Goal: Information Seeking & Learning: Learn about a topic

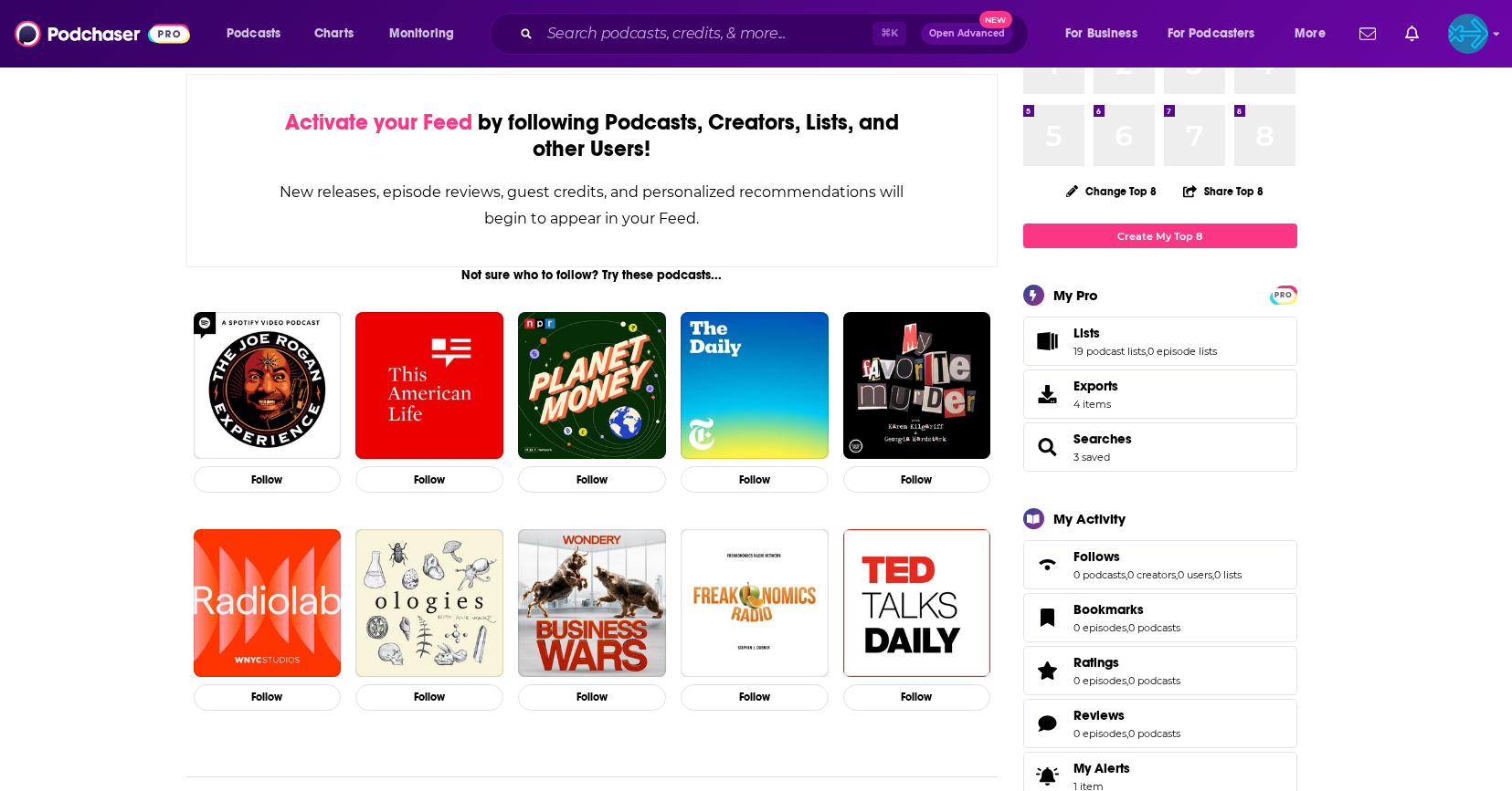
scroll to position [143, 0]
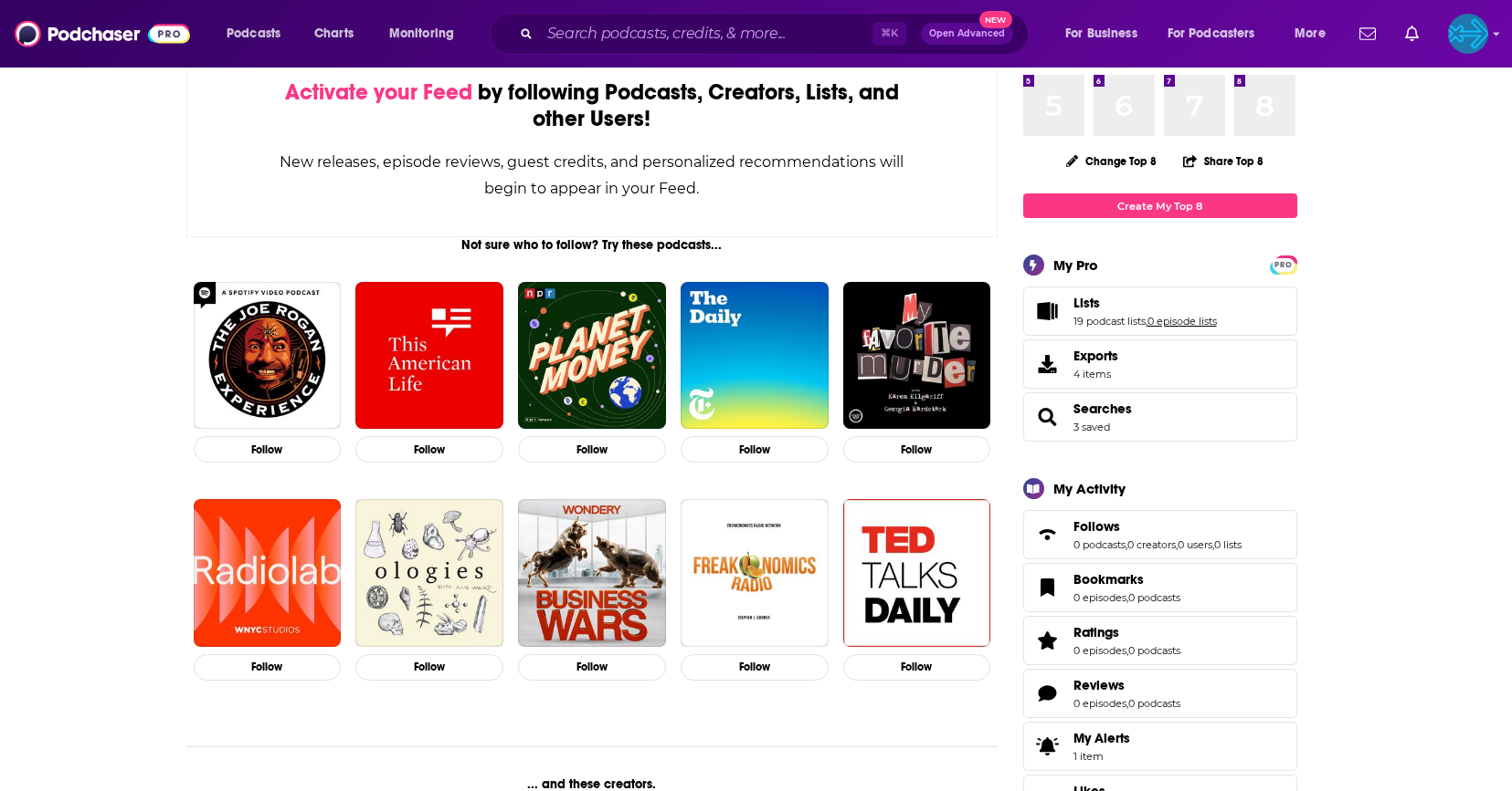
click at [1163, 321] on link "0 episode lists" at bounding box center [1181, 321] width 69 height 13
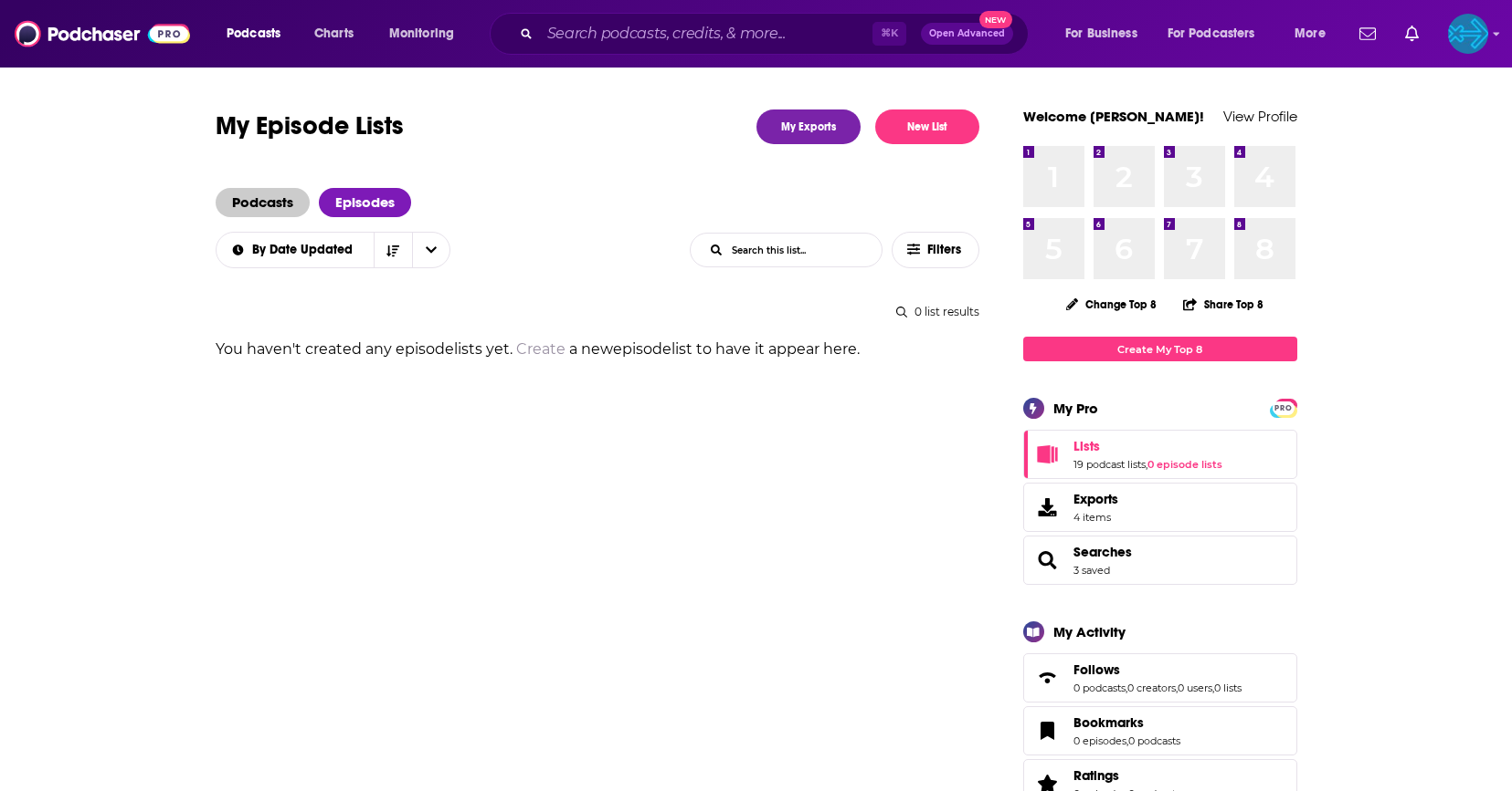
click at [268, 204] on span "Podcasts" at bounding box center [263, 202] width 94 height 29
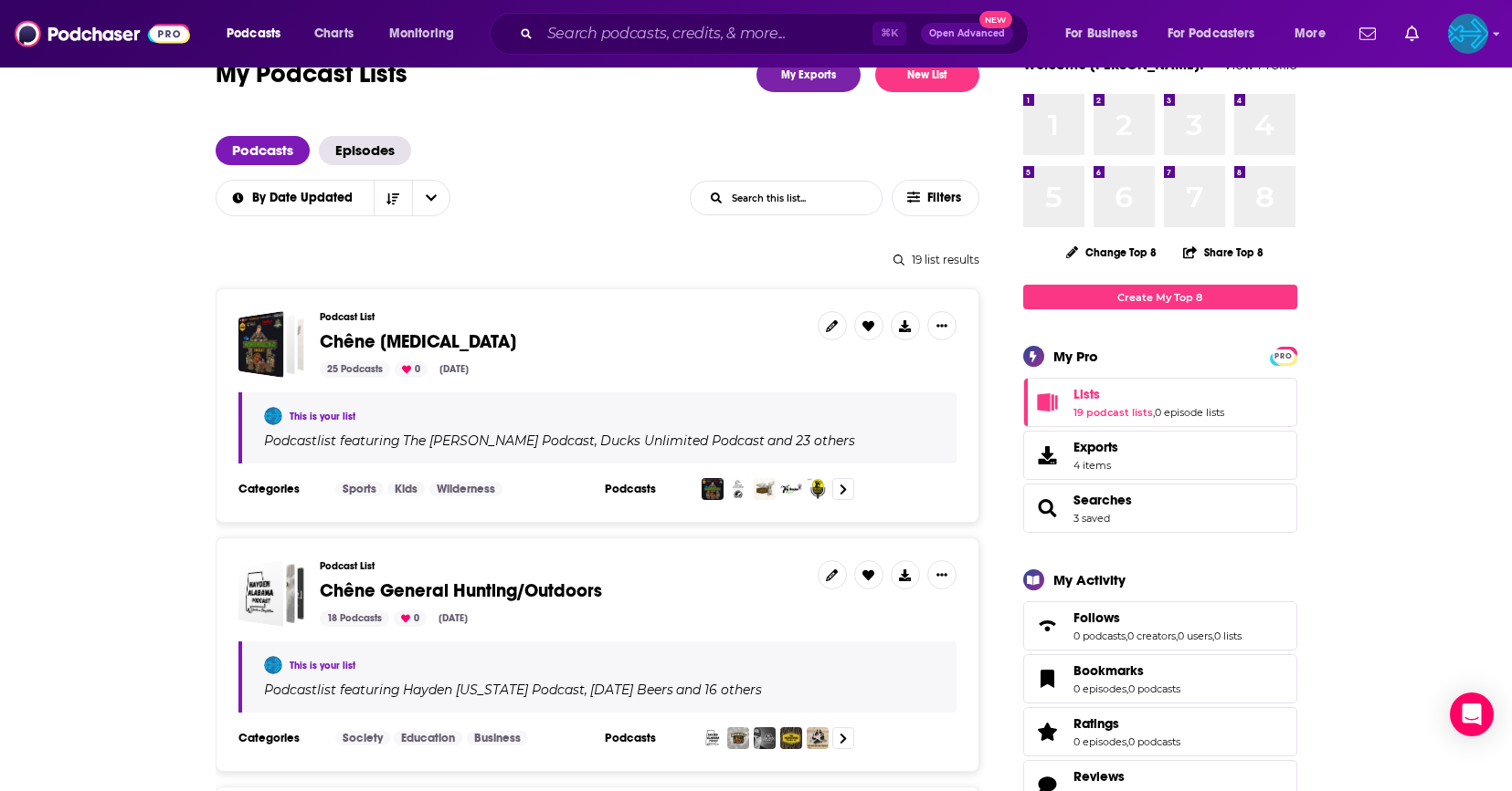
scroll to position [56, 0]
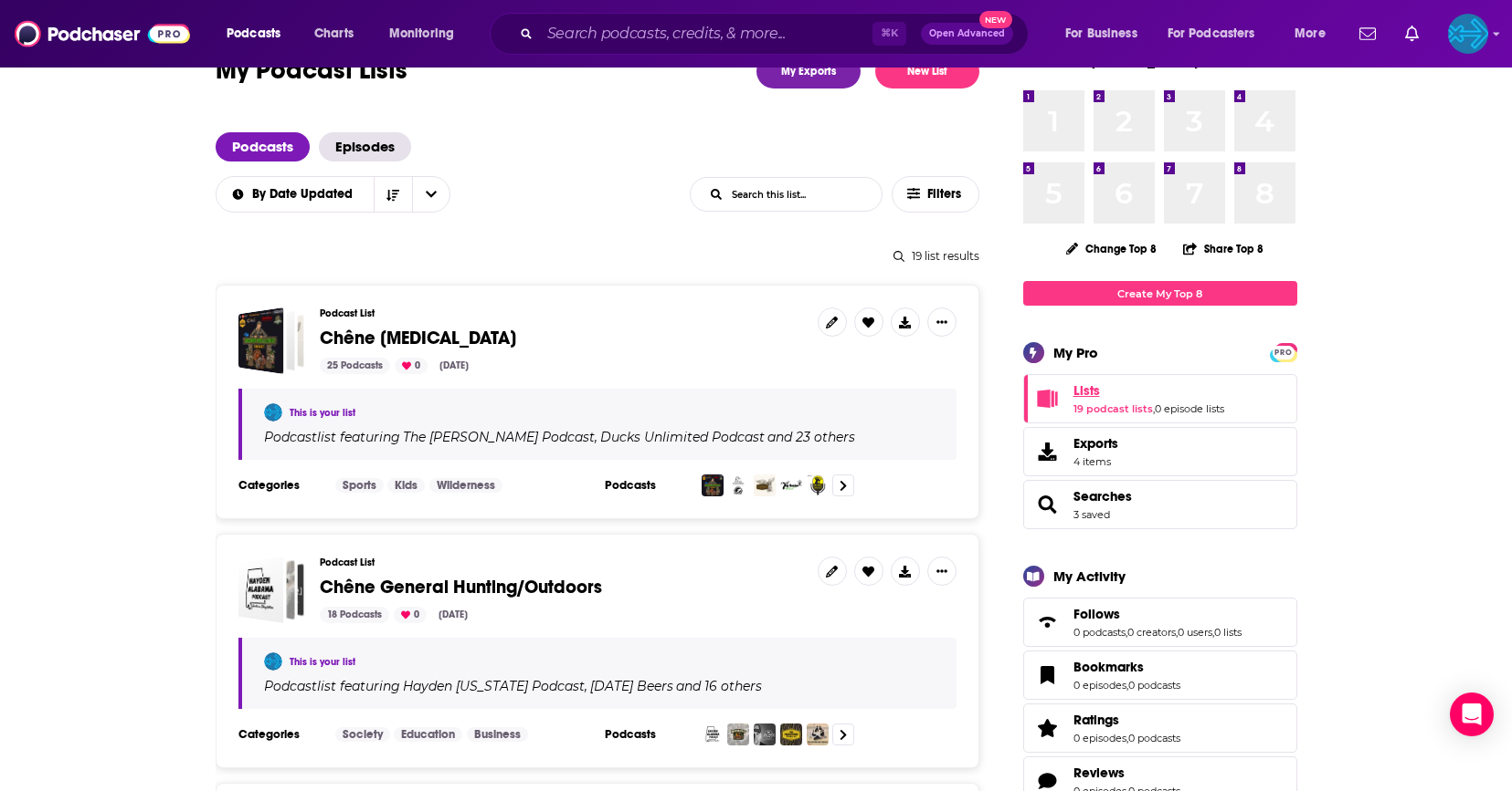
click at [1103, 395] on link "Lists" at bounding box center [1148, 391] width 151 height 16
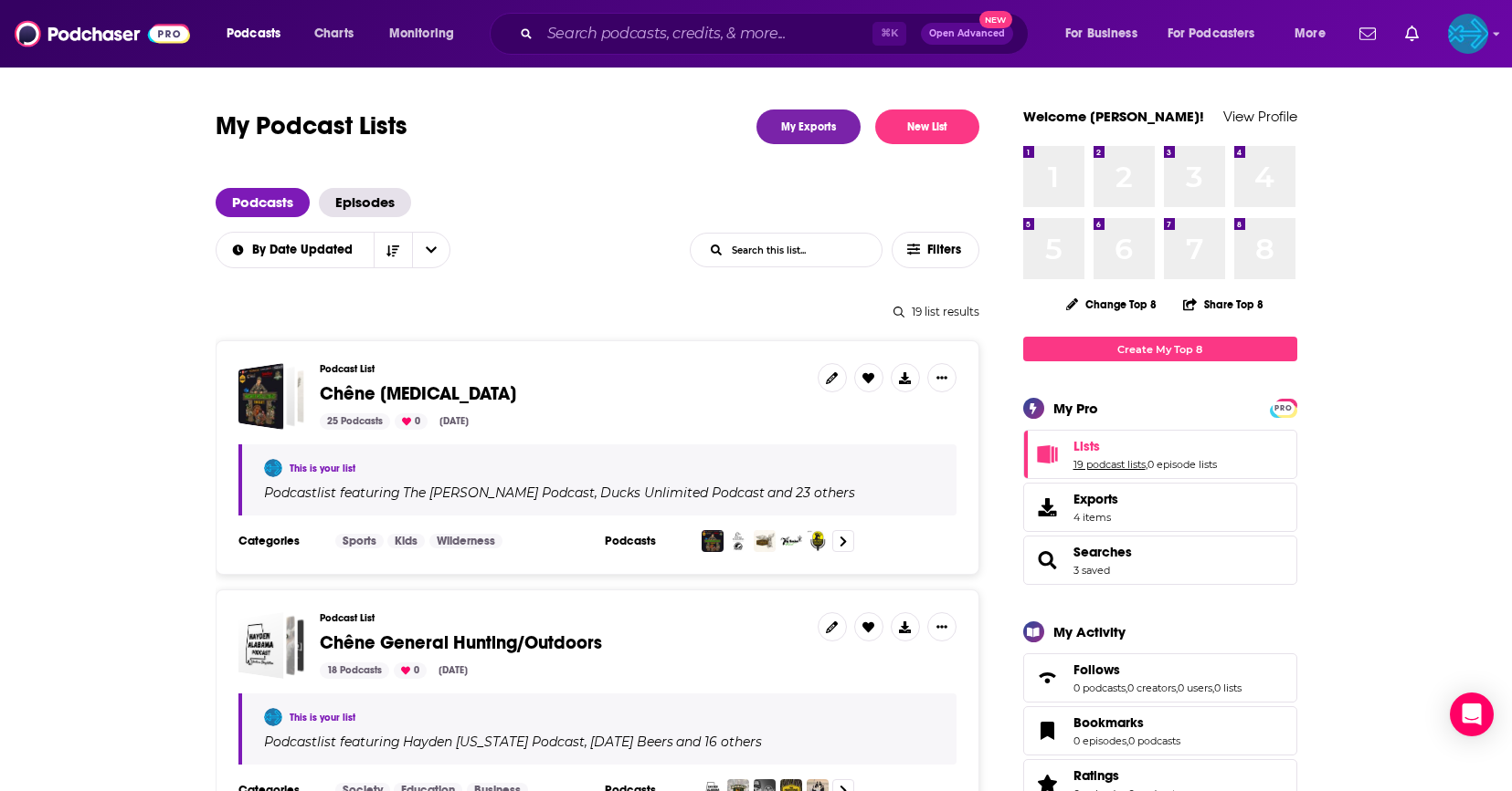
click at [1095, 463] on link "19 podcast lists" at bounding box center [1109, 464] width 72 height 13
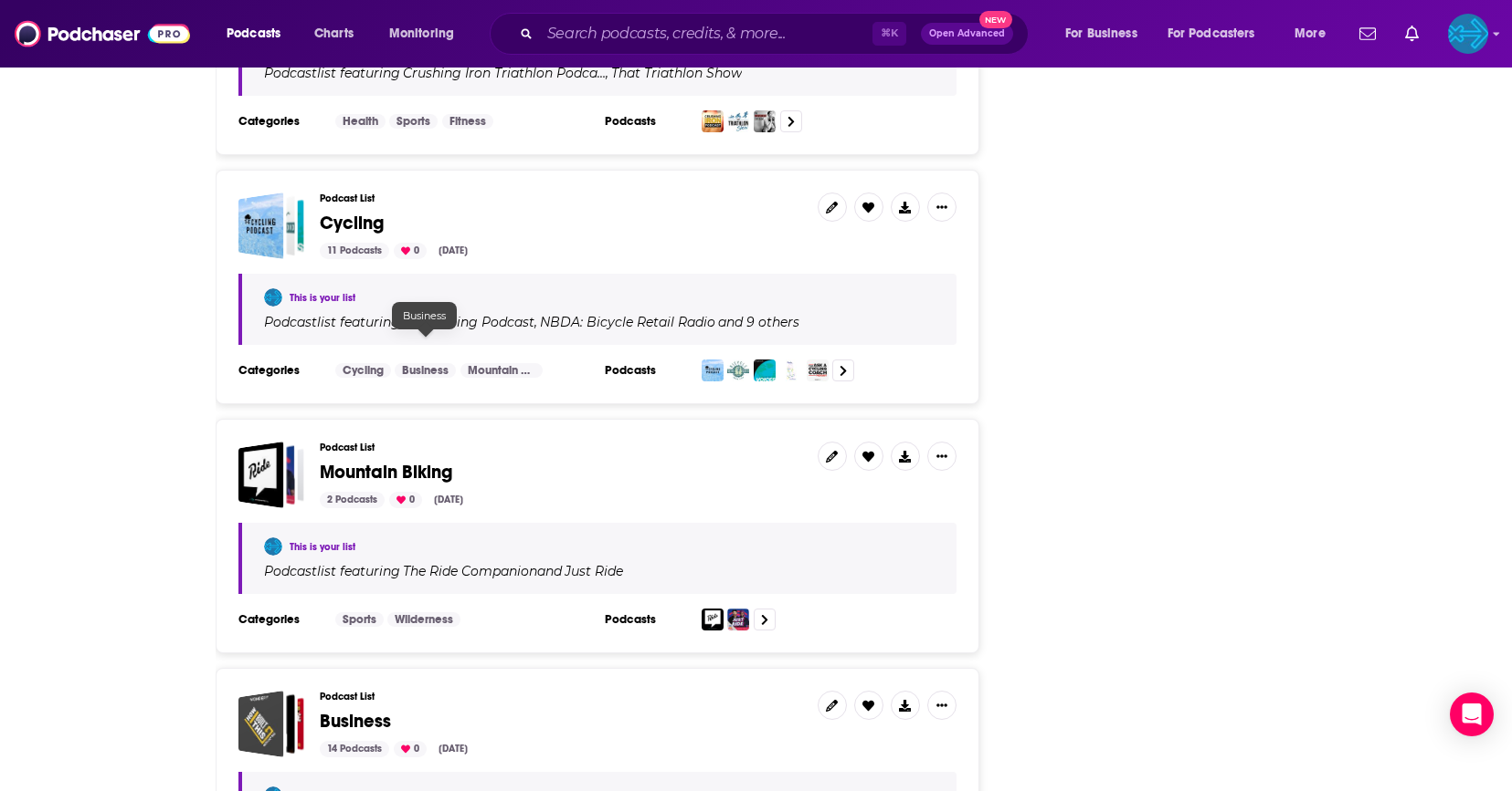
scroll to position [3447, 0]
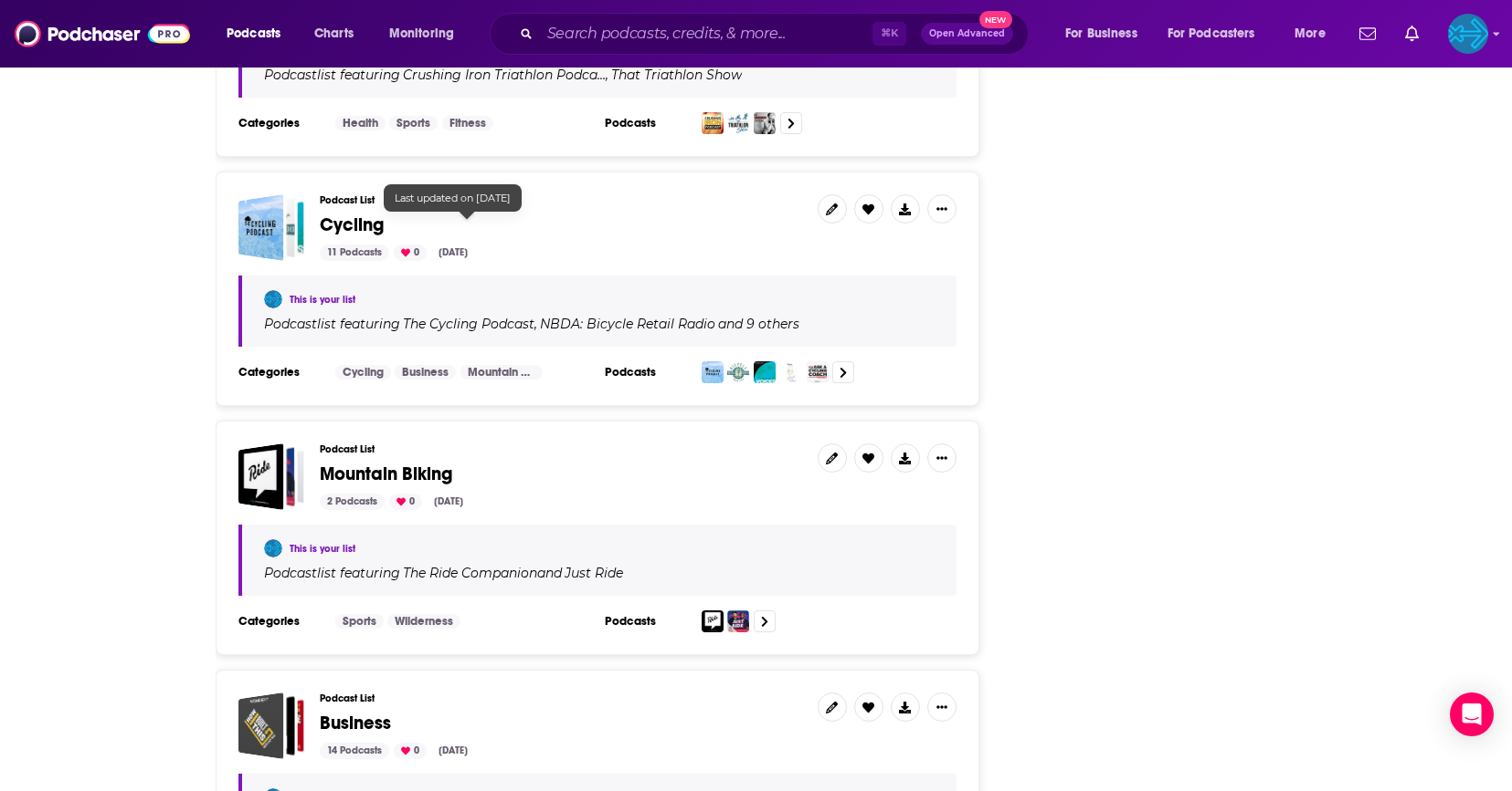
click at [475, 245] on div "Oct 13, 2023" at bounding box center [453, 253] width 44 height 16
click at [346, 214] on span "Cycling" at bounding box center [352, 225] width 64 height 23
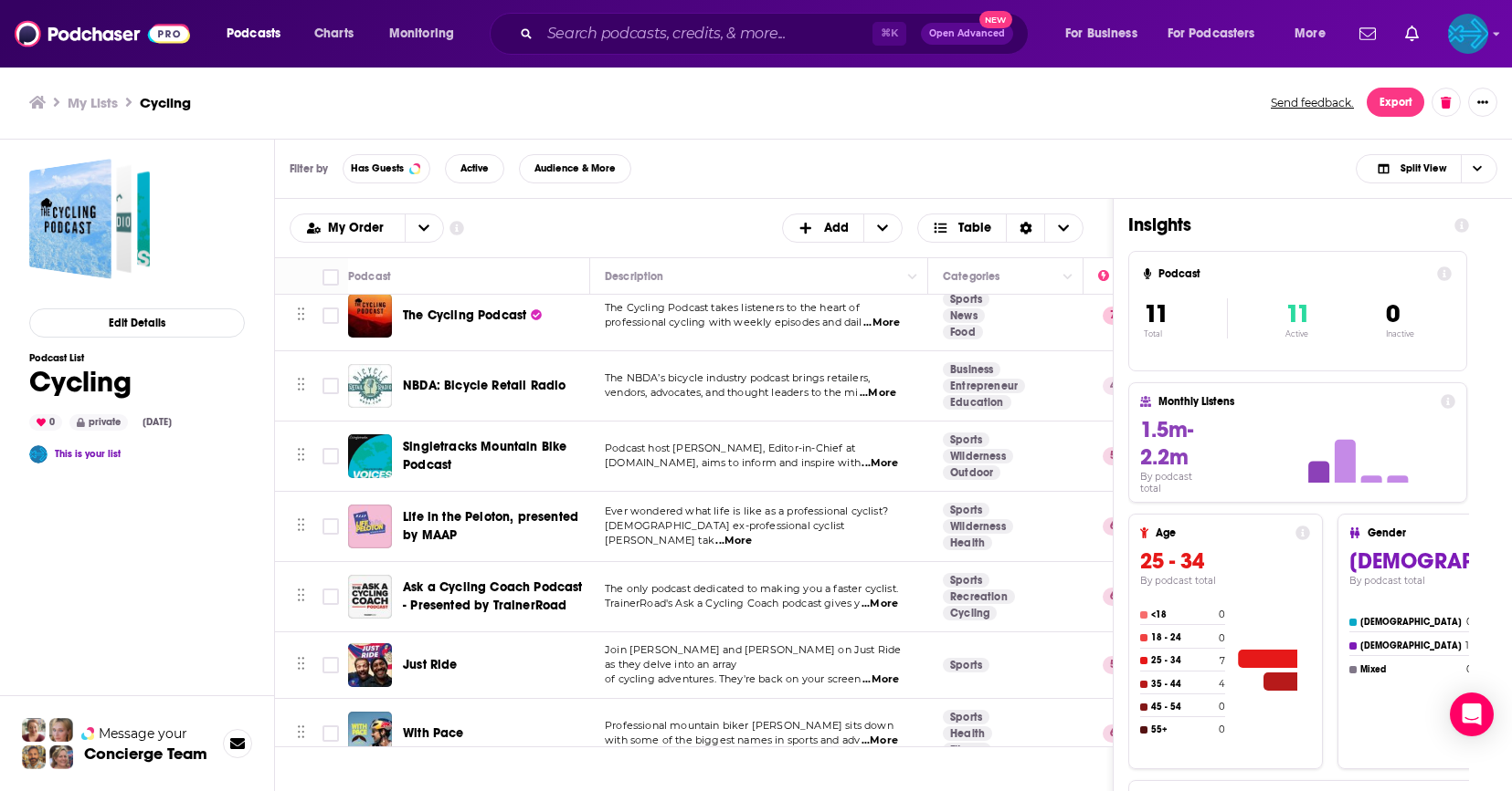
scroll to position [18, 0]
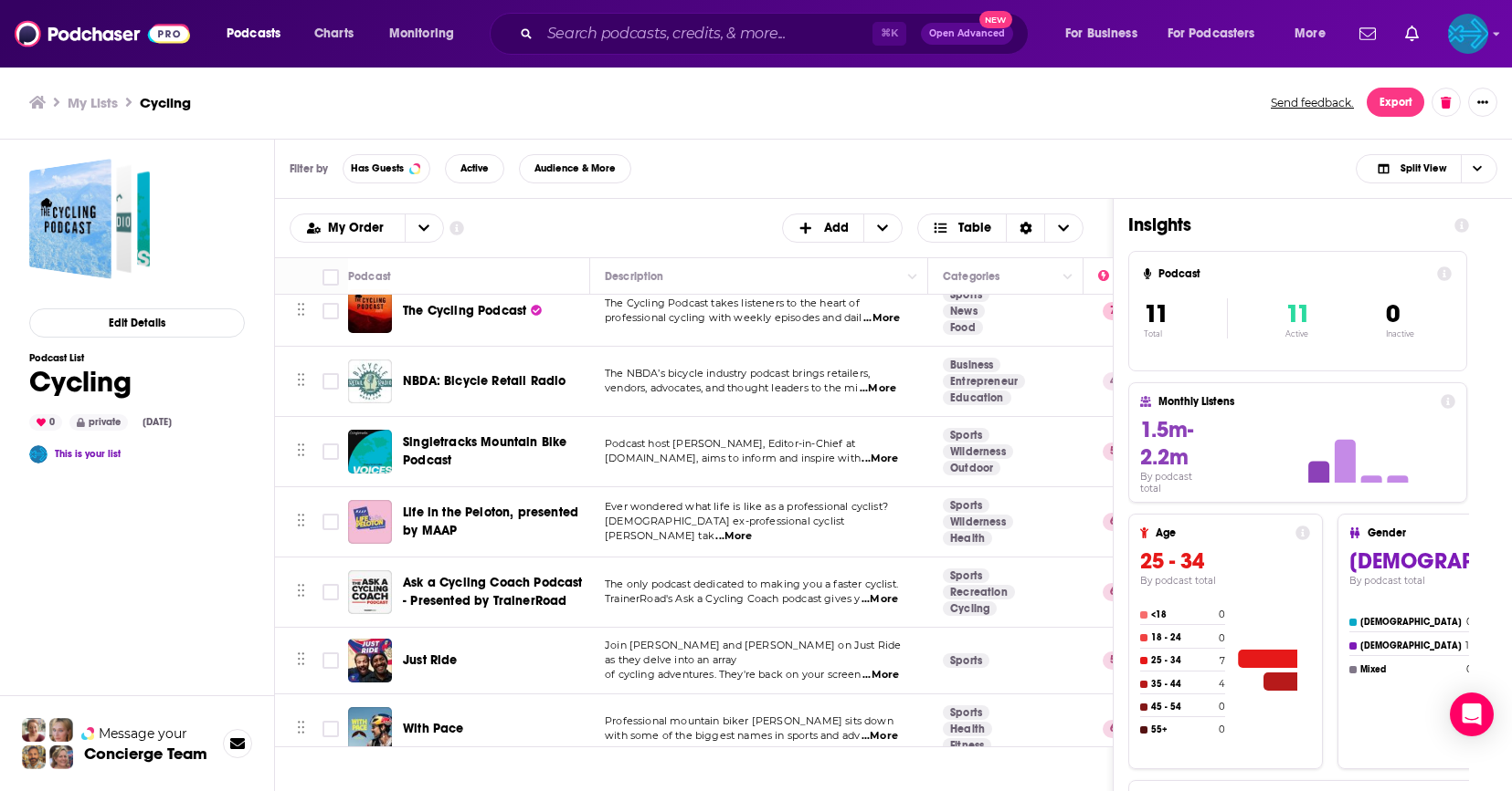
click at [888, 388] on span "...More" at bounding box center [877, 389] width 37 height 15
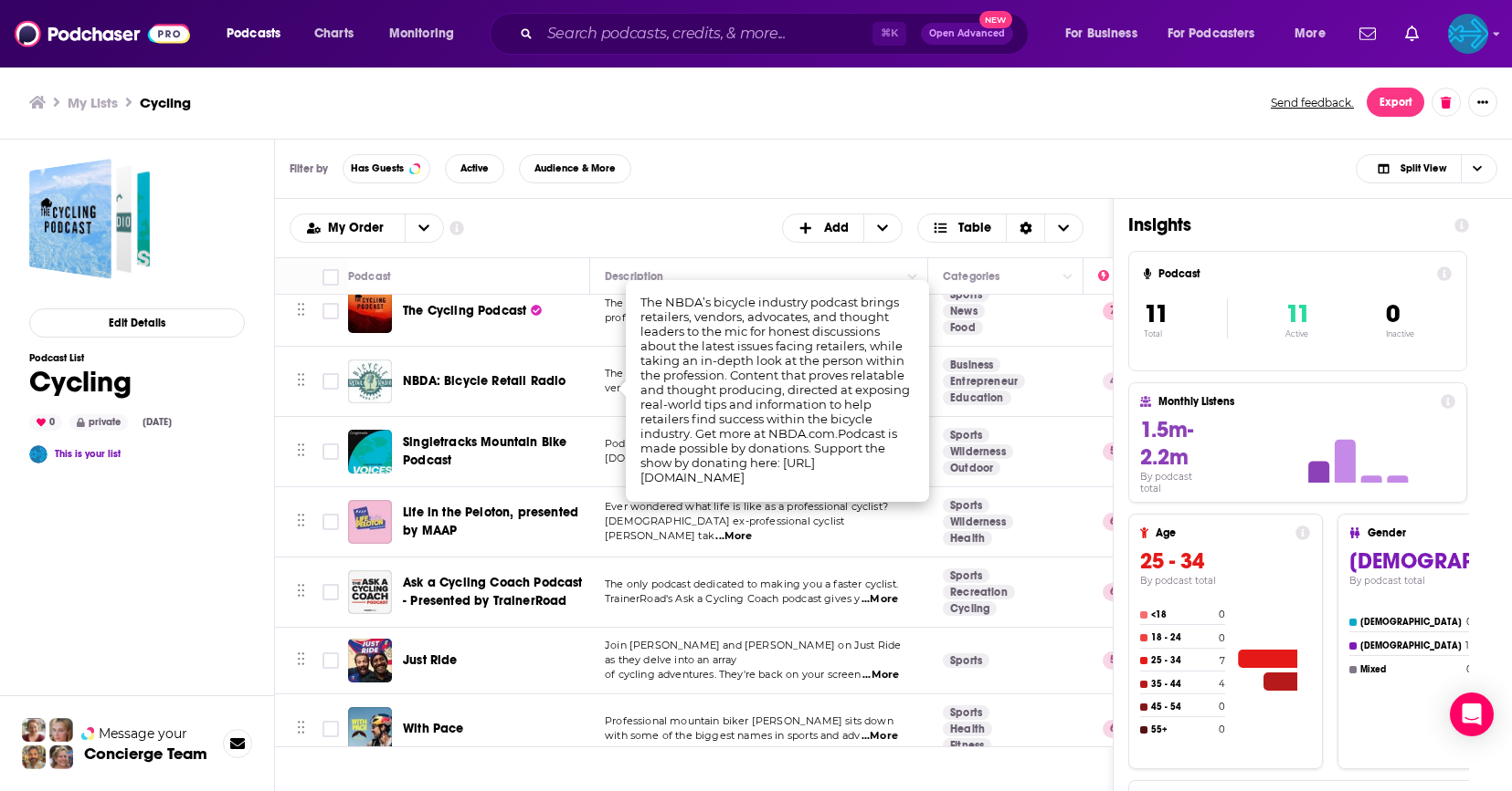
click at [832, 528] on span "Australian ex-professional cyclist Mitch Docker tak" at bounding box center [724, 527] width 239 height 27
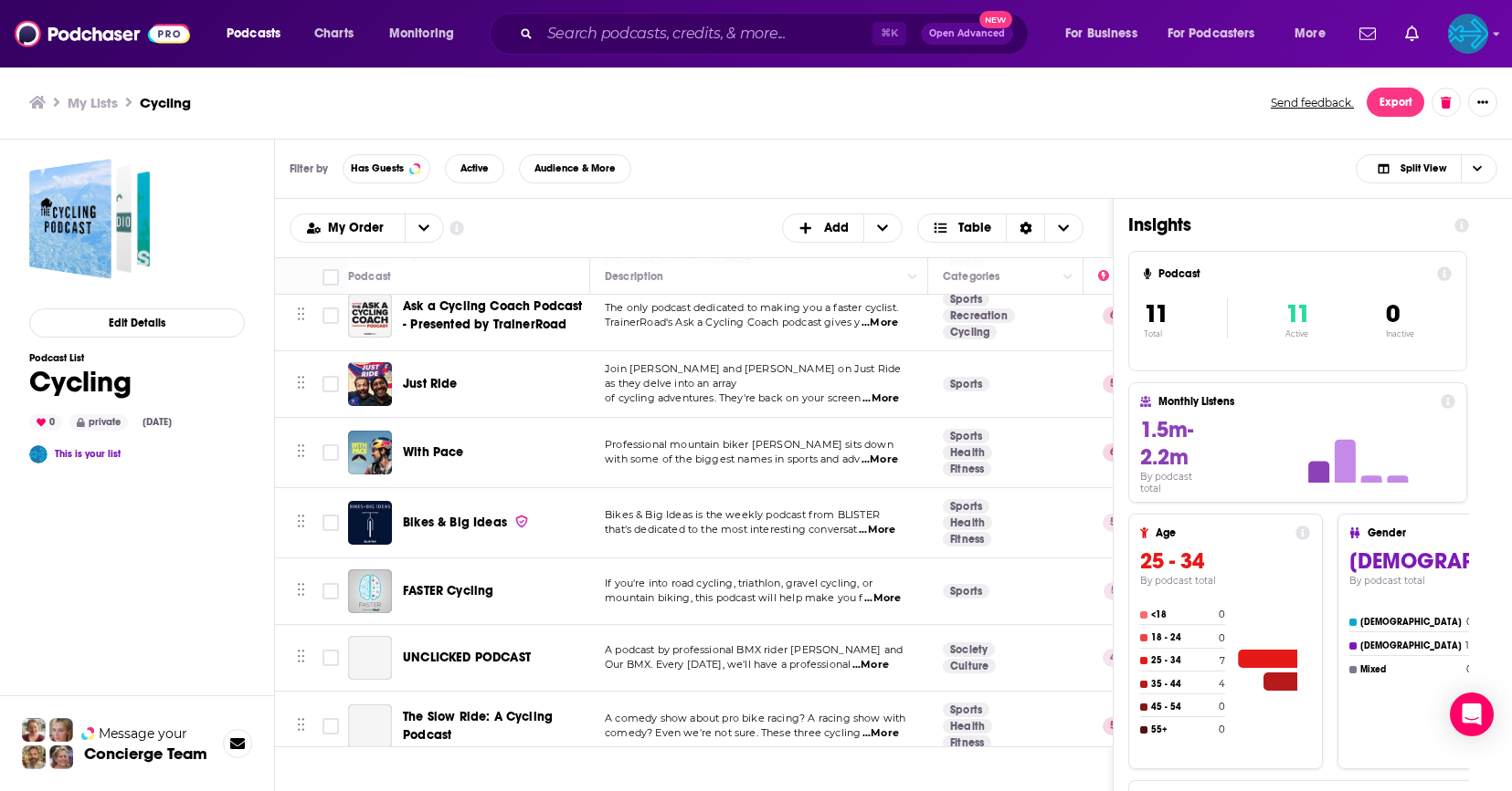
scroll to position [310, 0]
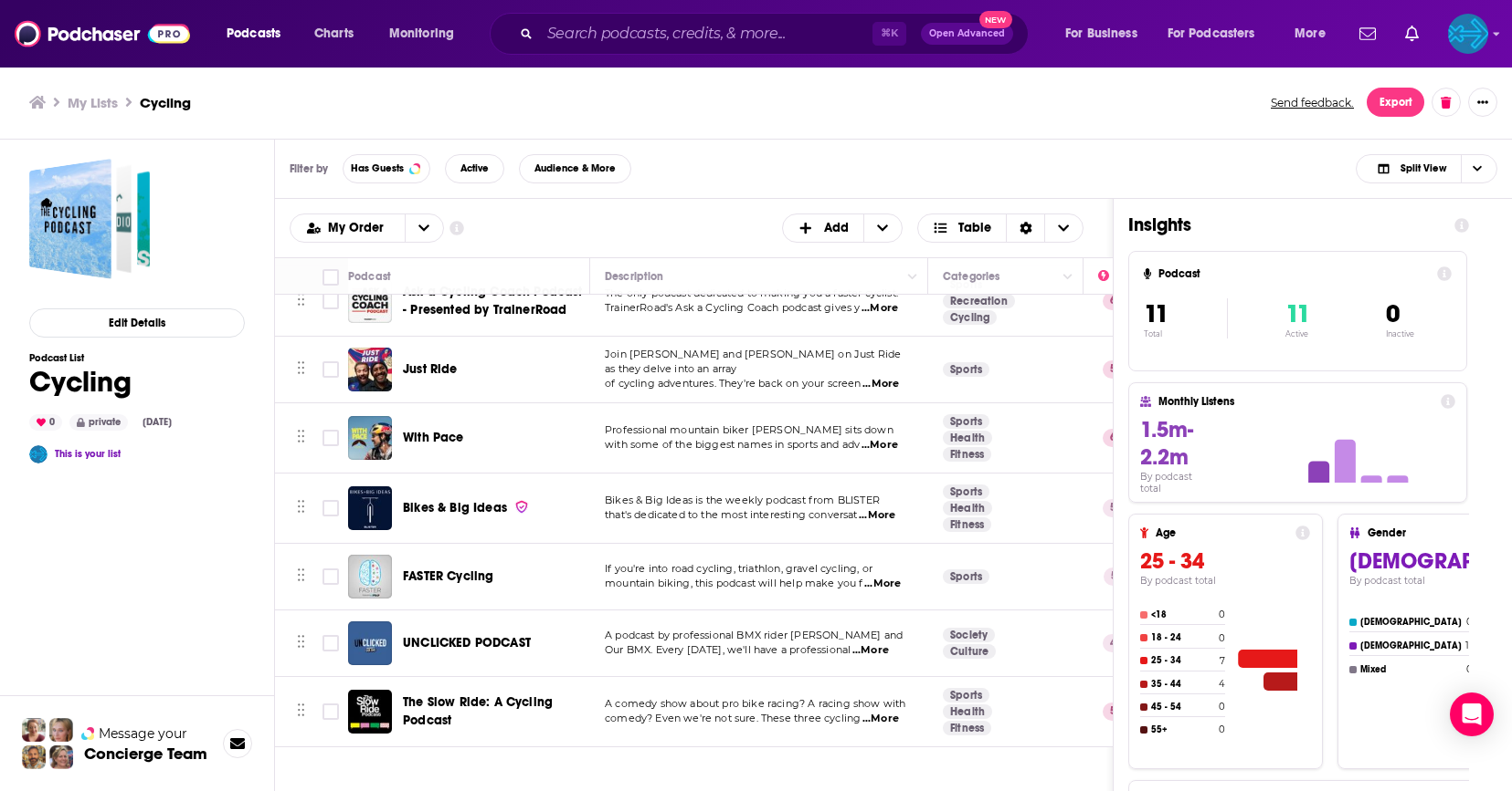
click at [877, 518] on span "...More" at bounding box center [876, 515] width 37 height 15
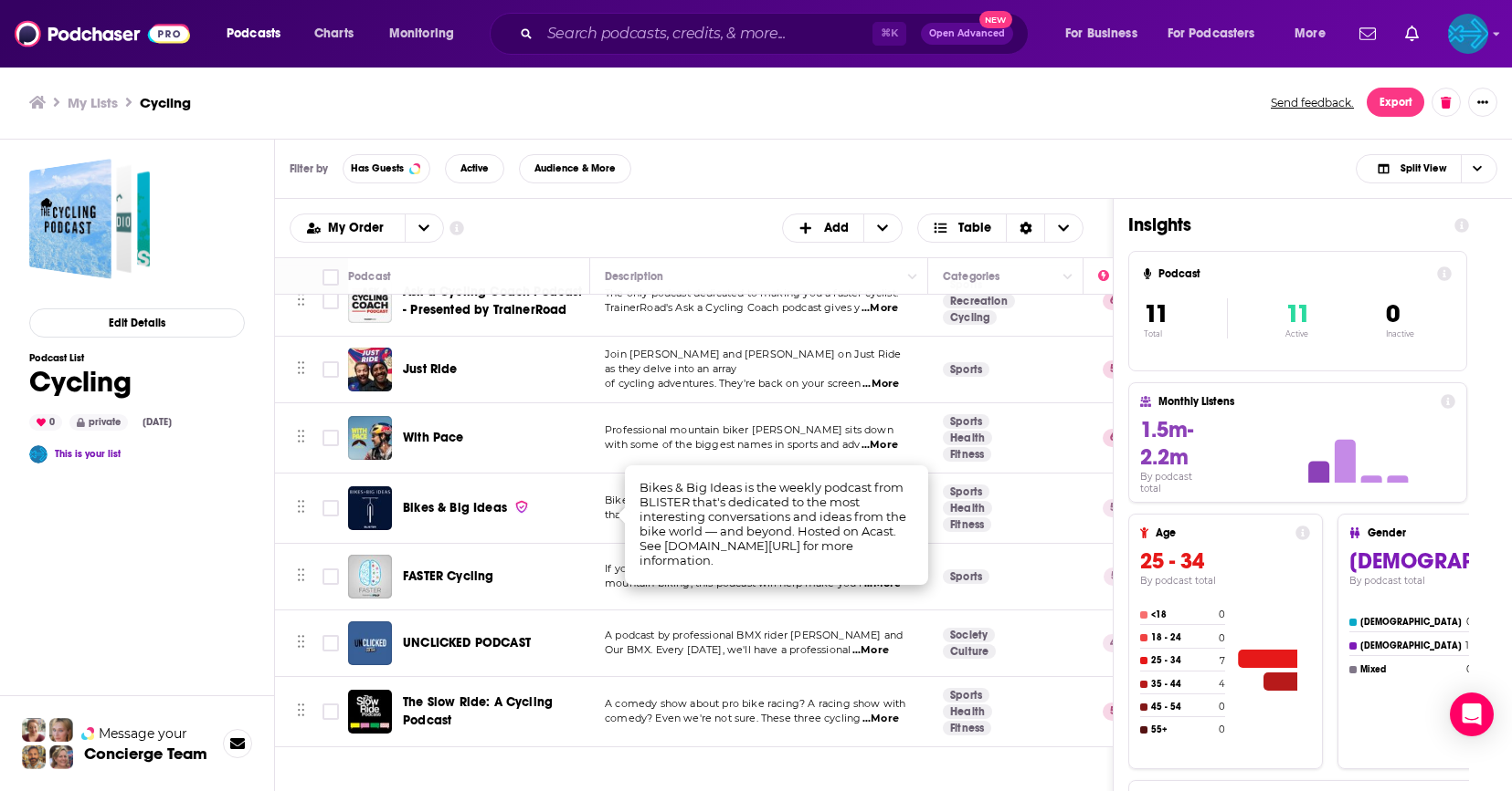
click at [843, 610] on td "A podcast by professional BMX rider Dennis Enarson and Our BMX. Every Tuesday, …" at bounding box center [758, 643] width 338 height 67
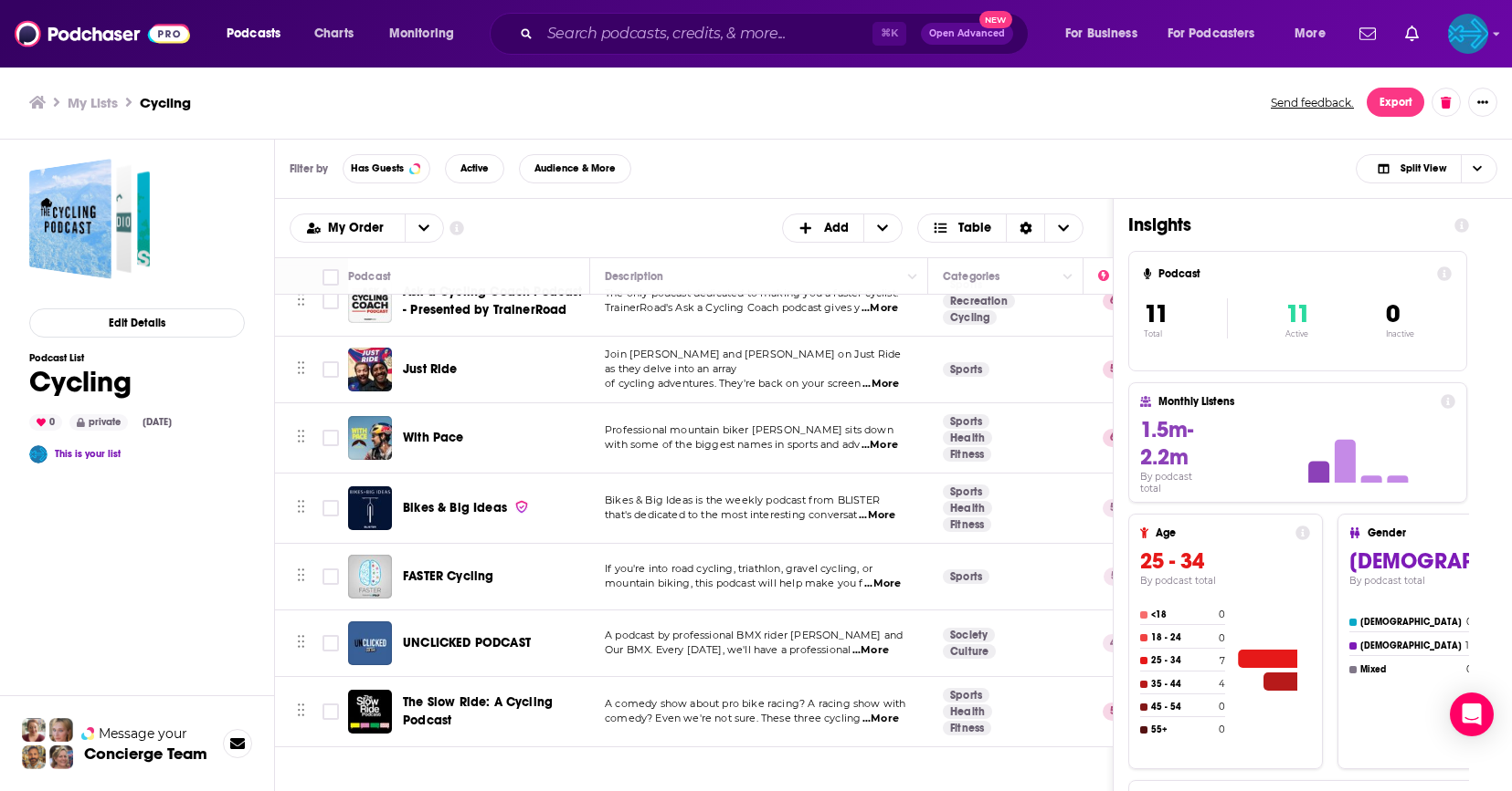
click at [885, 651] on span "...More" at bounding box center [870, 650] width 37 height 15
click at [832, 730] on td "A comedy show about pro bike racing? A racing show with comedy? Even we're not …" at bounding box center [758, 711] width 338 height 69
click at [879, 719] on span "...More" at bounding box center [880, 719] width 37 height 15
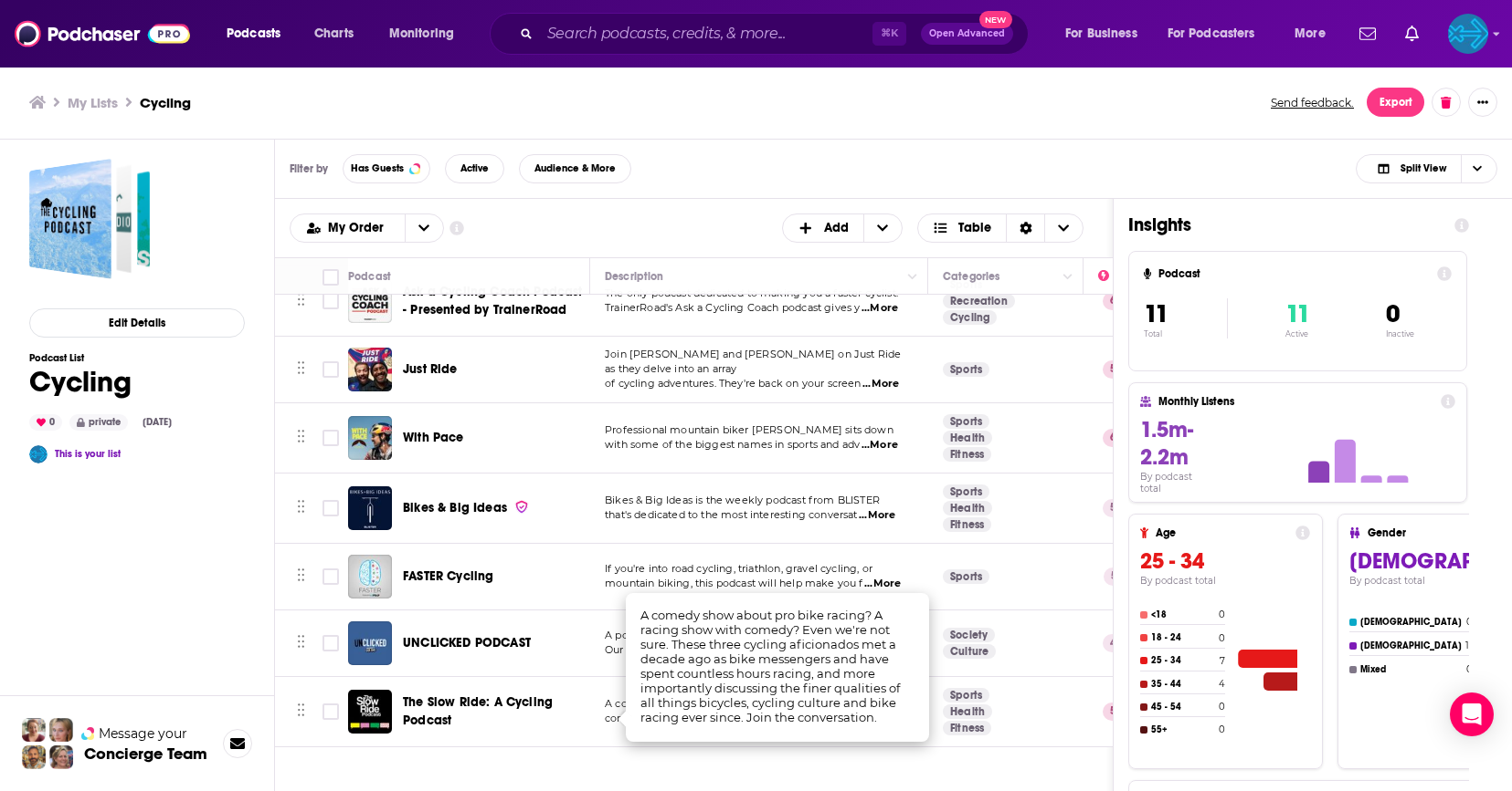
click at [820, 554] on td "If you're into road cycling, triathlon, gravel cycling, or mountain biking, thi…" at bounding box center [758, 577] width 338 height 67
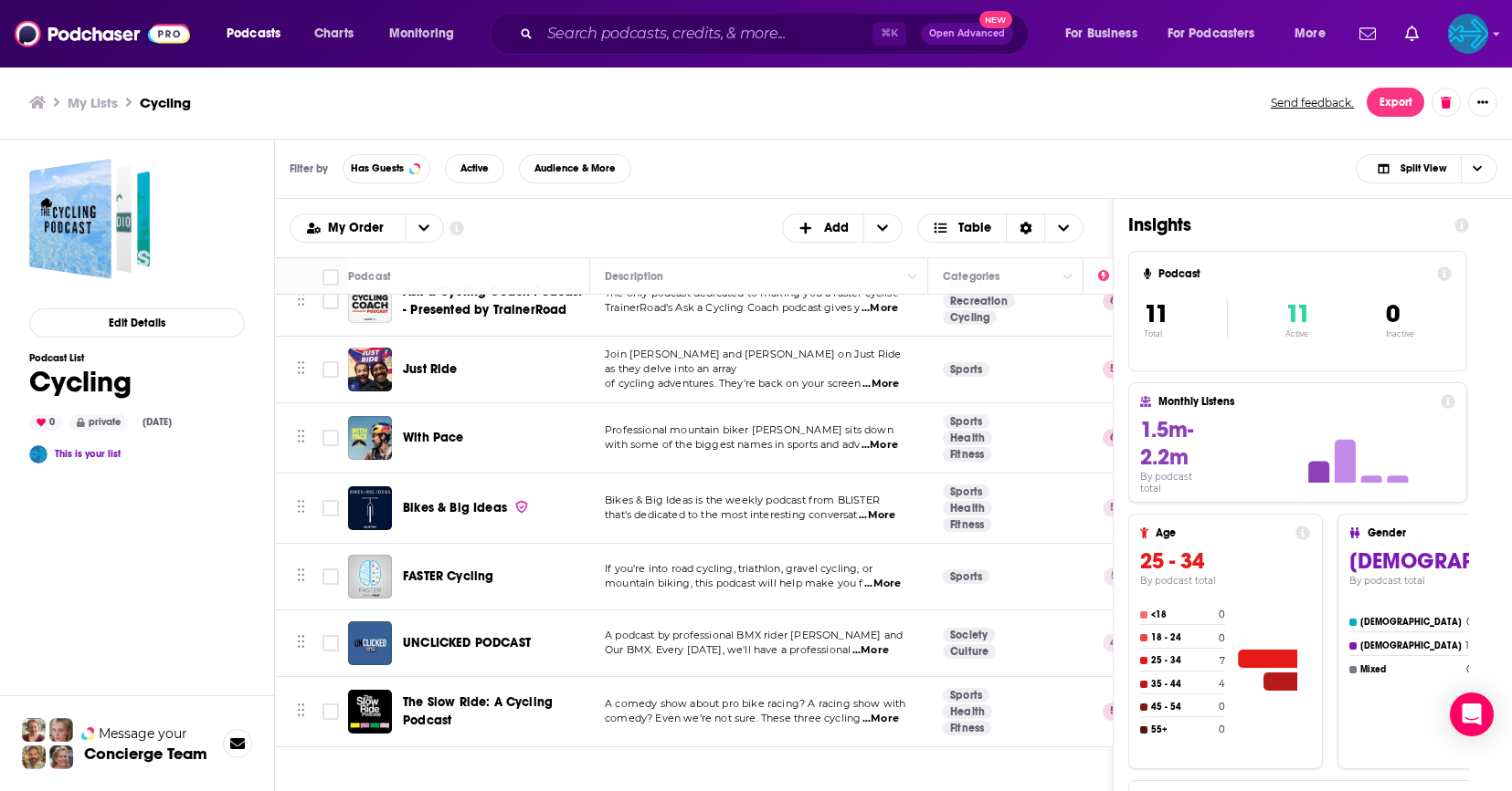
scroll to position [0, 0]
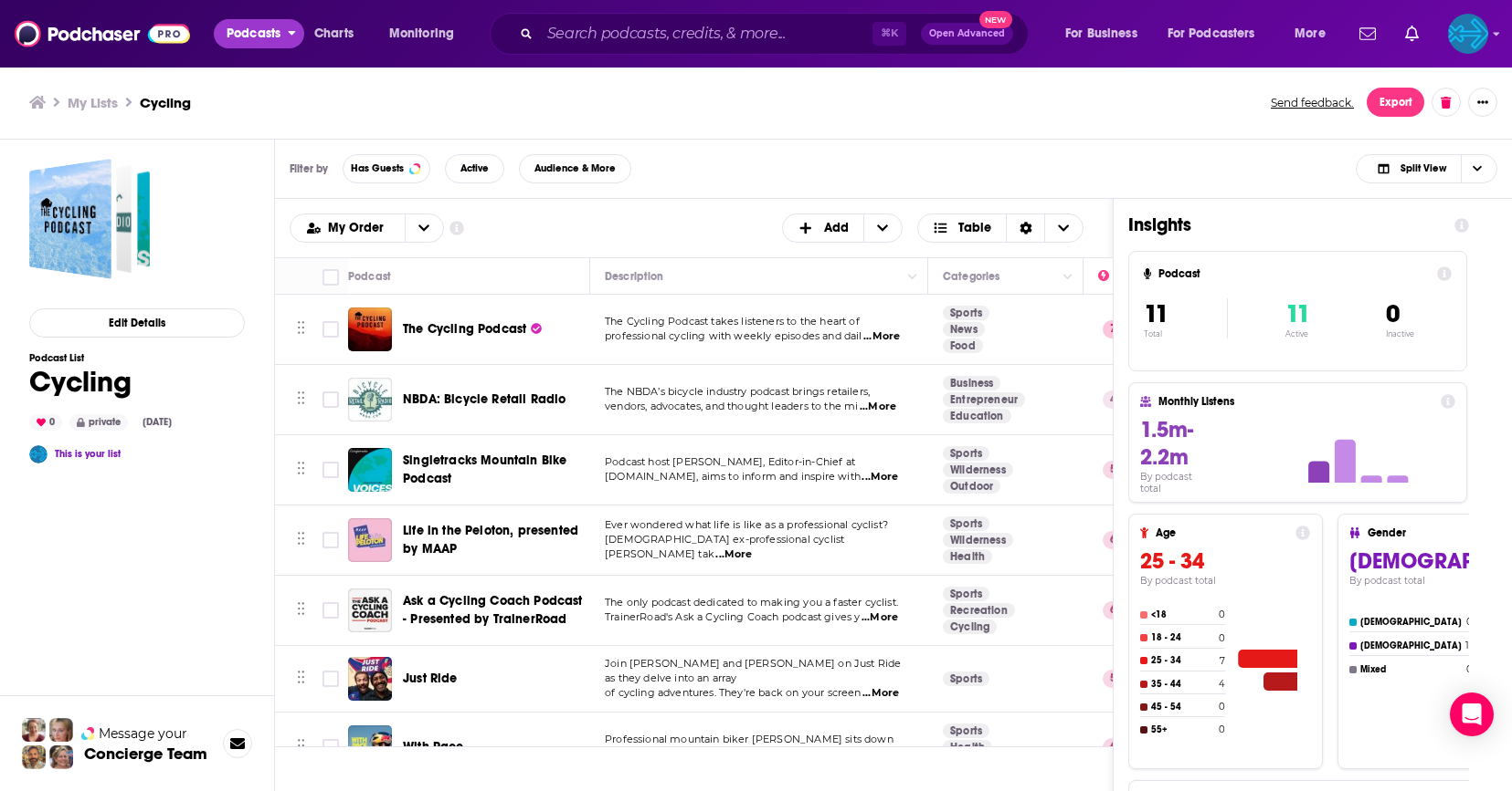
click at [274, 38] on span "Podcasts" at bounding box center [254, 34] width 54 height 26
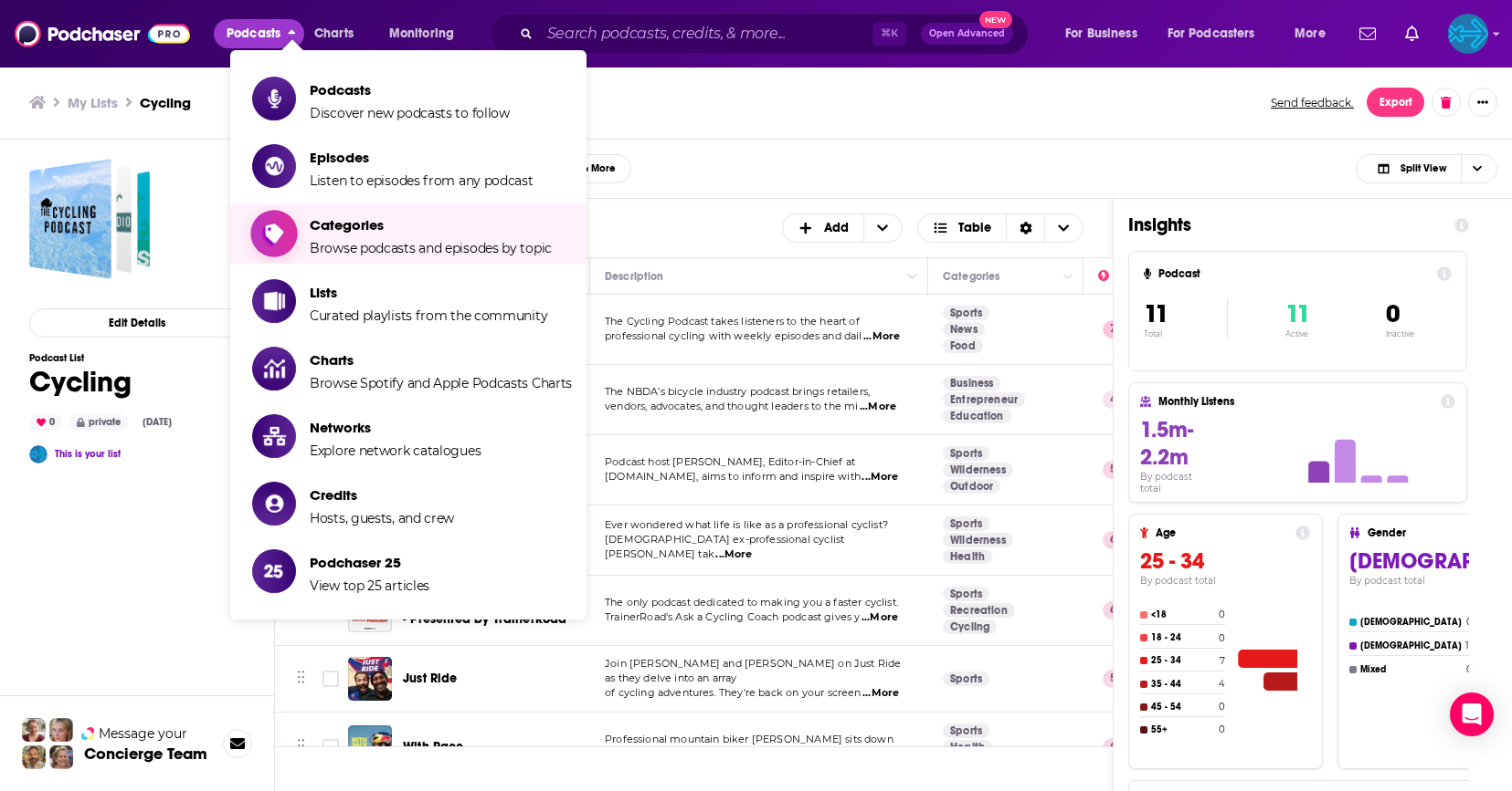
click at [407, 229] on span "Categories" at bounding box center [431, 225] width 242 height 17
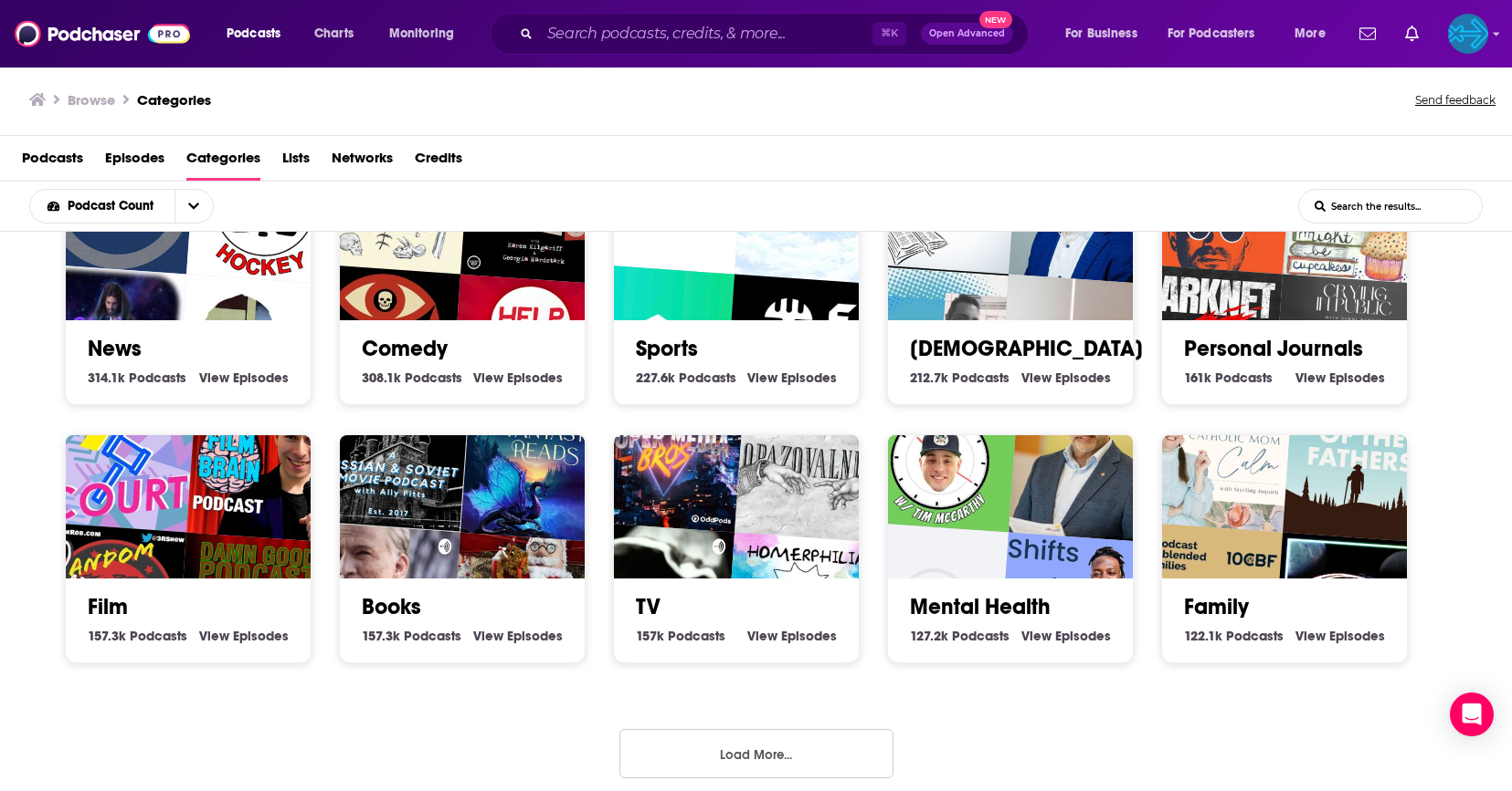
scroll to position [604, 0]
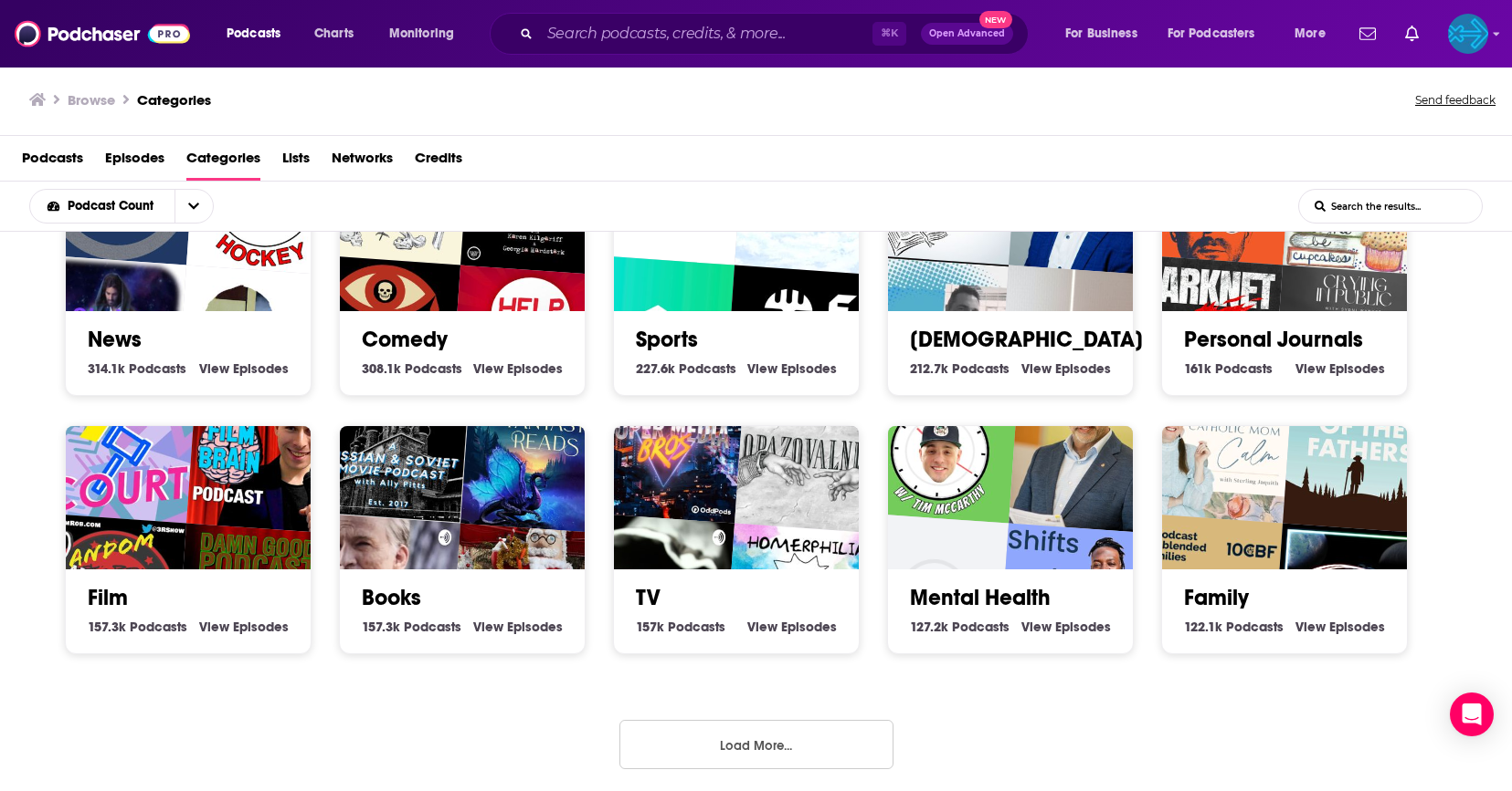
click at [822, 743] on button "Load More..." at bounding box center [756, 744] width 274 height 49
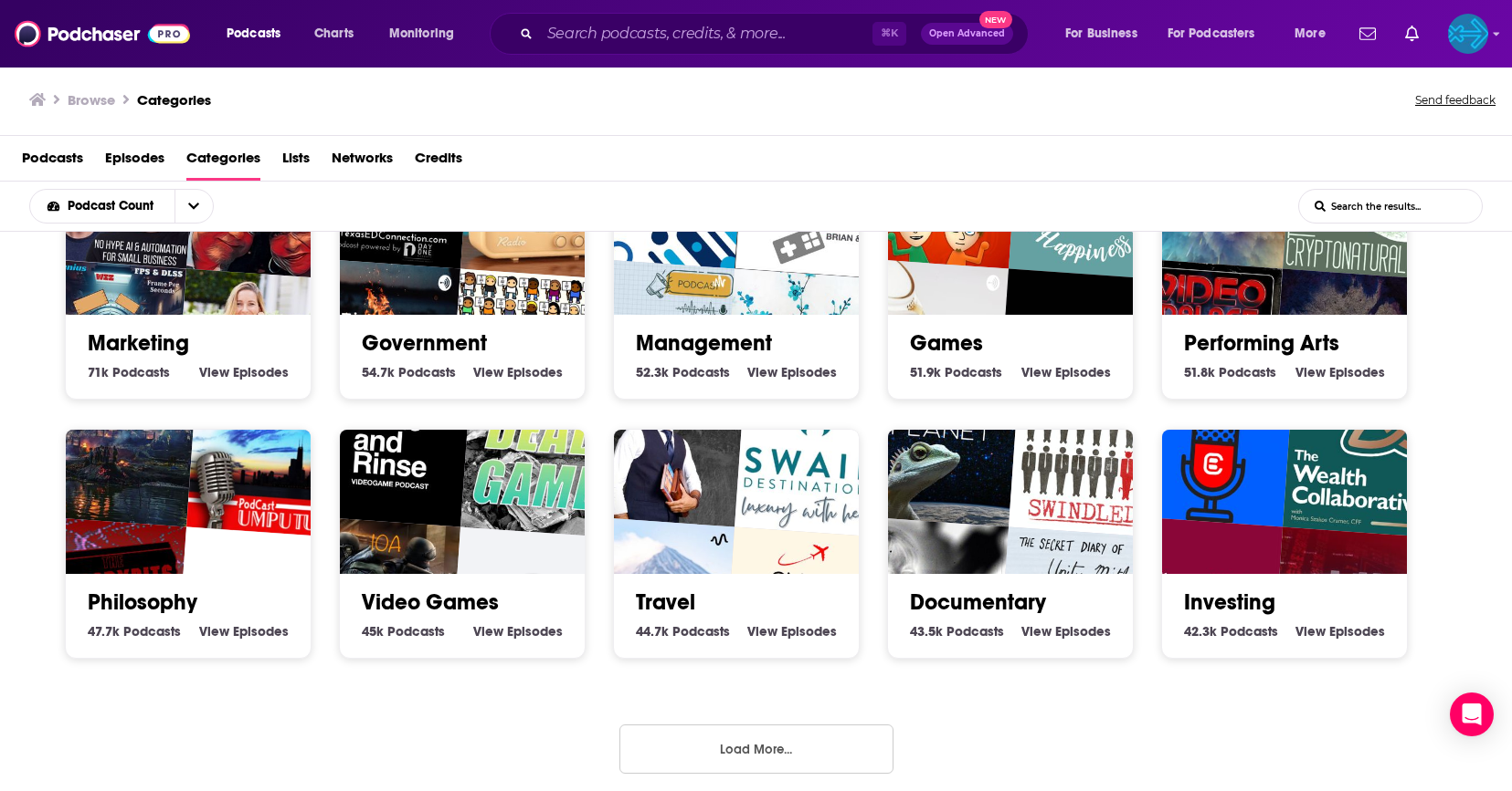
scroll to position [1632, 0]
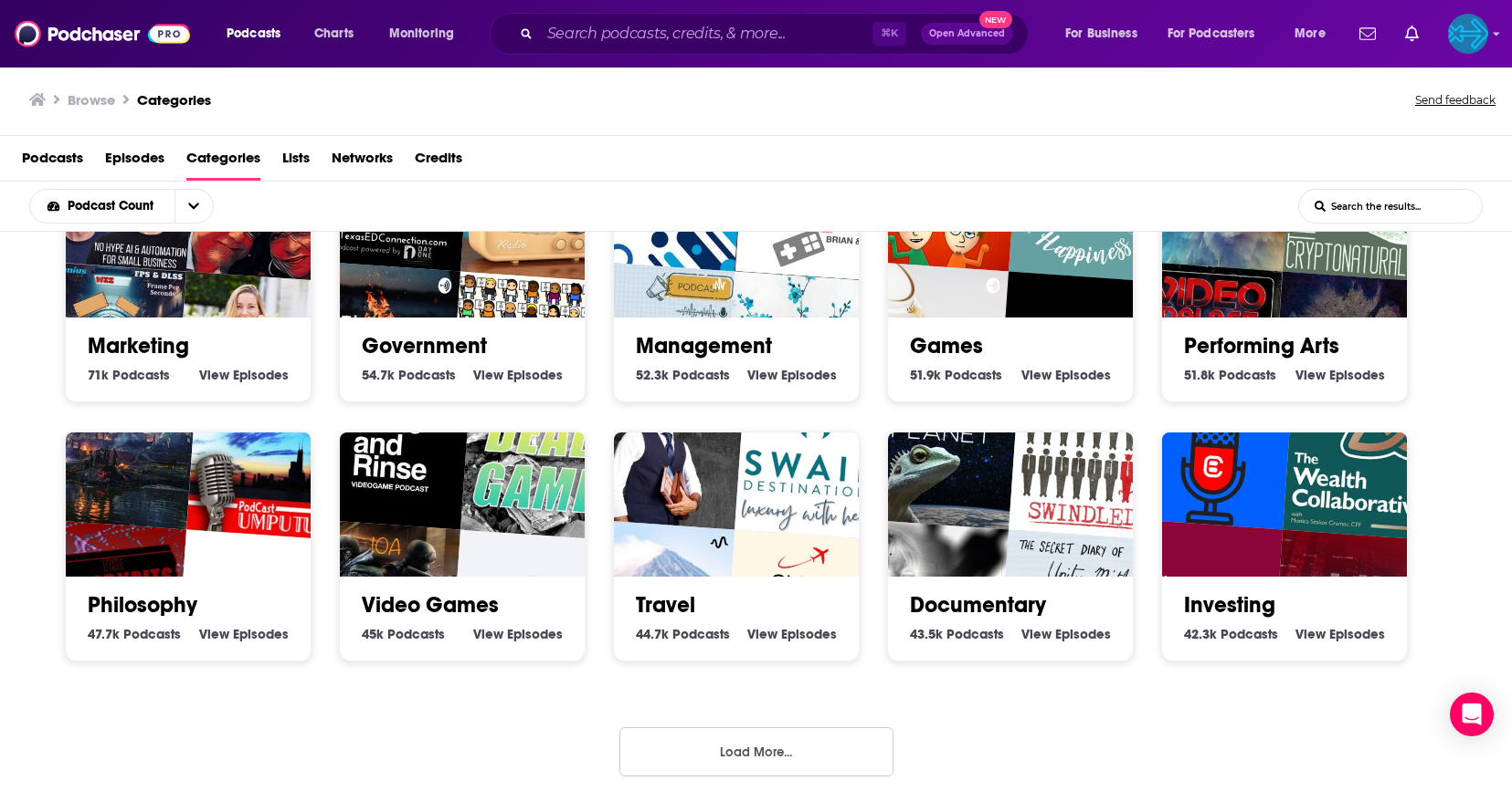
click at [743, 749] on button "Load More..." at bounding box center [756, 751] width 274 height 49
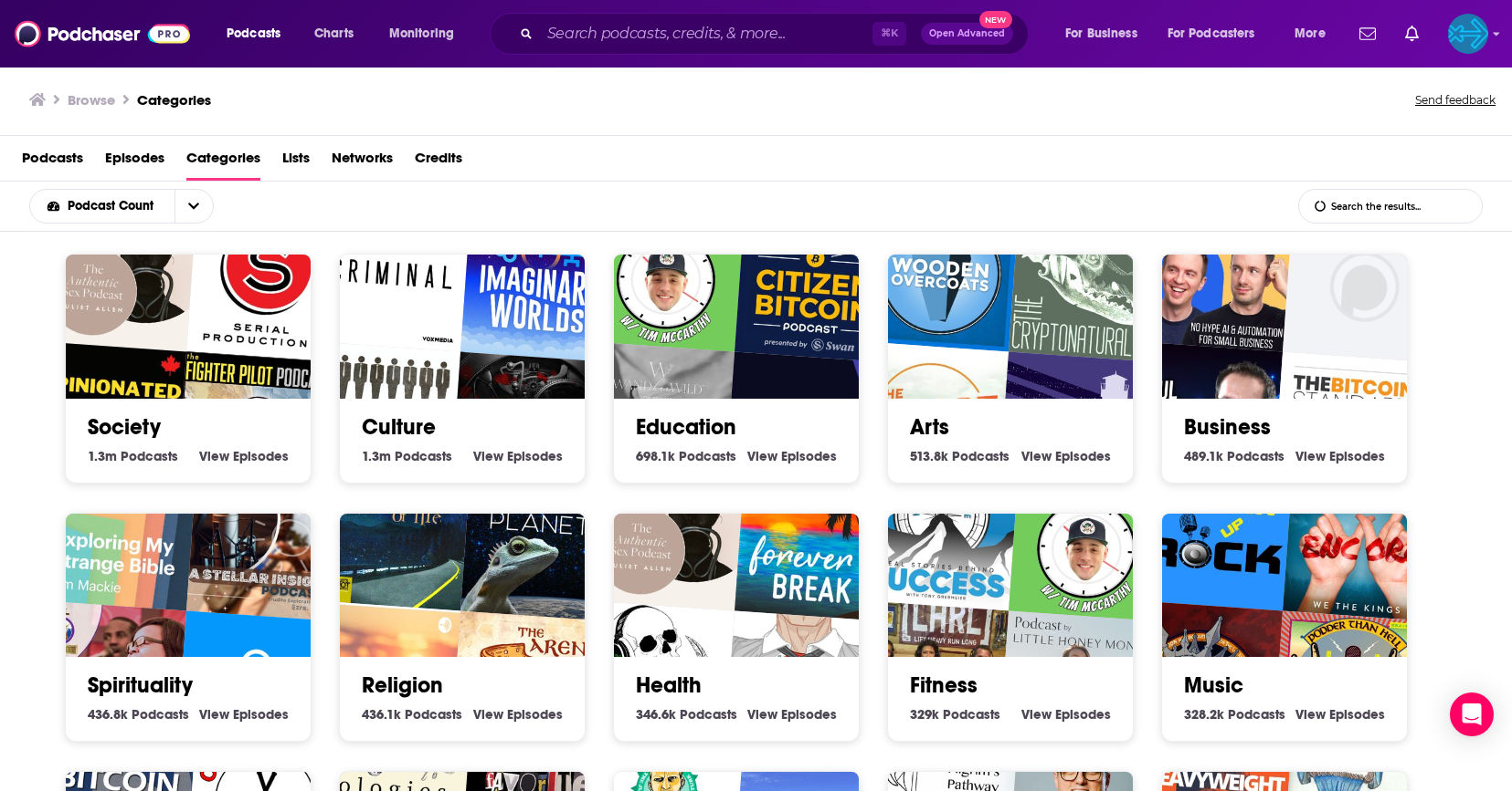
scroll to position [18, 0]
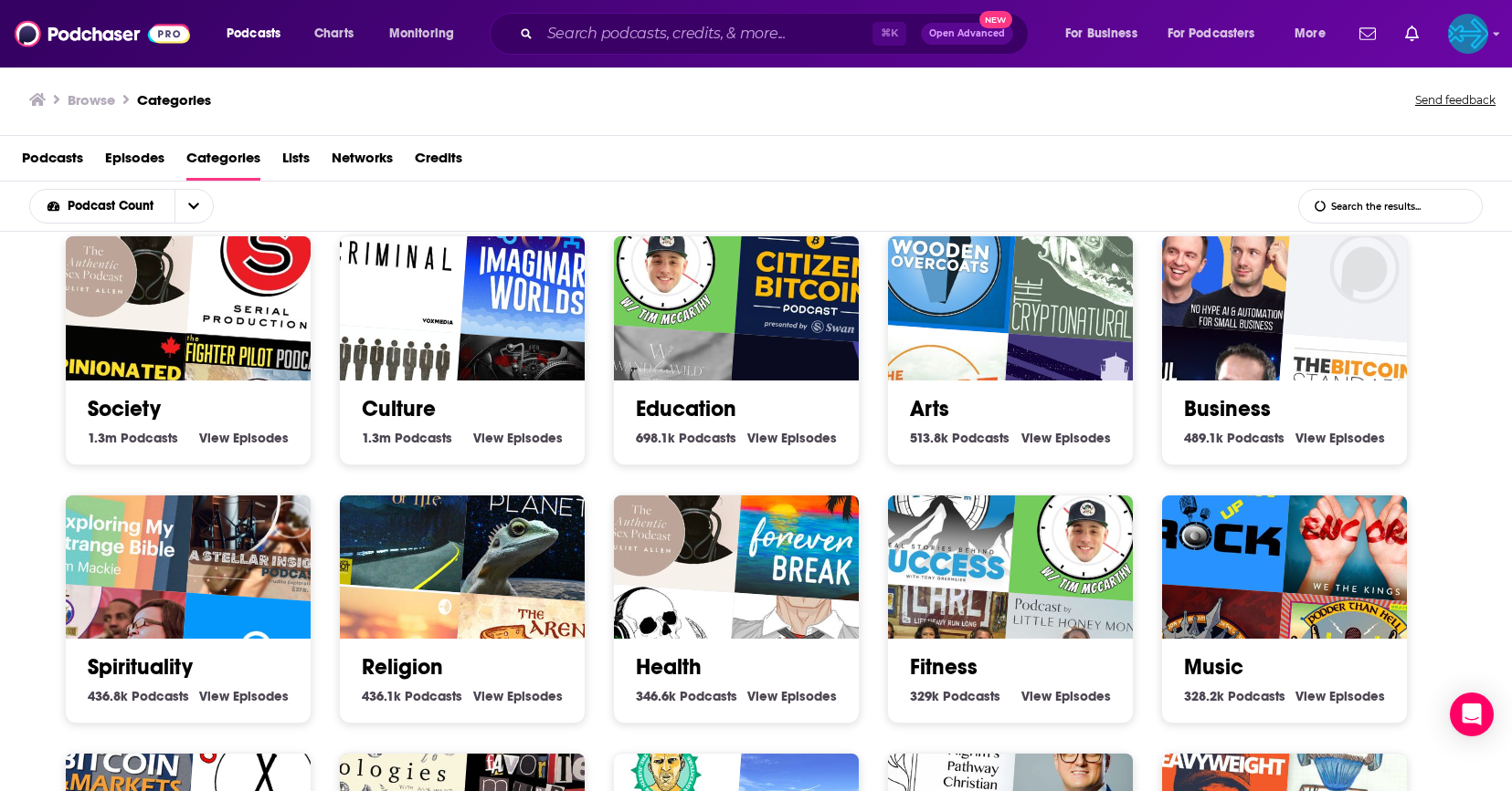
click at [771, 615] on img "Gayish Podcast" at bounding box center [802, 670] width 157 height 157
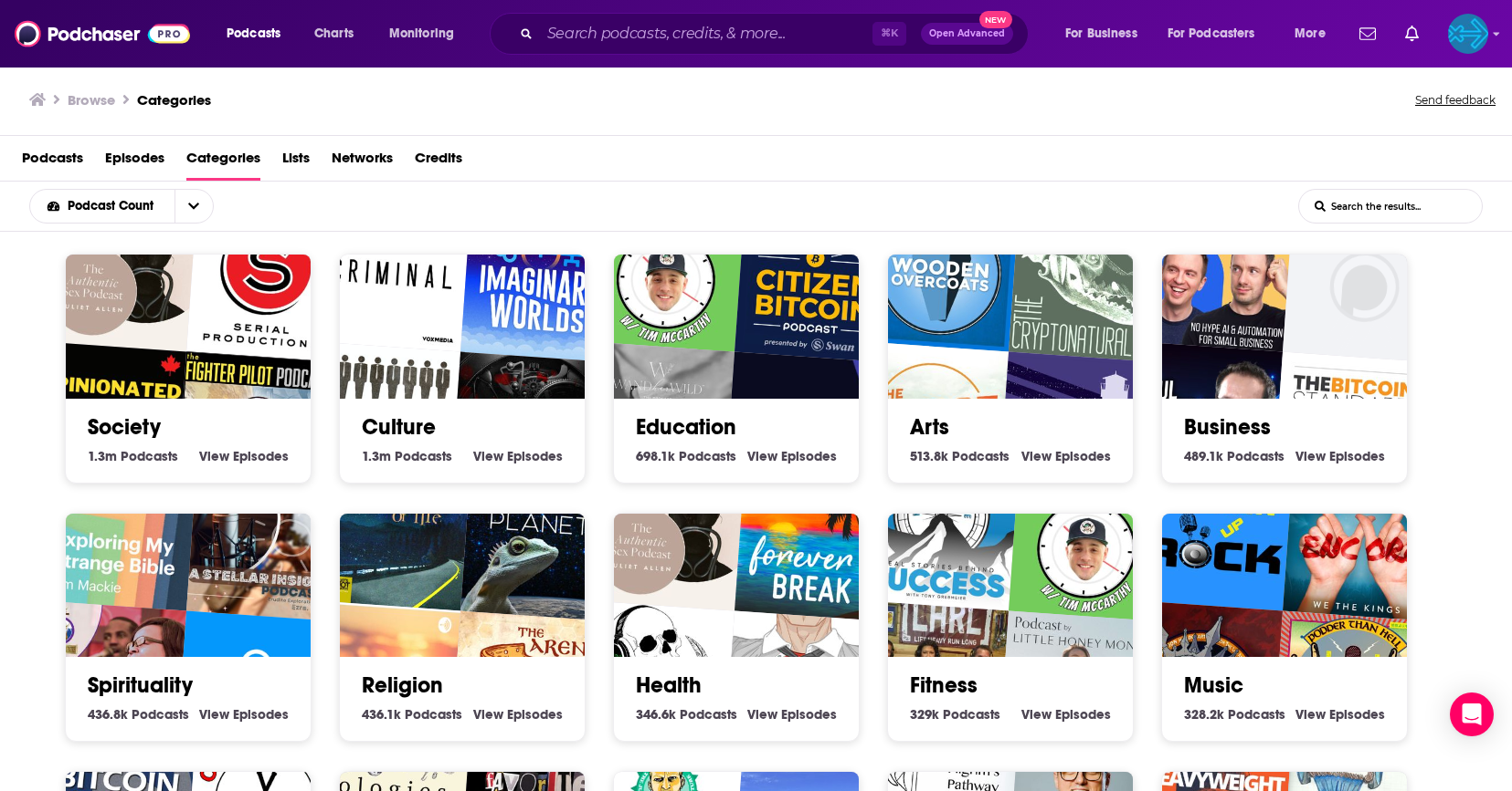
click at [792, 594] on img "Forever Break" at bounding box center [812, 542] width 157 height 157
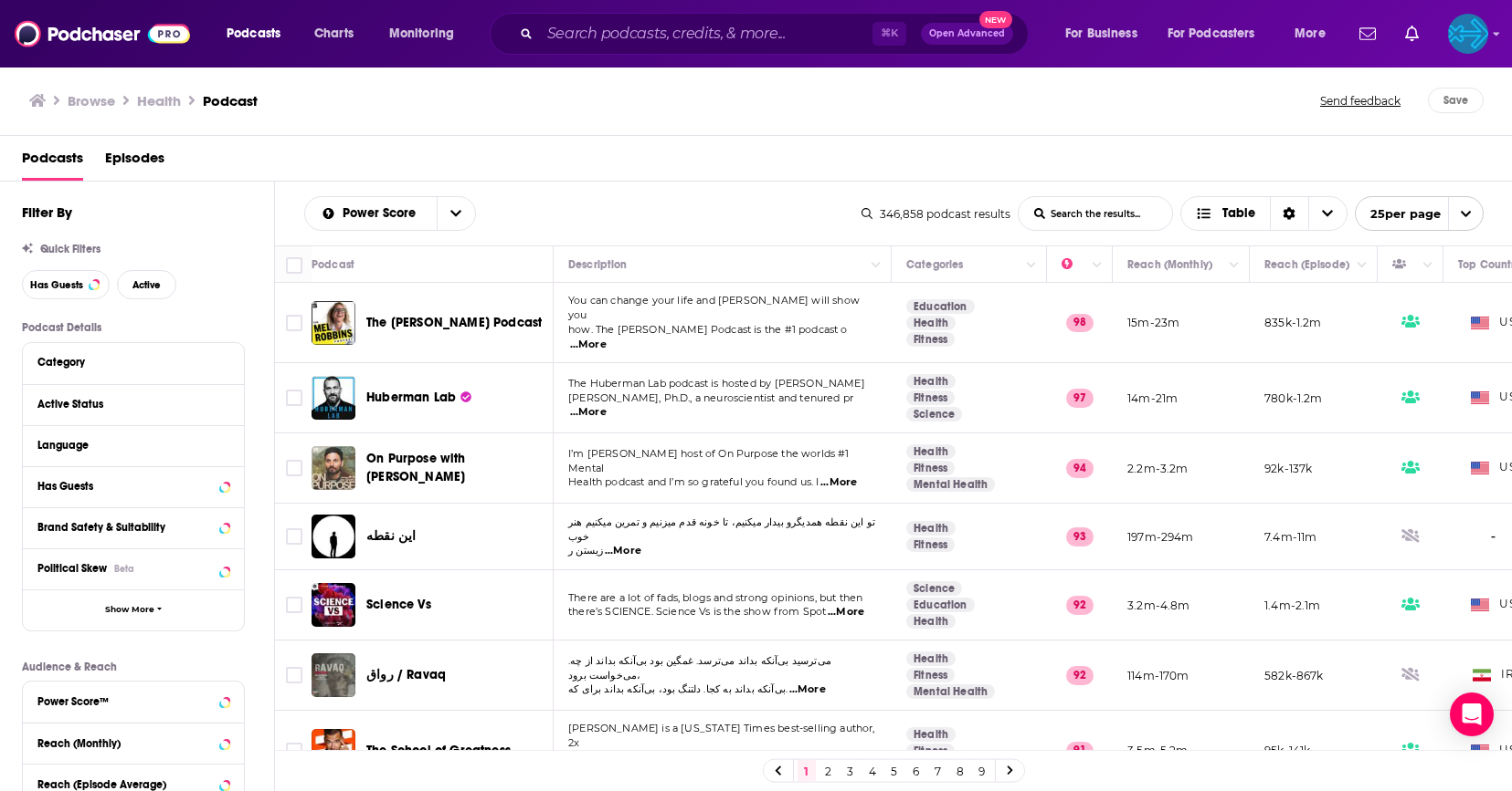
click at [1074, 219] on input "List Search Input" at bounding box center [1095, 213] width 154 height 33
type input "ebike"
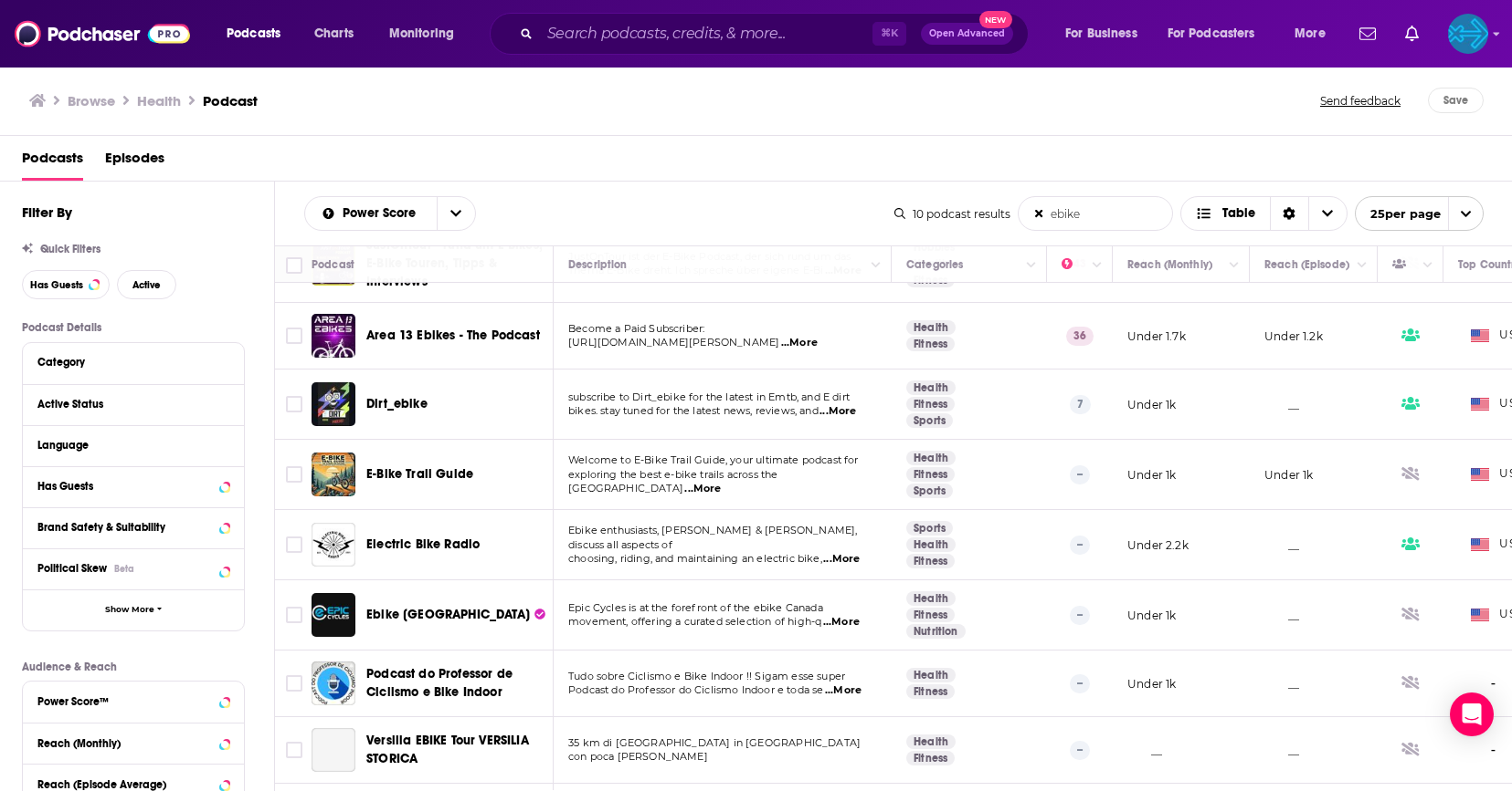
scroll to position [146, 0]
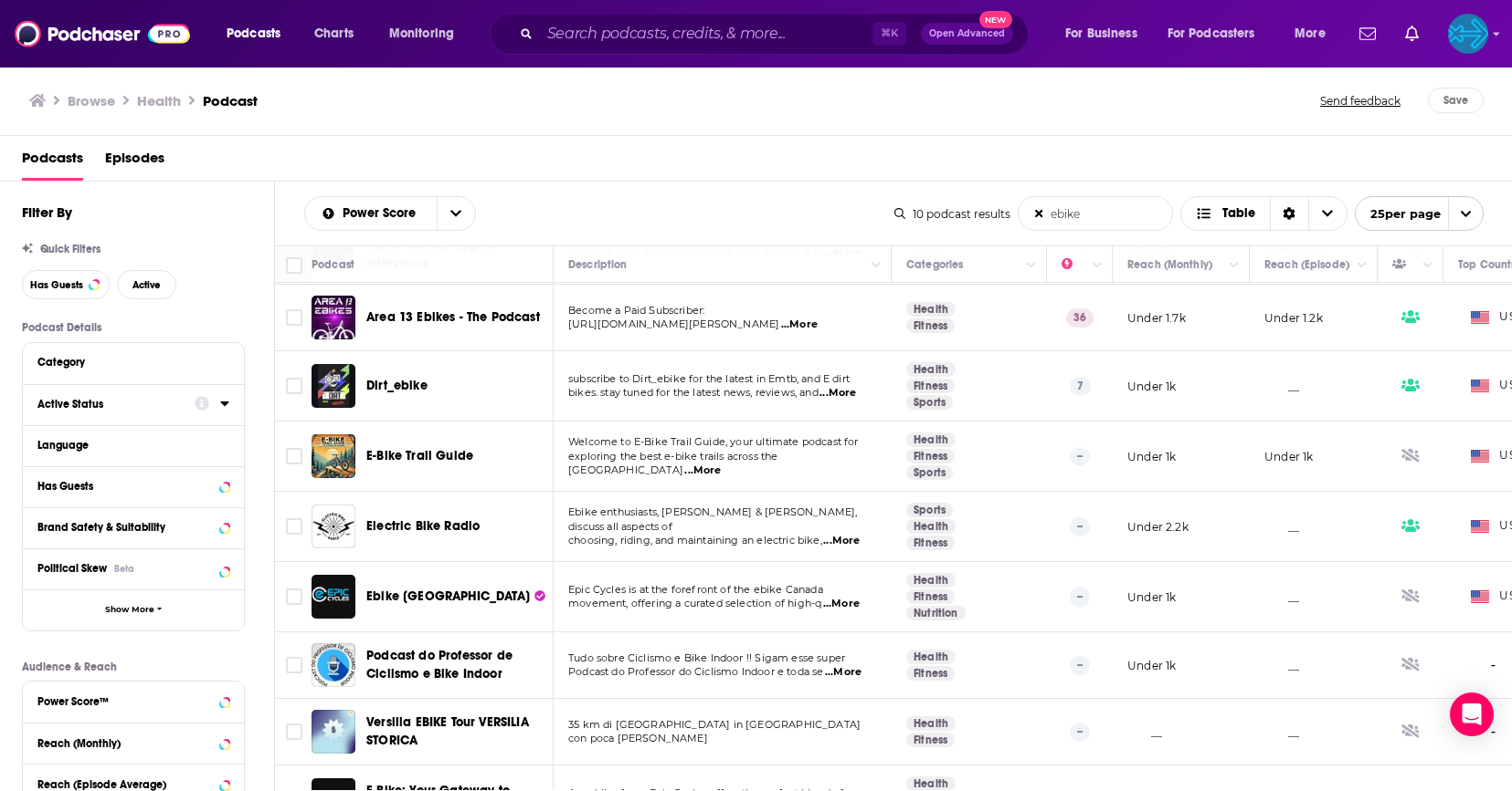
click at [101, 407] on div "Active Status" at bounding box center [109, 403] width 145 height 13
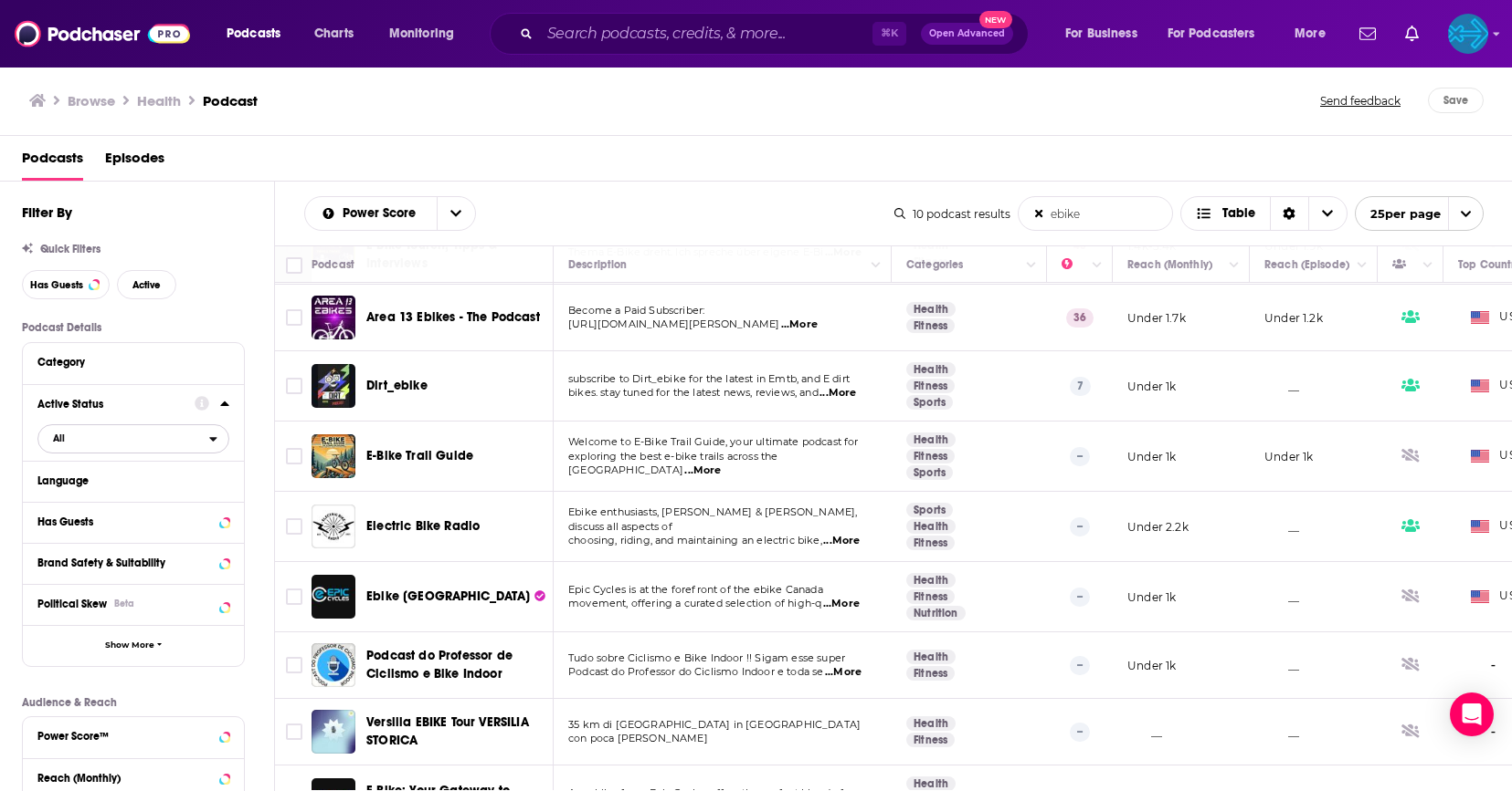
click at [72, 444] on span "All" at bounding box center [123, 438] width 171 height 24
click at [72, 503] on span "Active" at bounding box center [97, 498] width 101 height 10
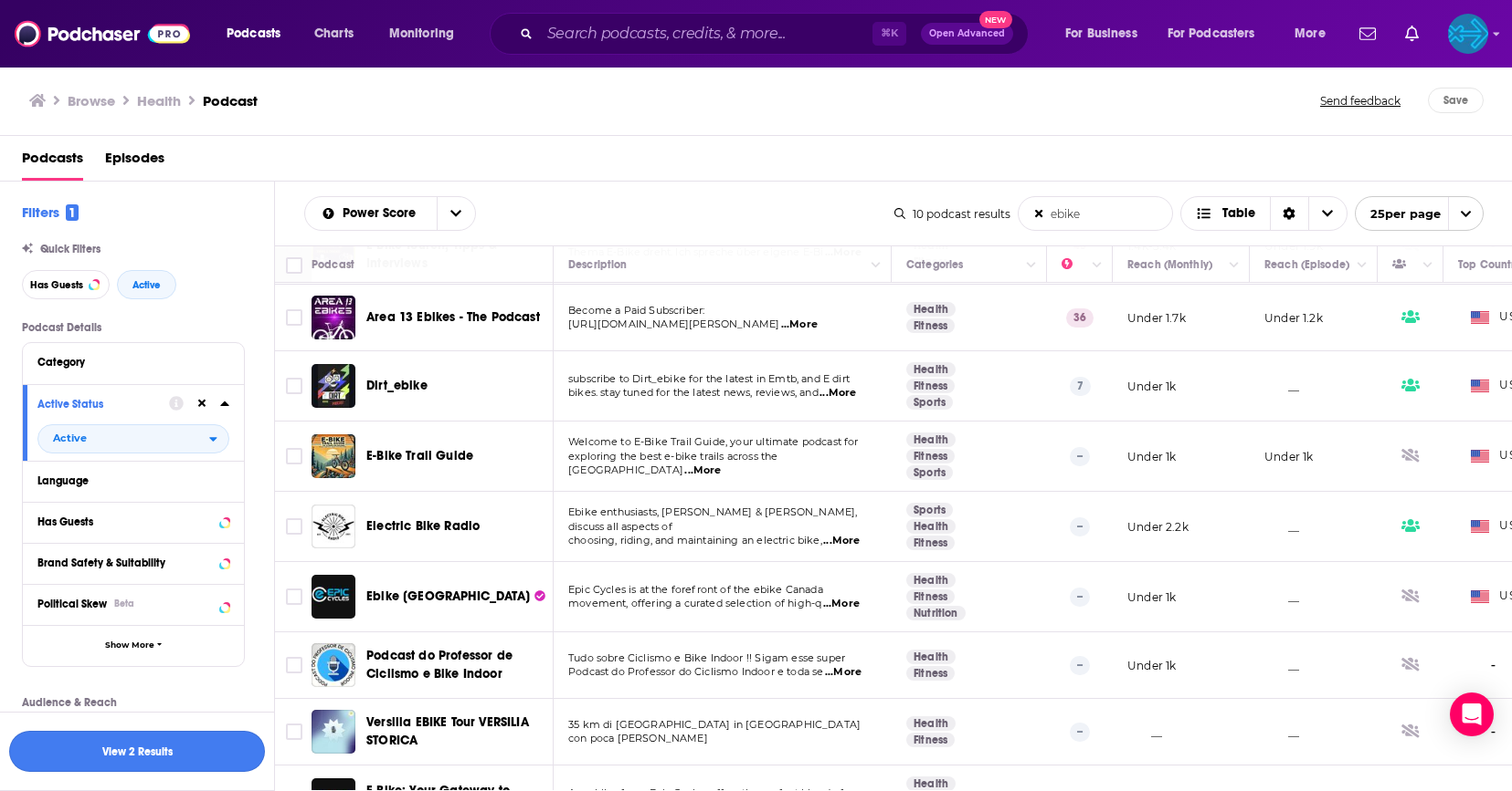
click at [124, 753] on button "View 2 Results" at bounding box center [137, 751] width 256 height 41
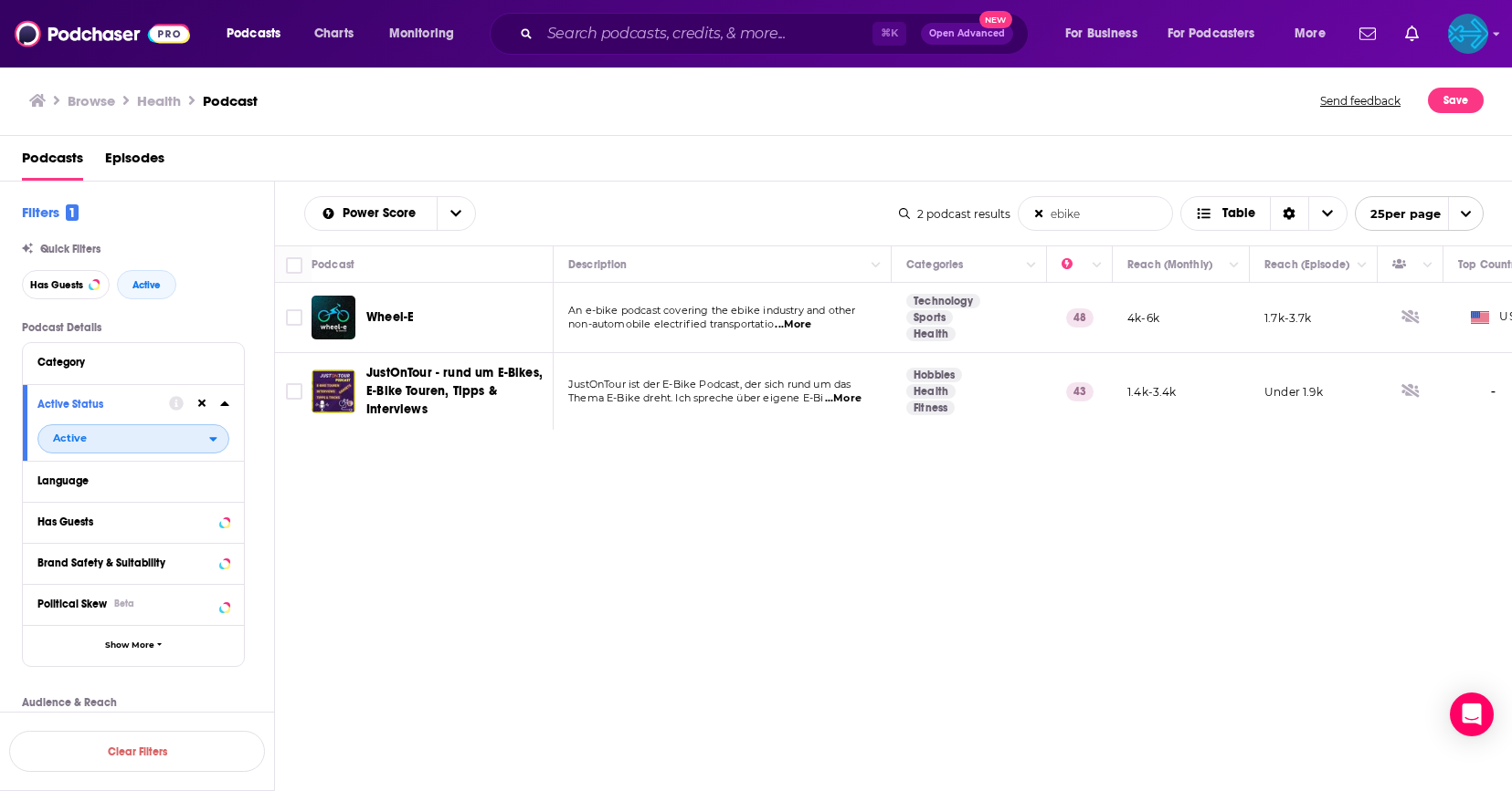
click at [126, 449] on span "Active" at bounding box center [123, 438] width 171 height 24
click at [109, 455] on div "All" at bounding box center [139, 468] width 205 height 30
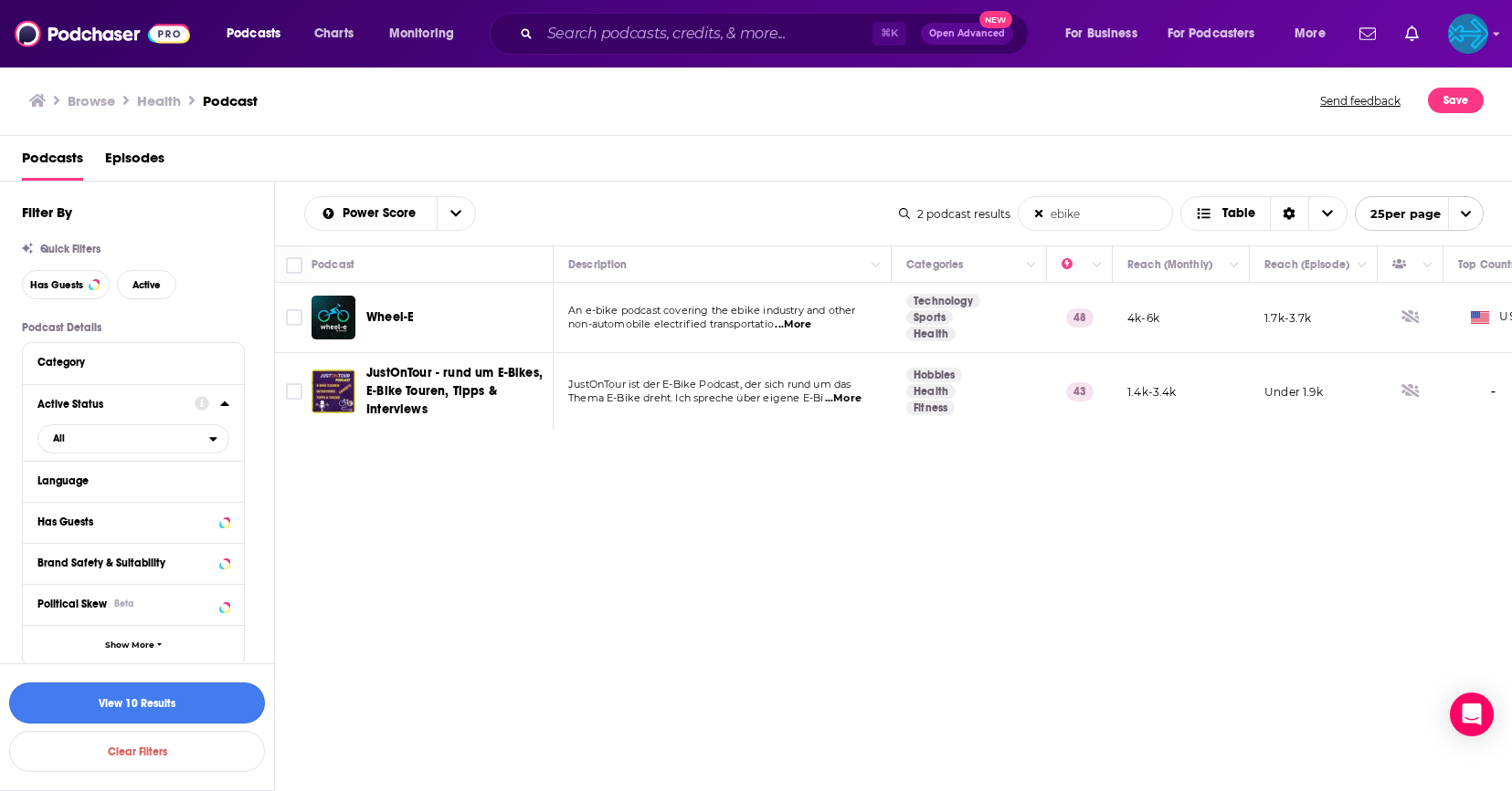
click at [119, 693] on button "View 10 Results" at bounding box center [137, 703] width 256 height 41
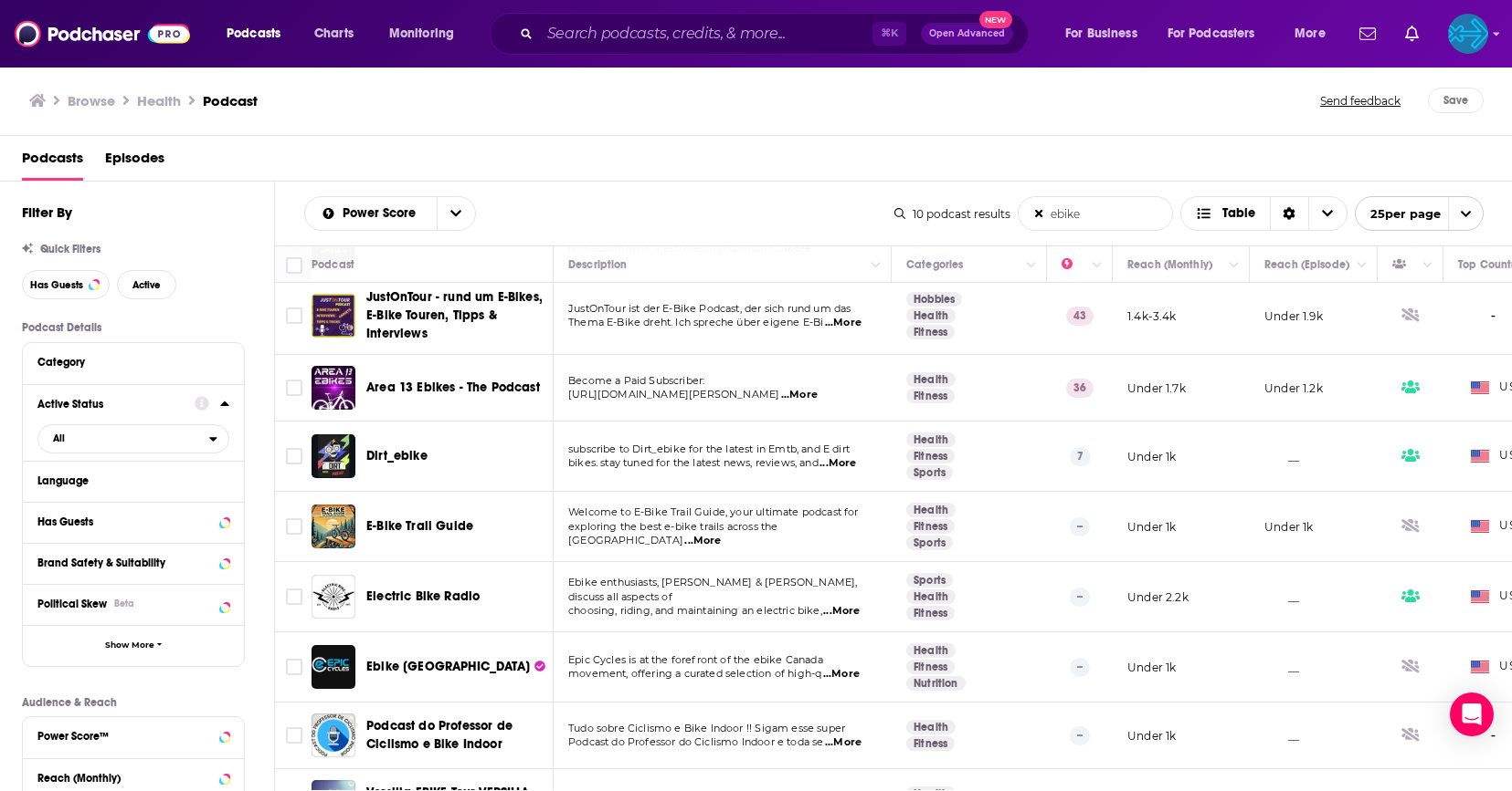
scroll to position [110, 0]
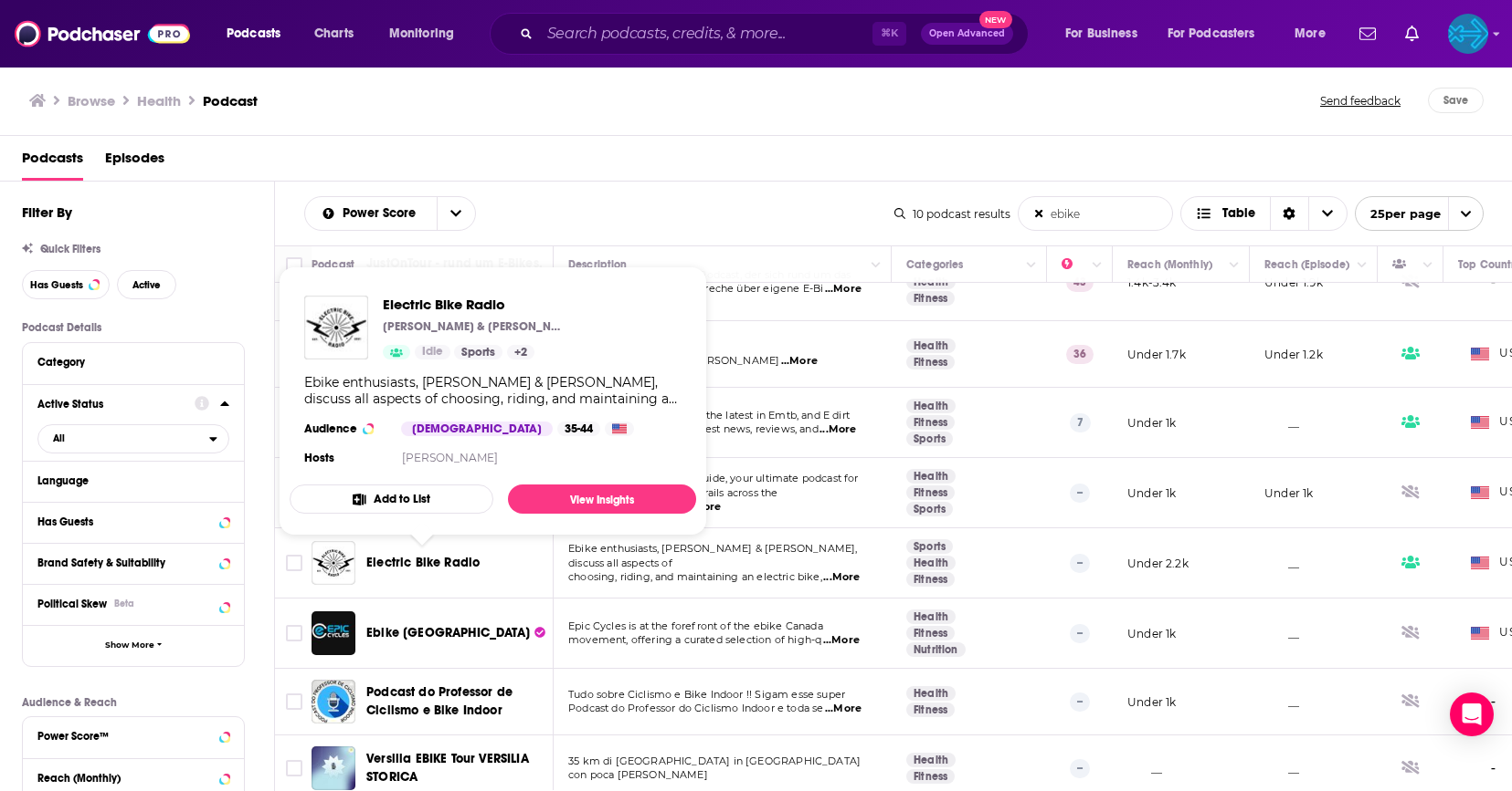
click at [435, 563] on span "Electric Bike Radio" at bounding box center [423, 563] width 113 height 16
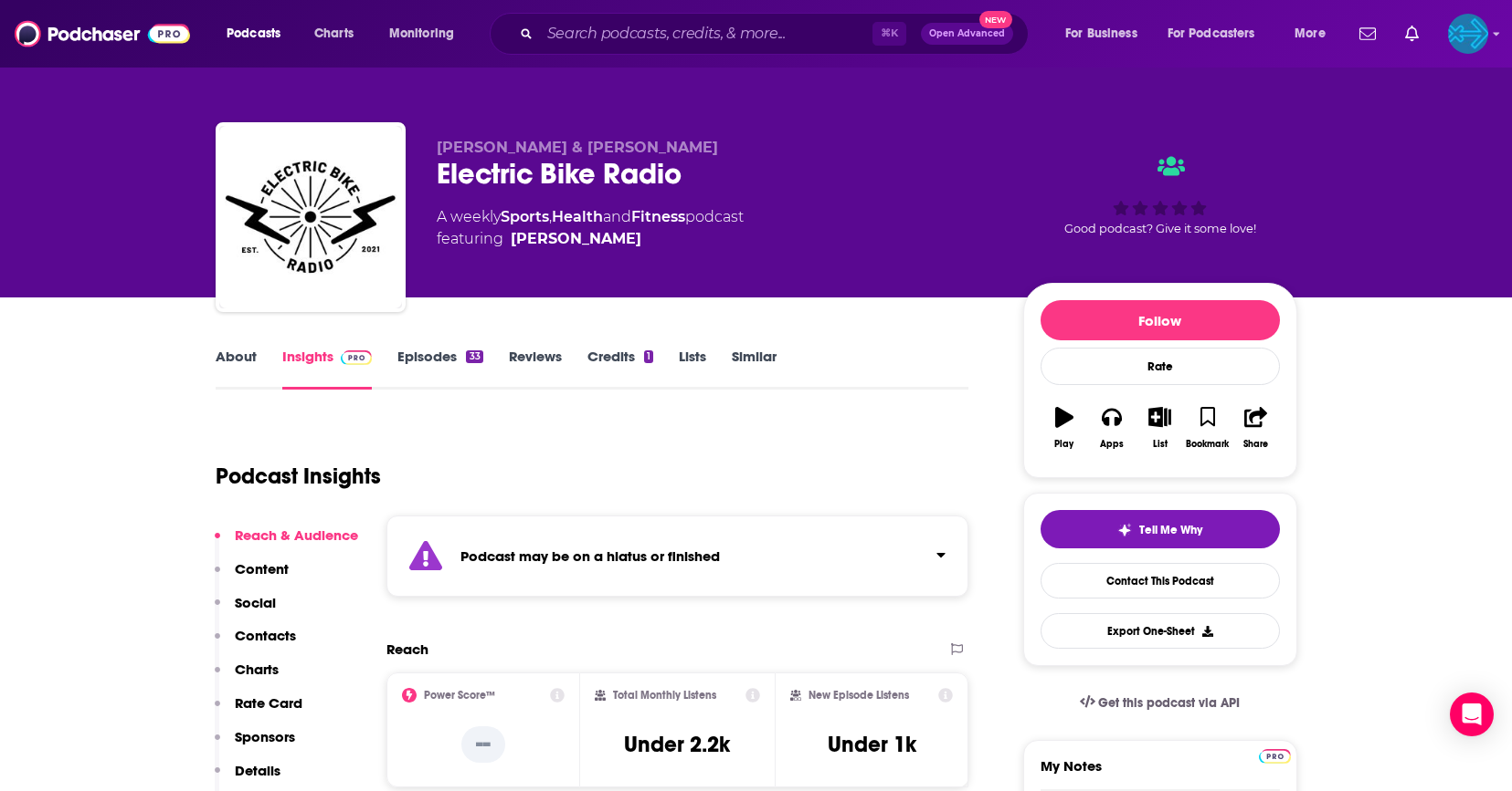
click at [419, 364] on link "Episodes 33" at bounding box center [440, 369] width 85 height 42
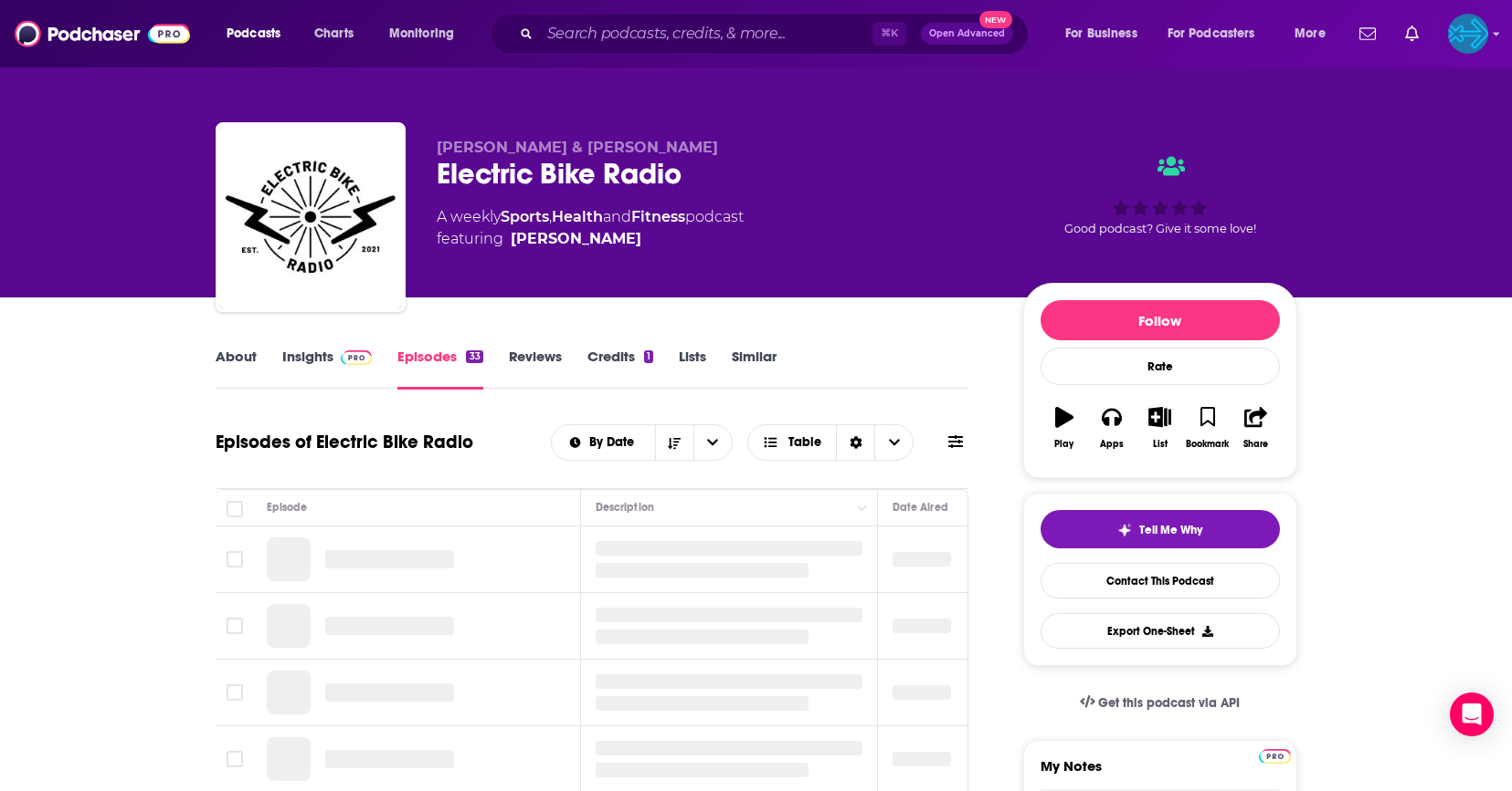
click at [326, 353] on link "Insights" at bounding box center [327, 369] width 90 height 42
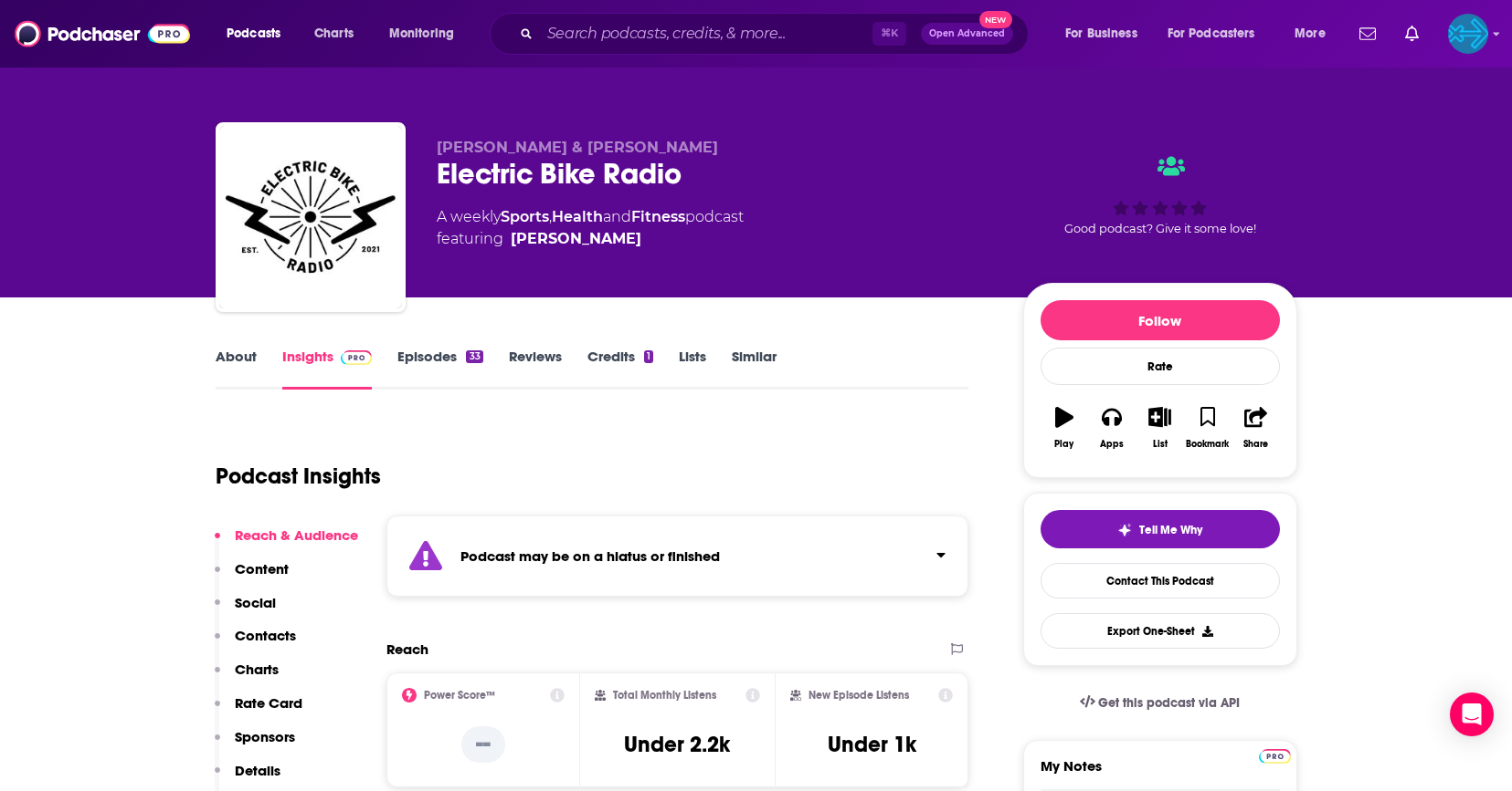
click at [234, 356] on link "About" at bounding box center [236, 369] width 41 height 42
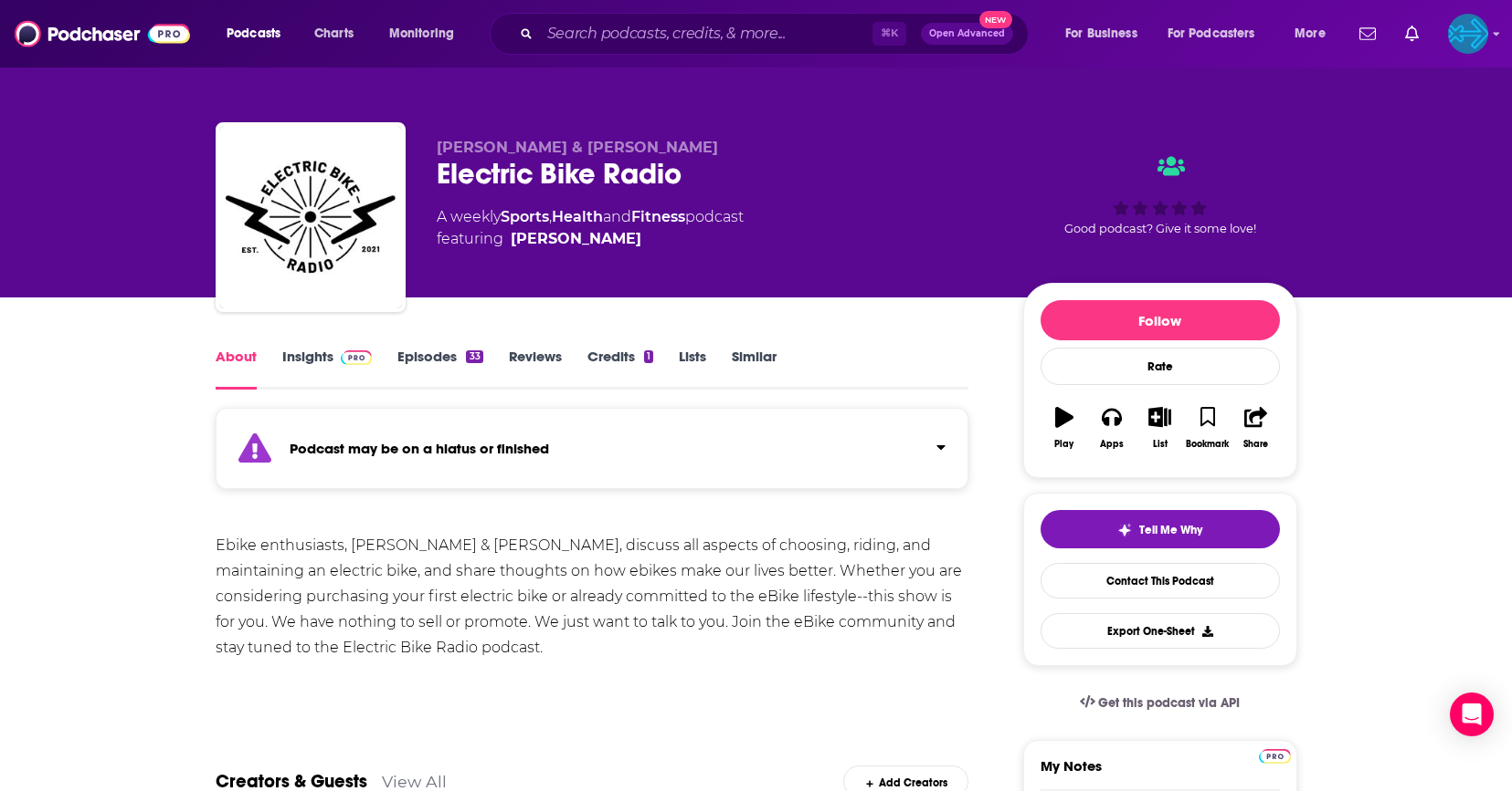
click at [410, 364] on link "Episodes 33" at bounding box center [440, 369] width 85 height 42
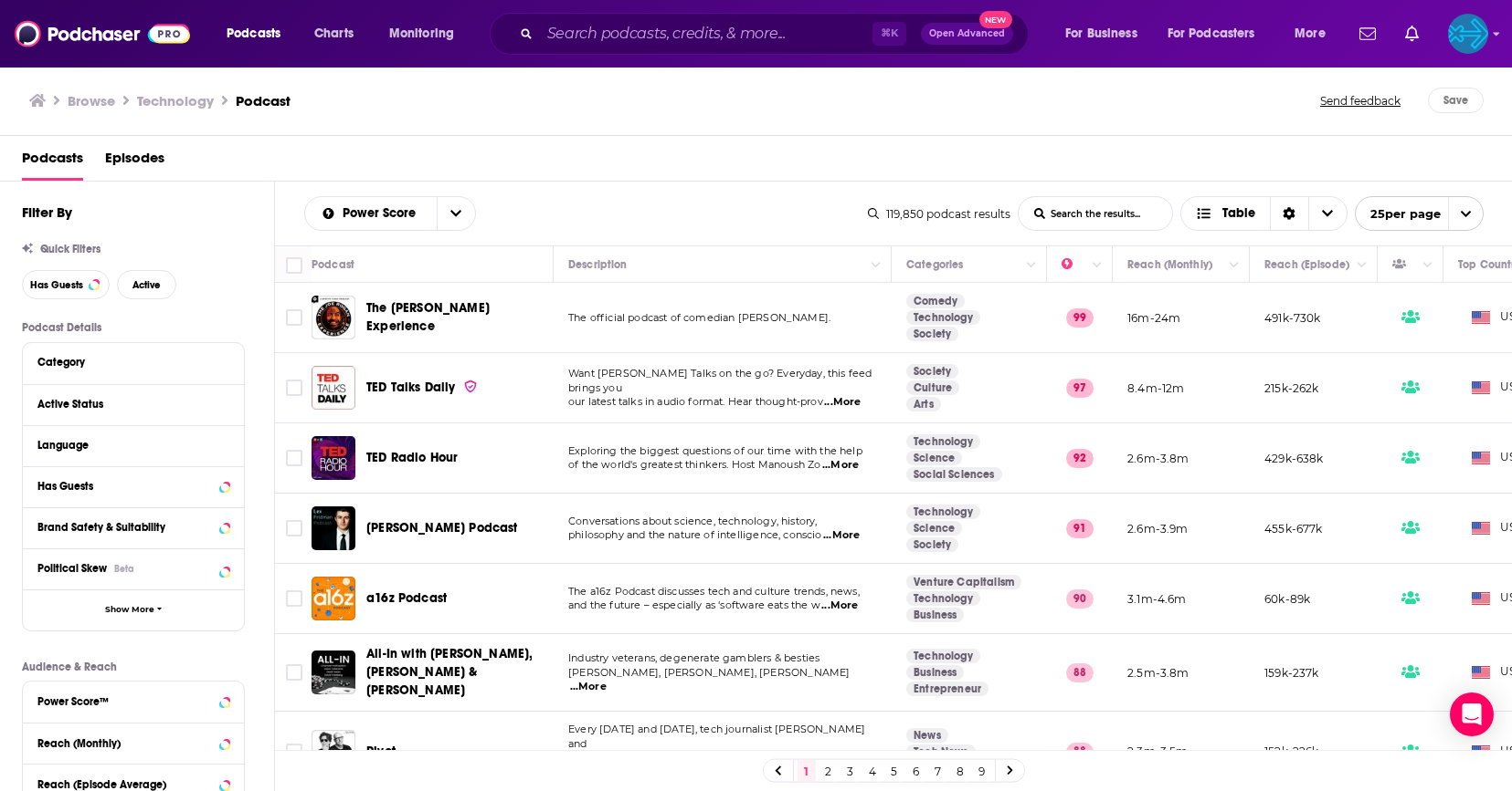
click at [1086, 214] on input "List Search Input" at bounding box center [1095, 213] width 154 height 33
click at [1138, 210] on input "List Search Input" at bounding box center [1095, 213] width 154 height 33
click at [1315, 215] on span "Choose View" at bounding box center [1327, 213] width 38 height 33
click at [460, 216] on icon "open menu" at bounding box center [456, 213] width 11 height 13
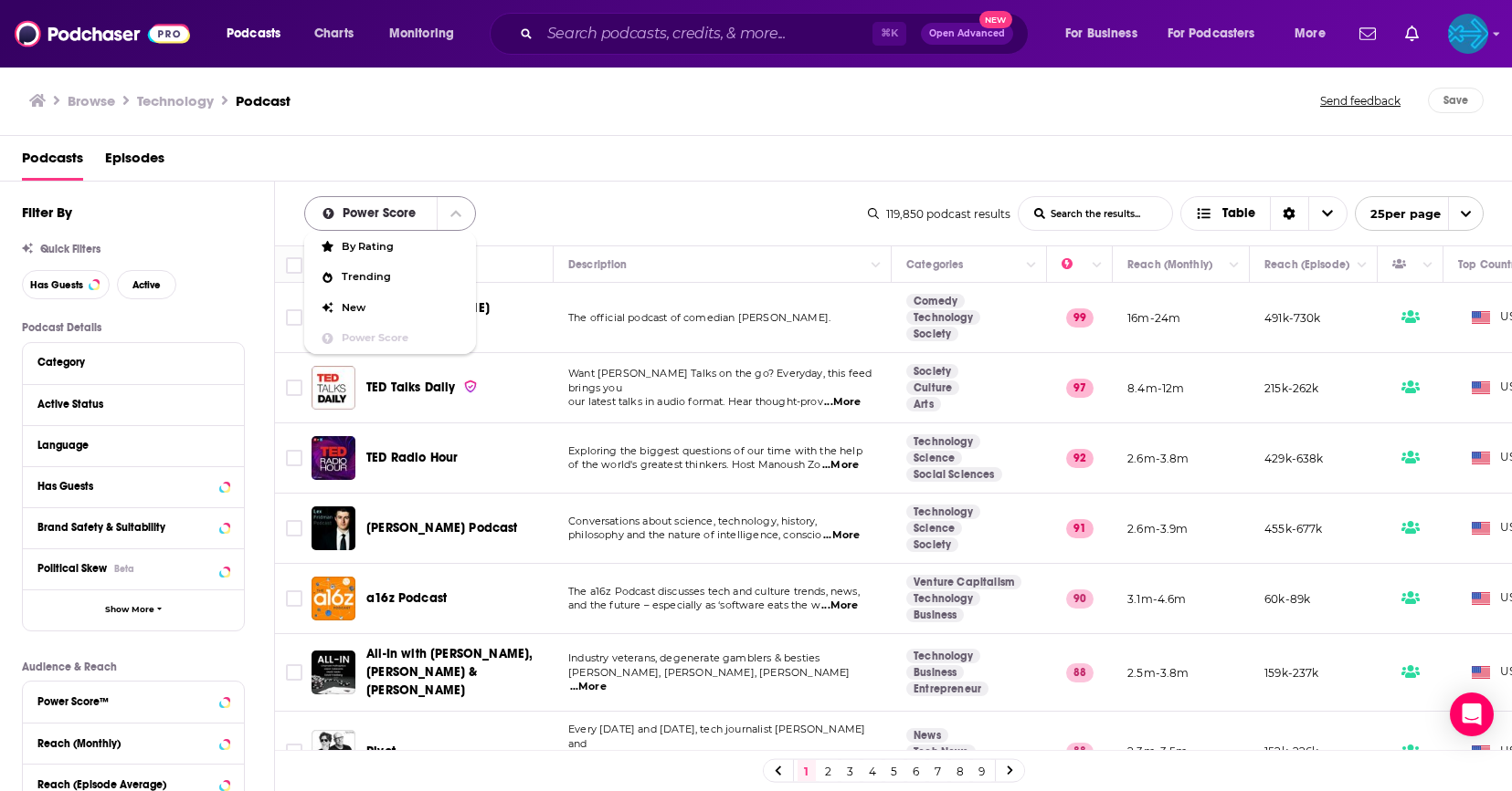
click at [460, 216] on icon "close menu" at bounding box center [456, 214] width 11 height 6
click at [97, 366] on div "Category" at bounding box center [122, 362] width 171 height 13
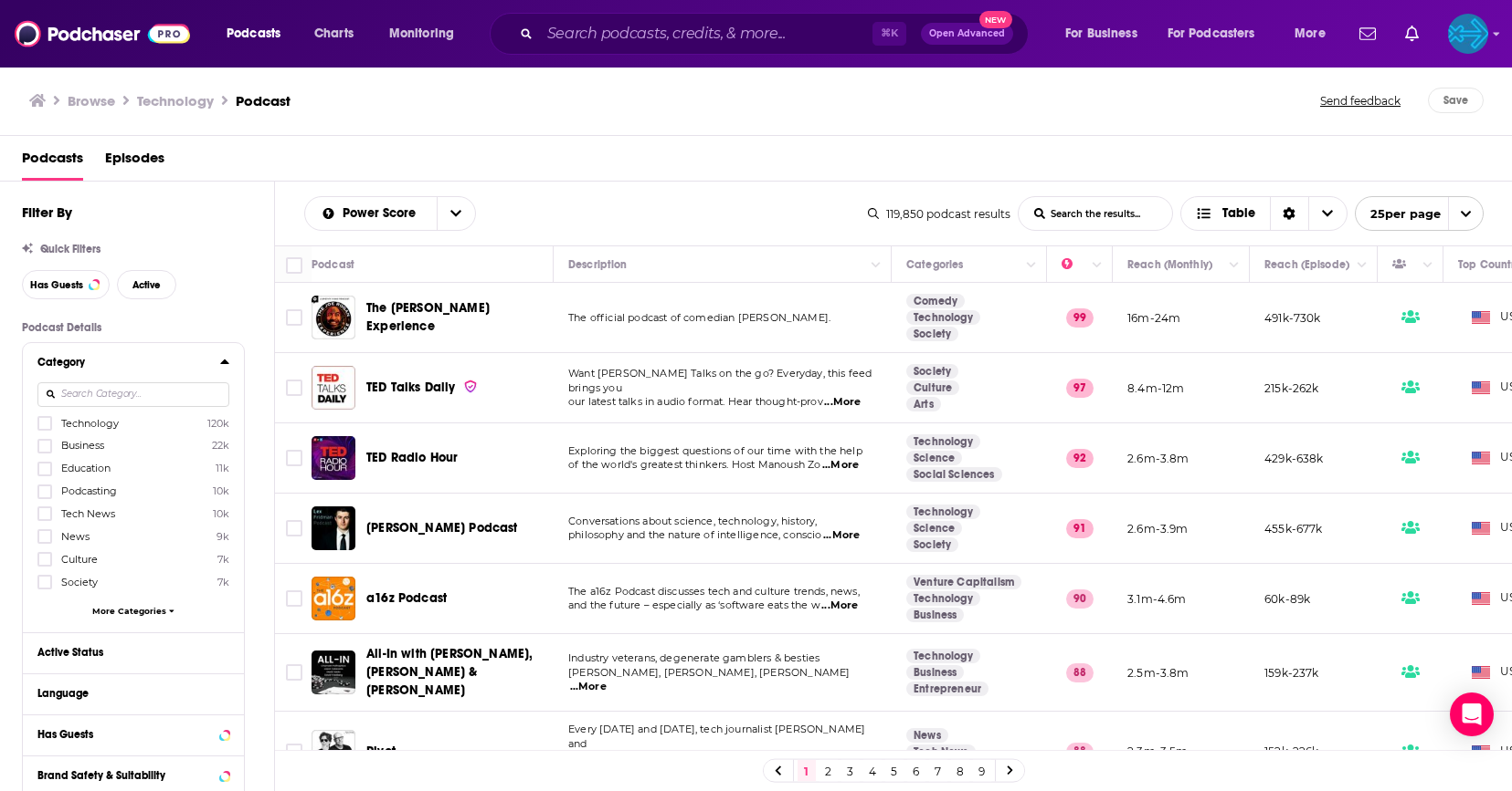
click at [97, 366] on div "Category" at bounding box center [122, 362] width 171 height 13
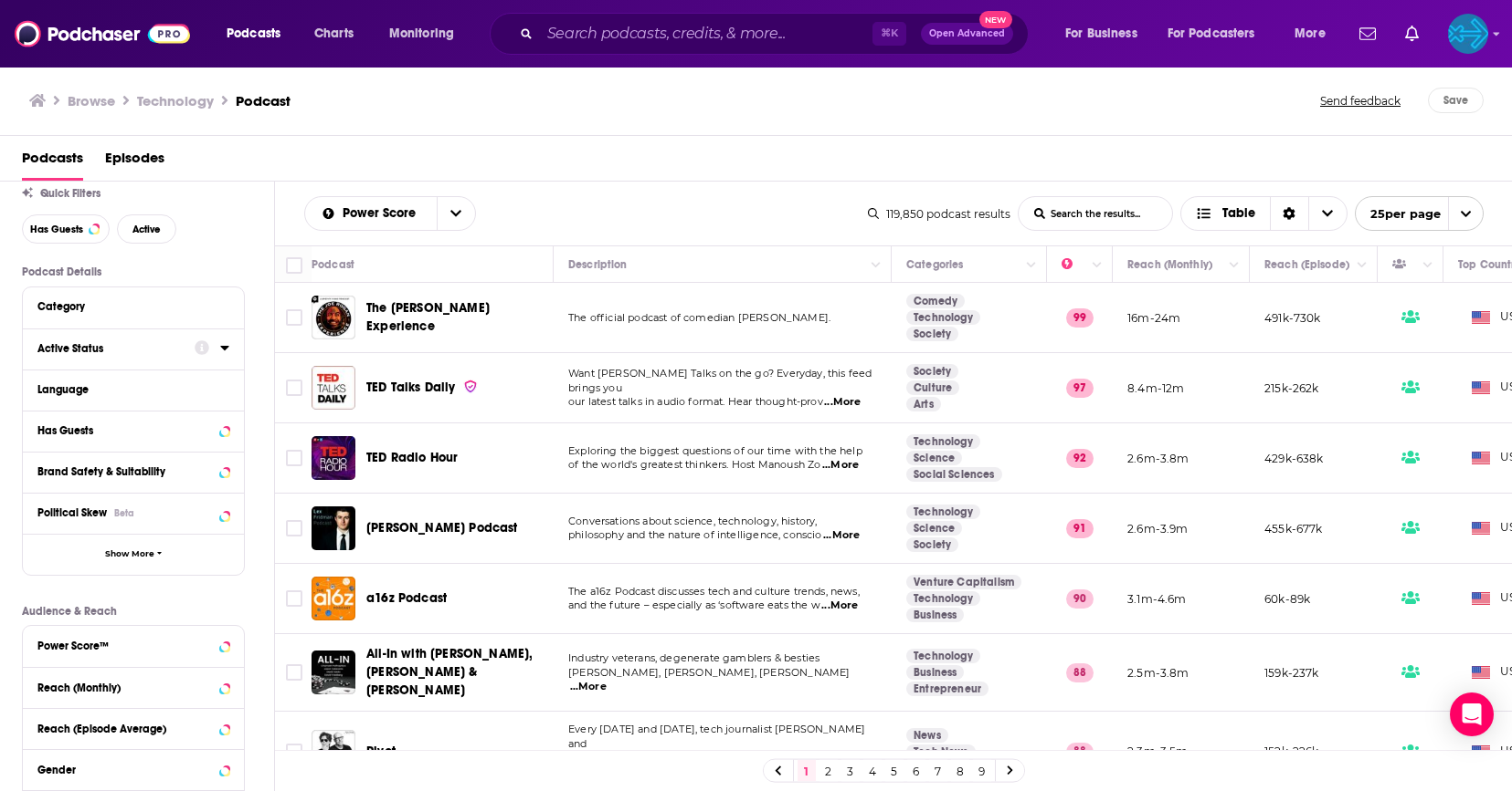
scroll to position [67, 0]
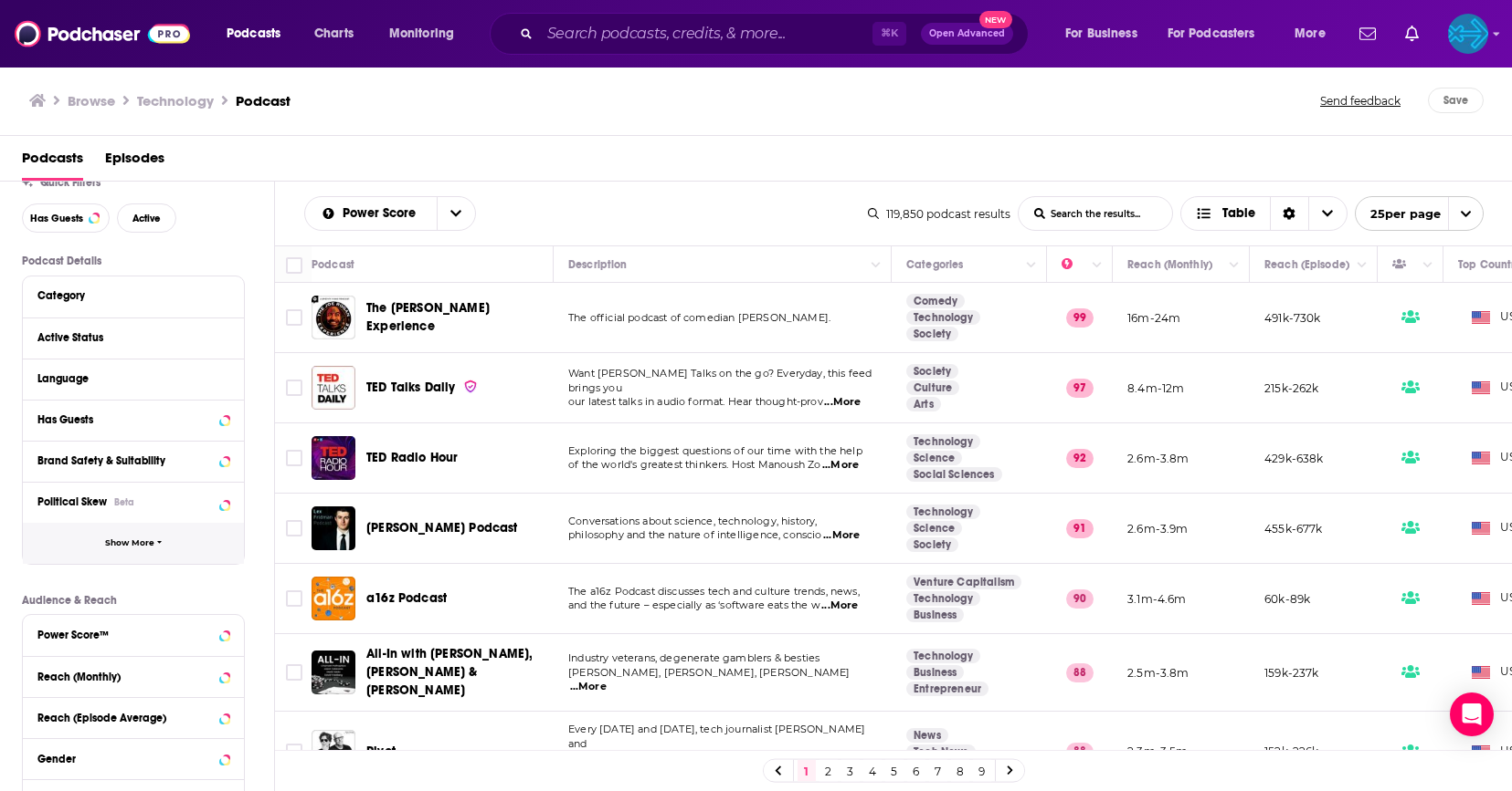
click at [125, 542] on span "Show More" at bounding box center [129, 543] width 49 height 10
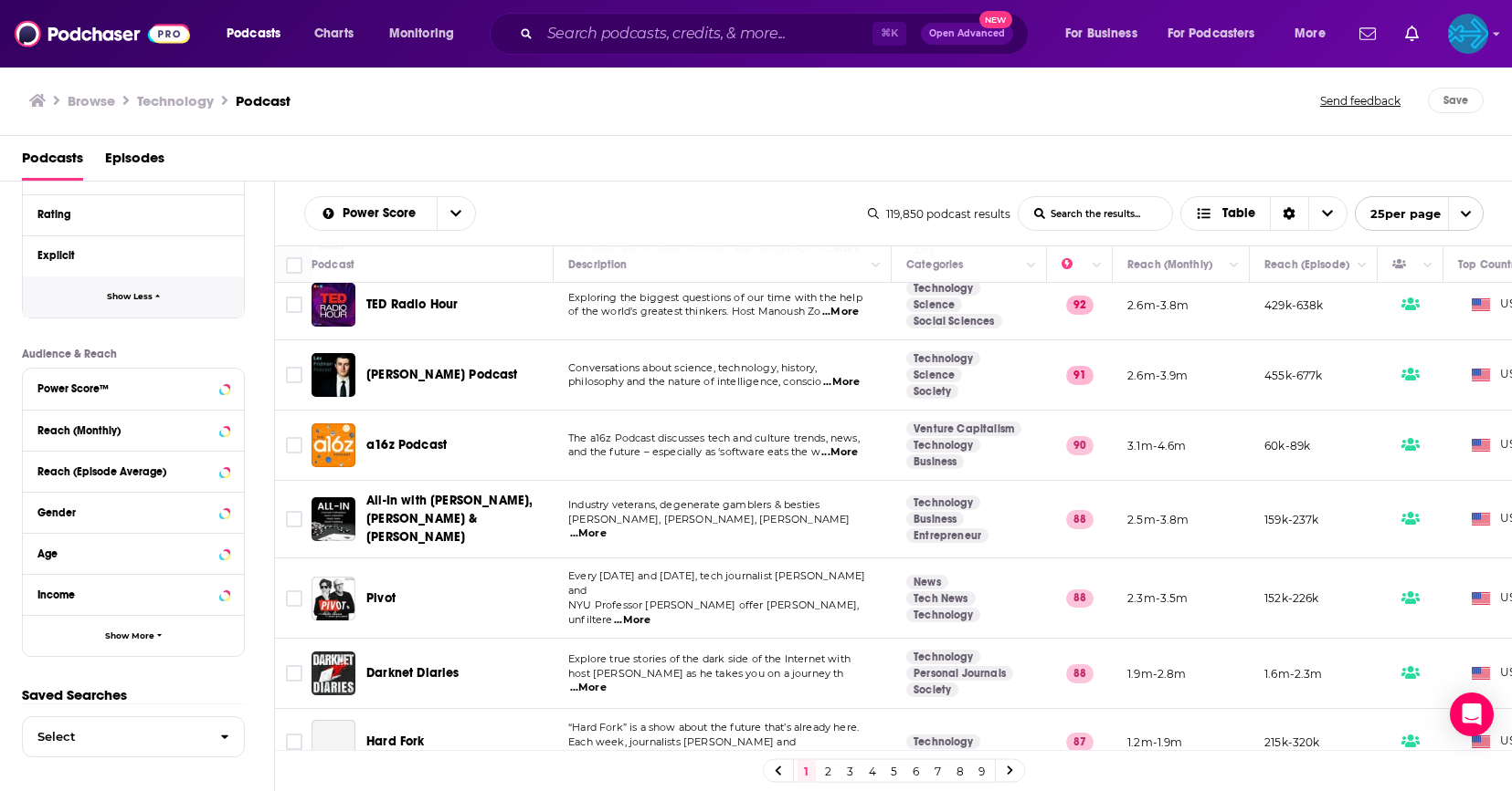
scroll to position [165, 0]
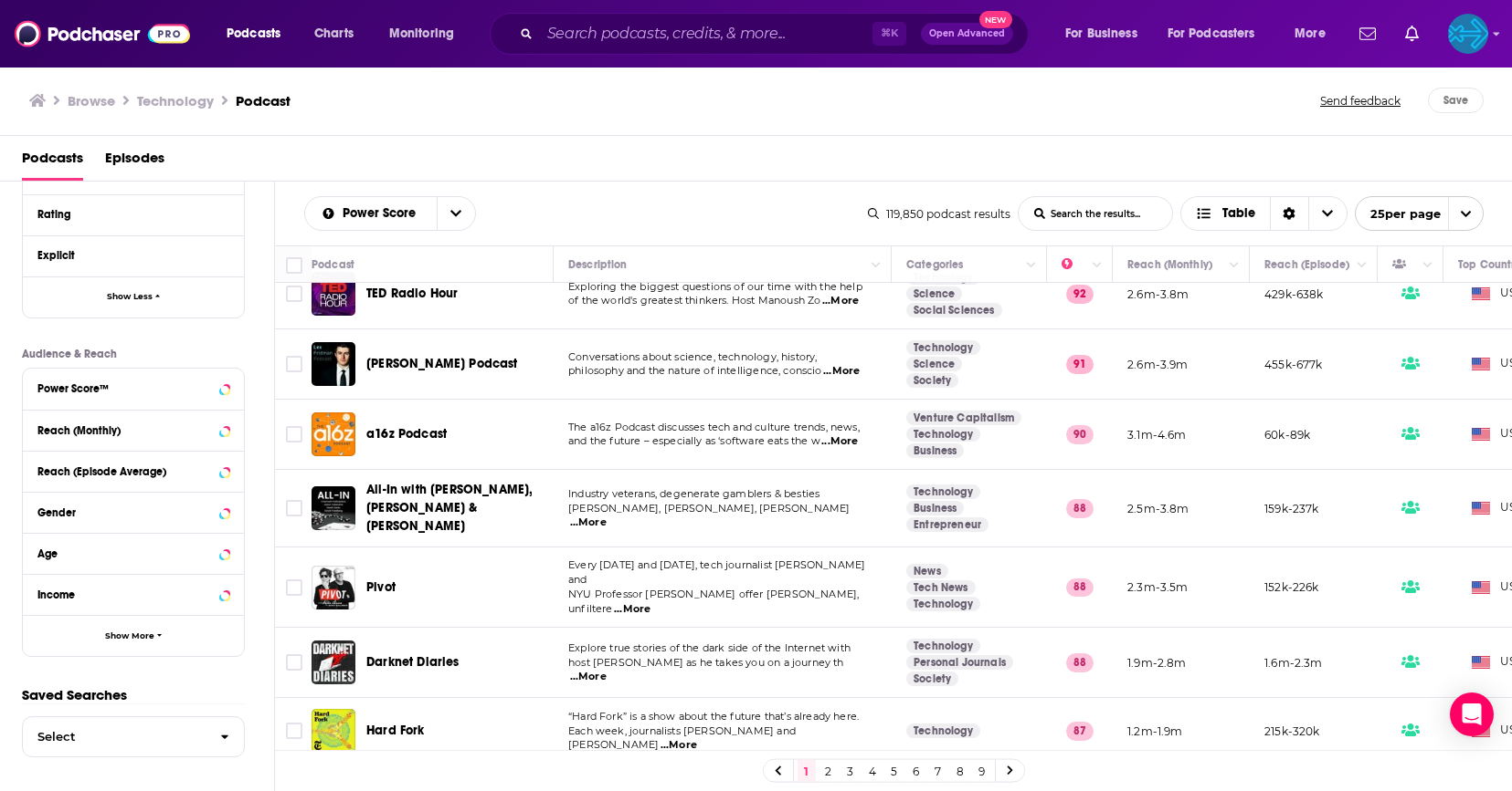
click at [651, 602] on span "...More" at bounding box center [632, 609] width 37 height 15
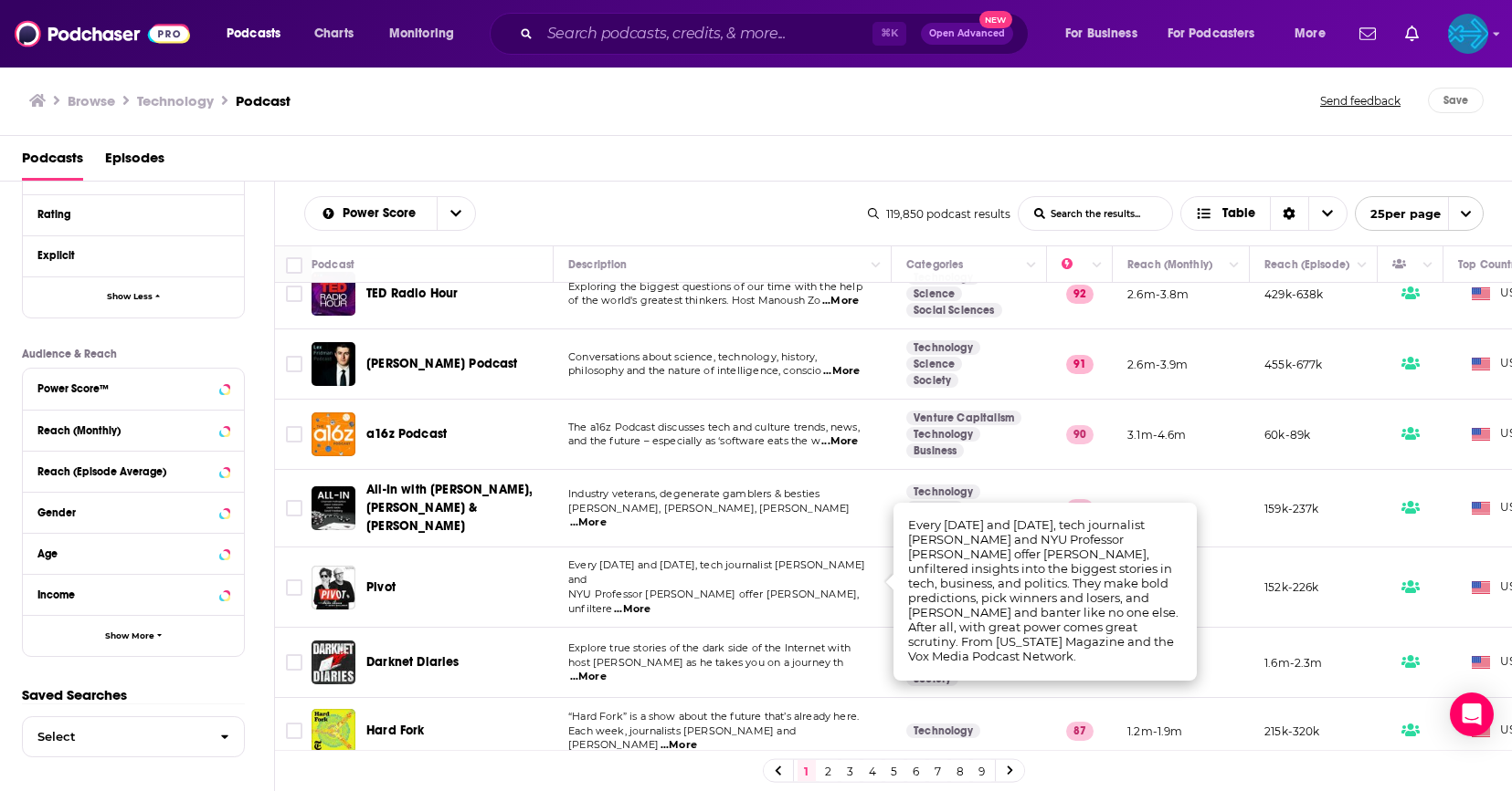
click at [840, 590] on td "Every Tuesday and Friday, tech journalist Kara Swisher and NYU Professor Scott …" at bounding box center [723, 587] width 338 height 80
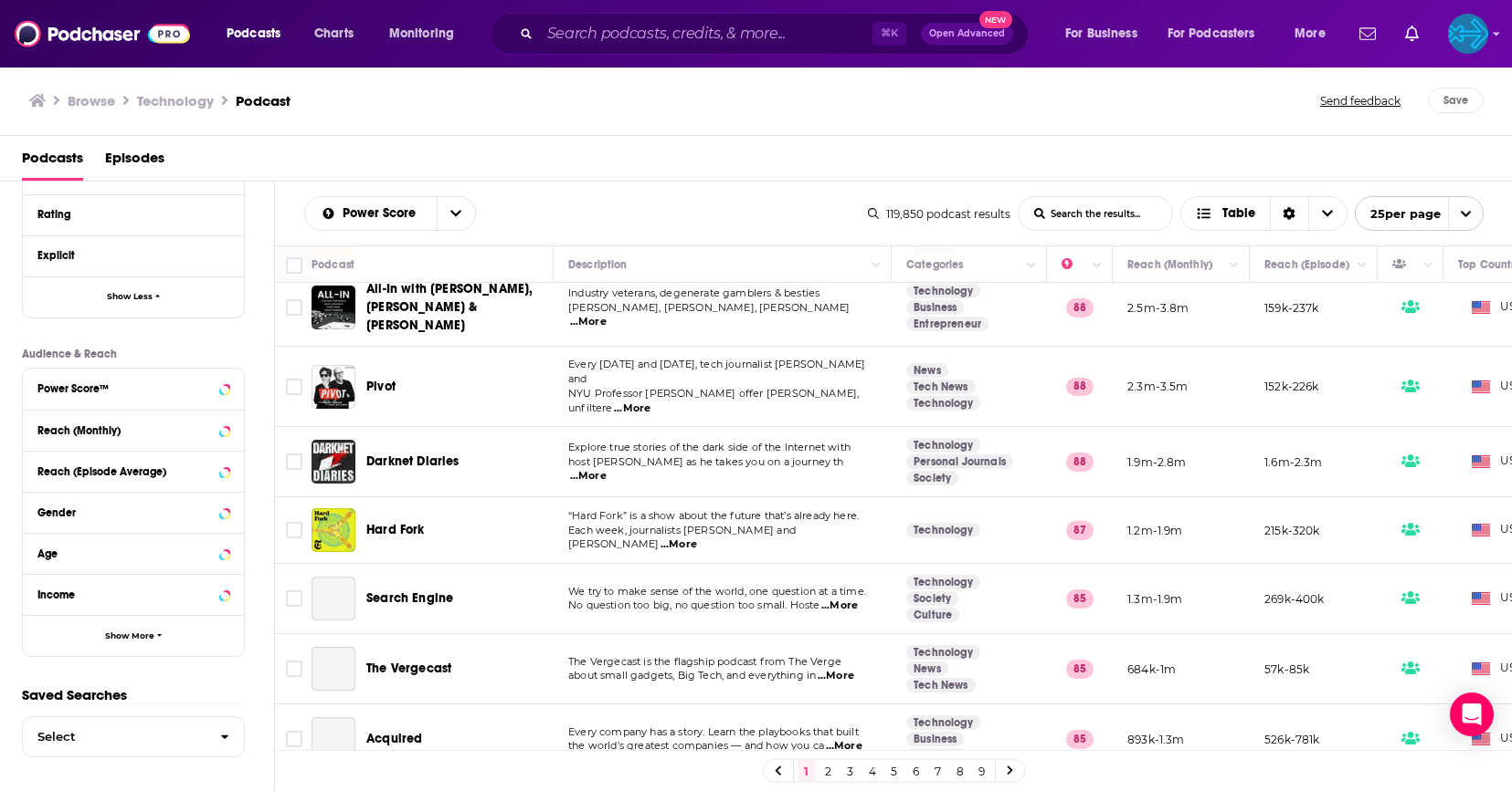
scroll to position [383, 0]
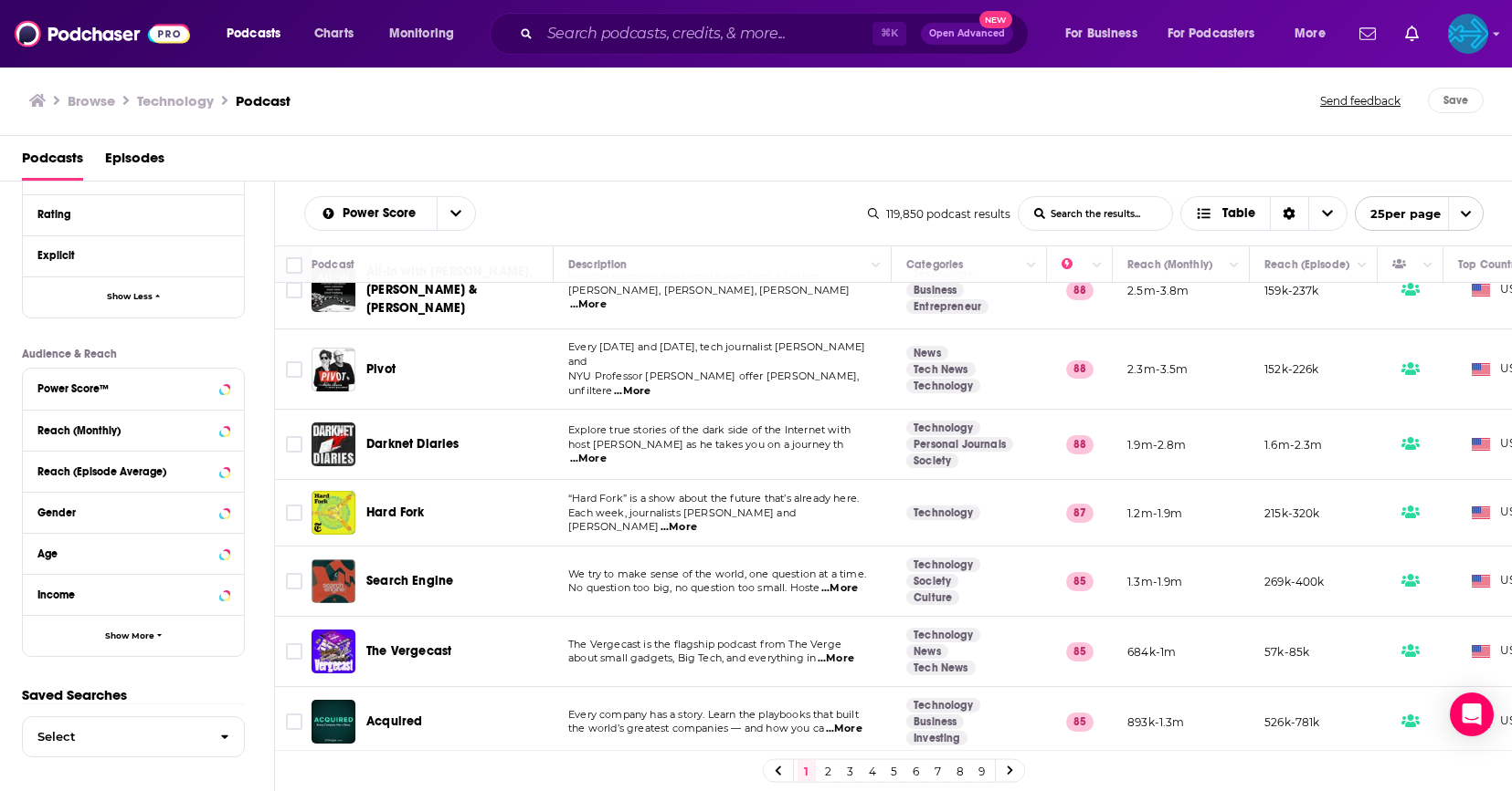
click at [697, 520] on span "...More" at bounding box center [679, 527] width 37 height 15
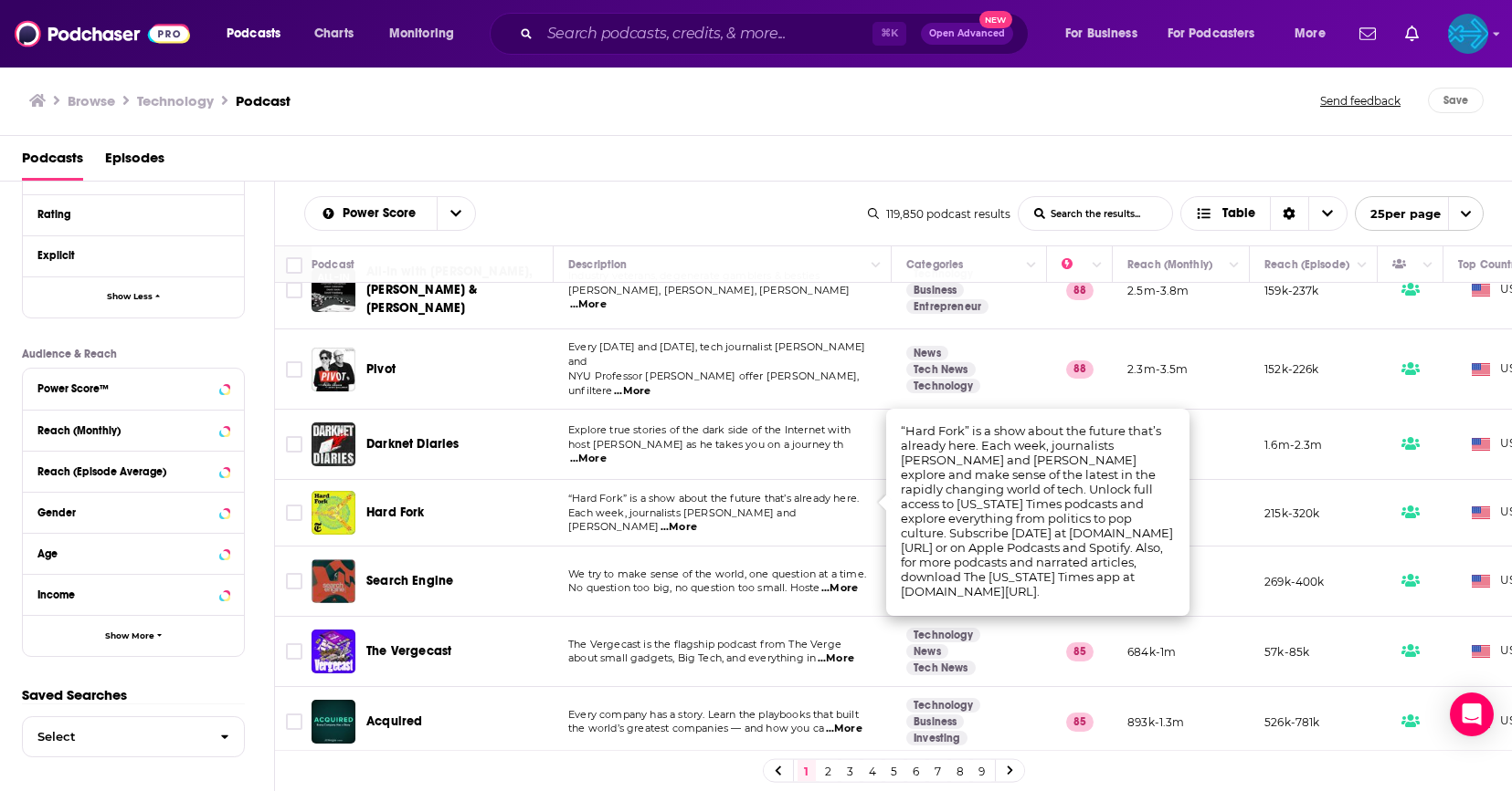
click at [697, 520] on span "...More" at bounding box center [679, 527] width 37 height 15
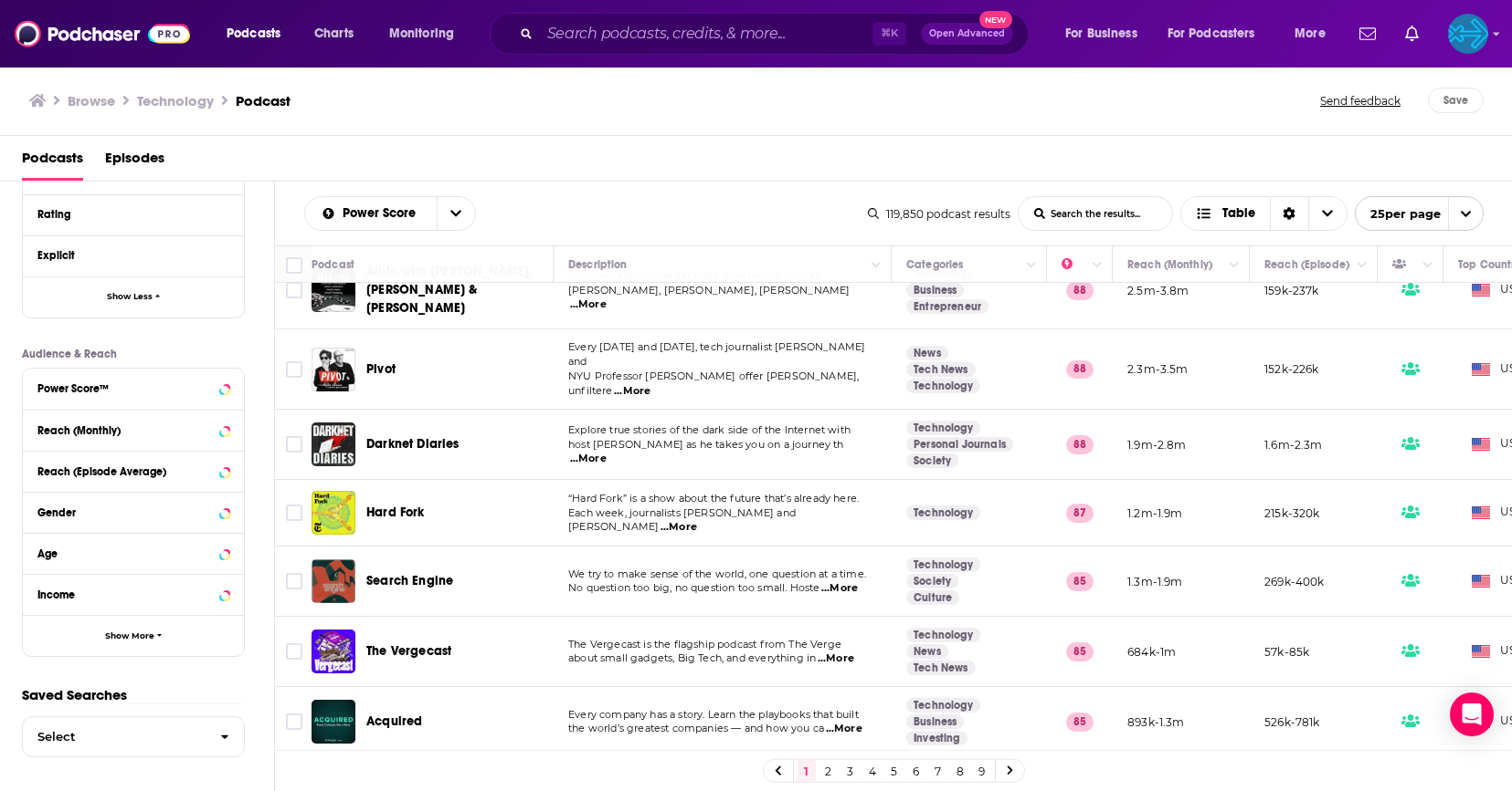
scroll to position [0, 0]
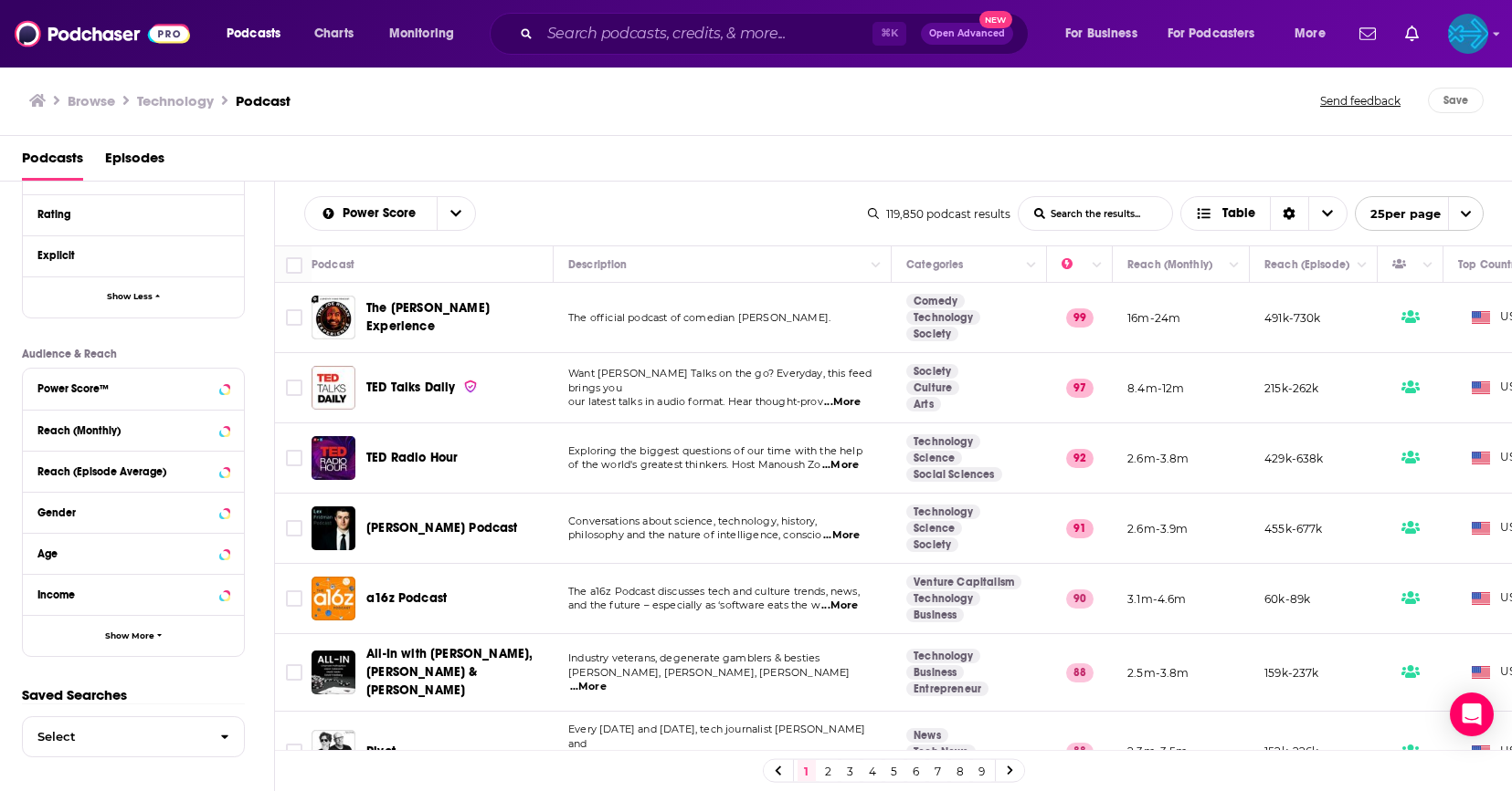
click at [1099, 214] on input "List Search Input" at bounding box center [1095, 213] width 154 height 33
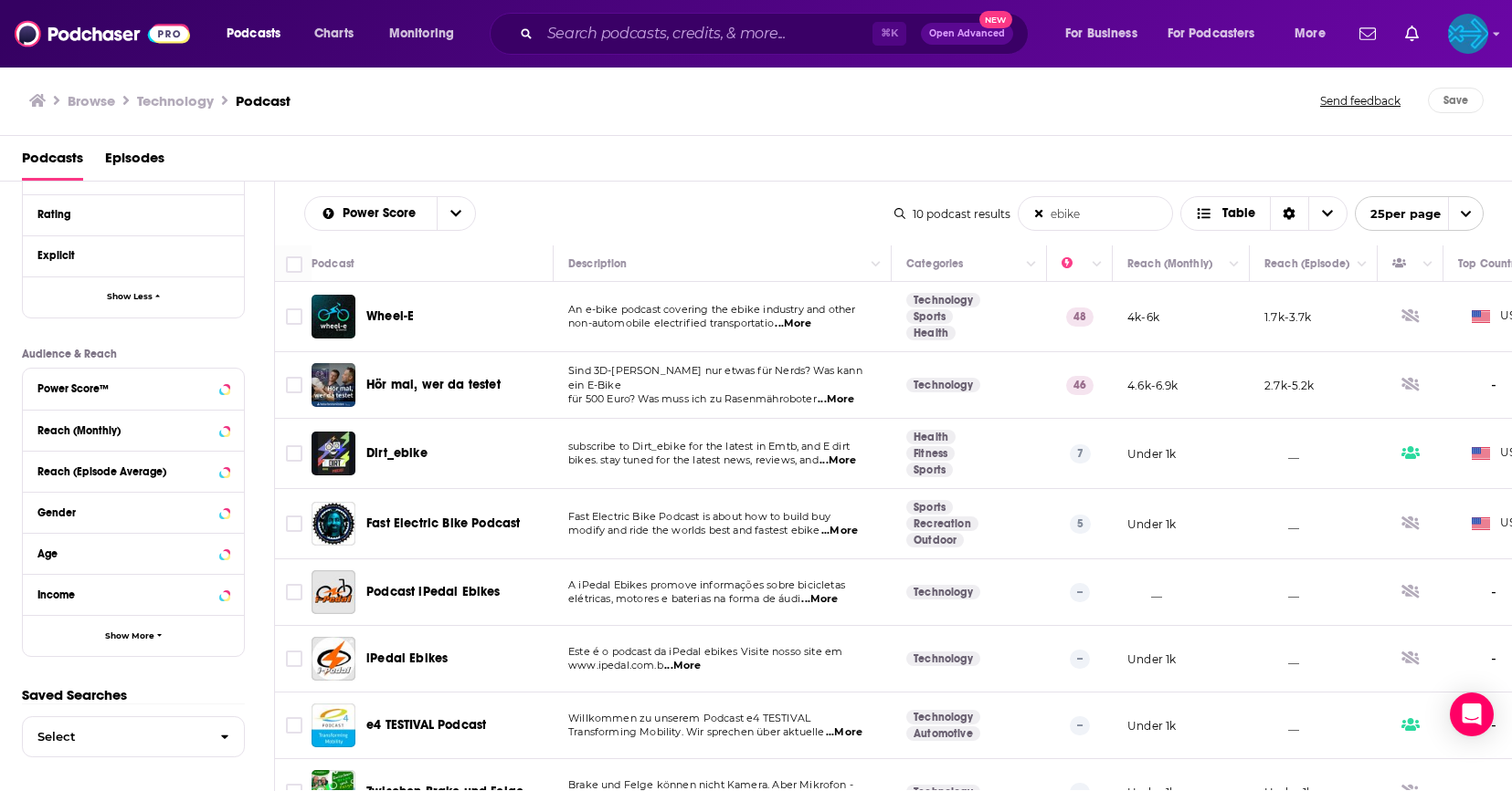
type input "ebike"
click at [803, 326] on span "...More" at bounding box center [792, 324] width 37 height 15
click at [1069, 265] on icon "Move" at bounding box center [1078, 264] width 22 height 22
click at [1097, 264] on icon "Column Actions" at bounding box center [1096, 265] width 9 height 11
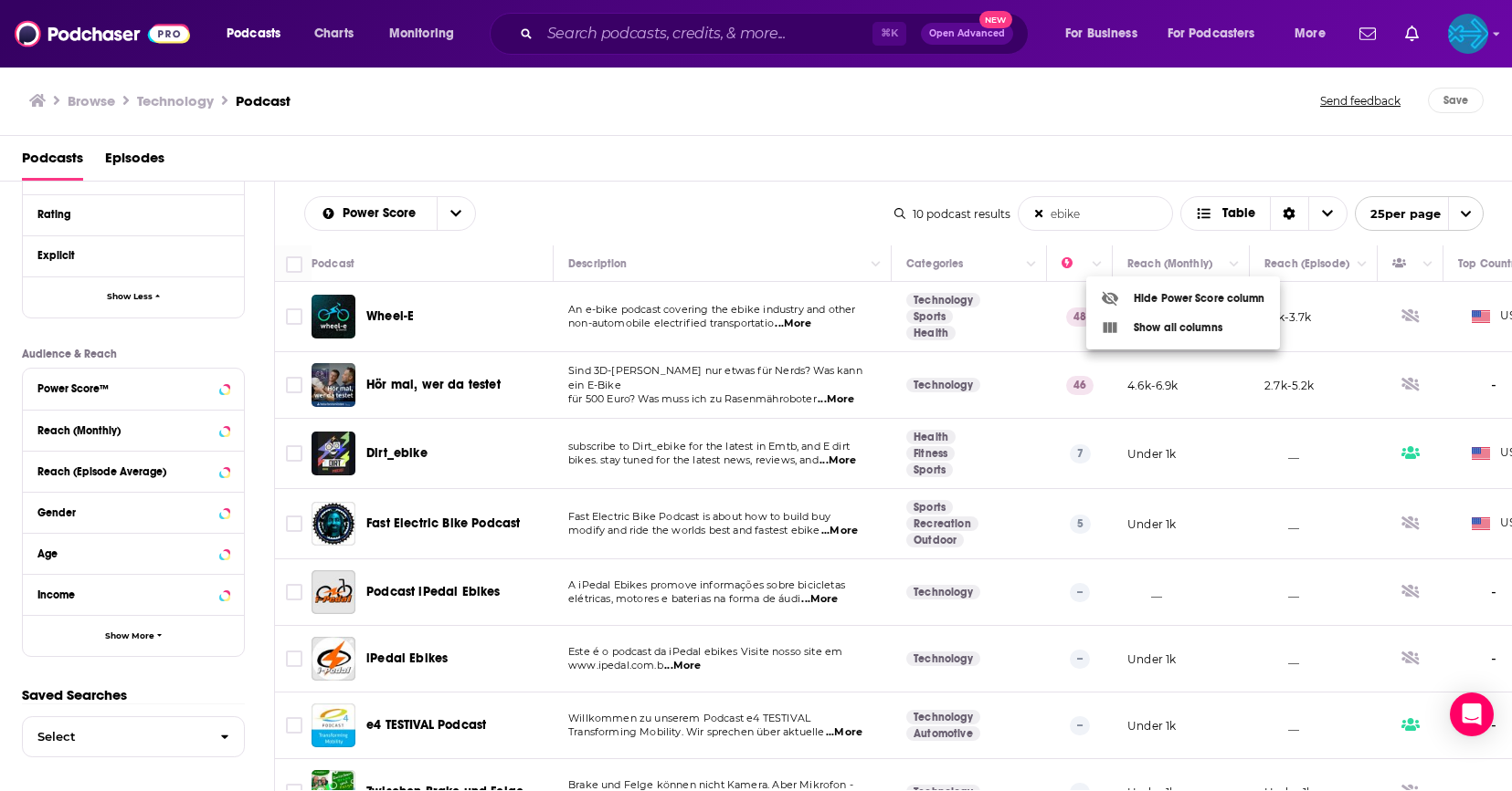
click at [1097, 264] on div at bounding box center [756, 396] width 1512 height 791
click at [449, 222] on button "open menu" at bounding box center [456, 213] width 38 height 33
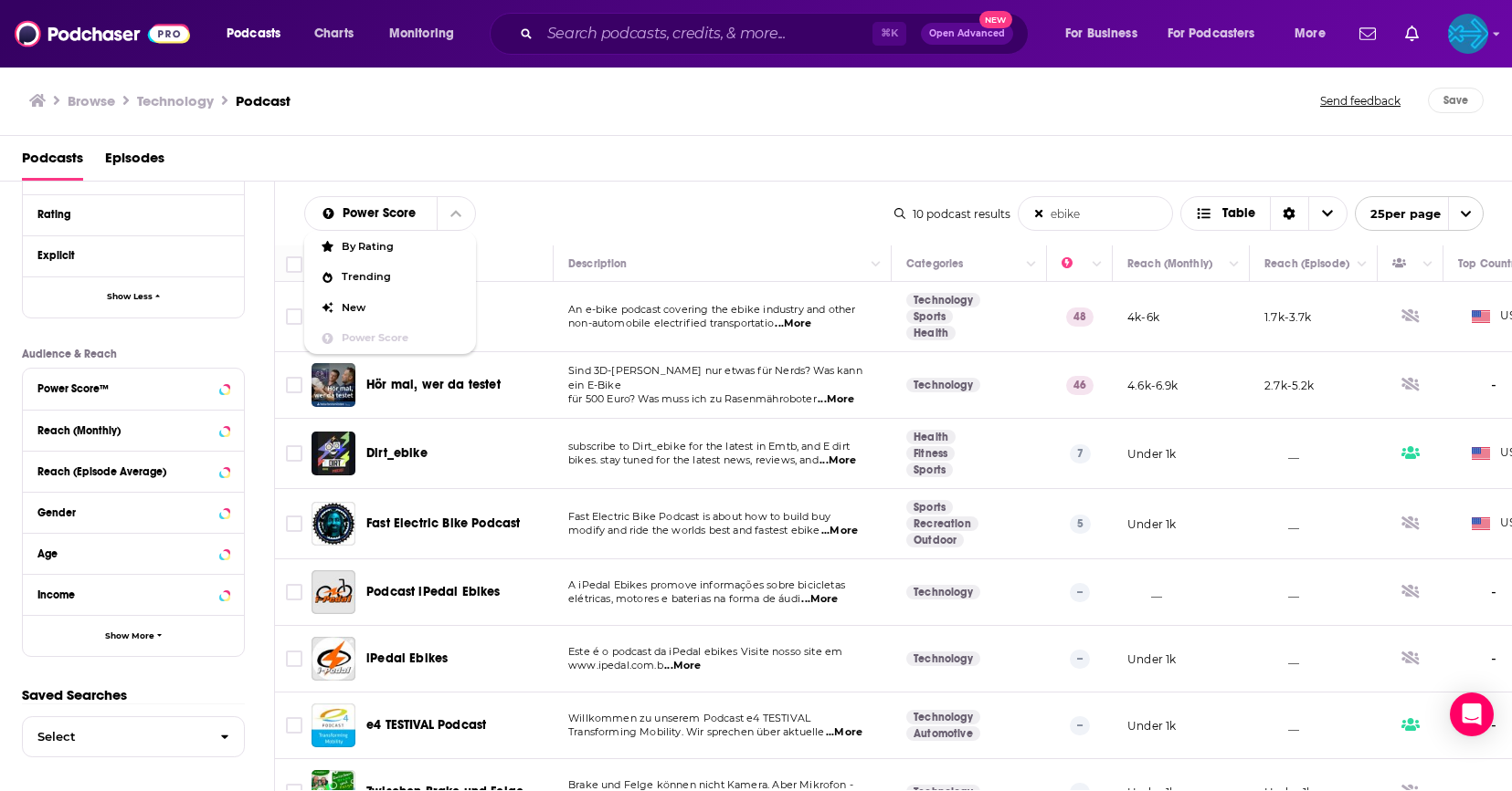
click at [573, 211] on div "Power Score By Rating Trending New Power Score ebike List Search Input Search t…" at bounding box center [599, 214] width 590 height 35
click at [106, 632] on span "Show More" at bounding box center [129, 636] width 49 height 10
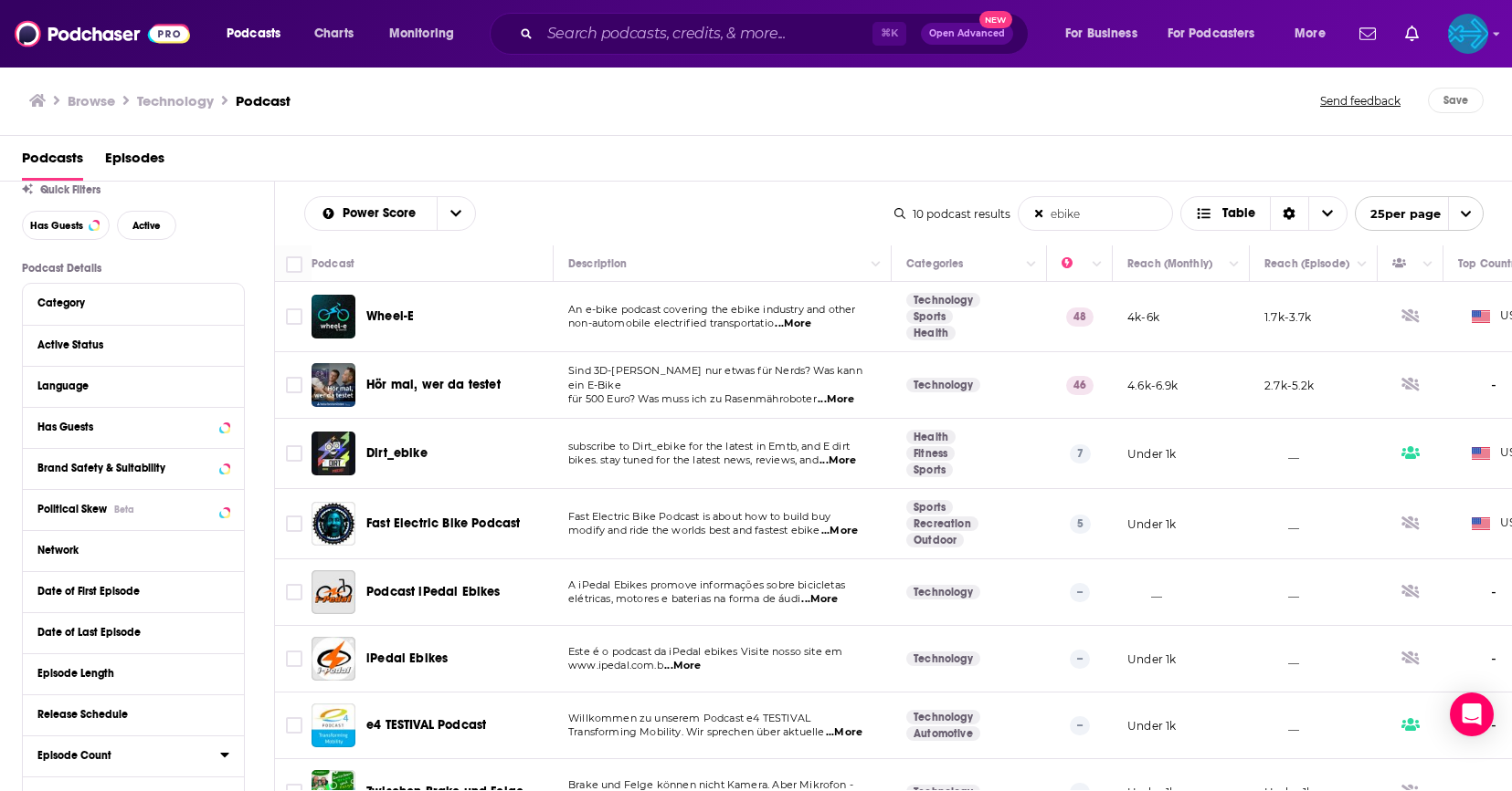
scroll to position [53, 0]
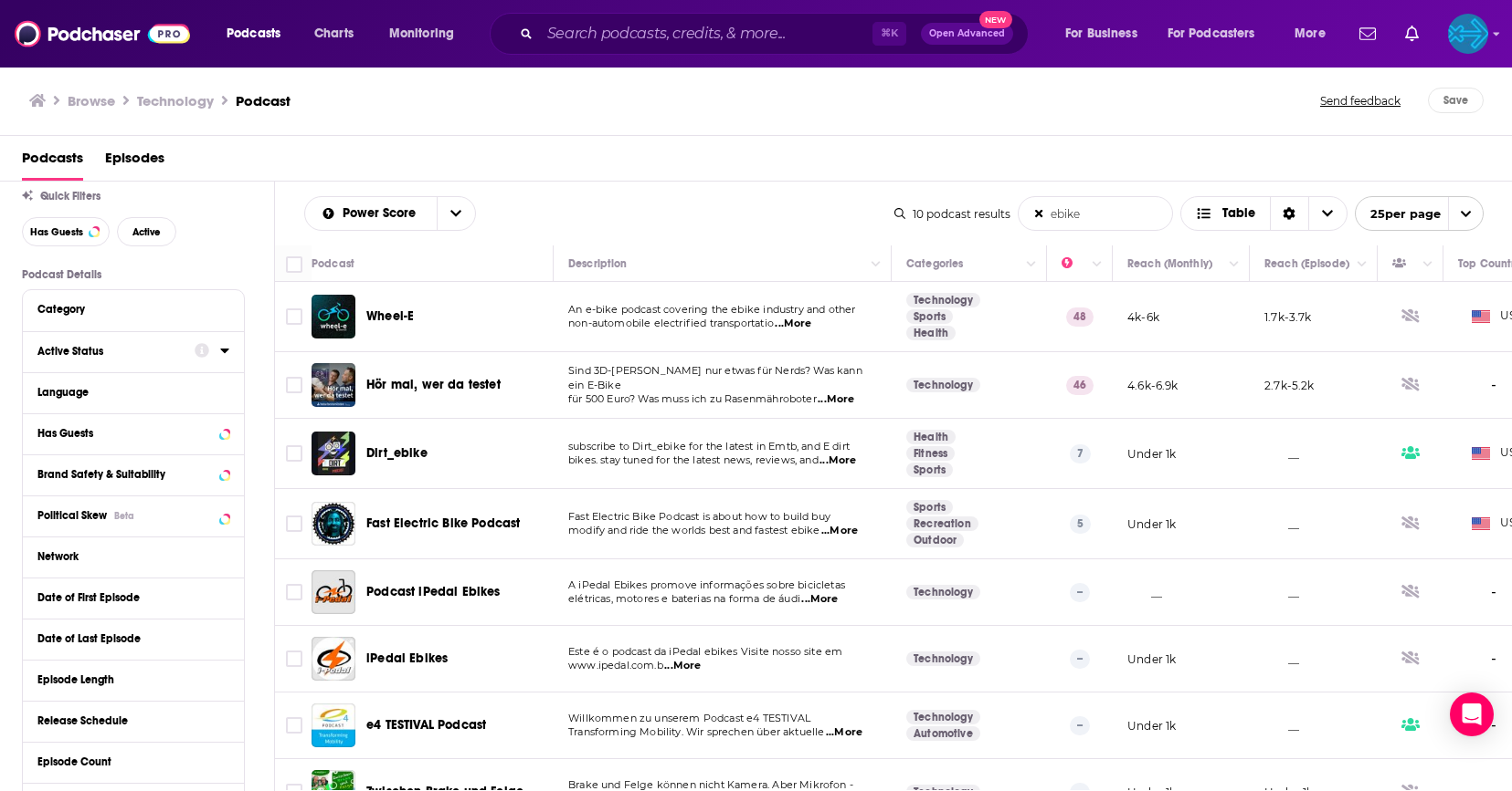
click at [148, 356] on div "Active Status" at bounding box center [109, 351] width 145 height 13
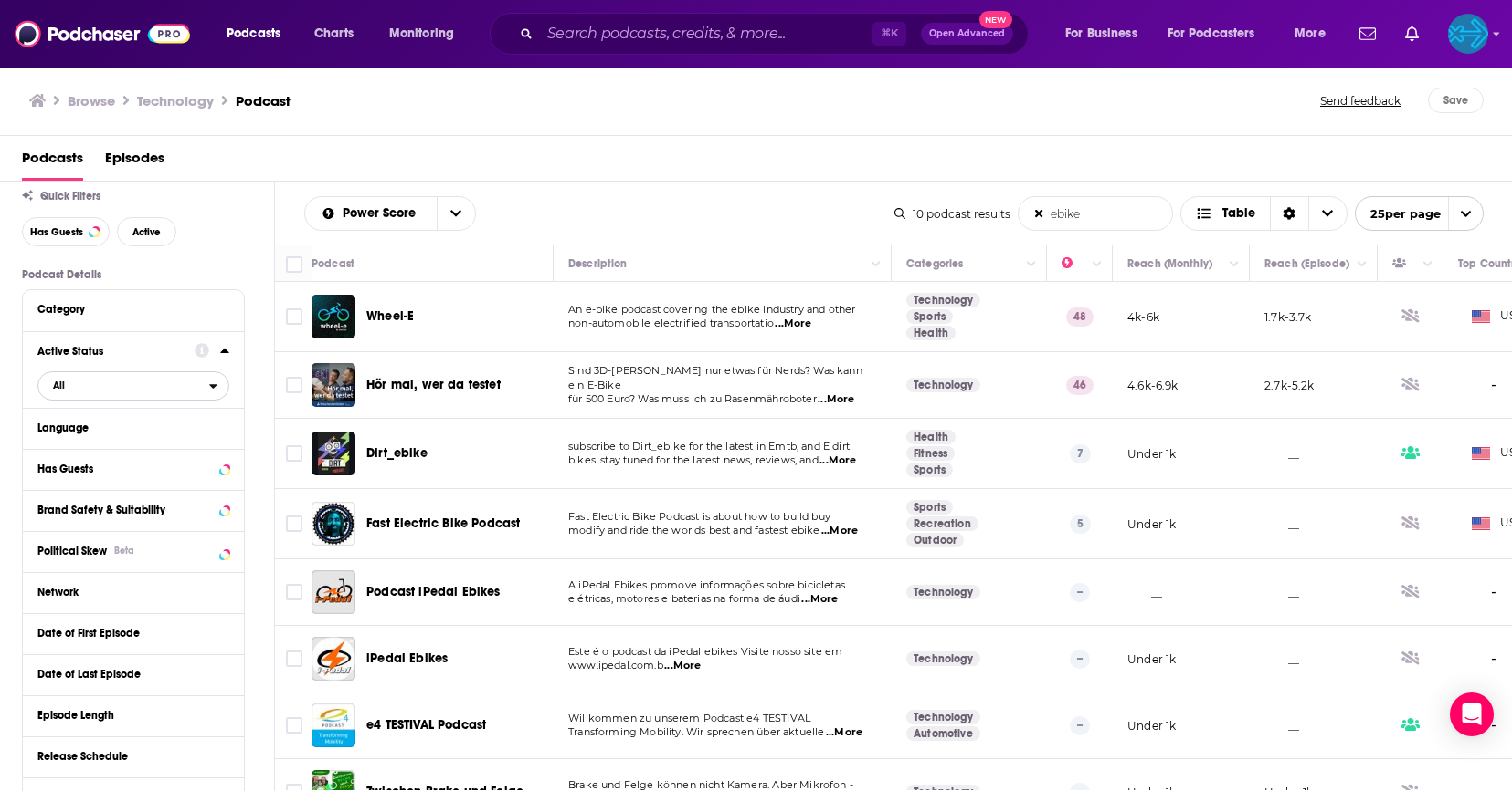
click at [127, 378] on span "All" at bounding box center [123, 386] width 171 height 24
click at [136, 442] on span "Active" at bounding box center [97, 445] width 101 height 10
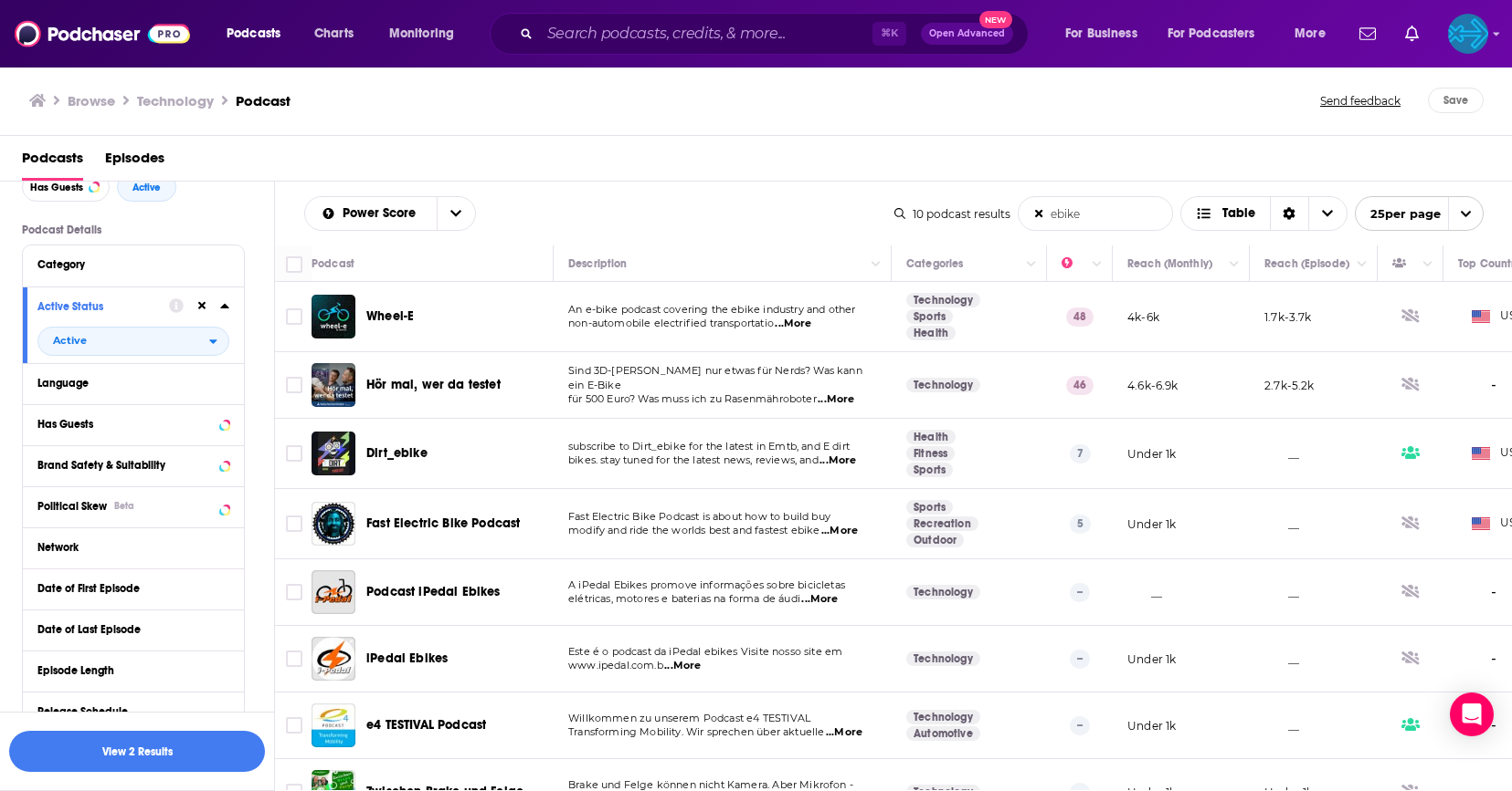
click at [706, 224] on div "Power Score ebike List Search Input Search the results... Table" at bounding box center [599, 214] width 590 height 35
click at [181, 761] on button "View 2 Results" at bounding box center [137, 751] width 256 height 41
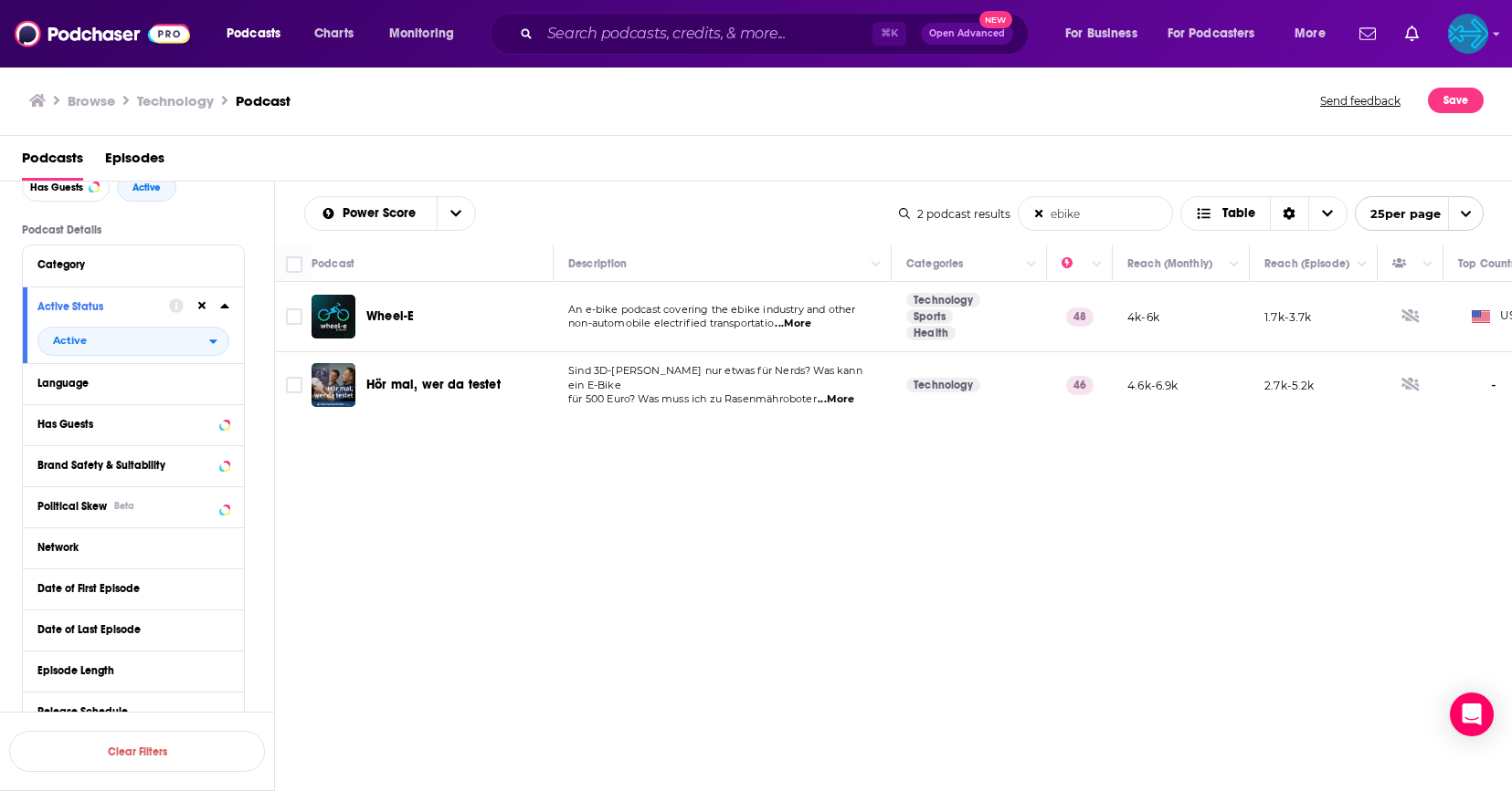
click at [802, 328] on span "...More" at bounding box center [792, 324] width 37 height 15
click at [398, 313] on span "Wheel-E" at bounding box center [391, 317] width 48 height 16
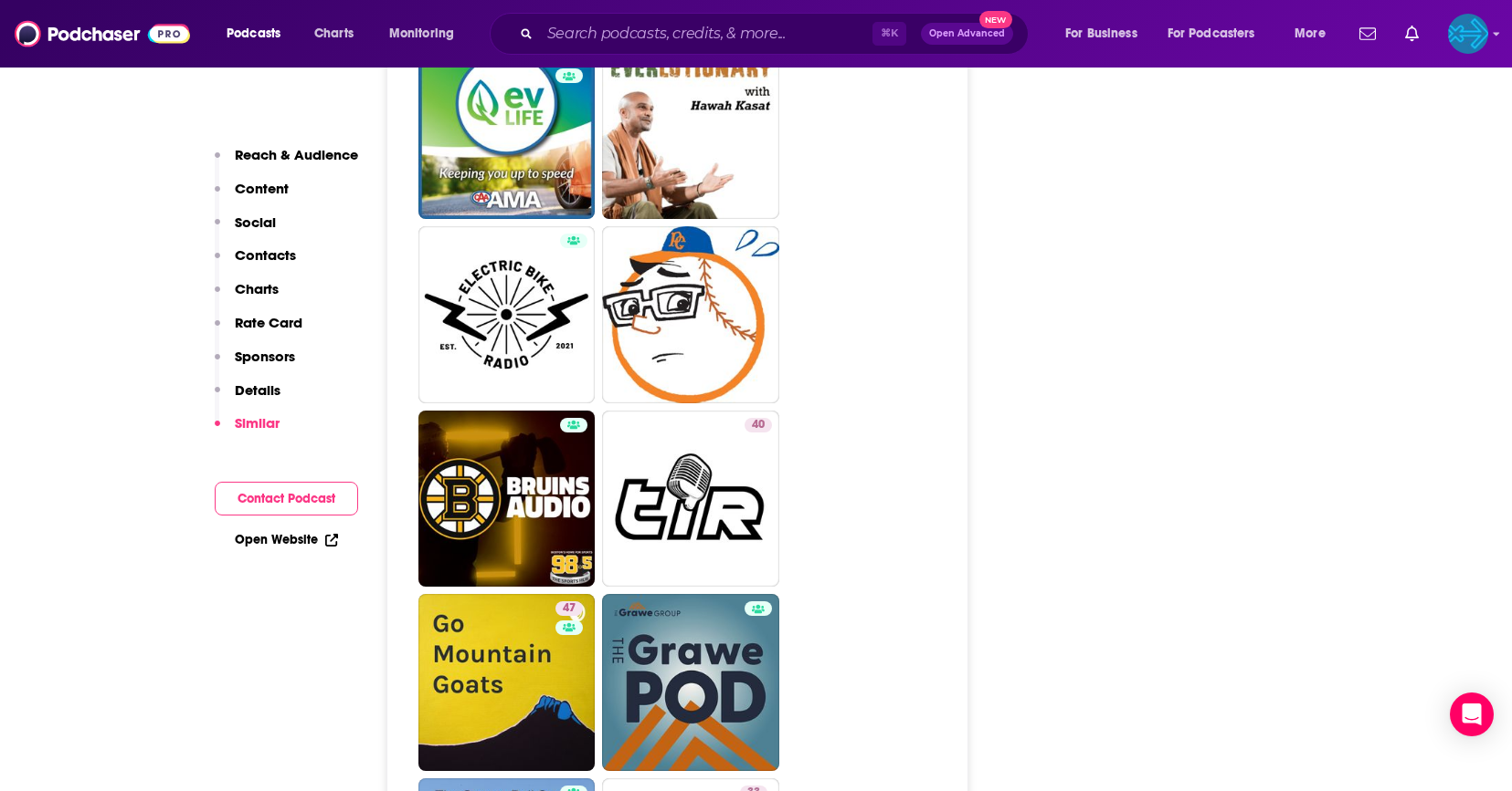
scroll to position [3829, 0]
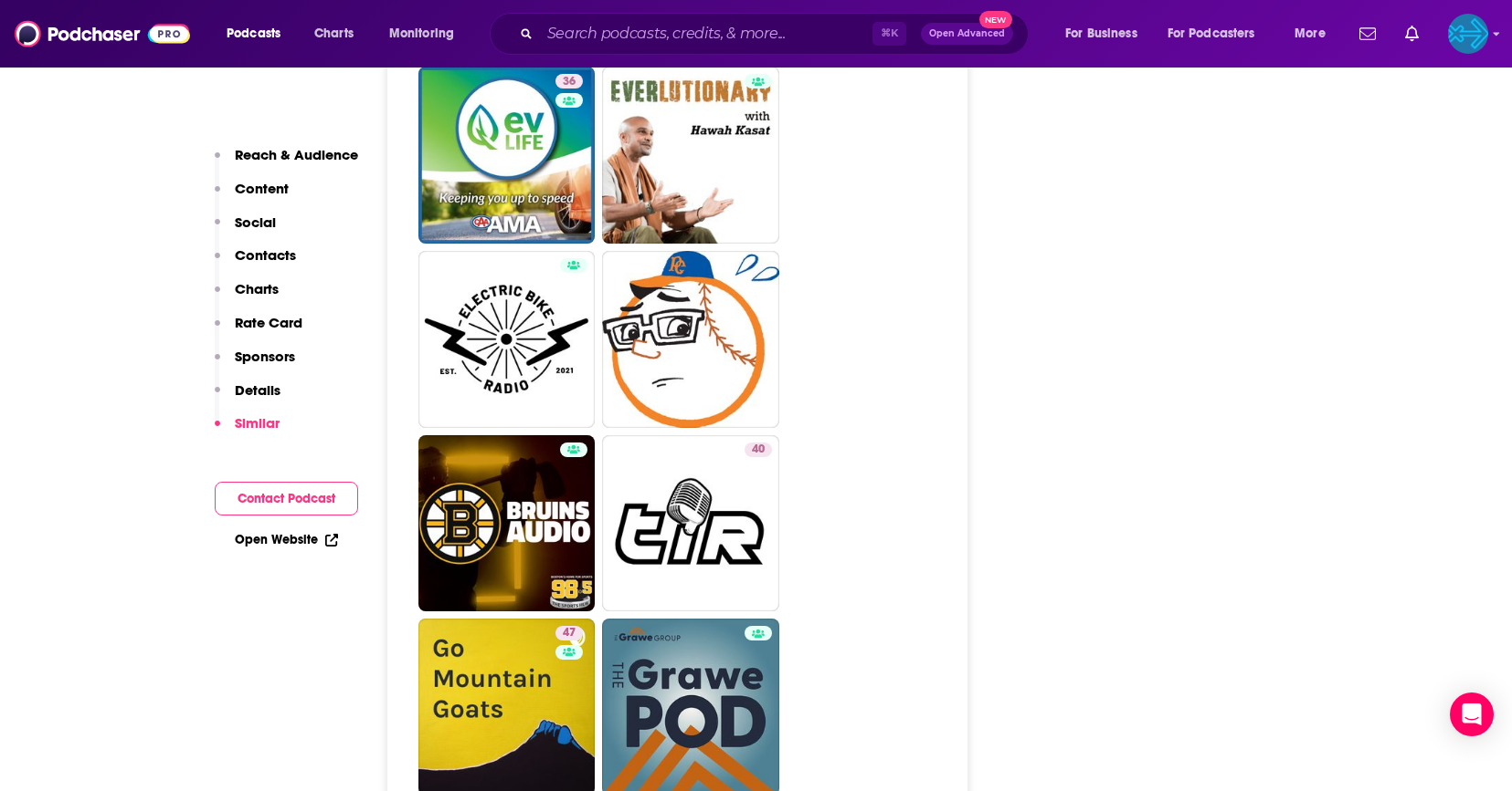
drag, startPoint x: 1025, startPoint y: 64, endPoint x: 1109, endPoint y: 10, distance: 99.9
click at [1027, 63] on div "Podcasts Charts Monitoring ⌘ K Open Advanced New For Business For Podcasters Mo…" at bounding box center [756, 34] width 1512 height 68
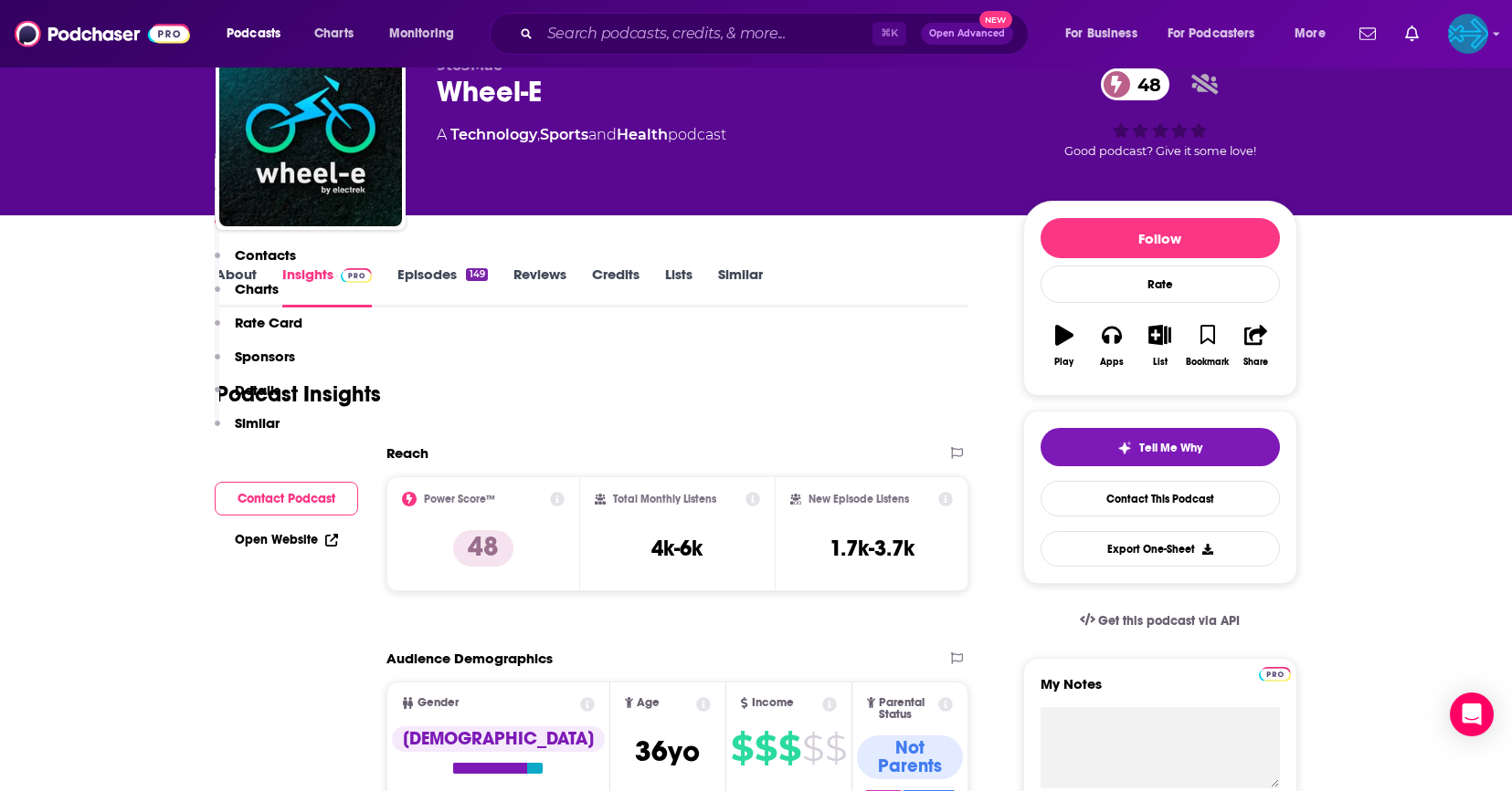
scroll to position [0, 0]
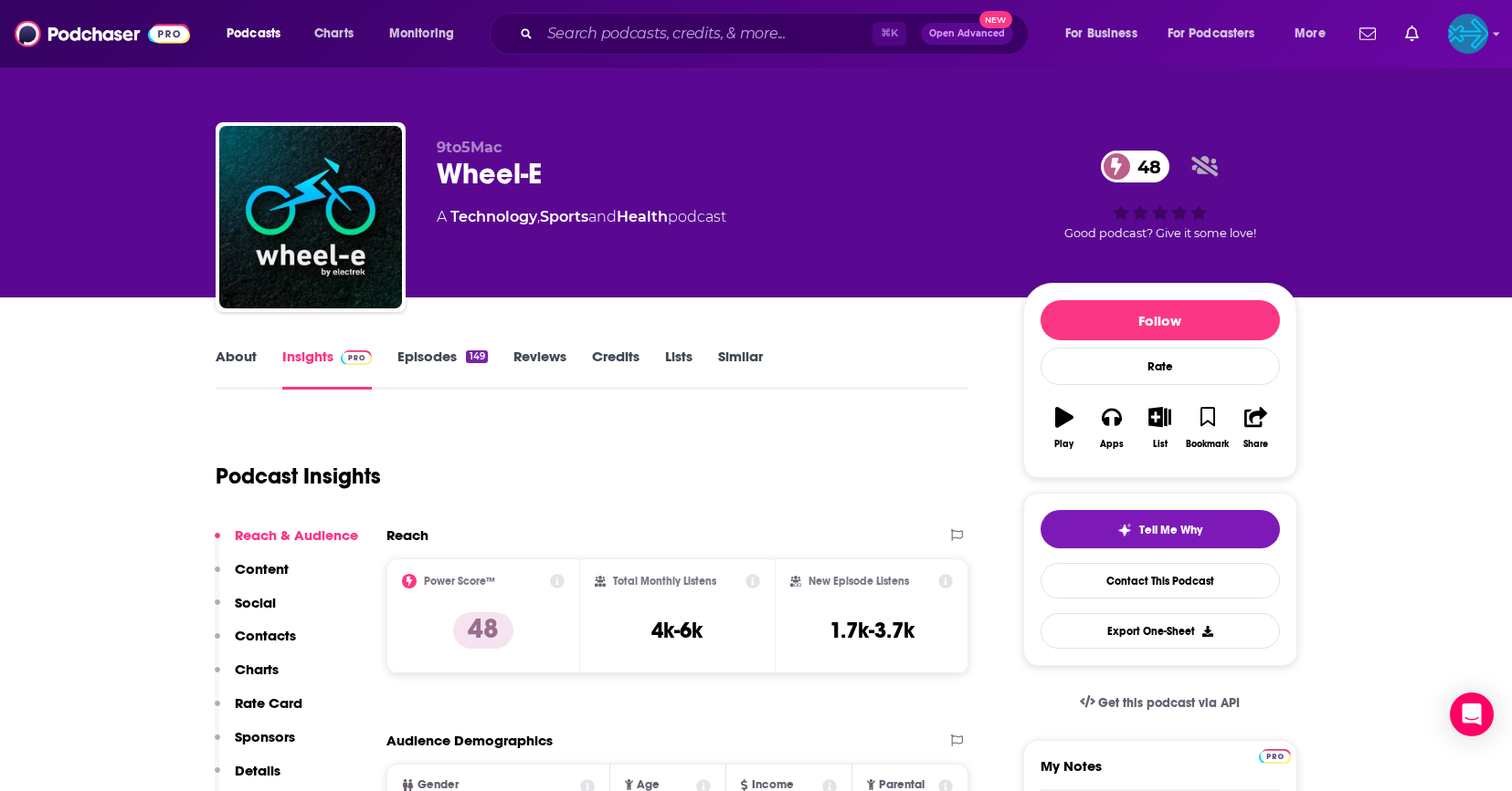
click at [422, 362] on link "Episodes 149" at bounding box center [443, 369] width 90 height 42
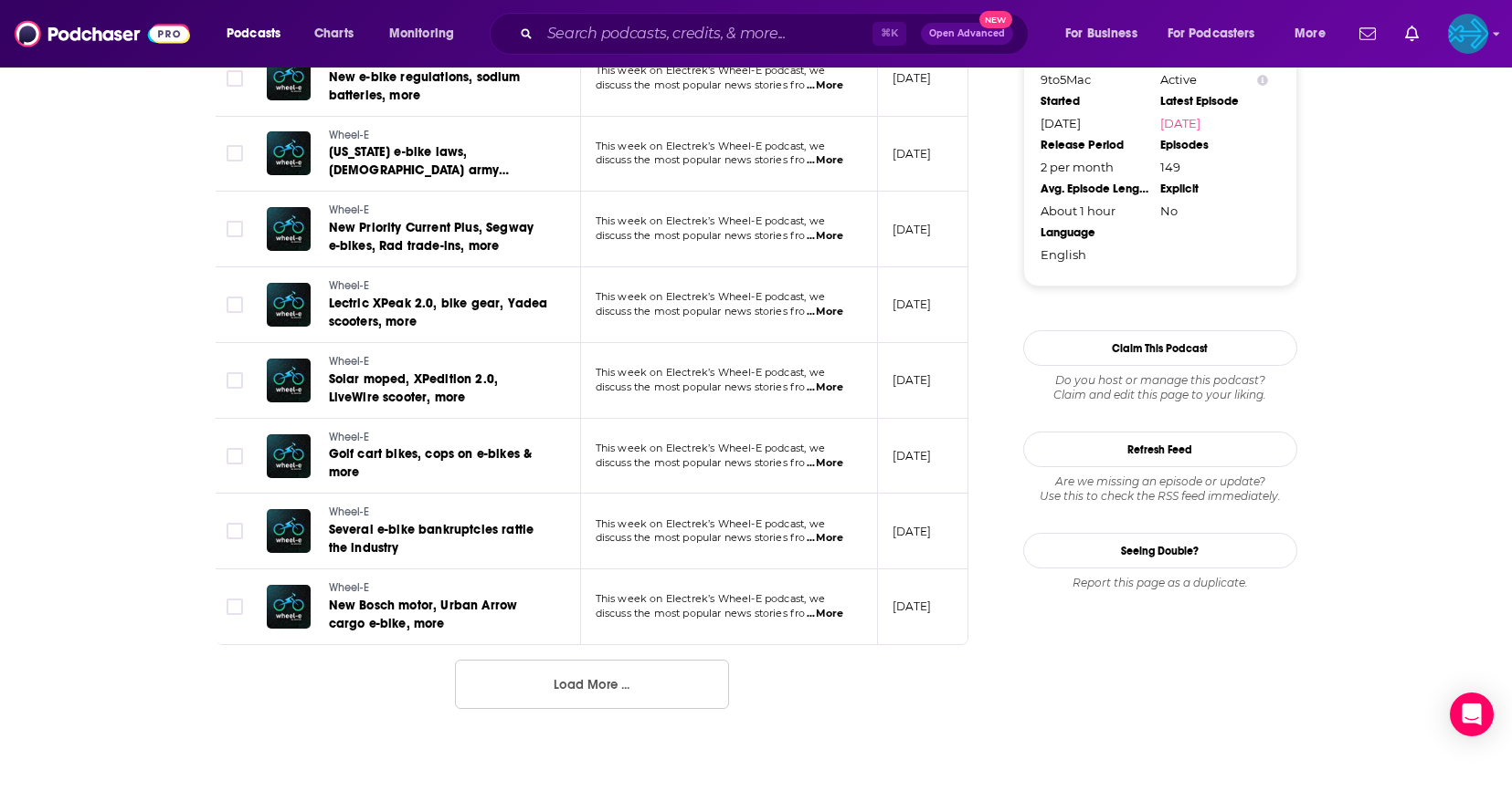
scroll to position [1796, 0]
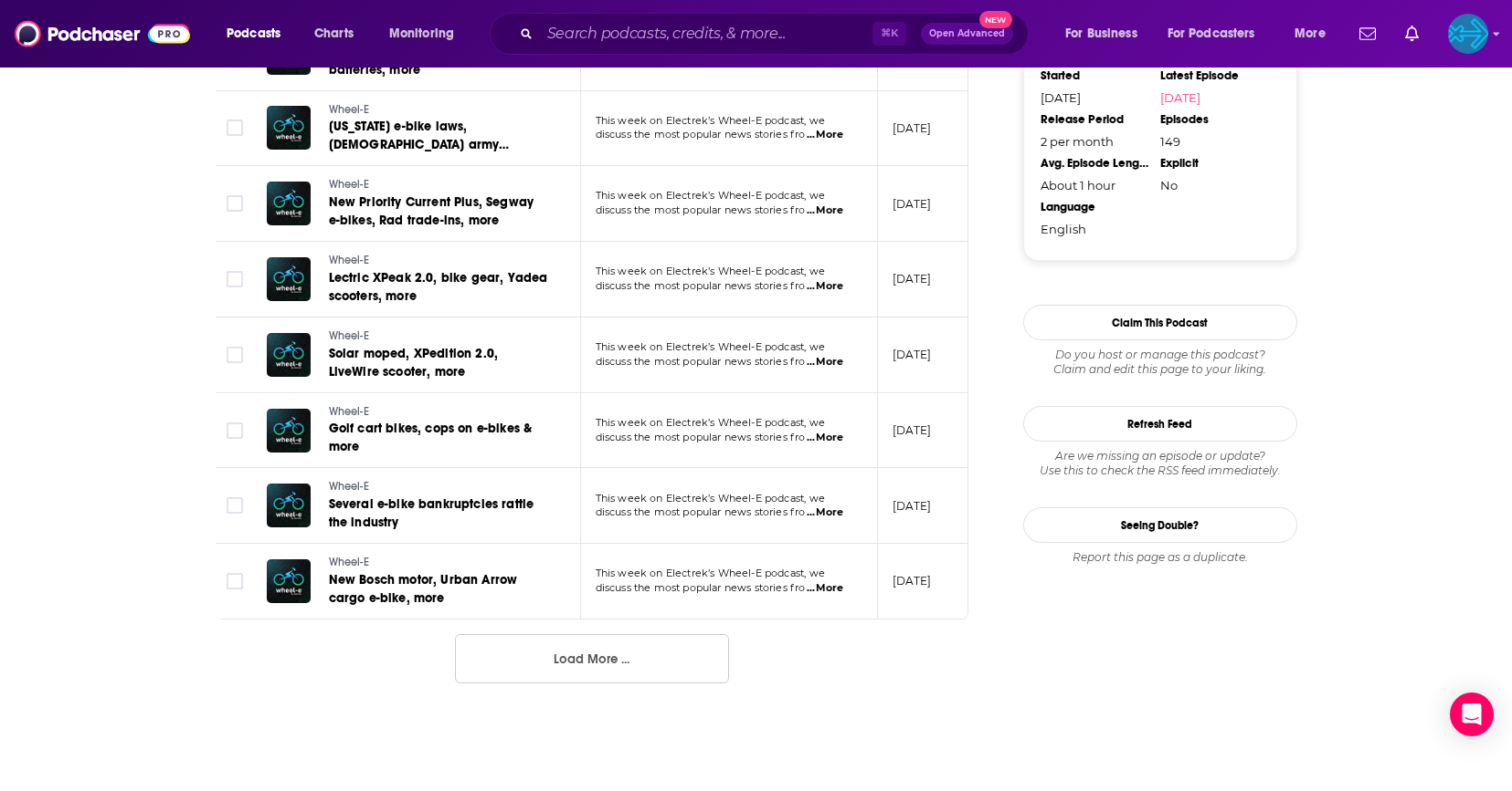
click at [653, 672] on button "Load More ..." at bounding box center [592, 658] width 274 height 49
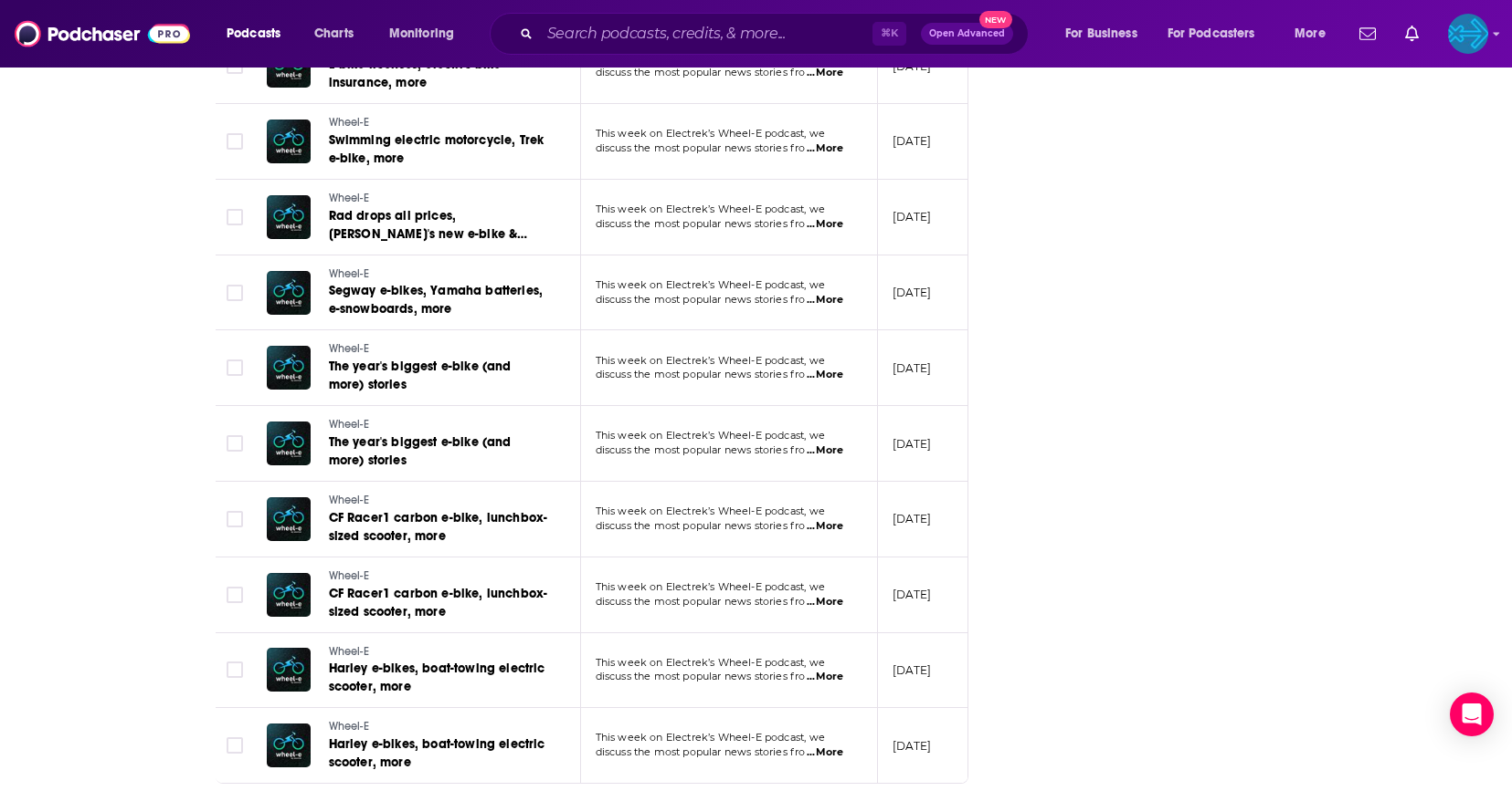
scroll to position [3604, 0]
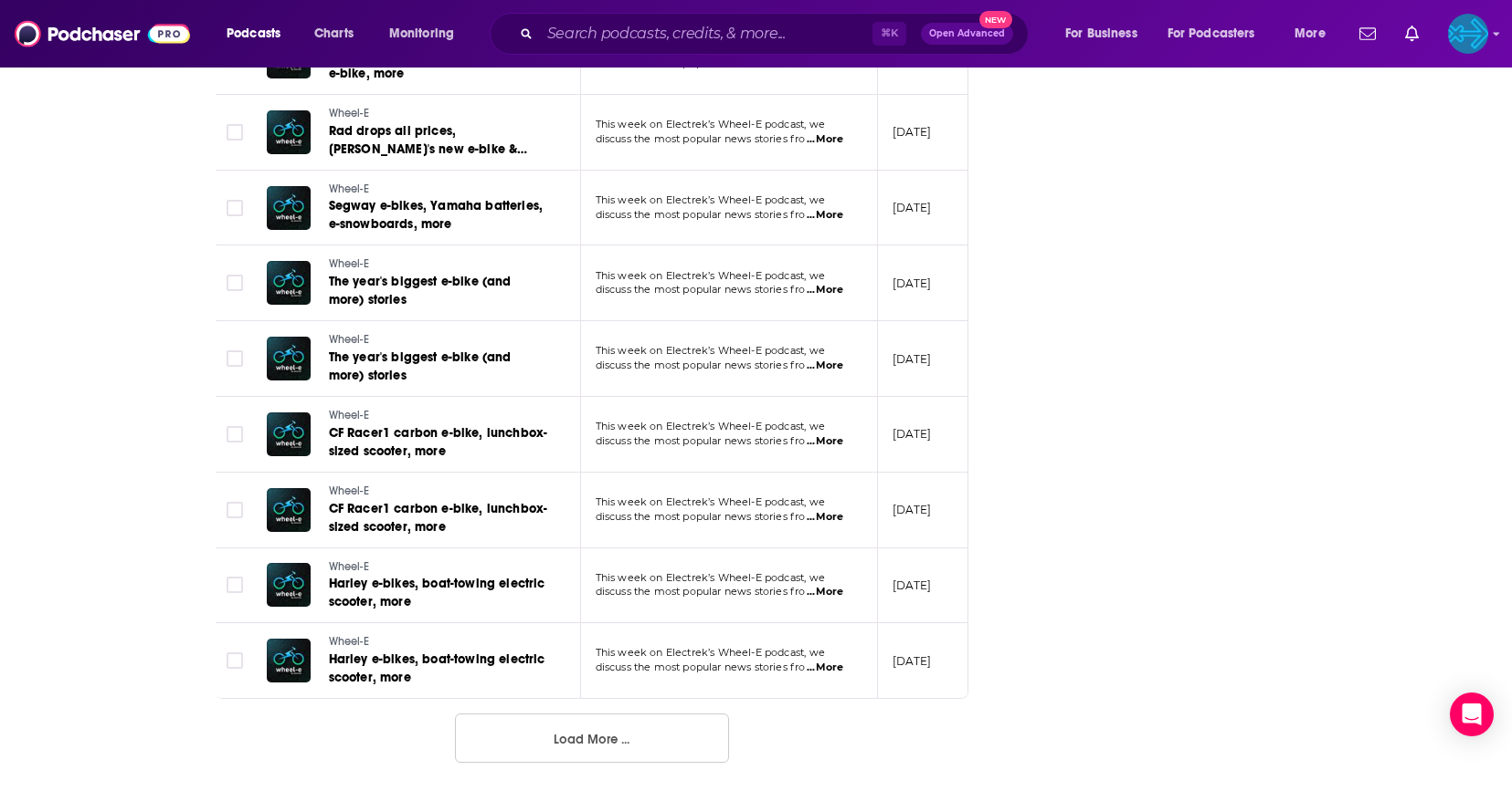
click at [641, 737] on button "Load More ..." at bounding box center [592, 738] width 274 height 49
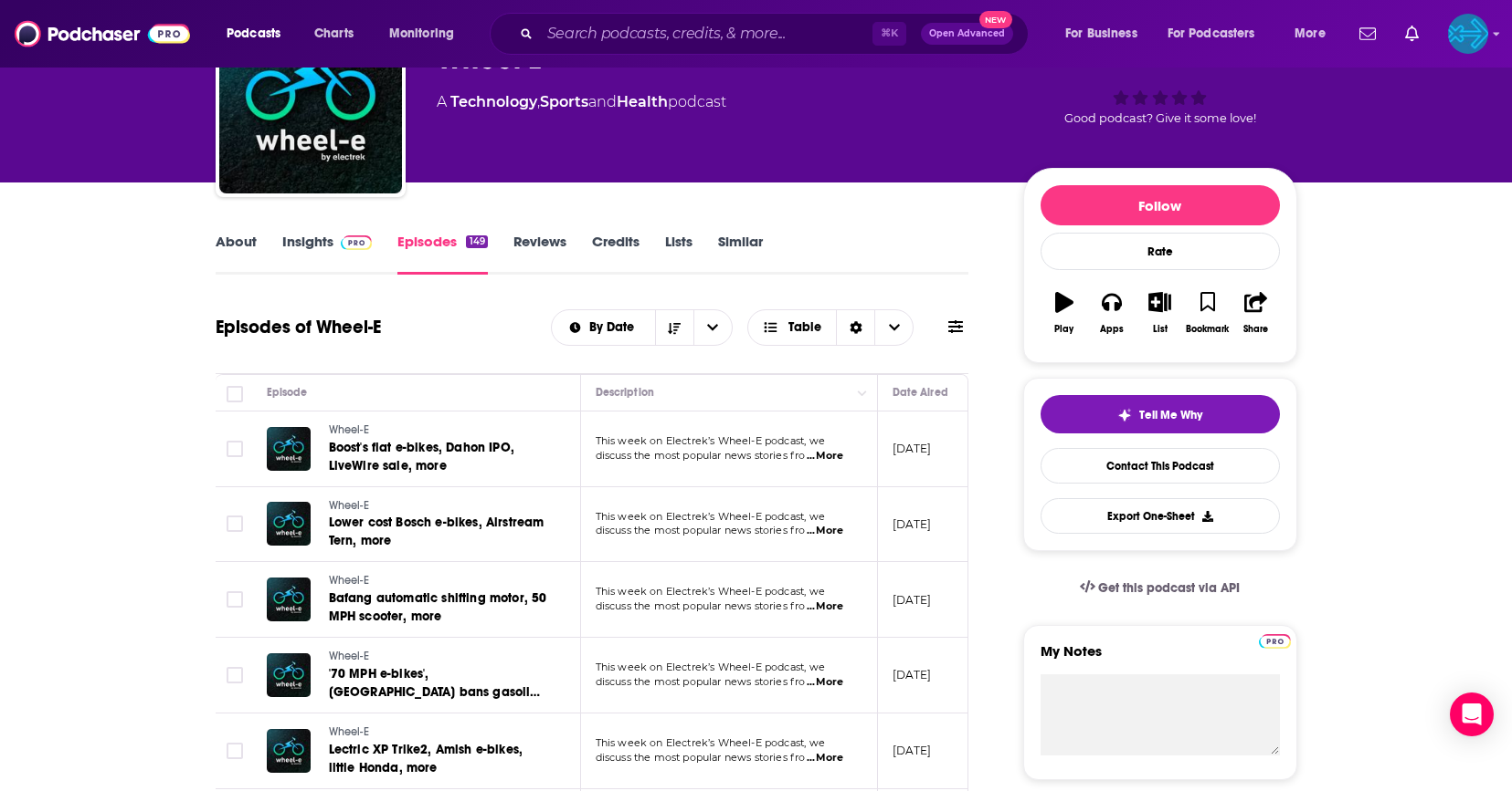
scroll to position [112, 0]
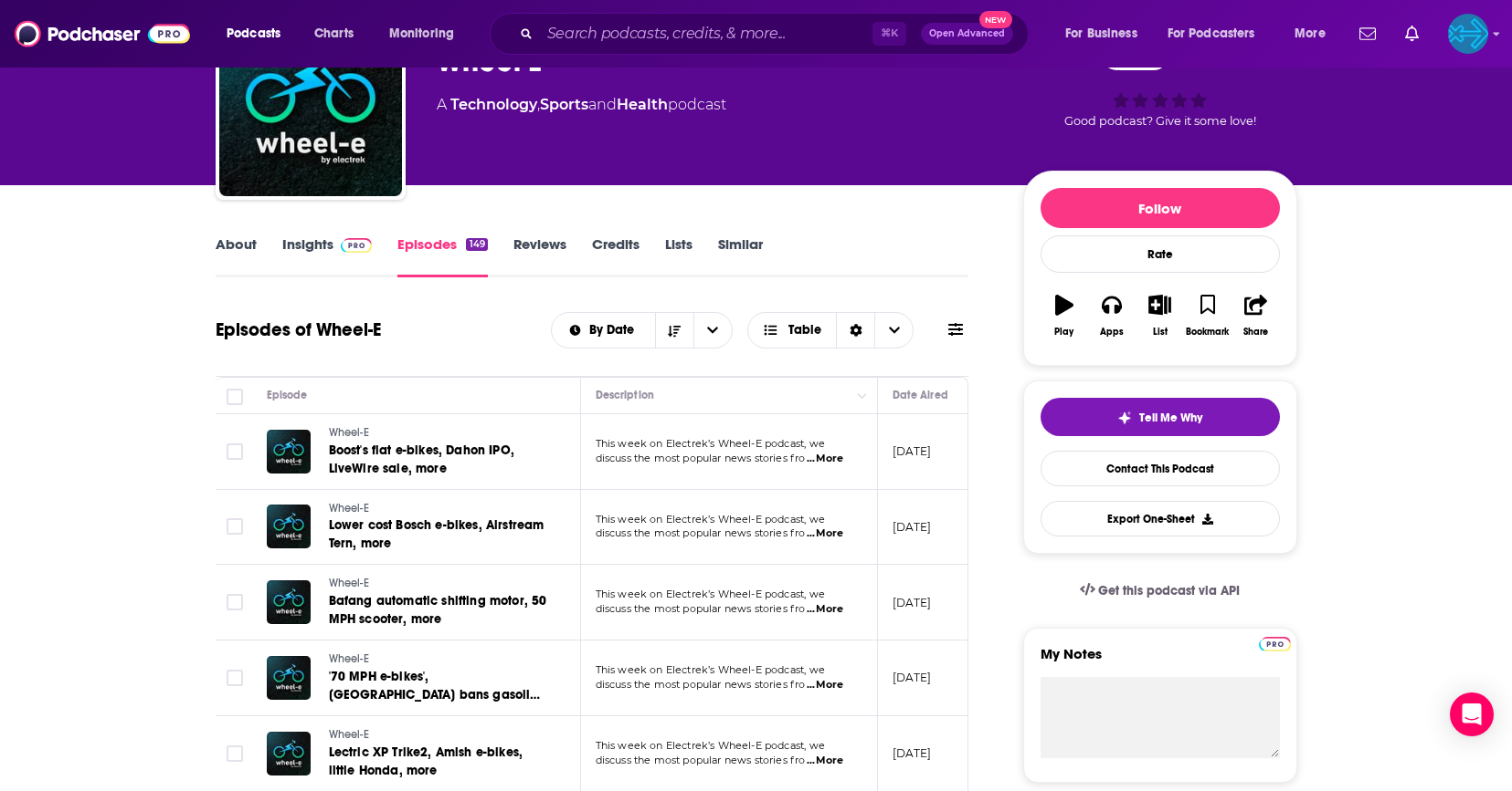
click at [534, 250] on link "Reviews" at bounding box center [540, 257] width 53 height 42
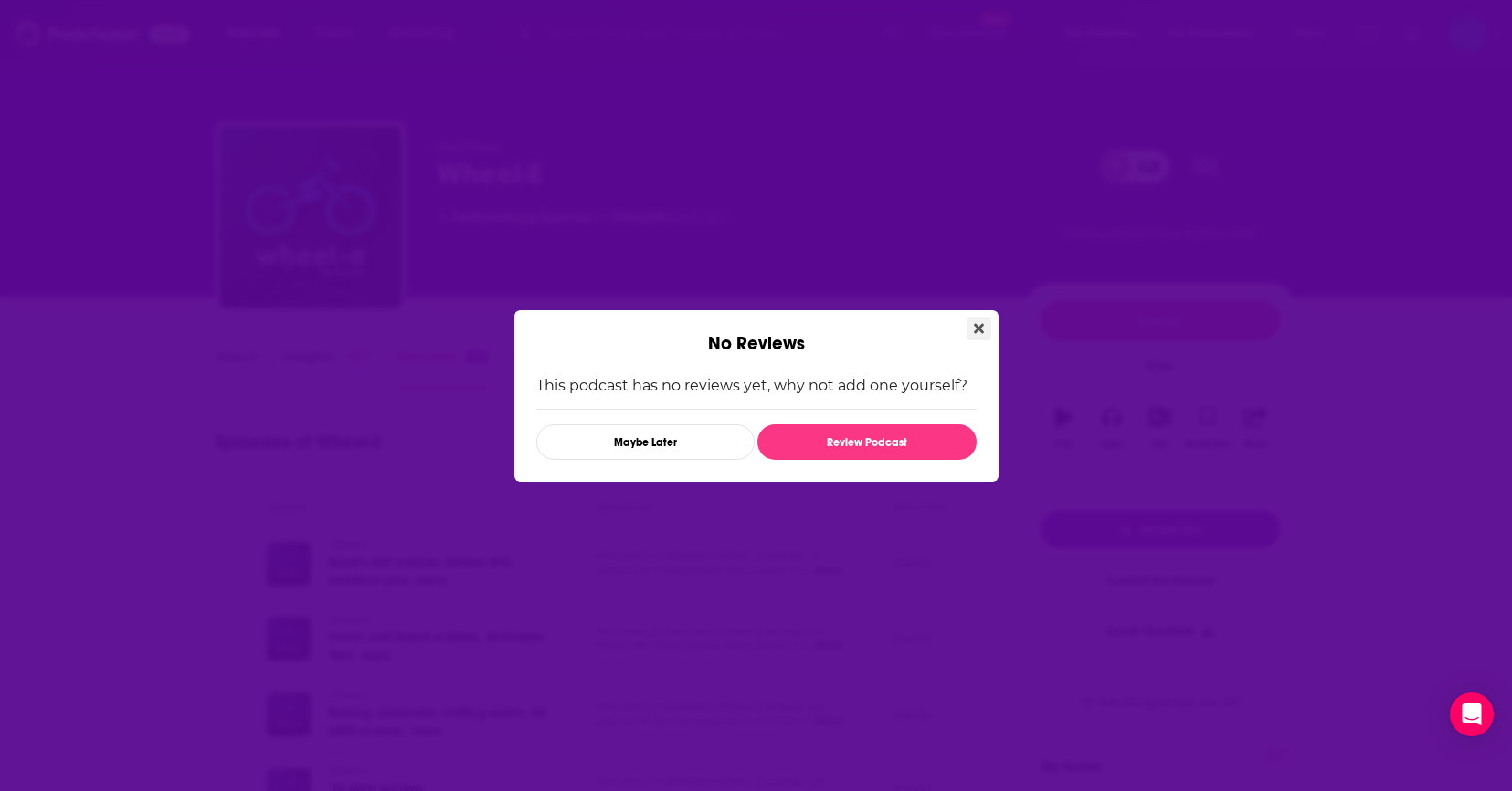
click at [974, 329] on icon "Close" at bounding box center [978, 329] width 10 height 15
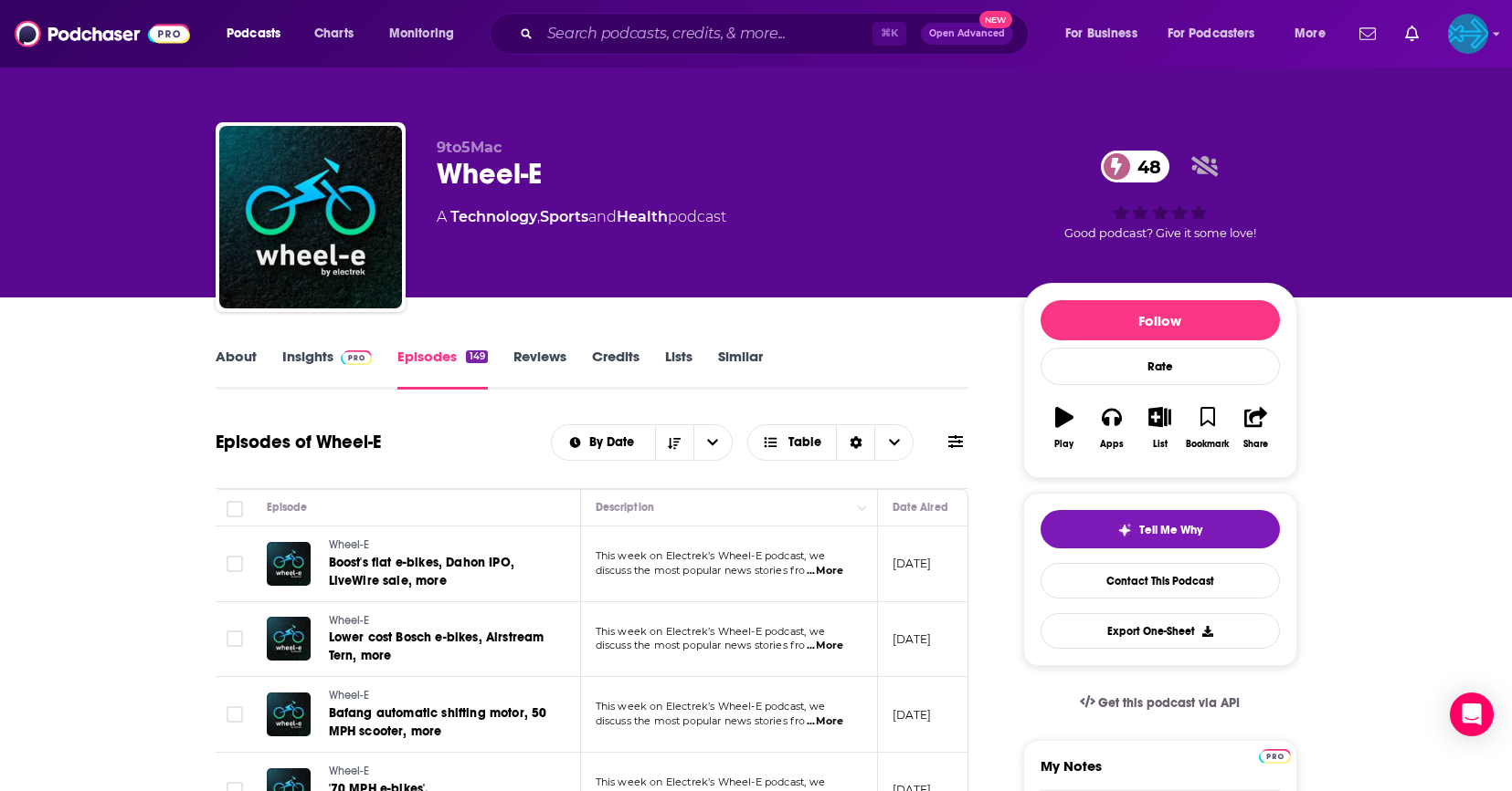
click at [233, 367] on link "About" at bounding box center [236, 369] width 41 height 42
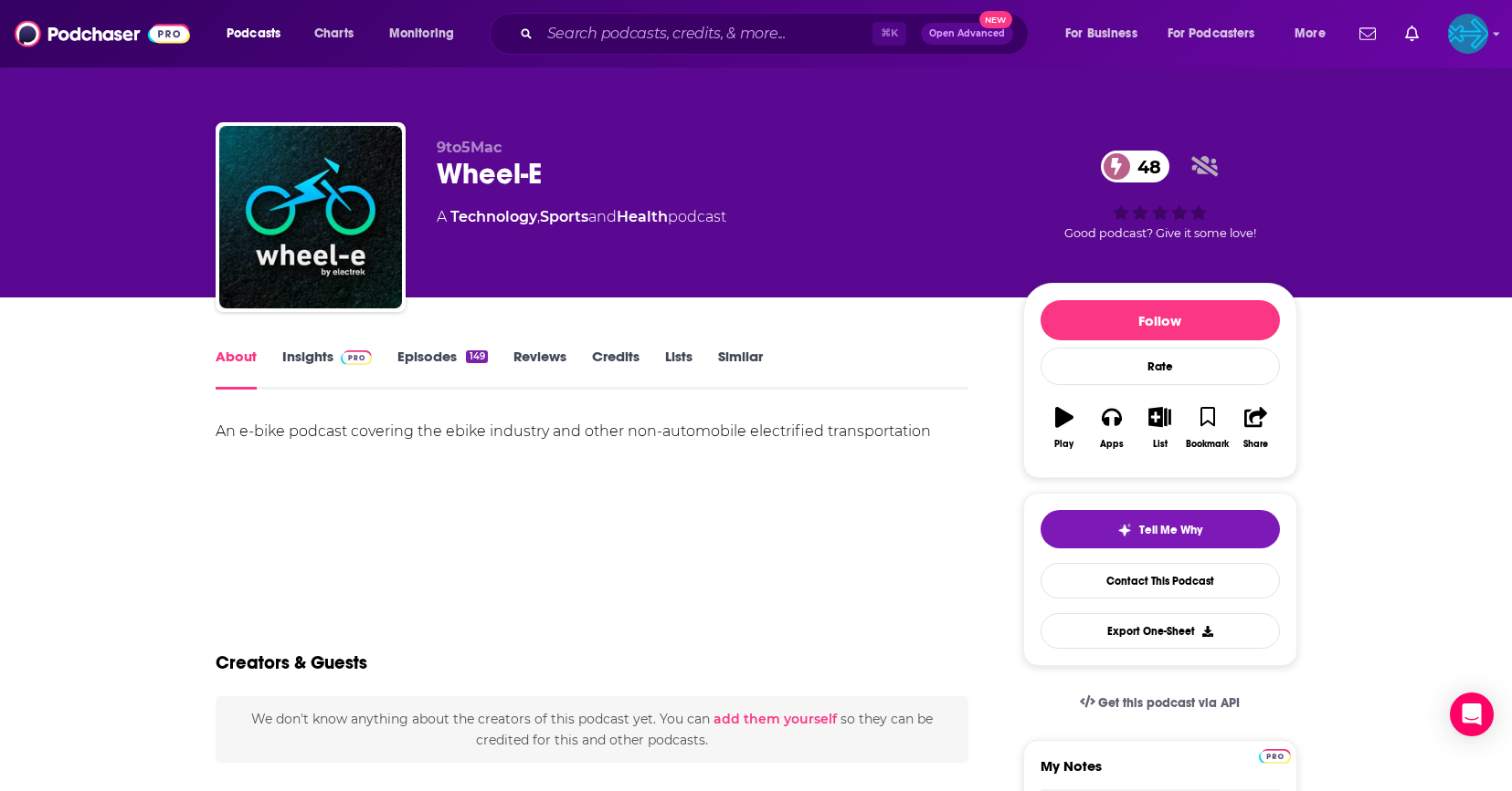
click at [309, 351] on link "Insights" at bounding box center [327, 369] width 90 height 42
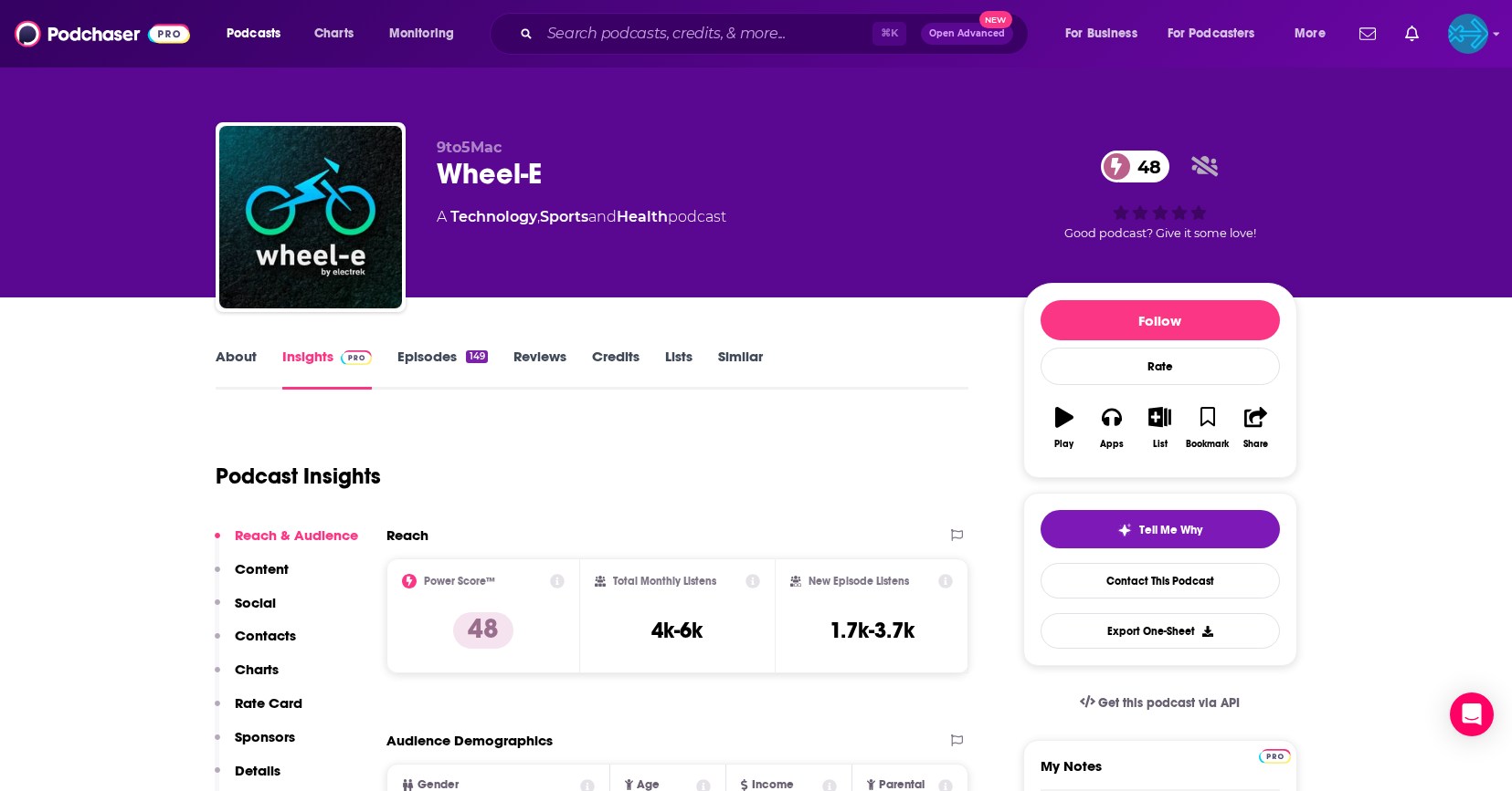
click at [236, 354] on link "About" at bounding box center [236, 369] width 41 height 42
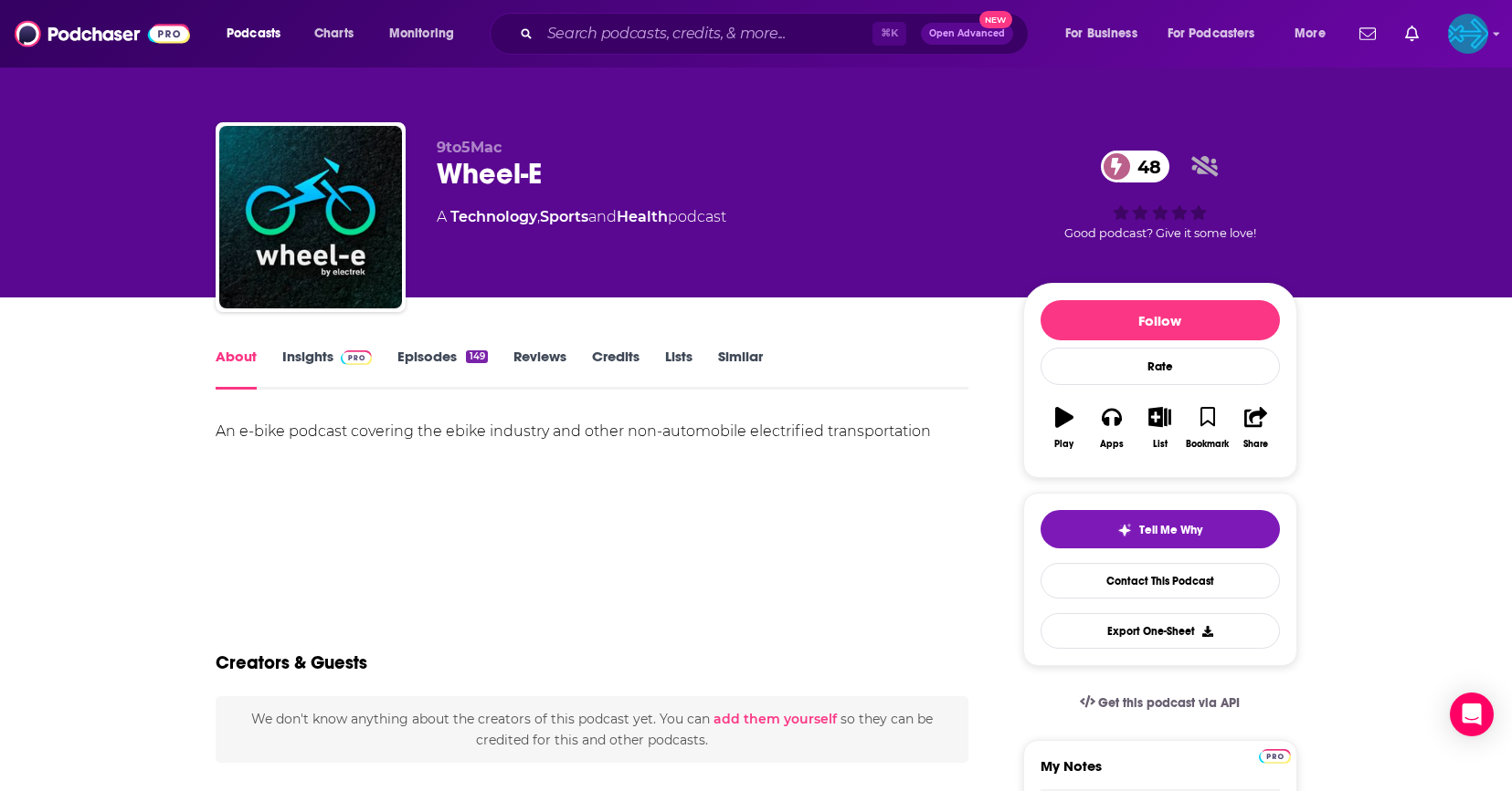
click at [316, 364] on link "Insights" at bounding box center [327, 369] width 90 height 42
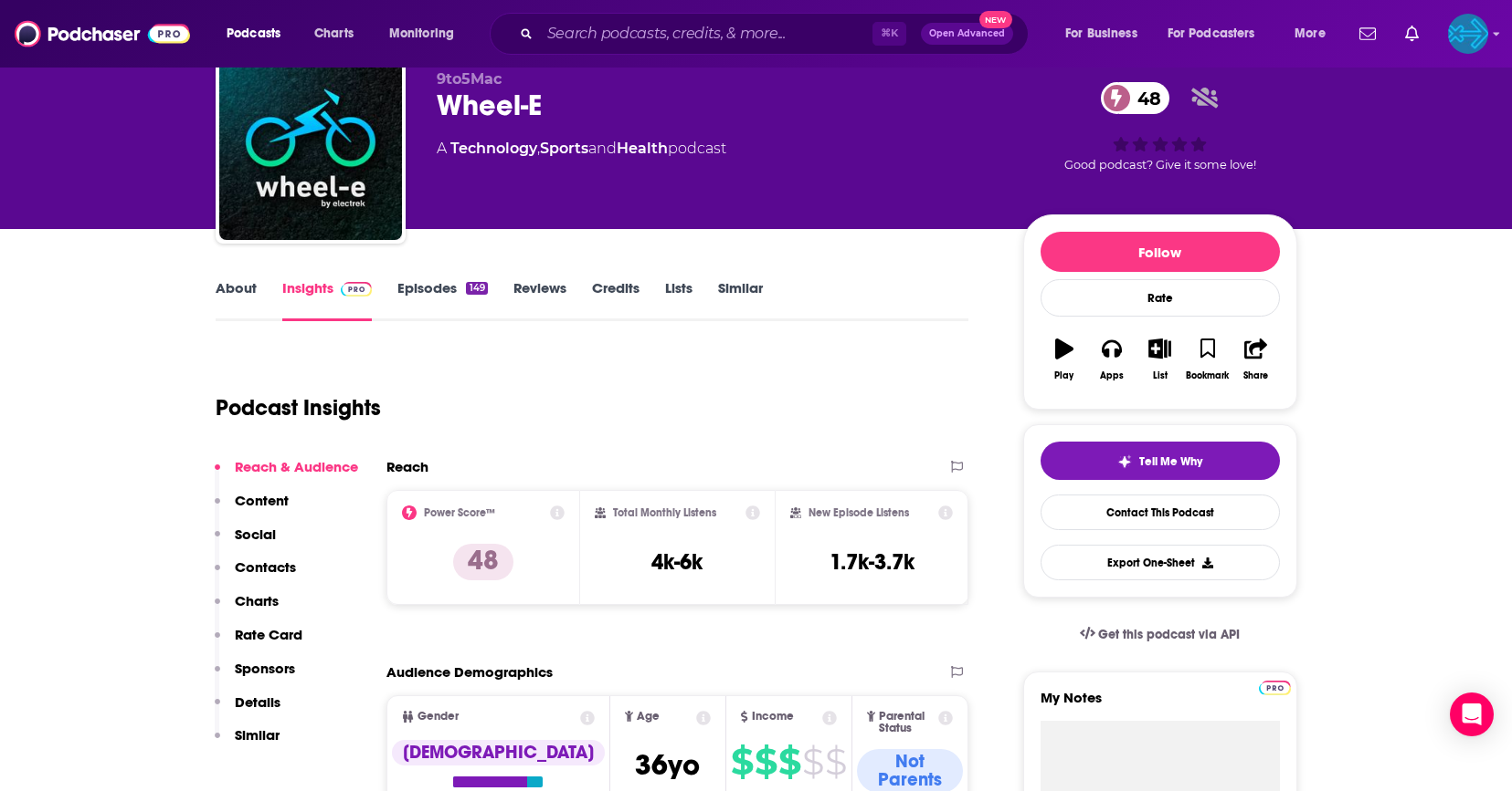
scroll to position [88, 0]
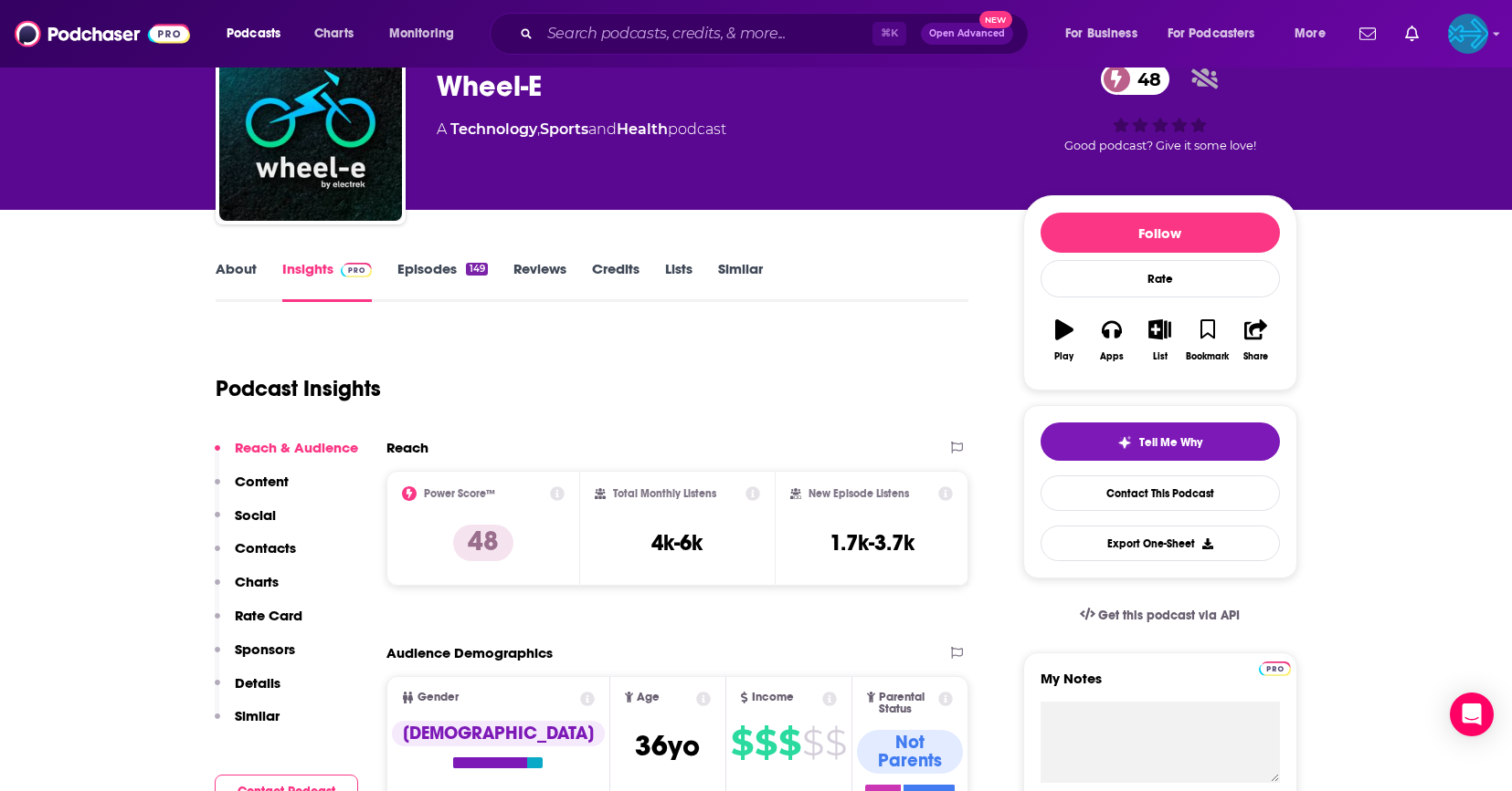
click at [230, 272] on link "About" at bounding box center [236, 281] width 41 height 42
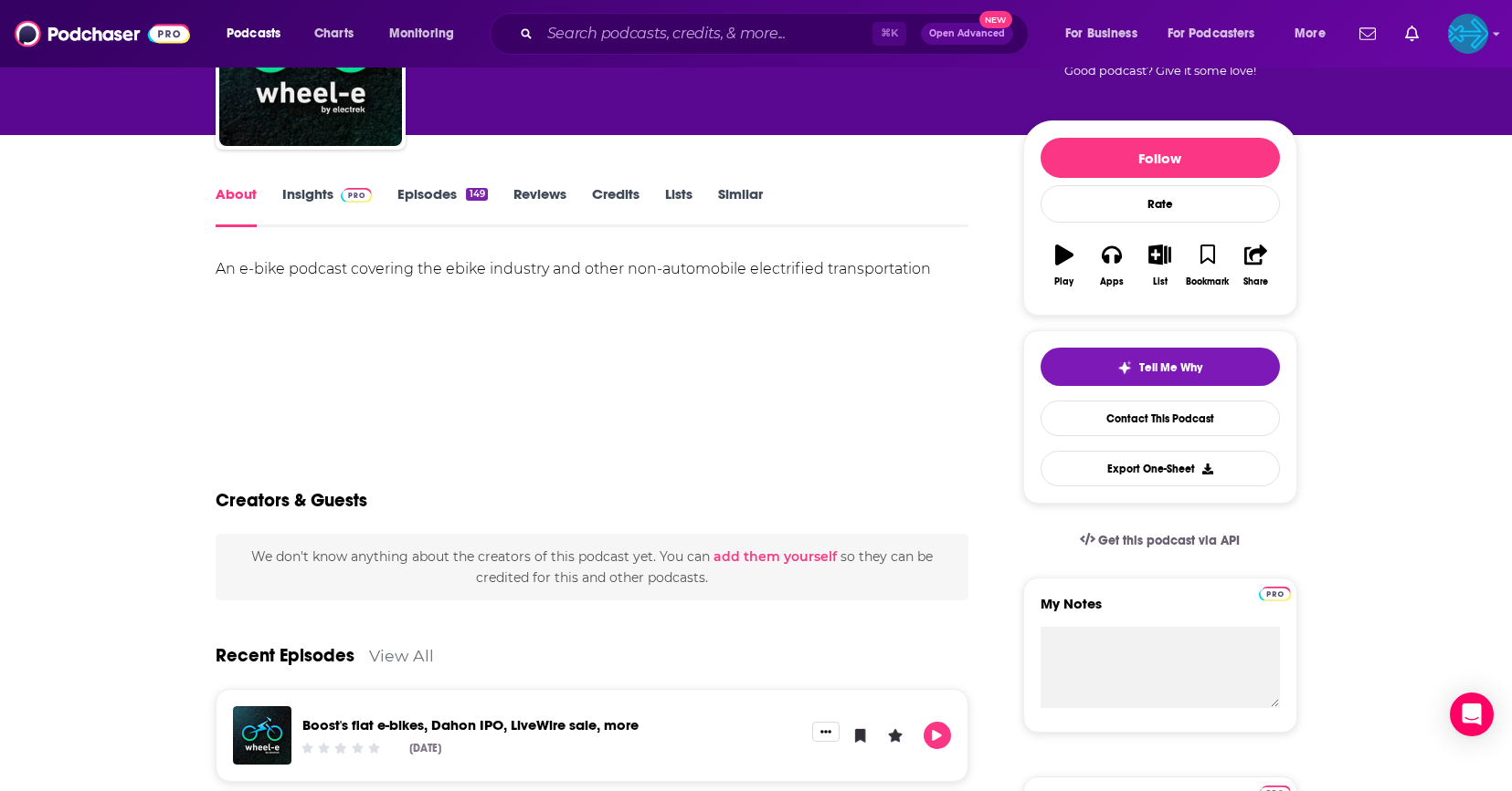
scroll to position [149, 0]
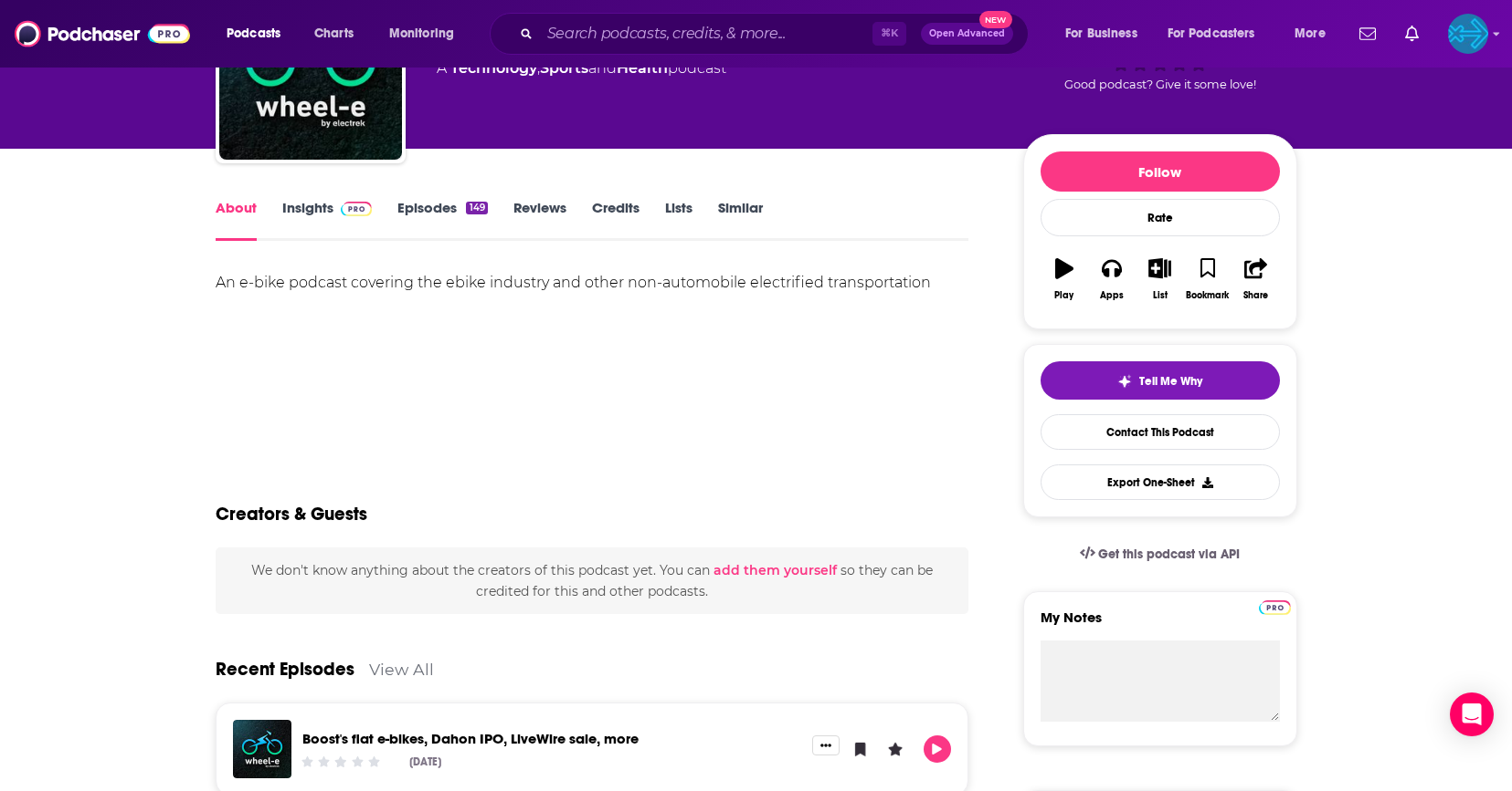
click at [441, 223] on link "Episodes 149" at bounding box center [443, 220] width 90 height 42
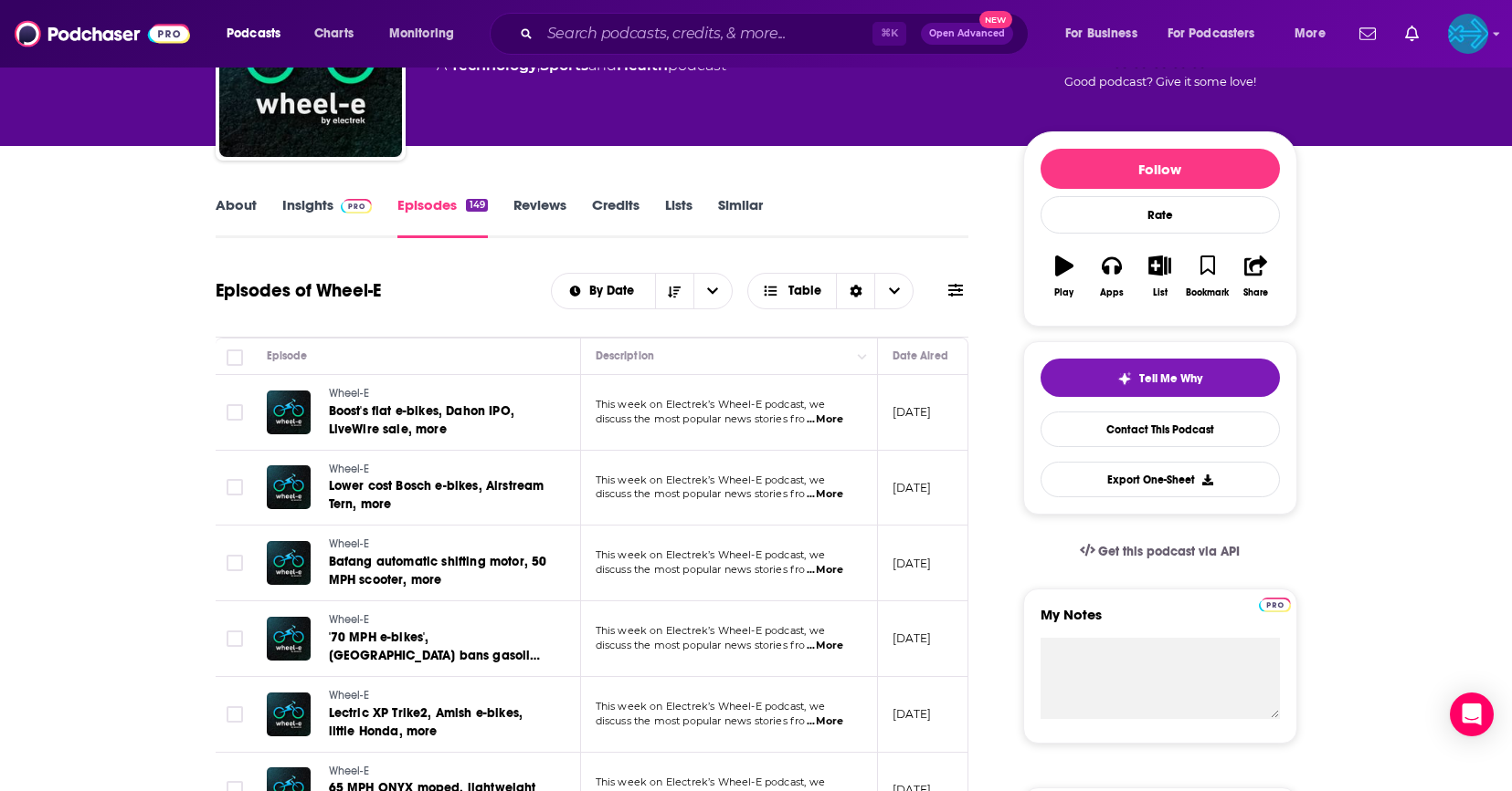
scroll to position [5, 0]
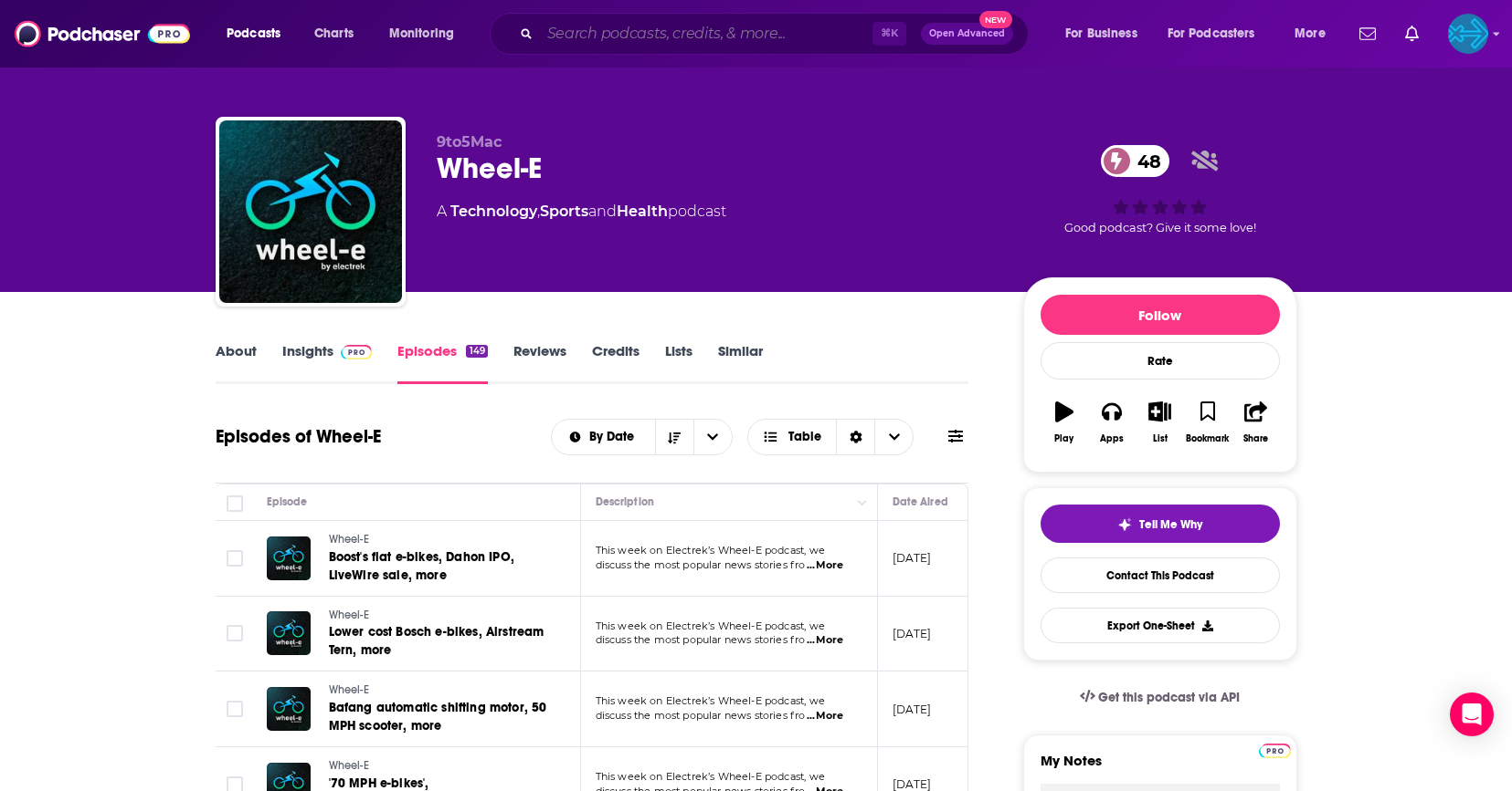
click at [613, 40] on input "Search podcasts, credits, & more..." at bounding box center [706, 33] width 333 height 29
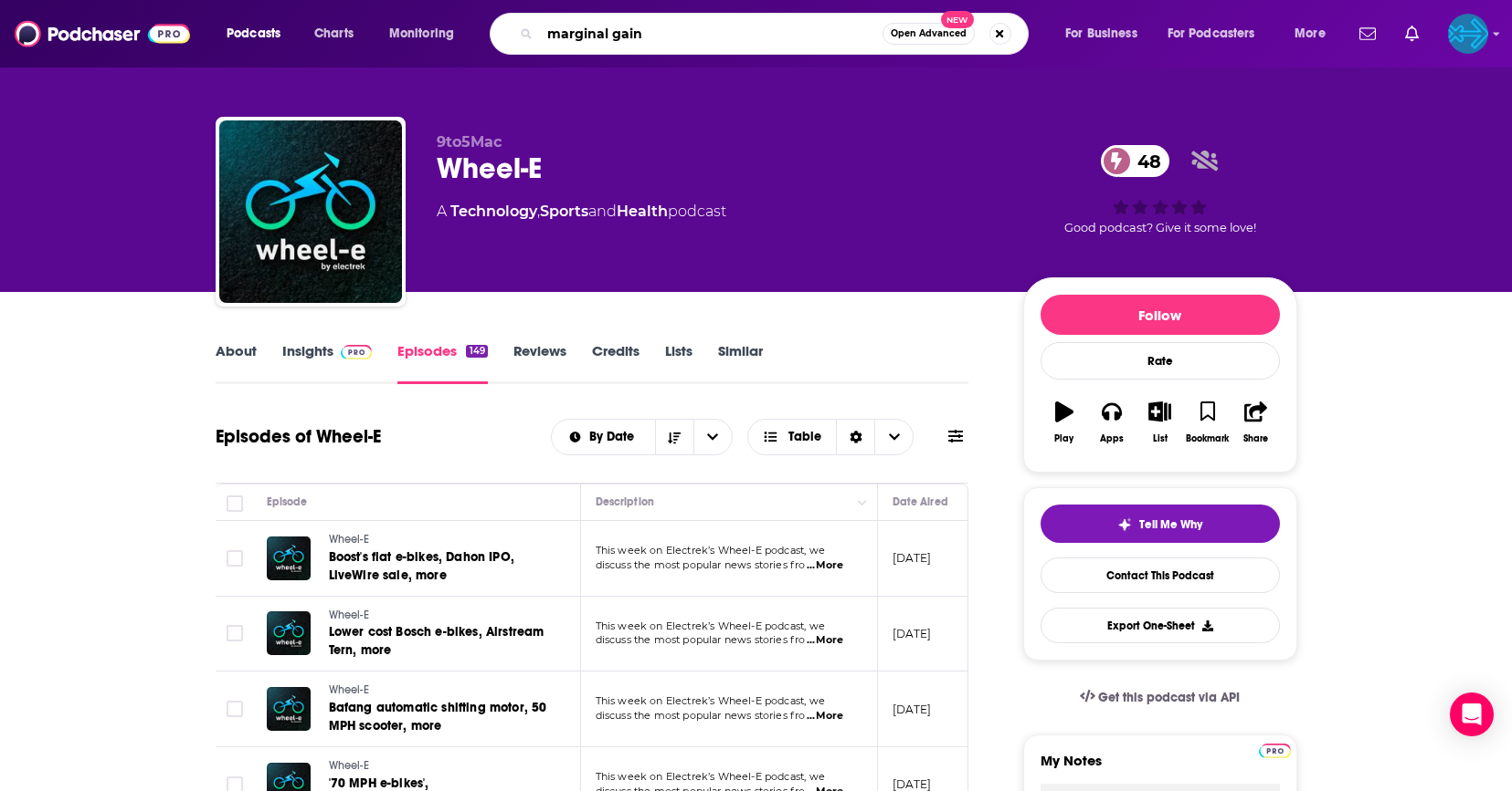
type input "marginal gains"
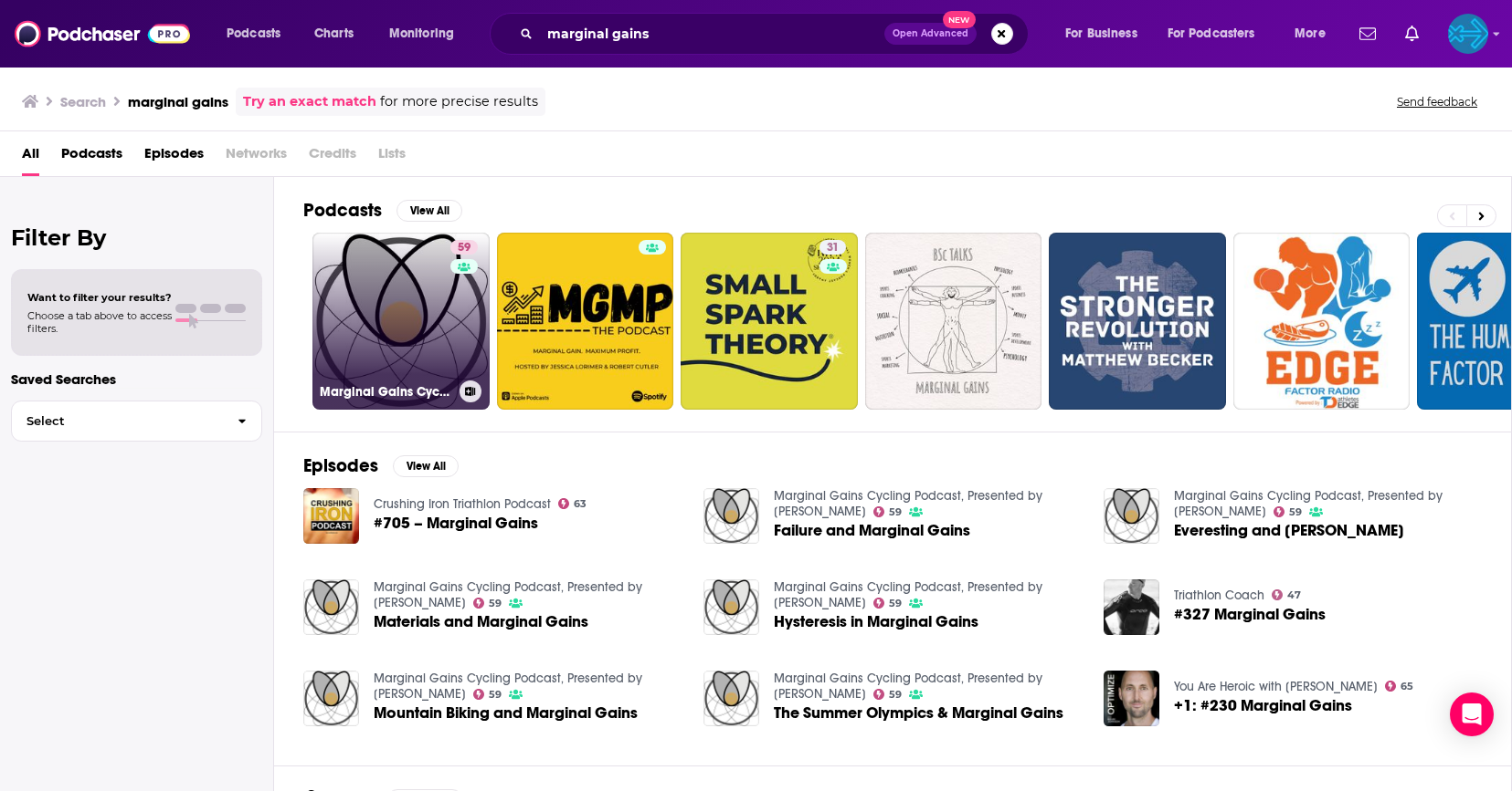
click at [385, 330] on link "59 Marginal Gains Cycling Podcast, Presented by Silca" at bounding box center [401, 321] width 177 height 177
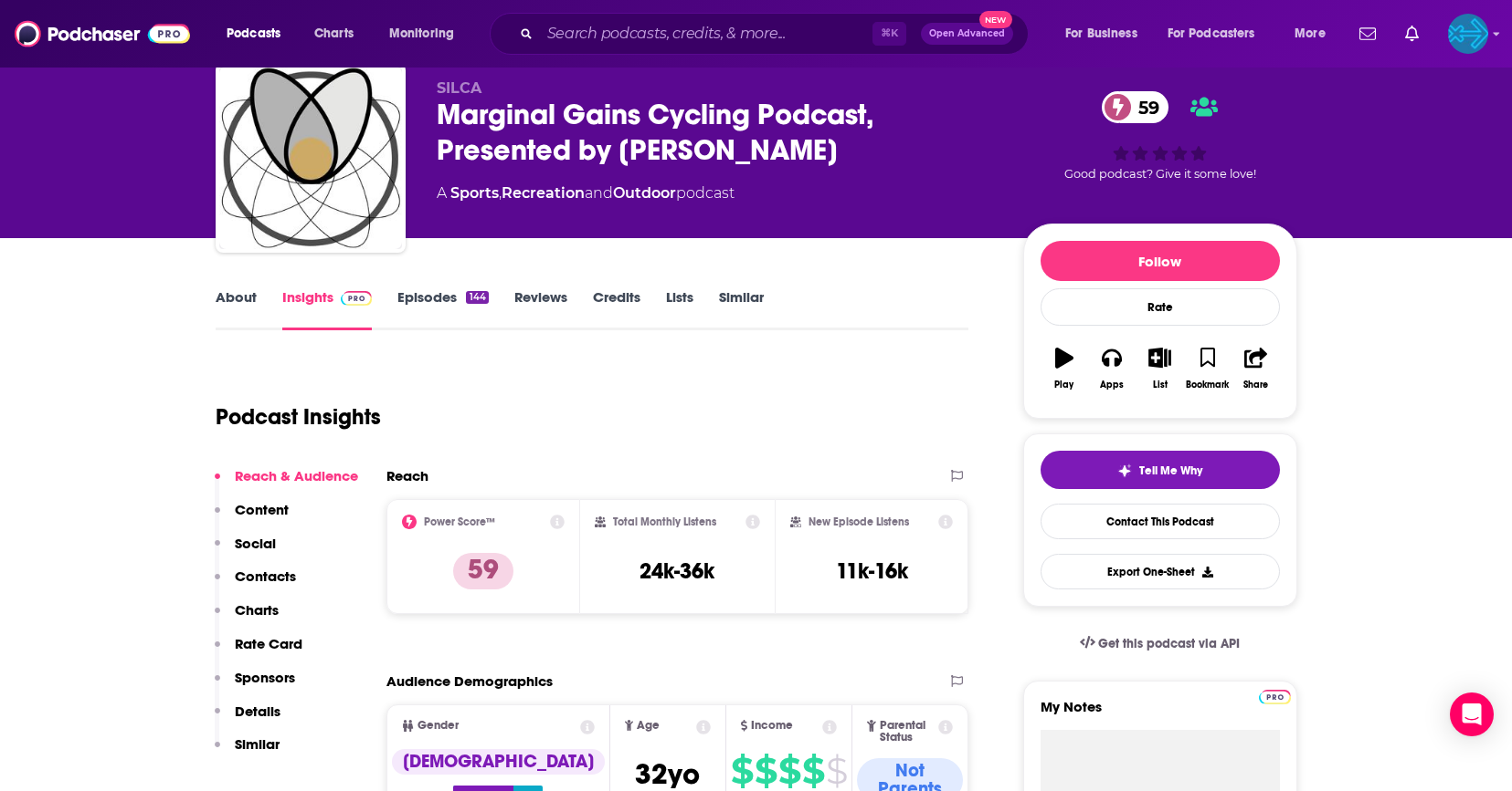
scroll to position [60, 0]
click at [604, 48] on div "⌘ K Open Advanced New" at bounding box center [758, 34] width 539 height 42
click at [610, 34] on input "Search podcasts, credits, & more..." at bounding box center [706, 33] width 333 height 29
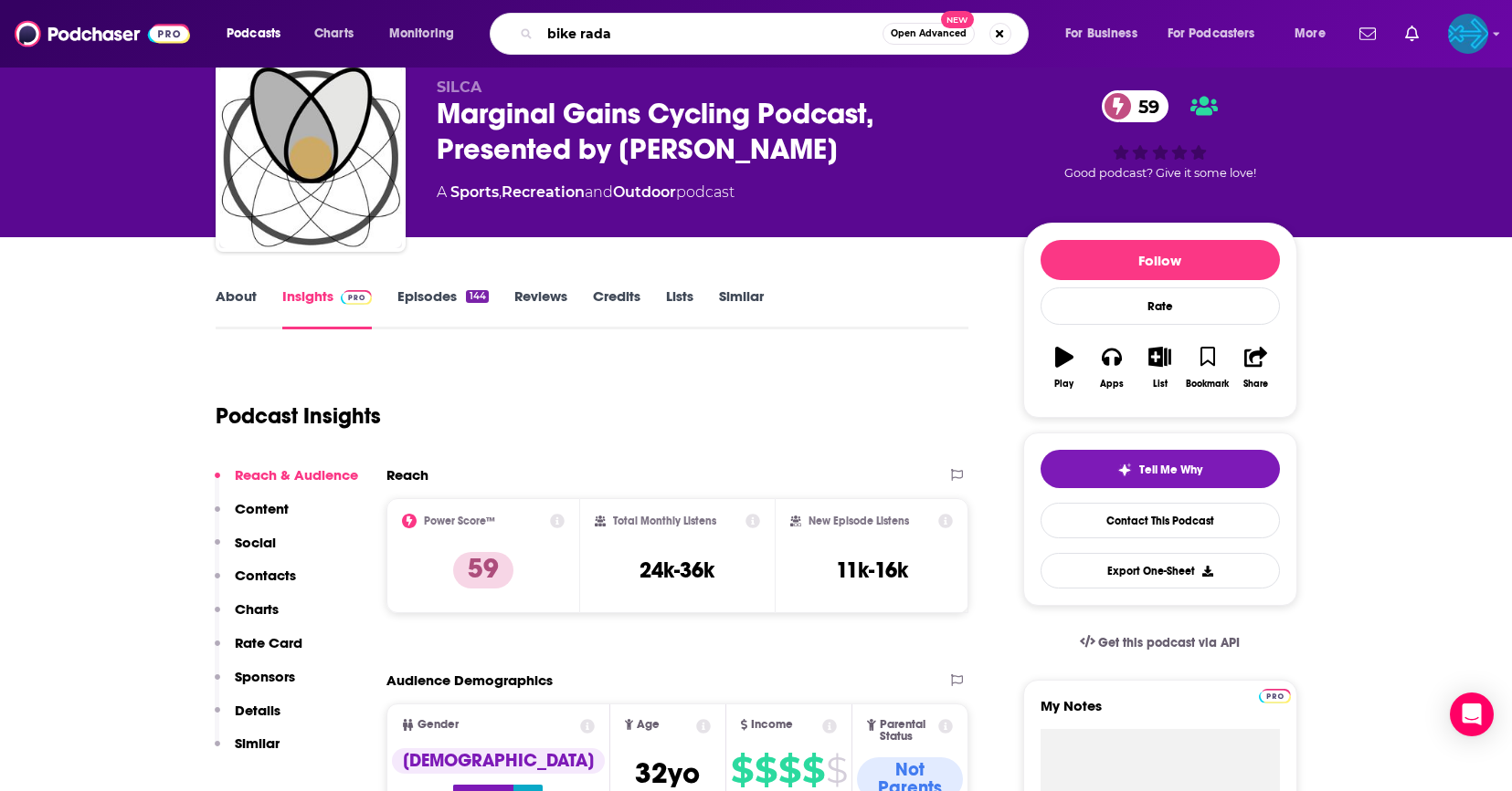
type input "bike radar"
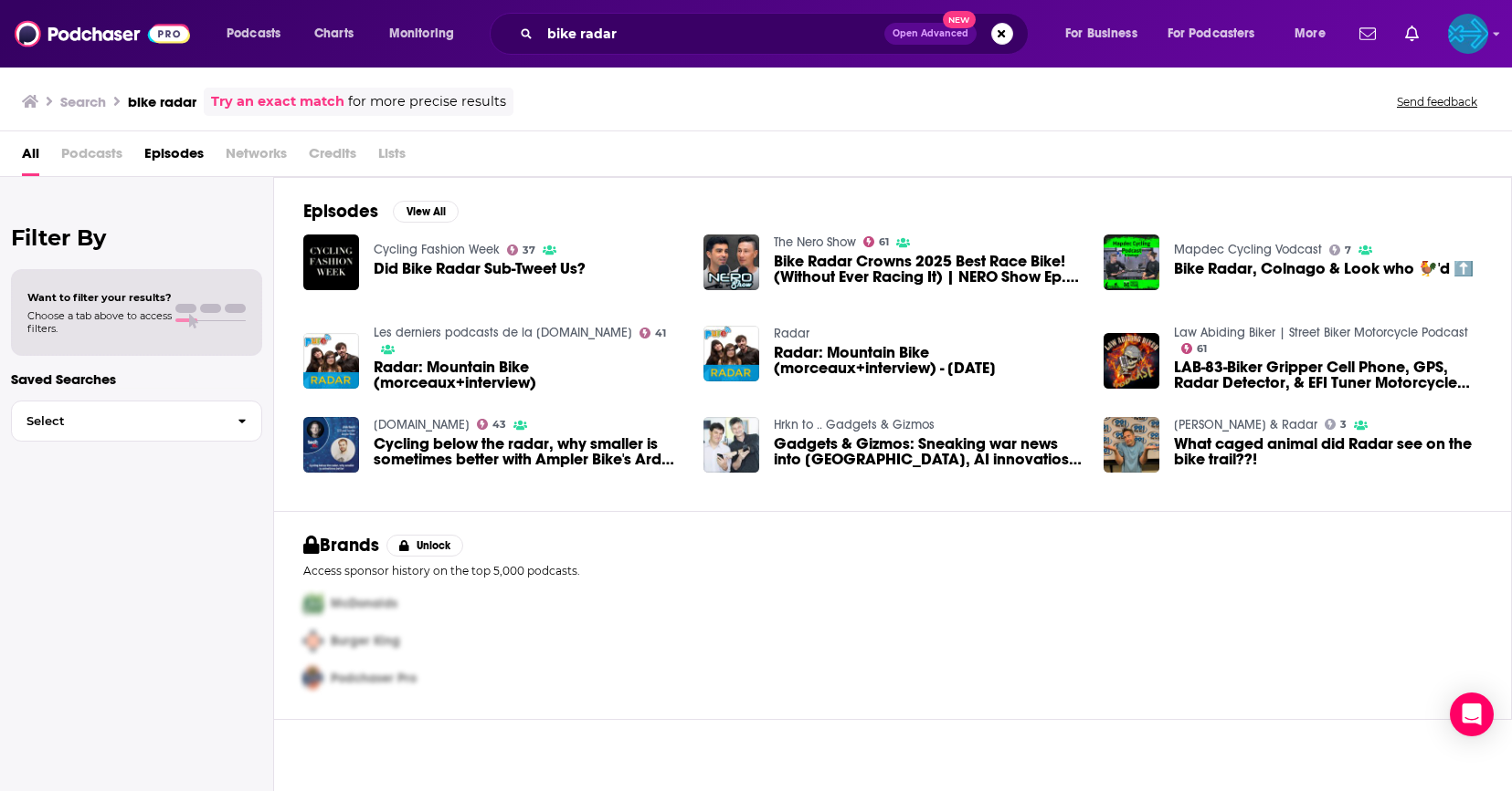
click at [82, 155] on span "Podcasts" at bounding box center [91, 157] width 61 height 37
click at [99, 153] on span "Podcasts" at bounding box center [91, 157] width 61 height 37
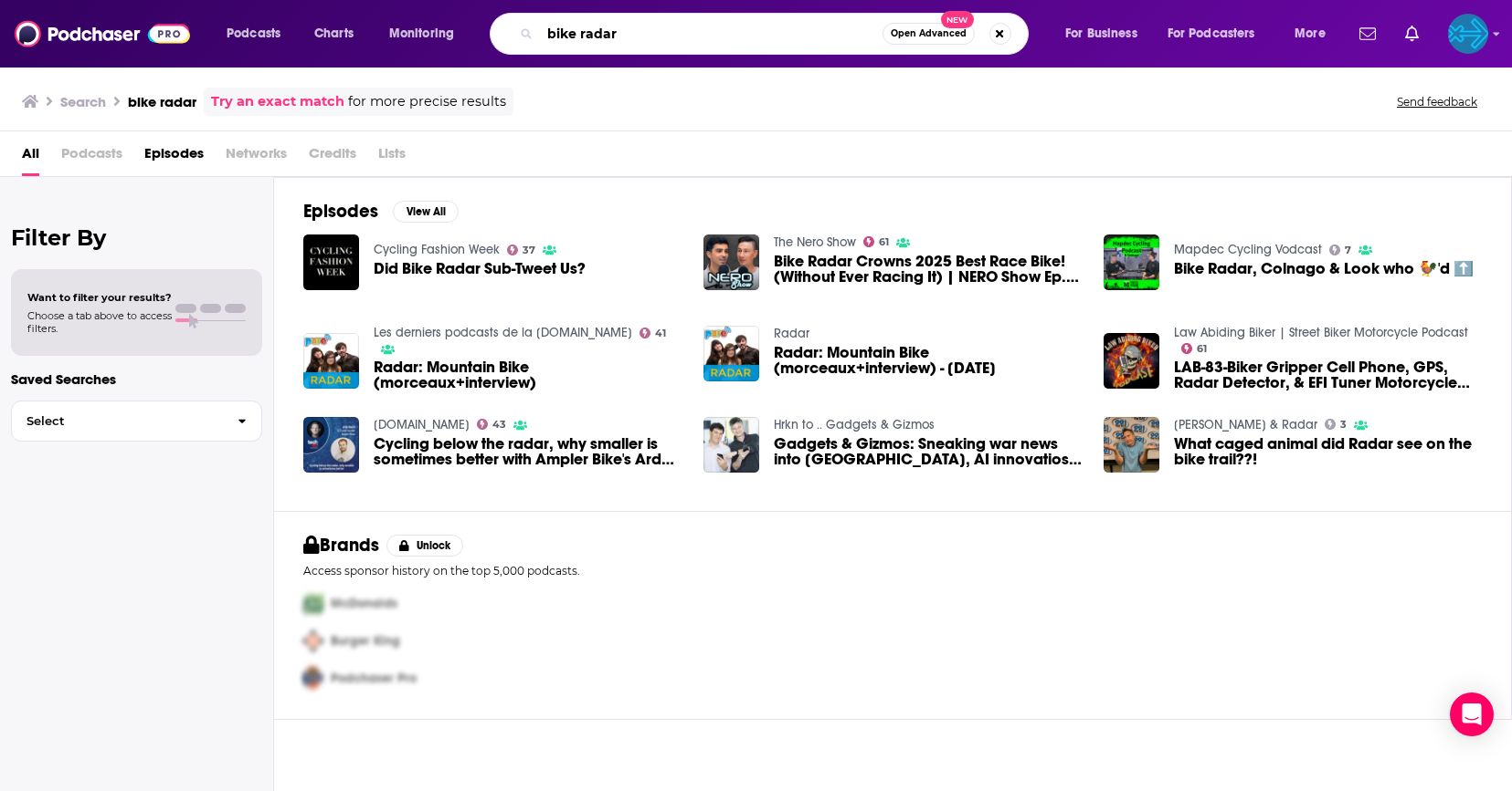
click at [797, 33] on input "bike radar" at bounding box center [711, 33] width 343 height 29
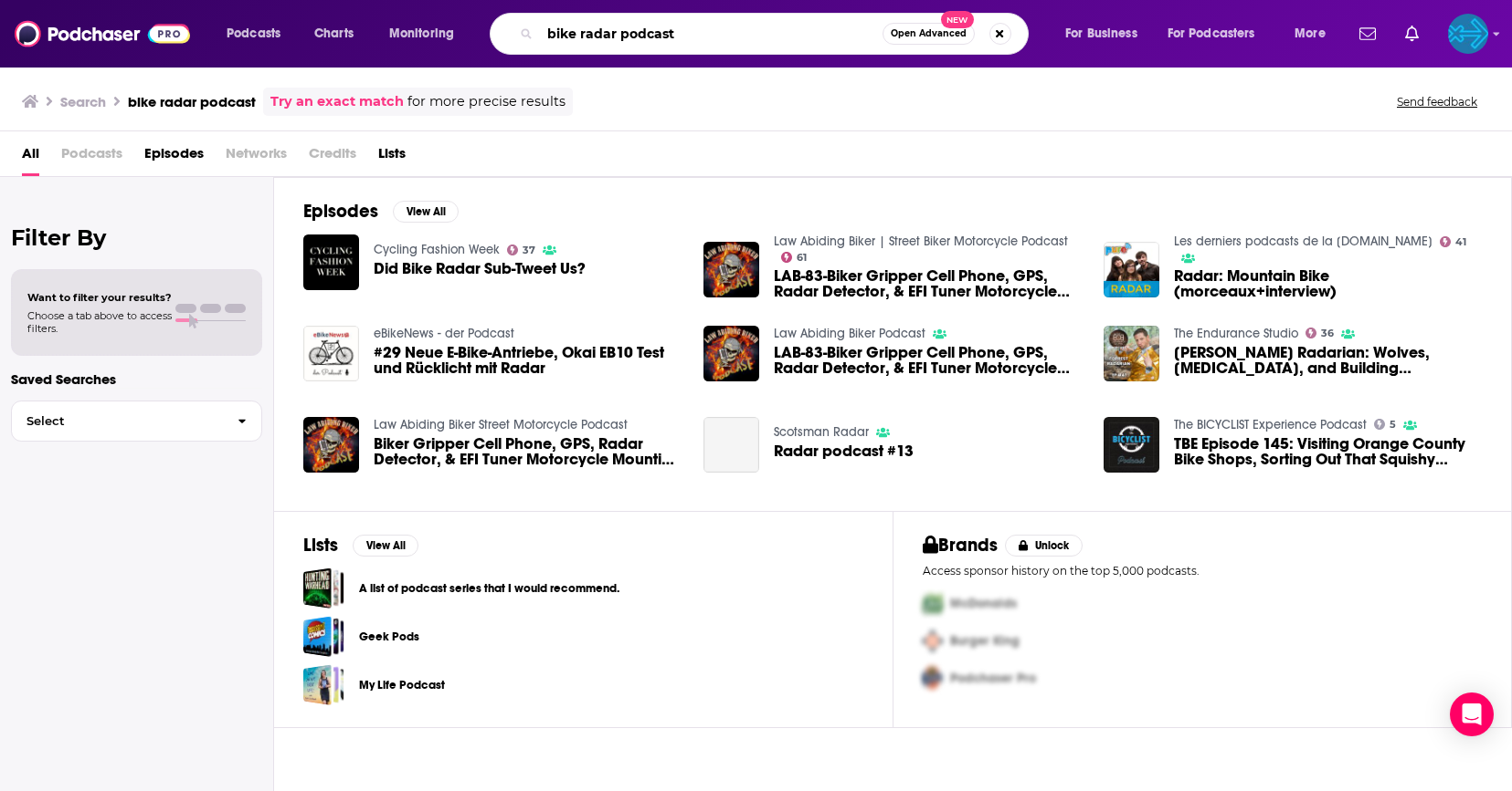
click at [582, 35] on input "bike radar podcast" at bounding box center [711, 33] width 343 height 29
type input "bikeradar podcast"
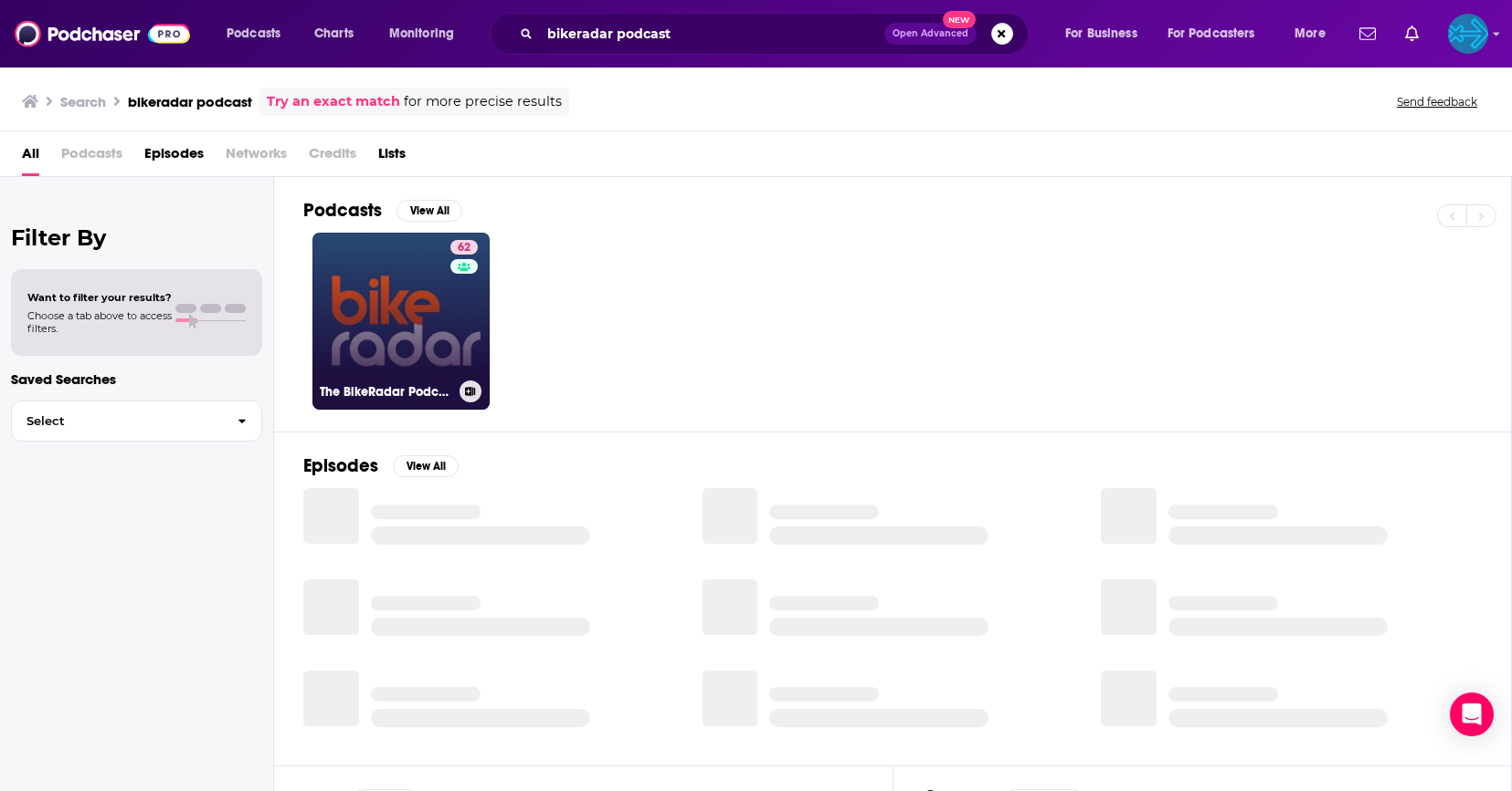
click at [359, 324] on link "62 The BikeRadar Podcast" at bounding box center [401, 321] width 177 height 177
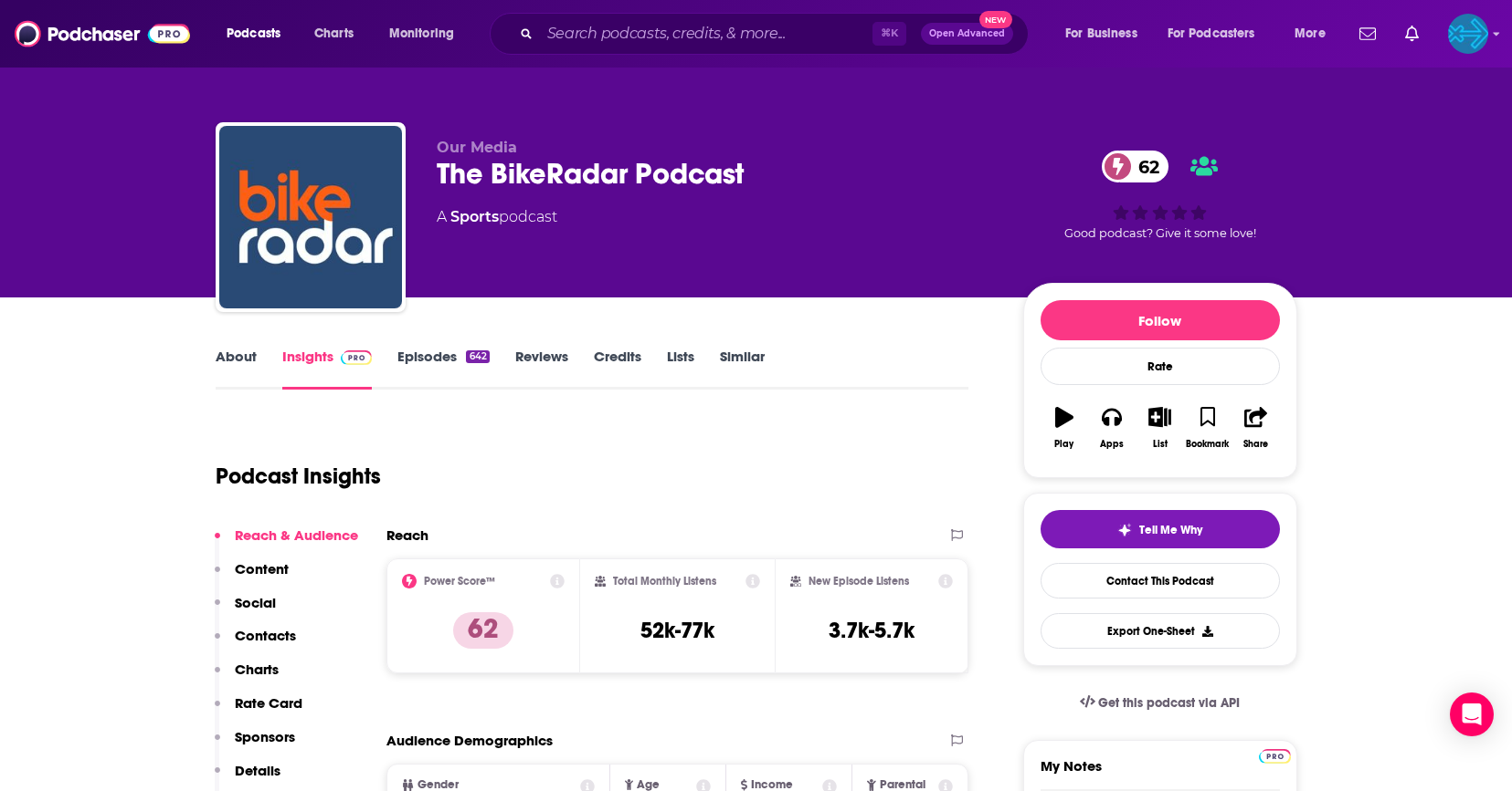
click at [223, 367] on link "About" at bounding box center [236, 369] width 41 height 42
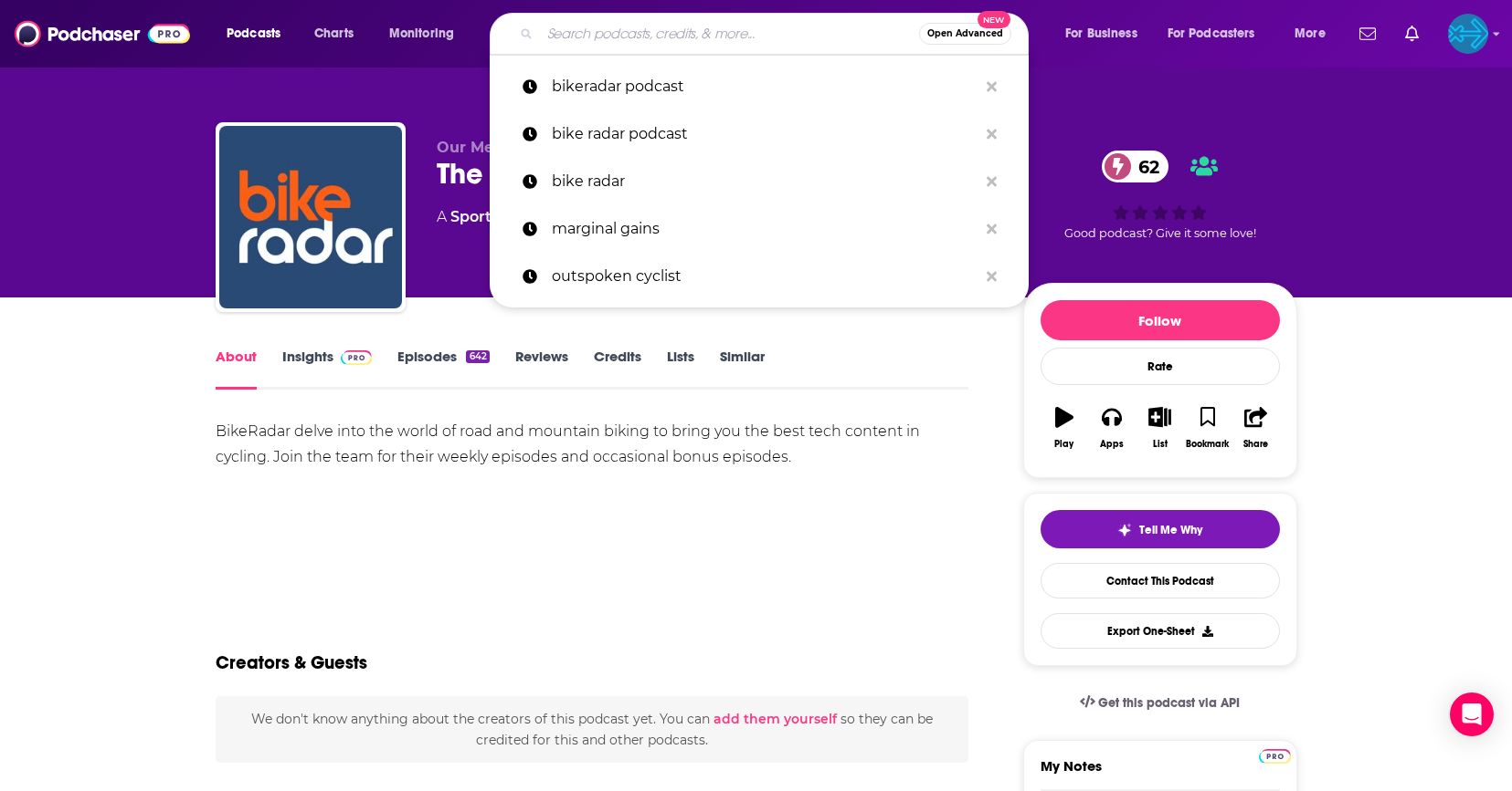
click at [661, 22] on input "Search podcasts, credits, & more..." at bounding box center [729, 33] width 379 height 29
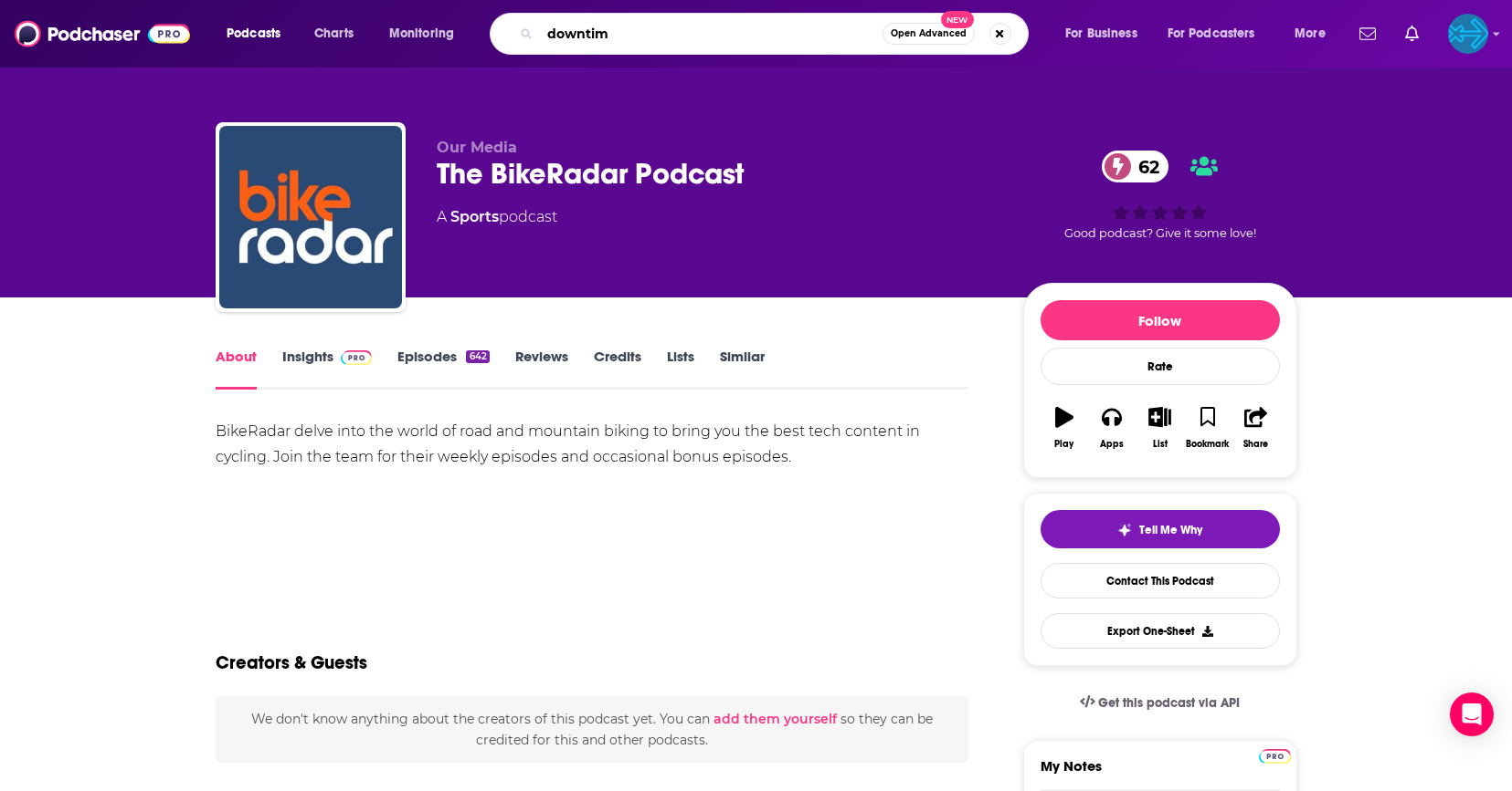
type input "downtime"
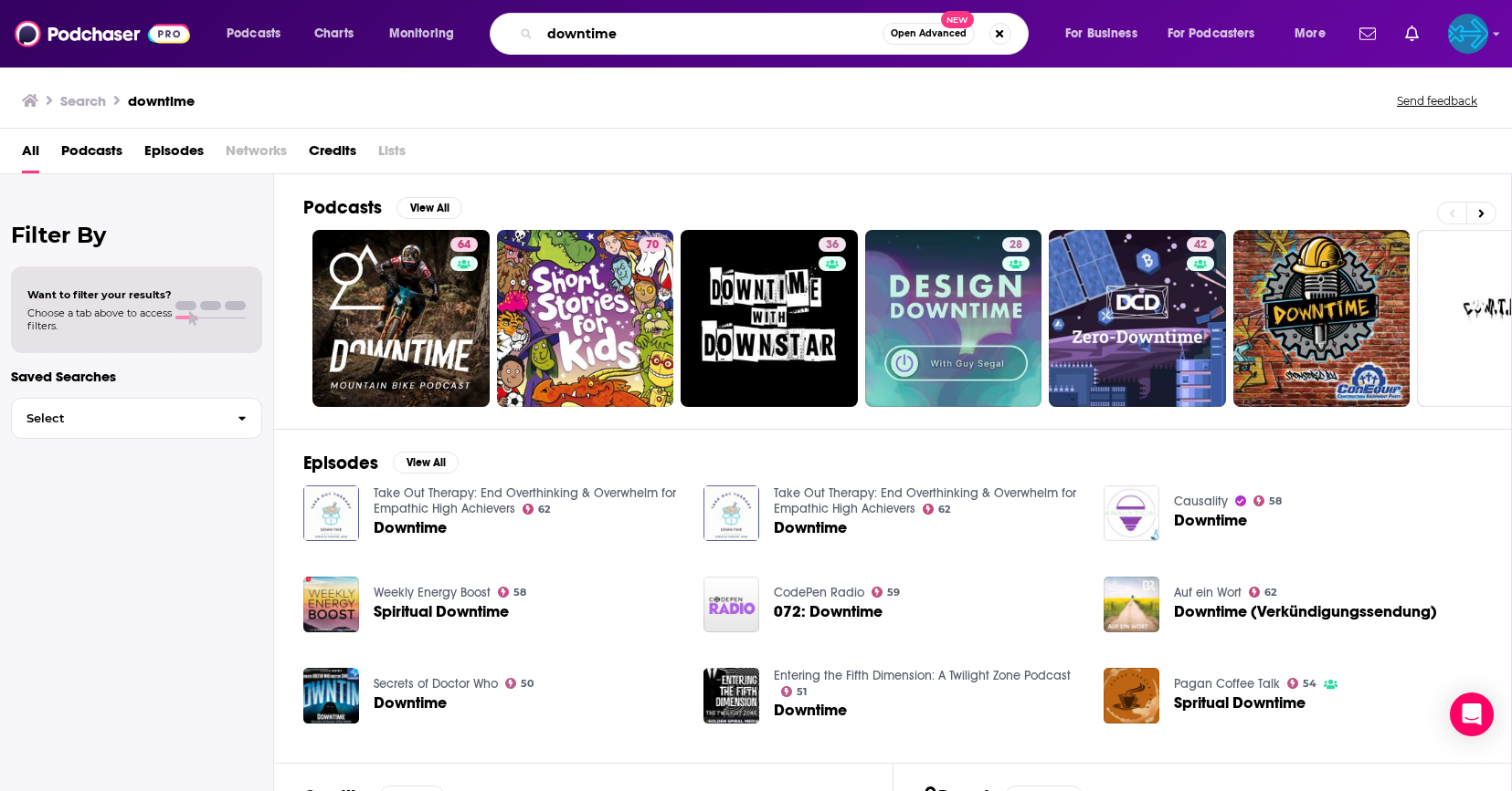
click at [590, 27] on input "downtime" at bounding box center [711, 33] width 343 height 29
type input "wheels and beyond"
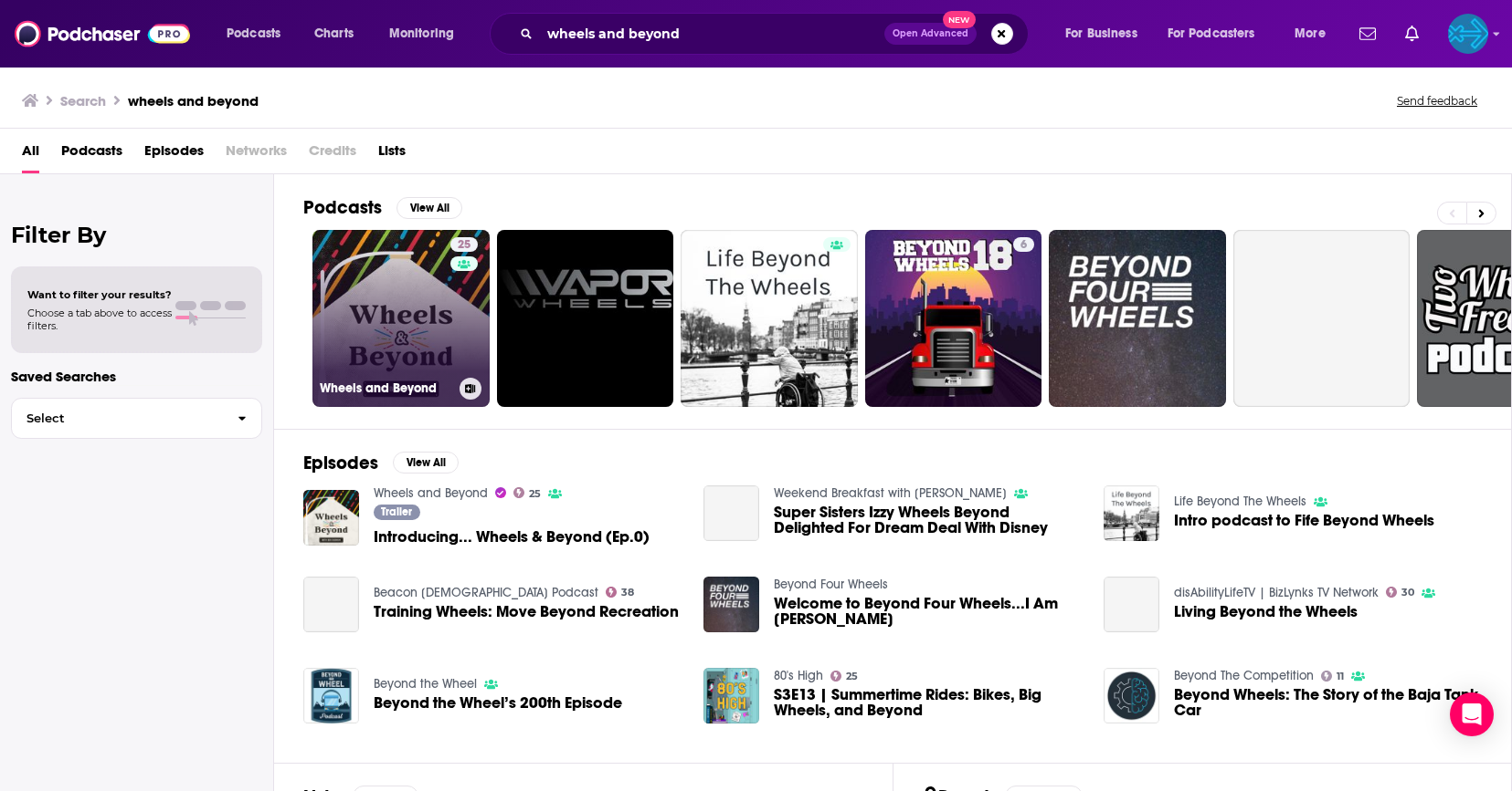
click at [454, 304] on div "25" at bounding box center [467, 308] width 32 height 141
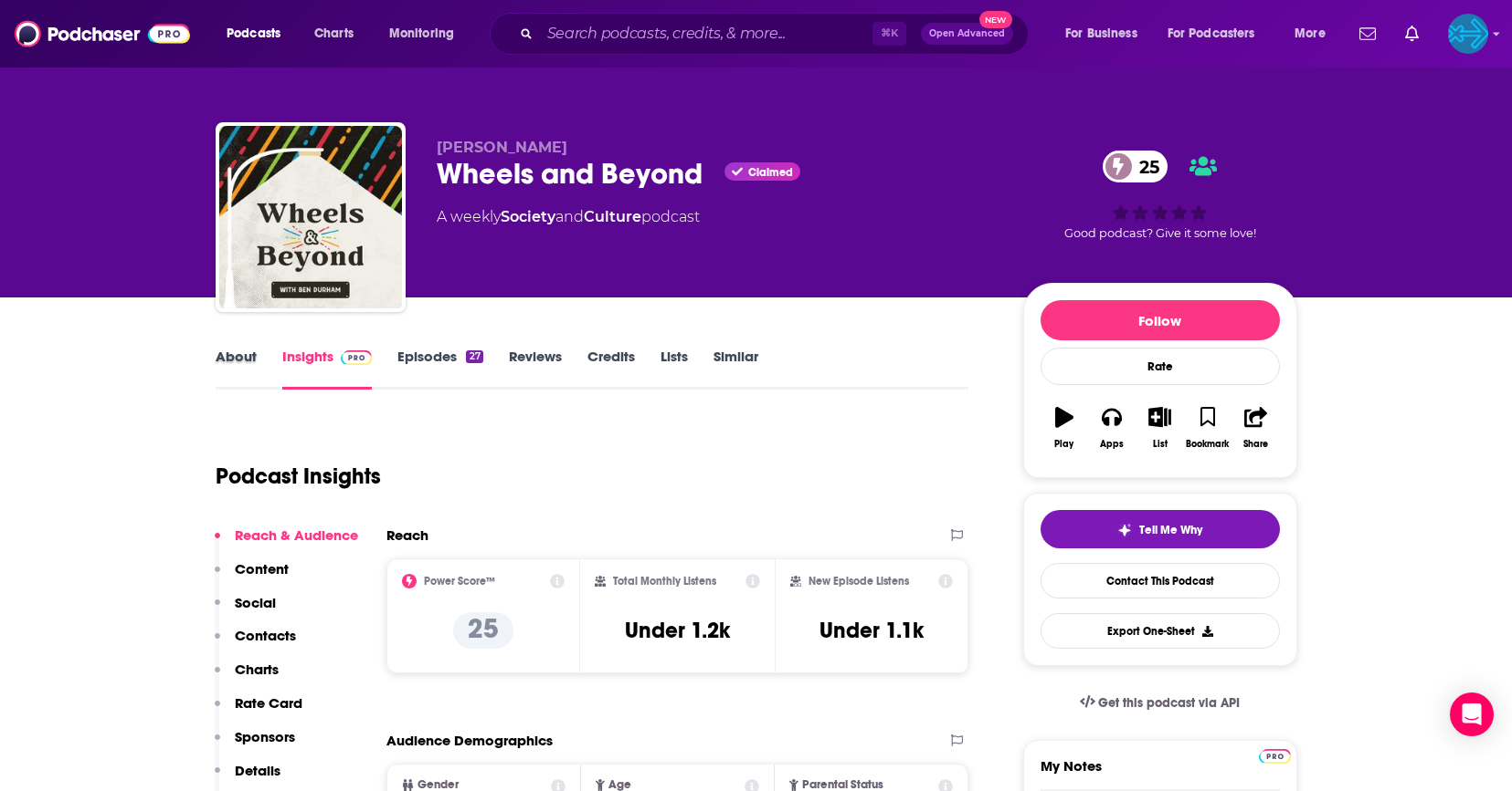
click at [260, 364] on div "About" at bounding box center [249, 369] width 67 height 42
click at [245, 364] on link "About" at bounding box center [236, 369] width 41 height 42
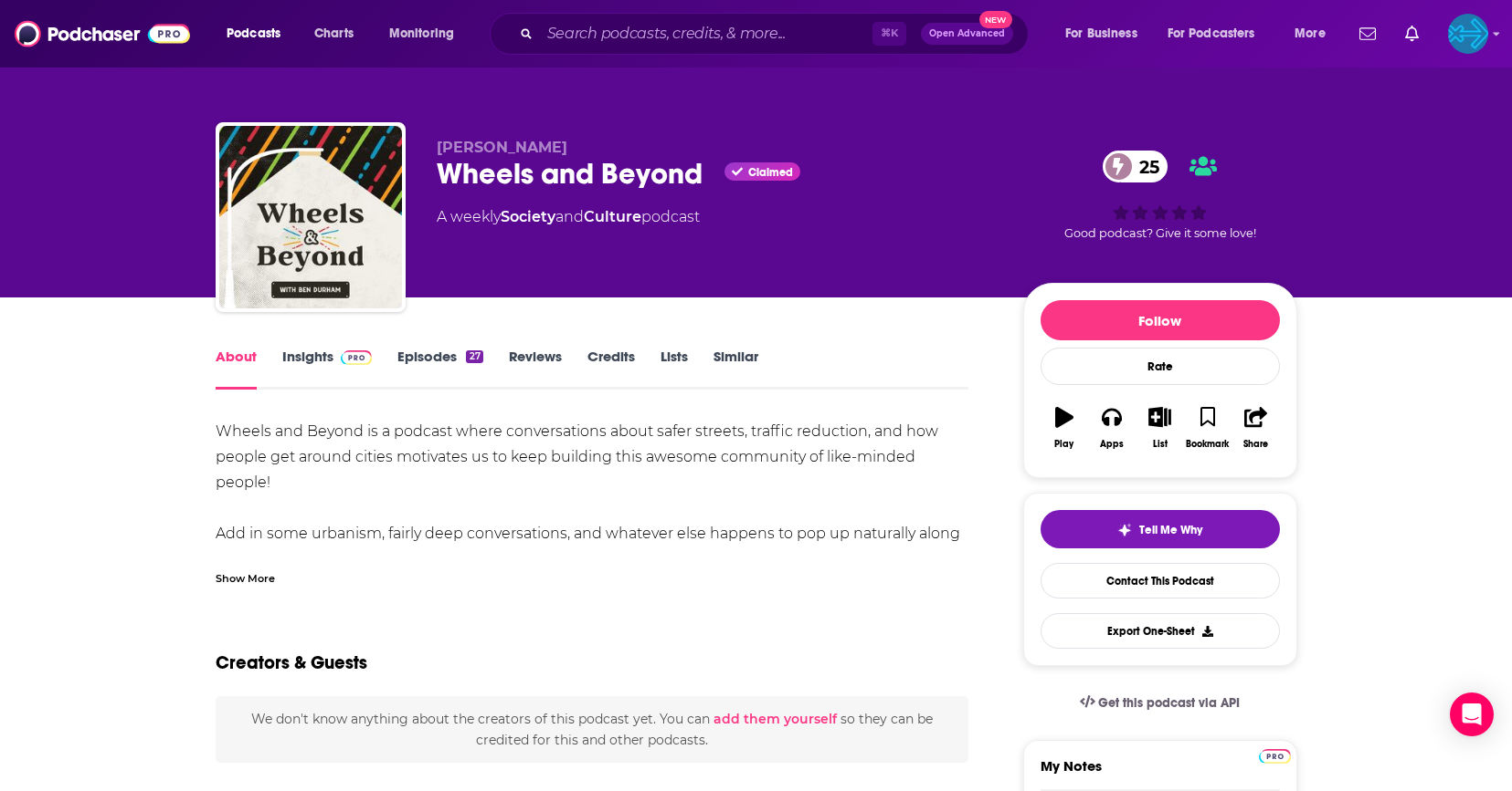
click at [414, 364] on link "Episodes 27" at bounding box center [440, 369] width 85 height 42
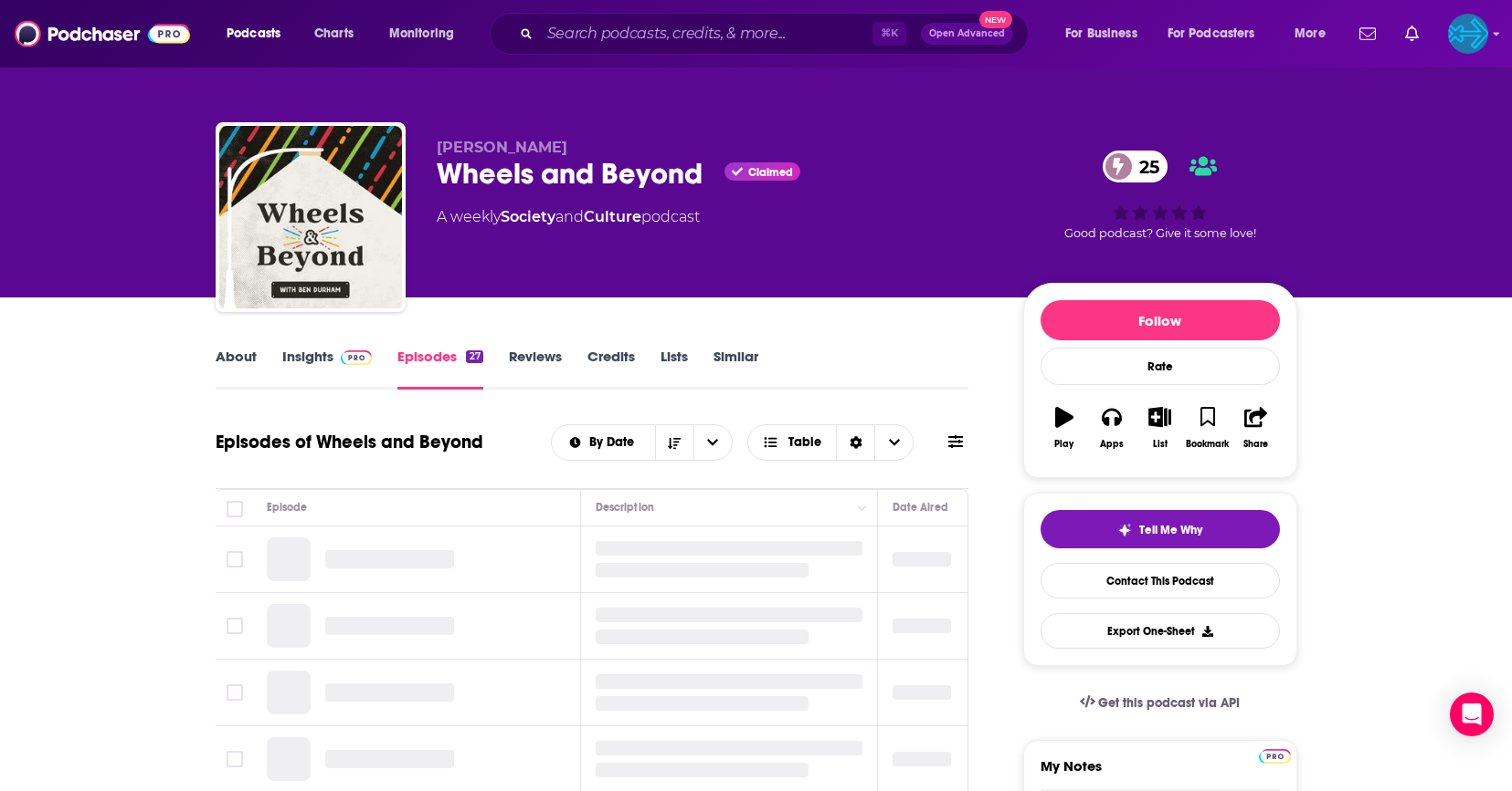
click at [354, 364] on img at bounding box center [357, 358] width 32 height 15
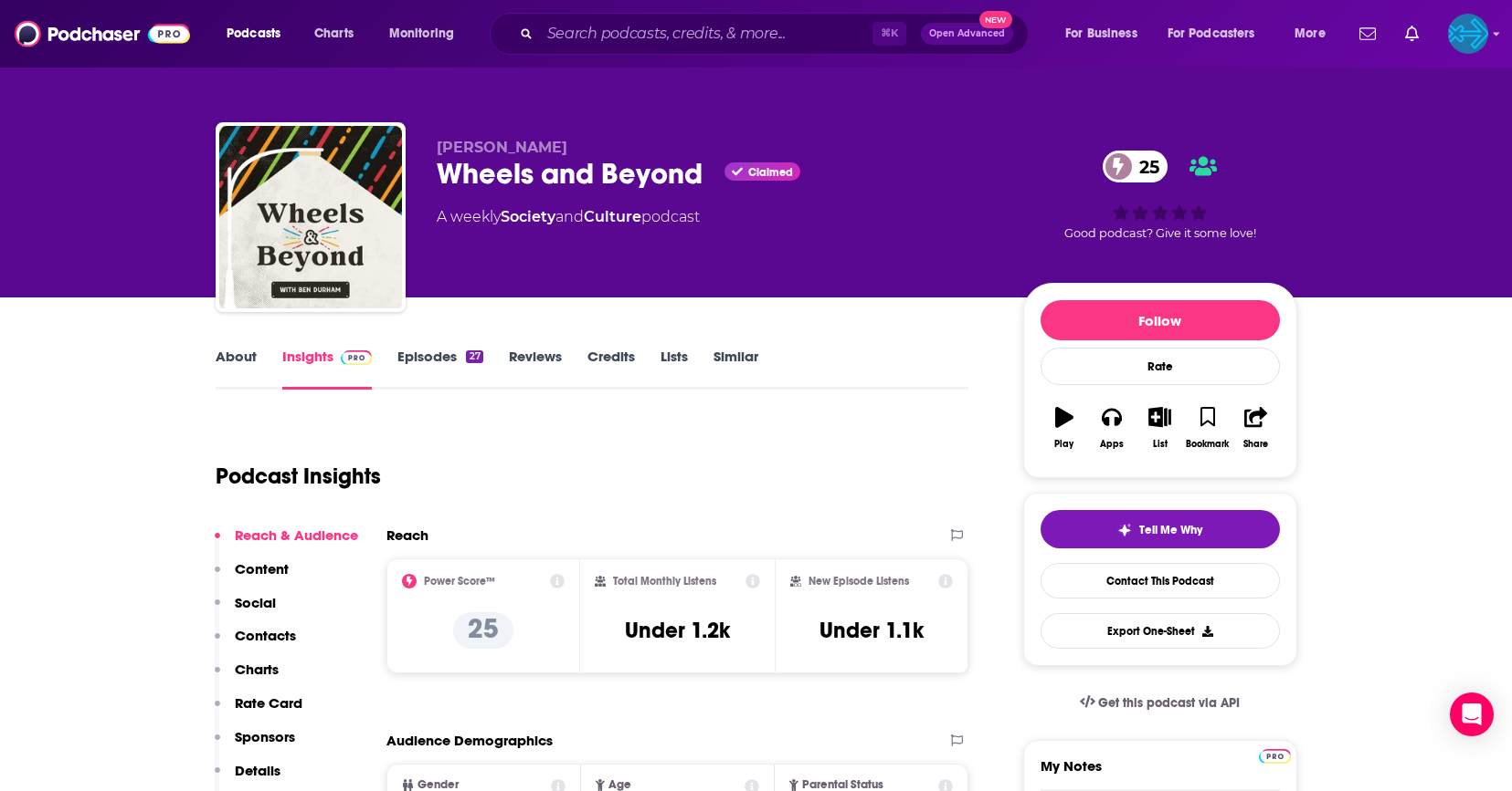
click at [238, 353] on link "About" at bounding box center [236, 369] width 41 height 42
click at [243, 369] on link "About" at bounding box center [236, 369] width 41 height 42
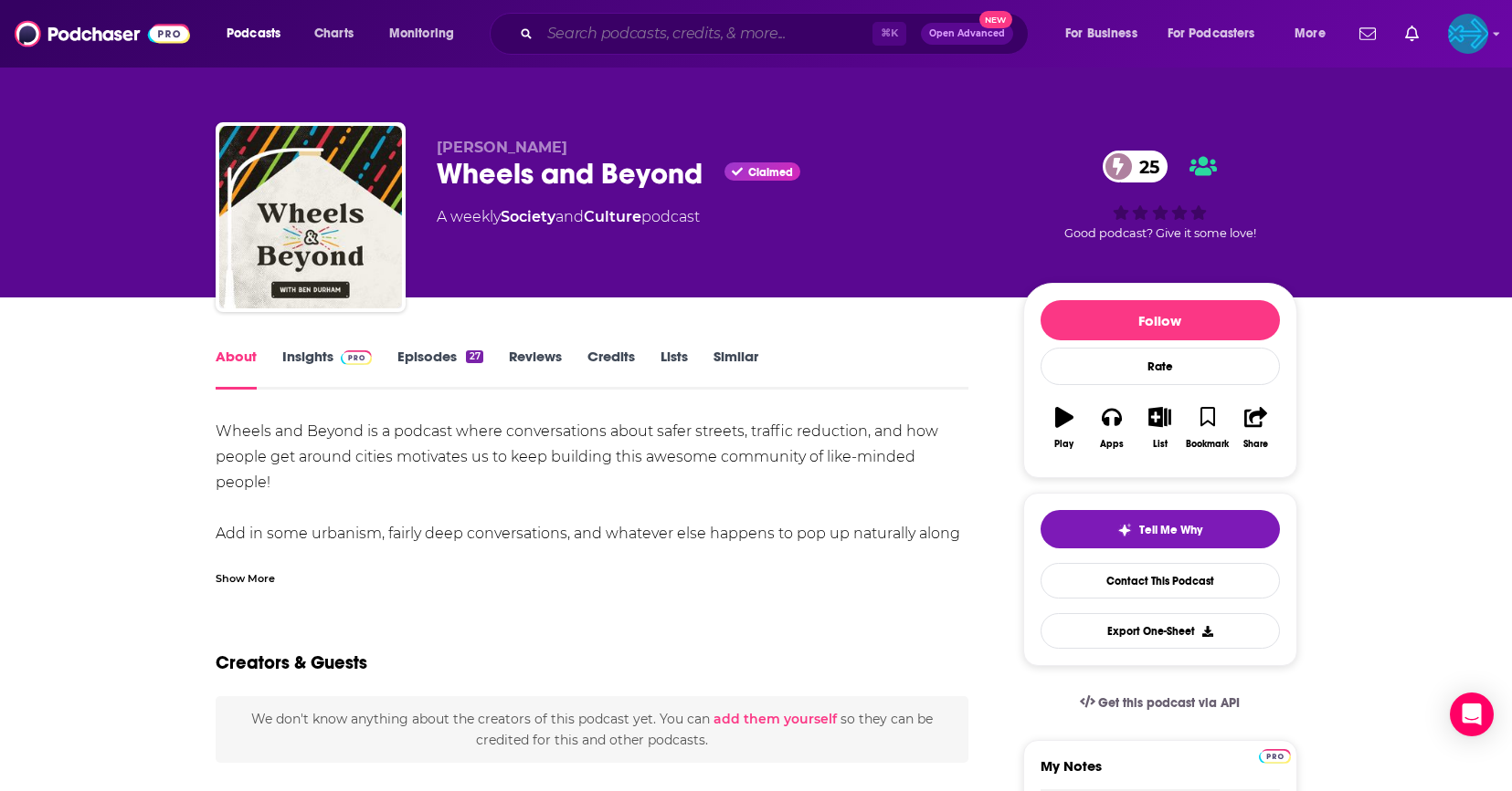
click at [690, 35] on input "Search podcasts, credits, & more..." at bounding box center [706, 33] width 333 height 29
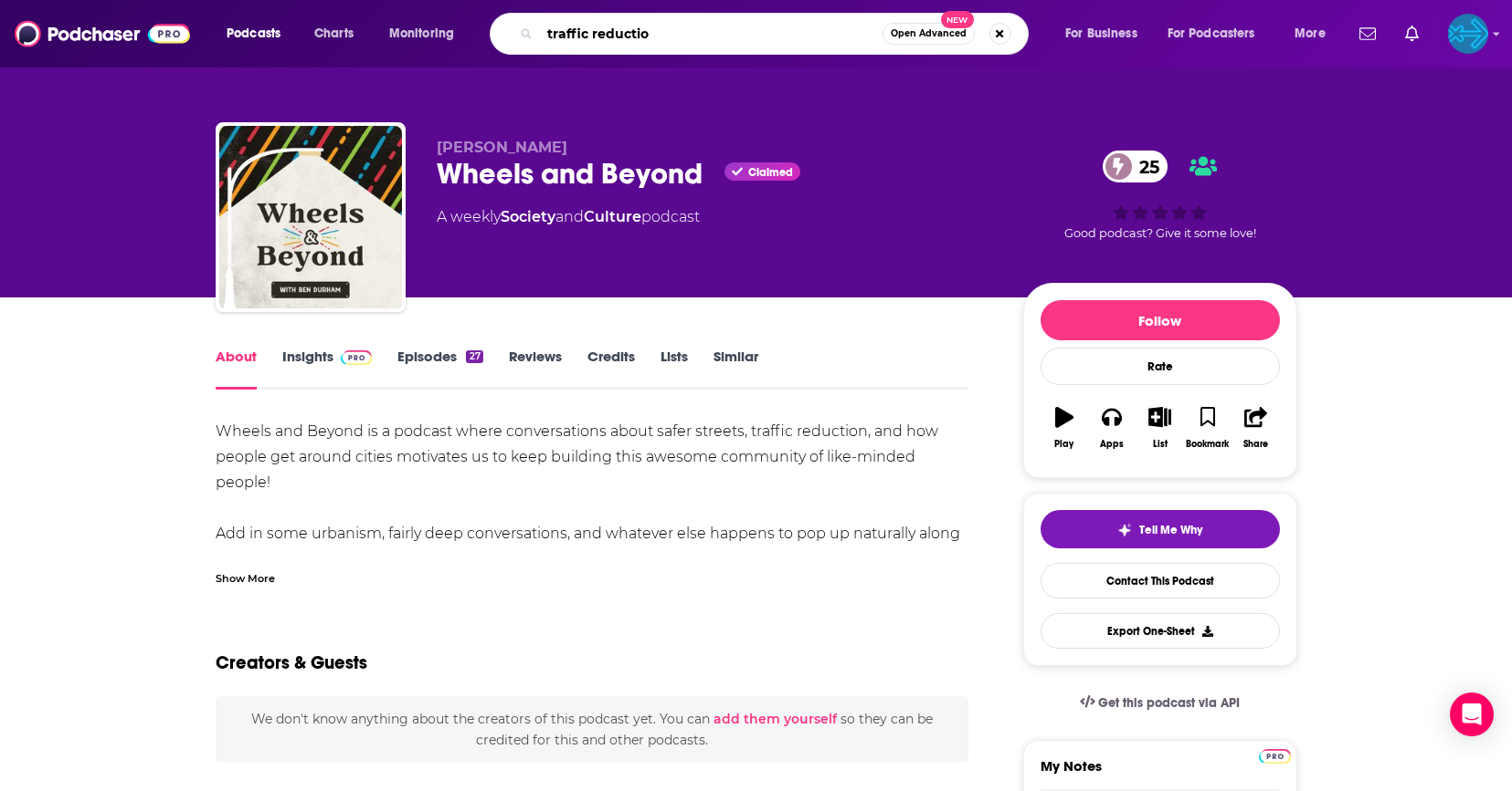
type input "traffic reduction"
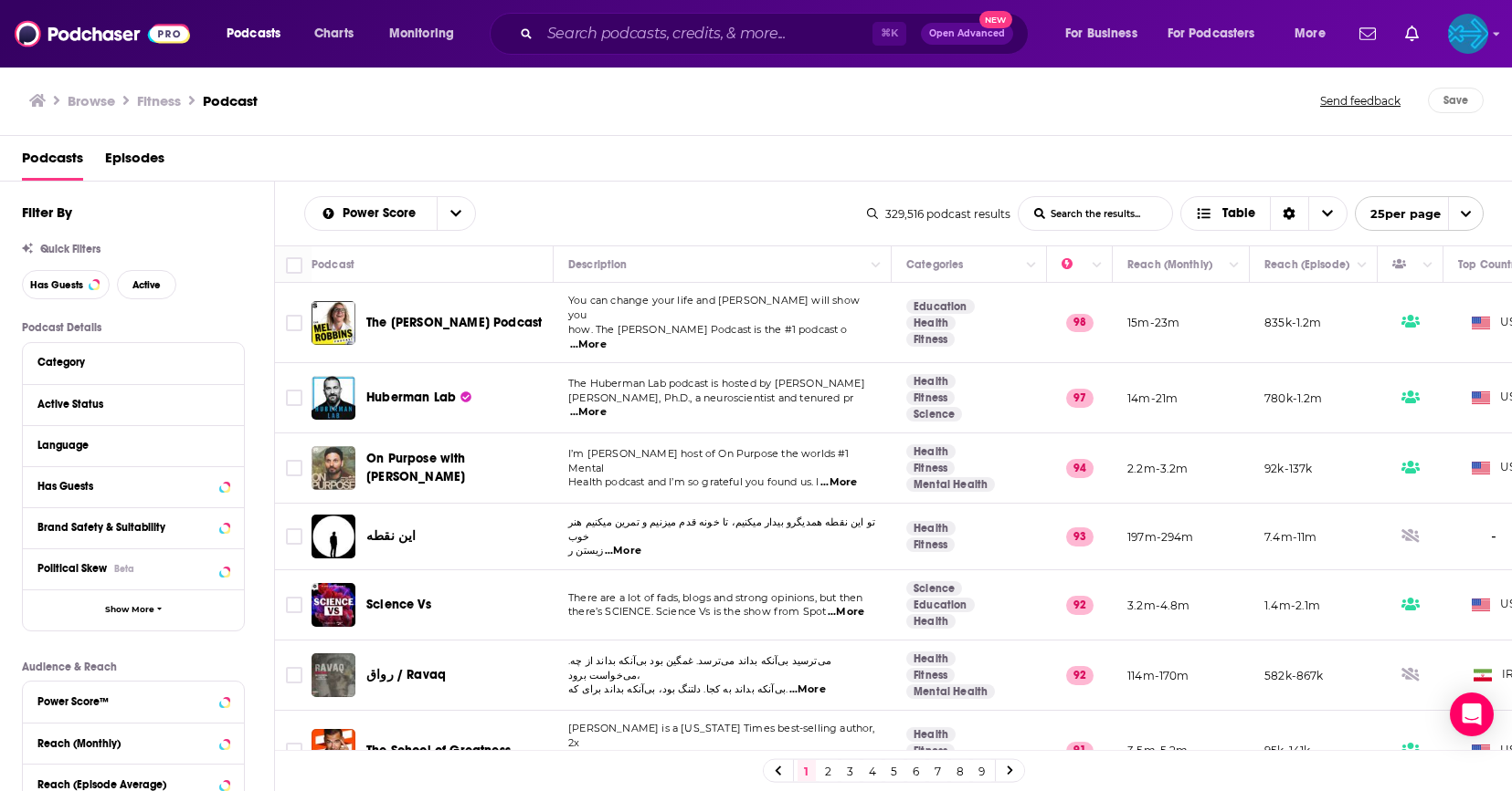
click at [1063, 212] on input "List Search Input" at bounding box center [1095, 213] width 154 height 33
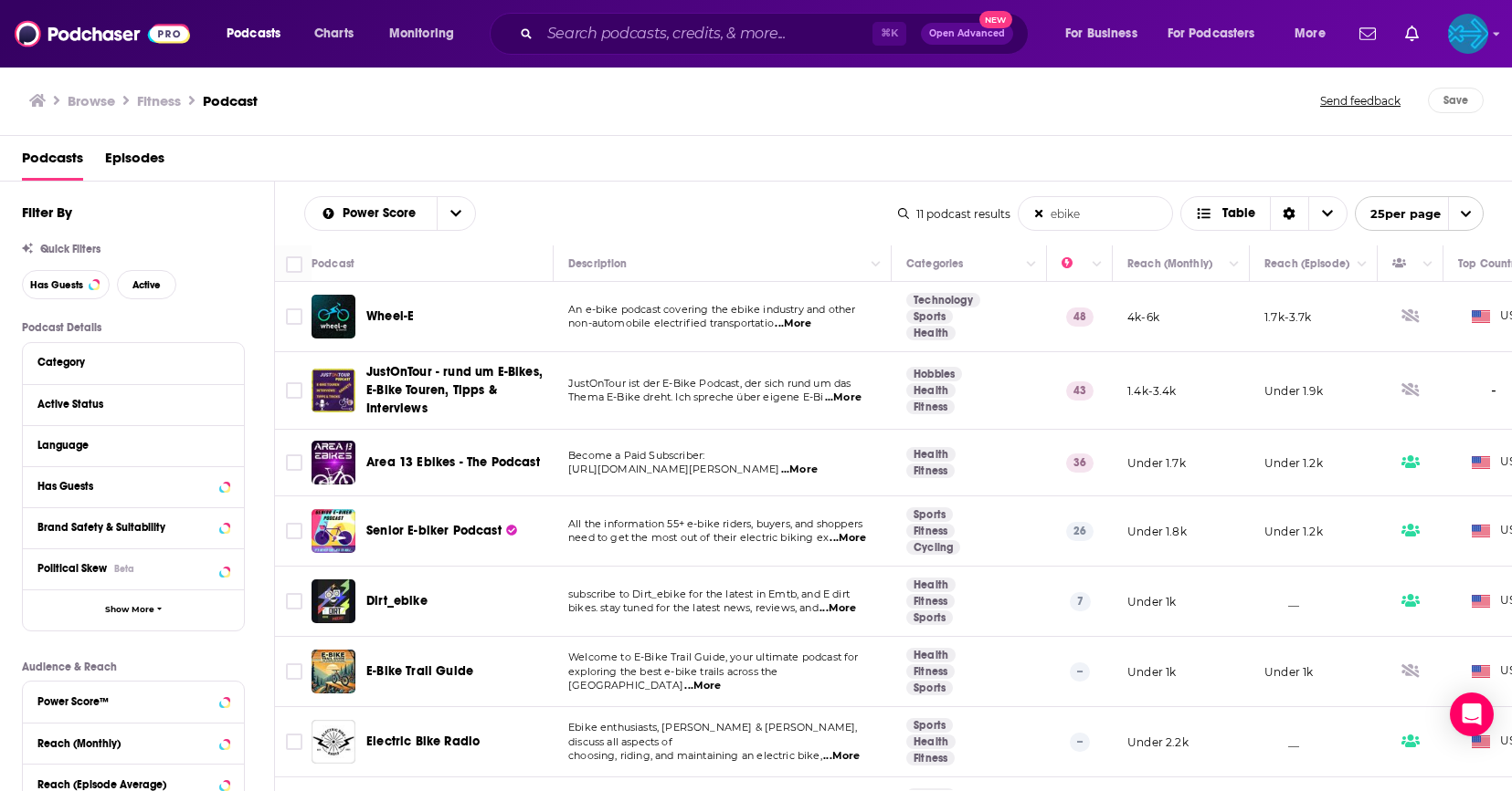
click at [1086, 227] on input "ebike" at bounding box center [1095, 213] width 154 height 33
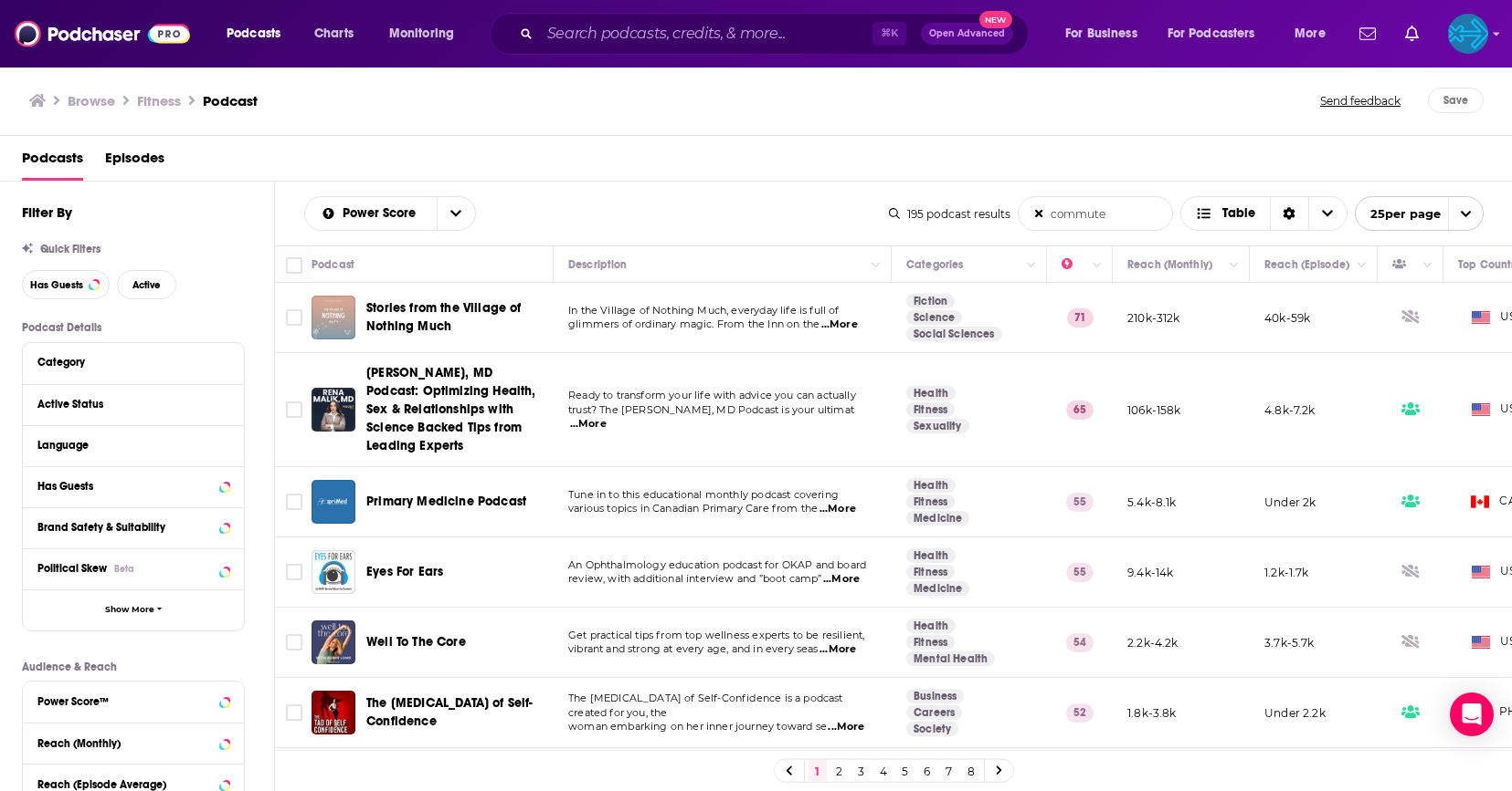
click at [1115, 218] on input "commute" at bounding box center [1095, 213] width 154 height 33
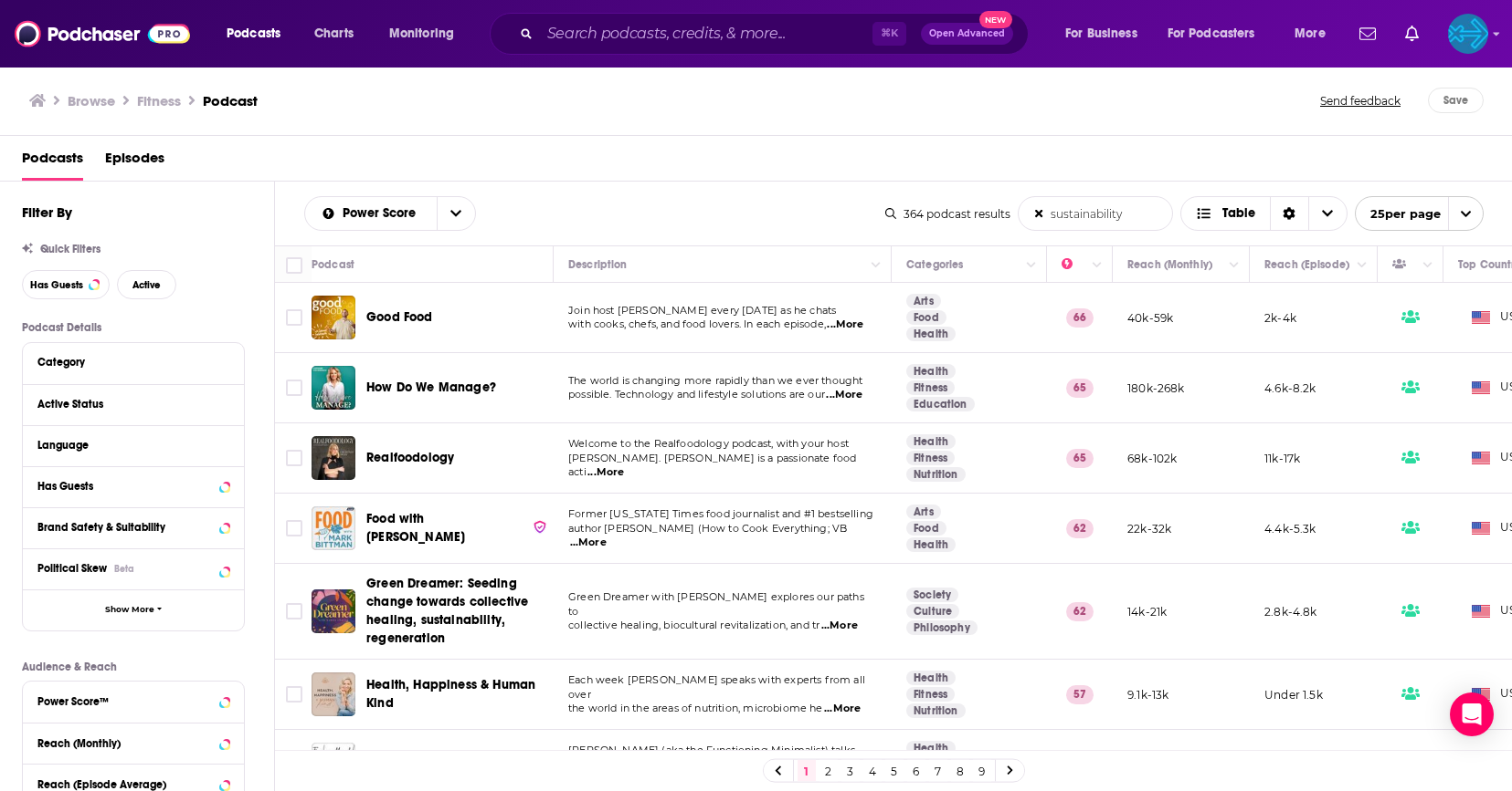
type input "sustainability"
click at [845, 398] on span "...More" at bounding box center [843, 395] width 37 height 15
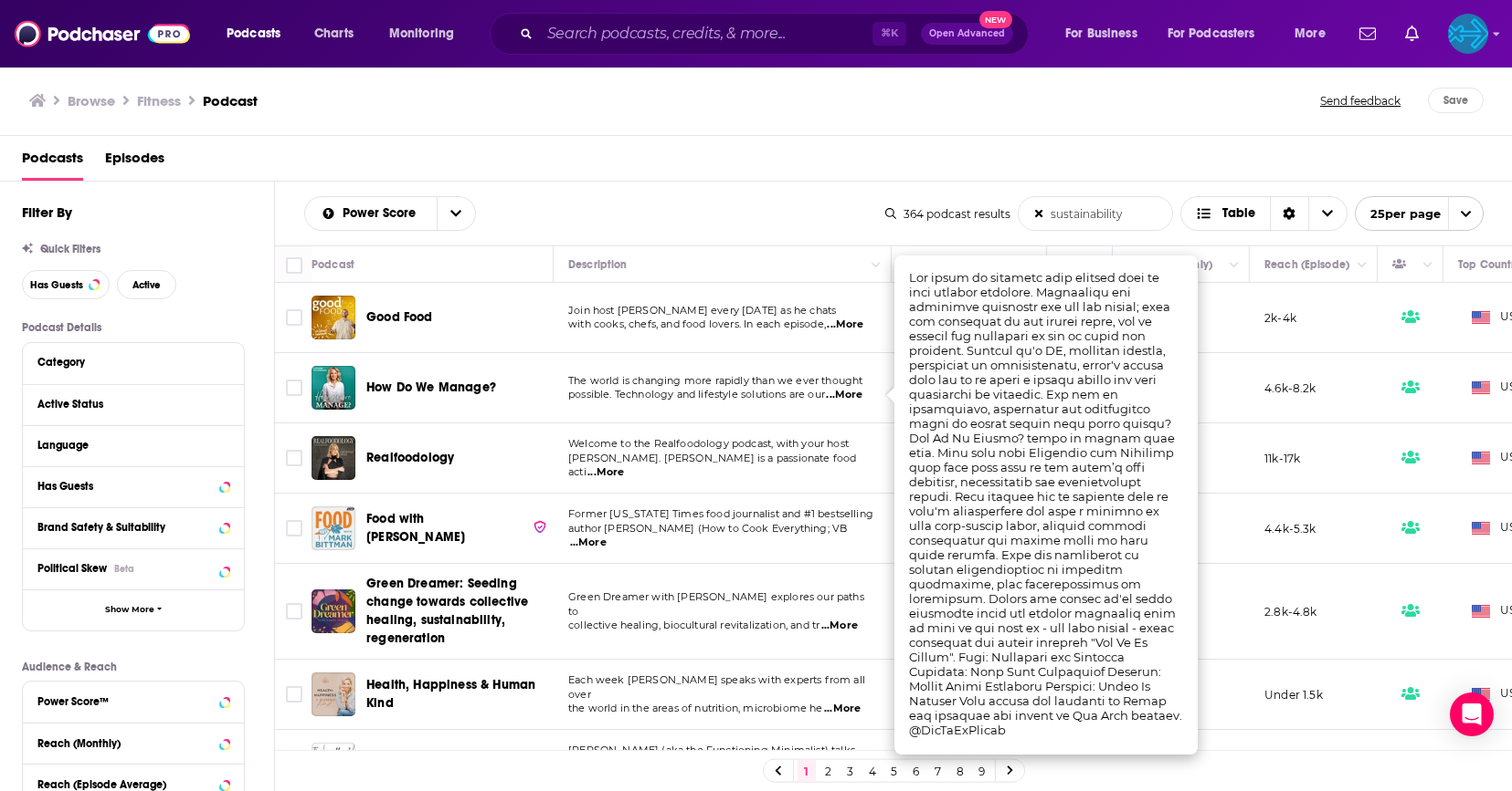
click at [824, 468] on span "Courtney Swan. Courtney is a passionate food acti" at bounding box center [712, 464] width 288 height 27
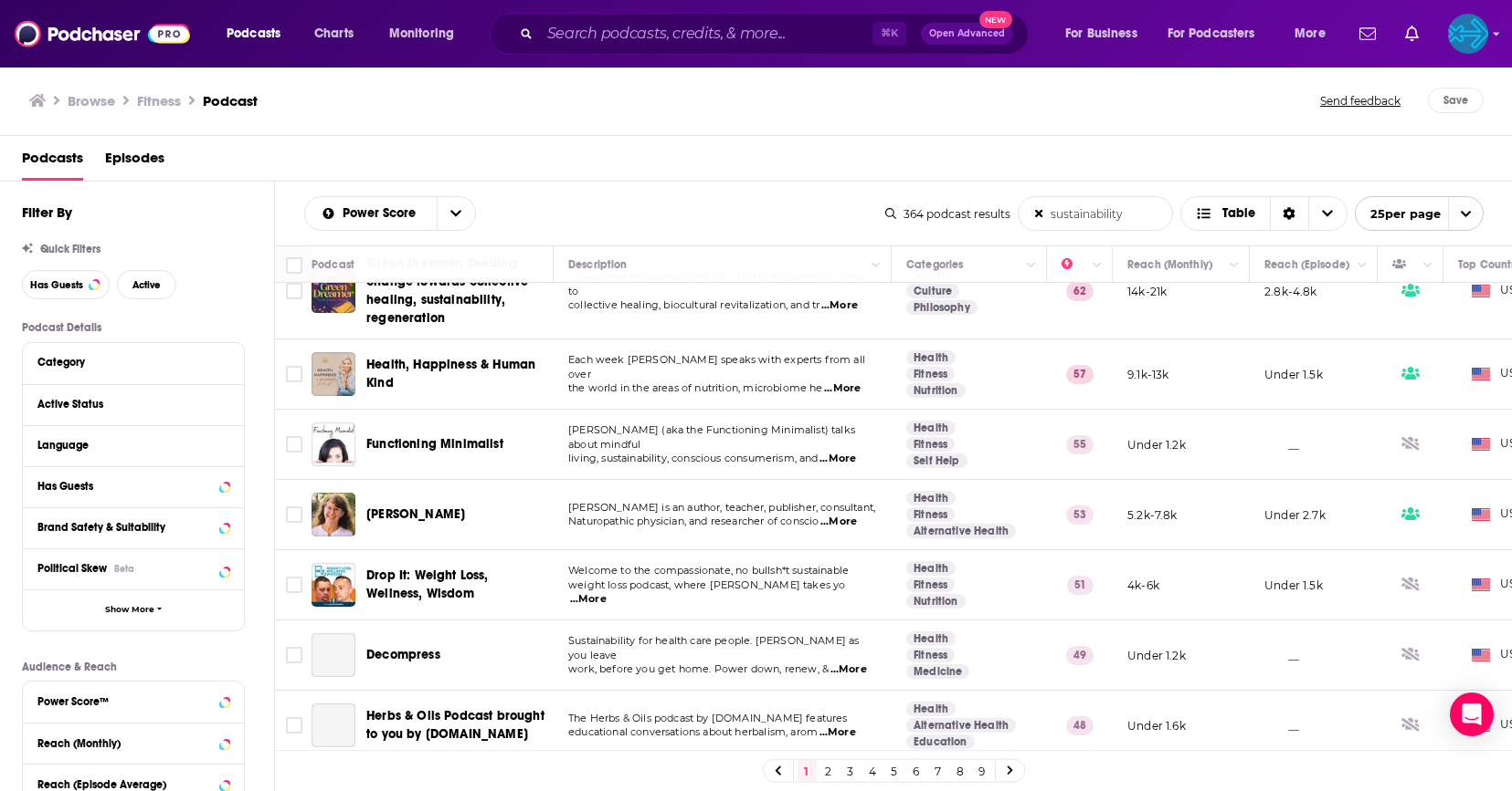
scroll to position [338, 0]
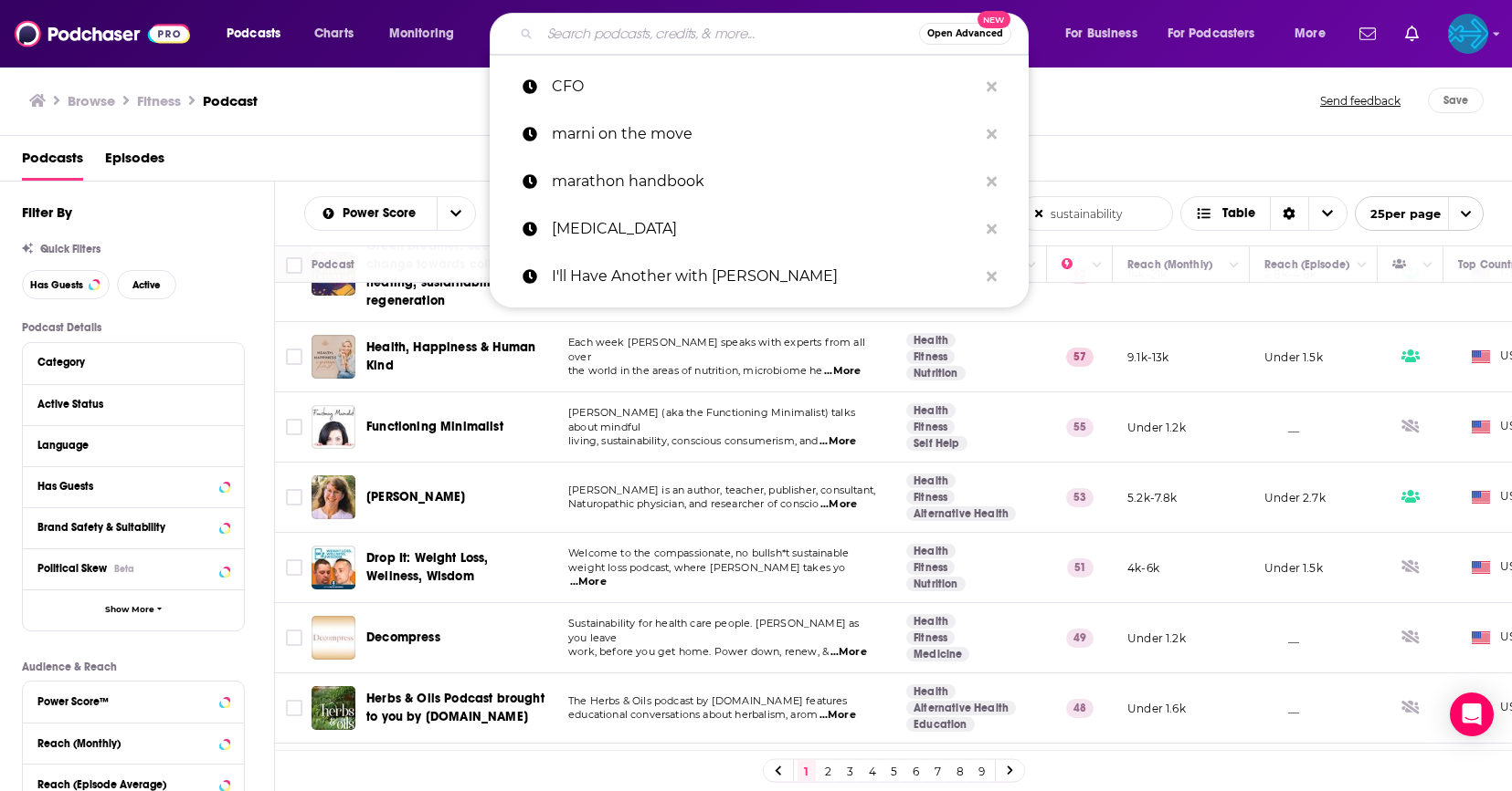
click at [645, 21] on input "Search podcasts, credits, & more..." at bounding box center [729, 33] width 379 height 29
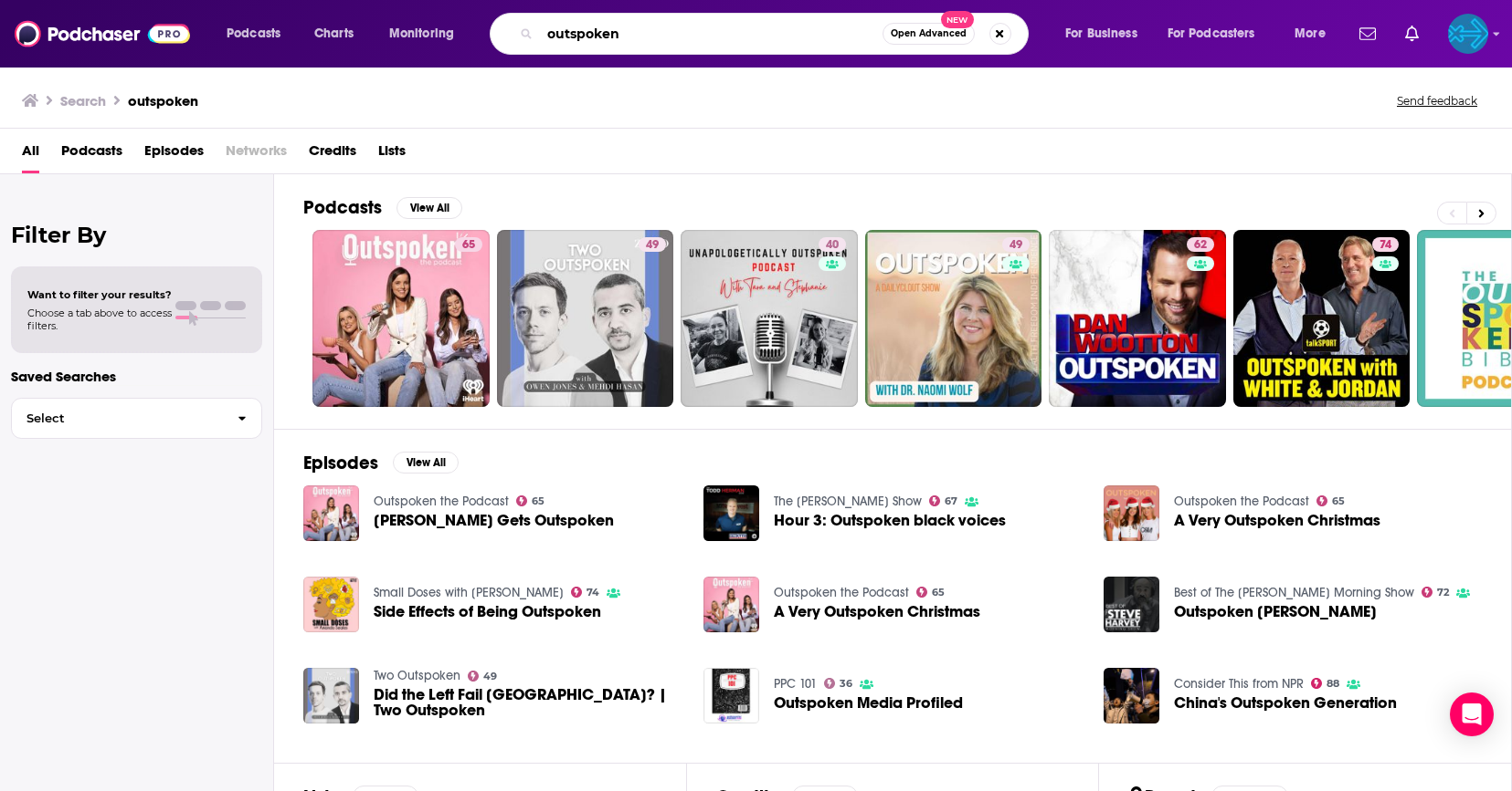
click at [703, 37] on input "outspoken" at bounding box center [711, 33] width 343 height 29
type input "outspoken cyclist"
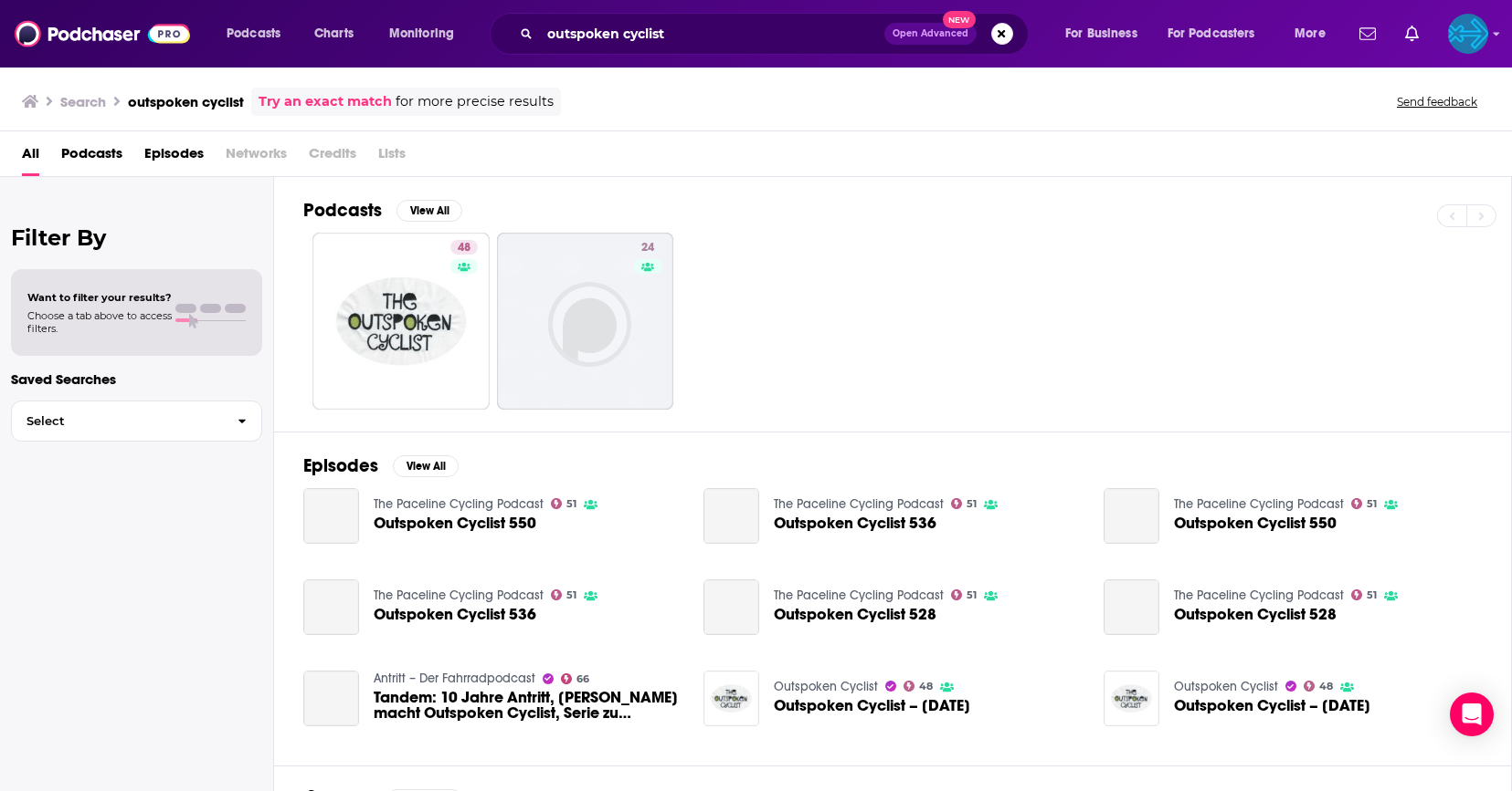
scroll to position [39, 0]
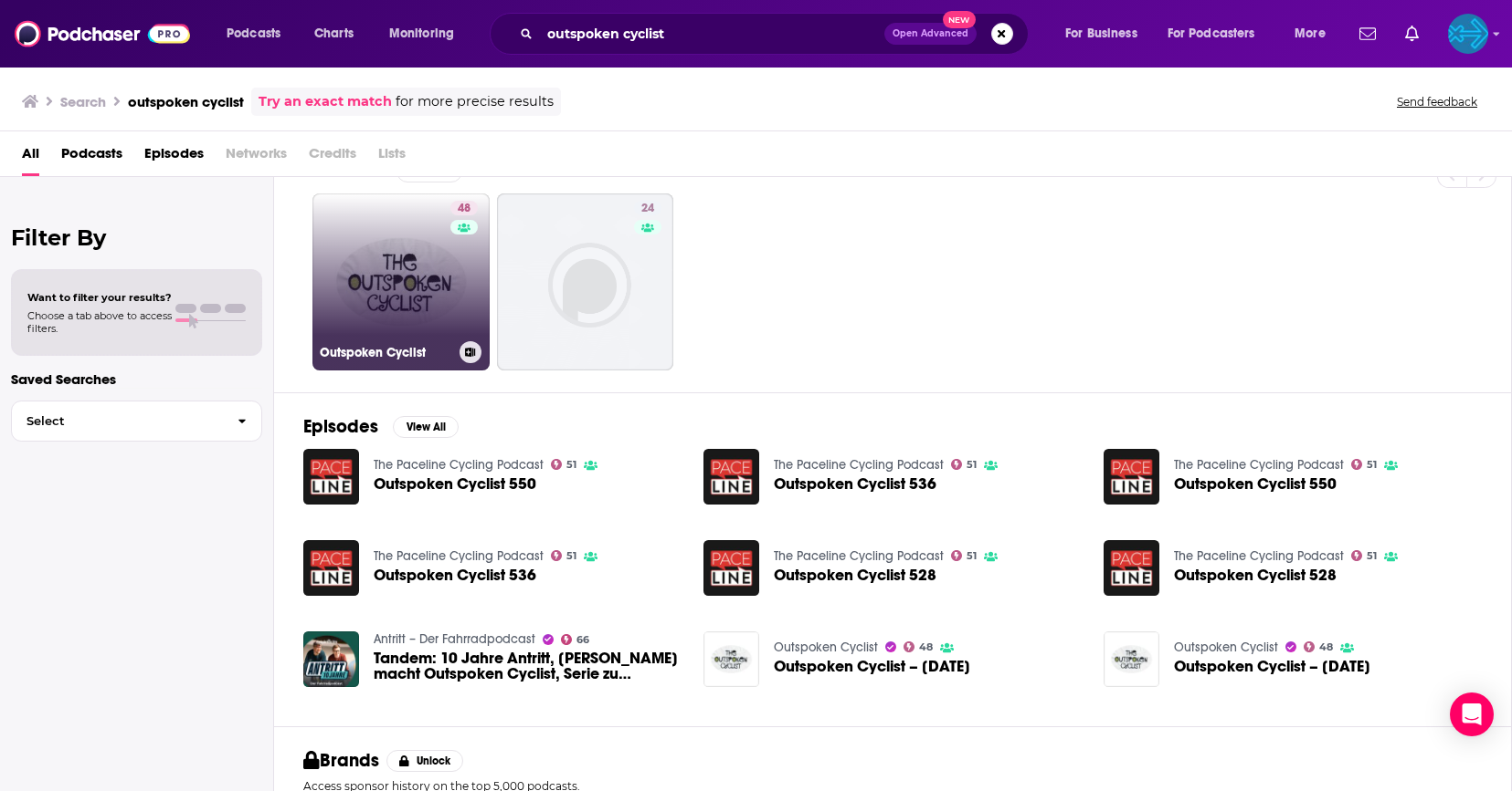
click at [456, 310] on div "48" at bounding box center [467, 271] width 32 height 141
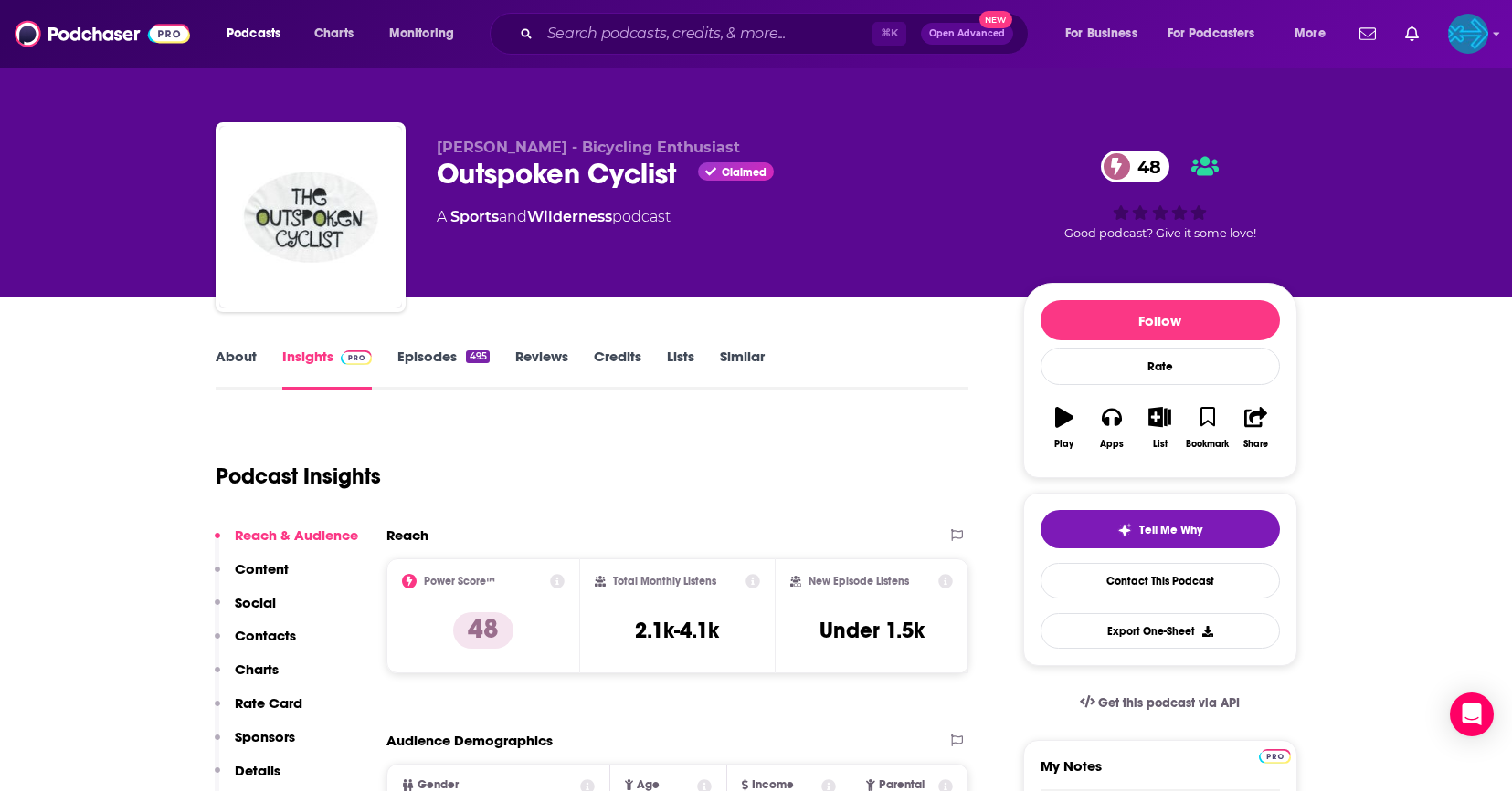
click at [451, 359] on link "Episodes 495" at bounding box center [443, 369] width 91 height 42
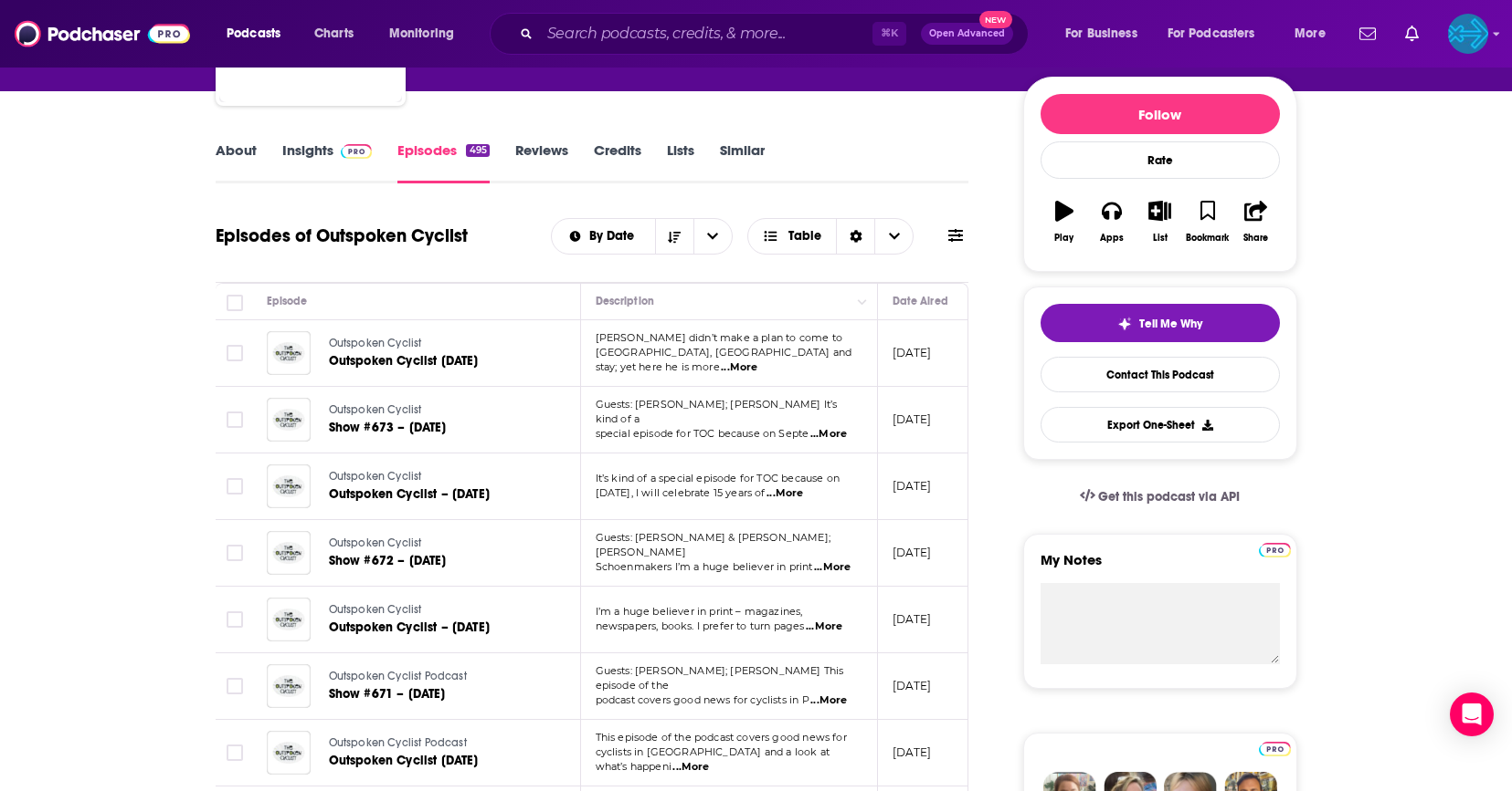
scroll to position [193, 0]
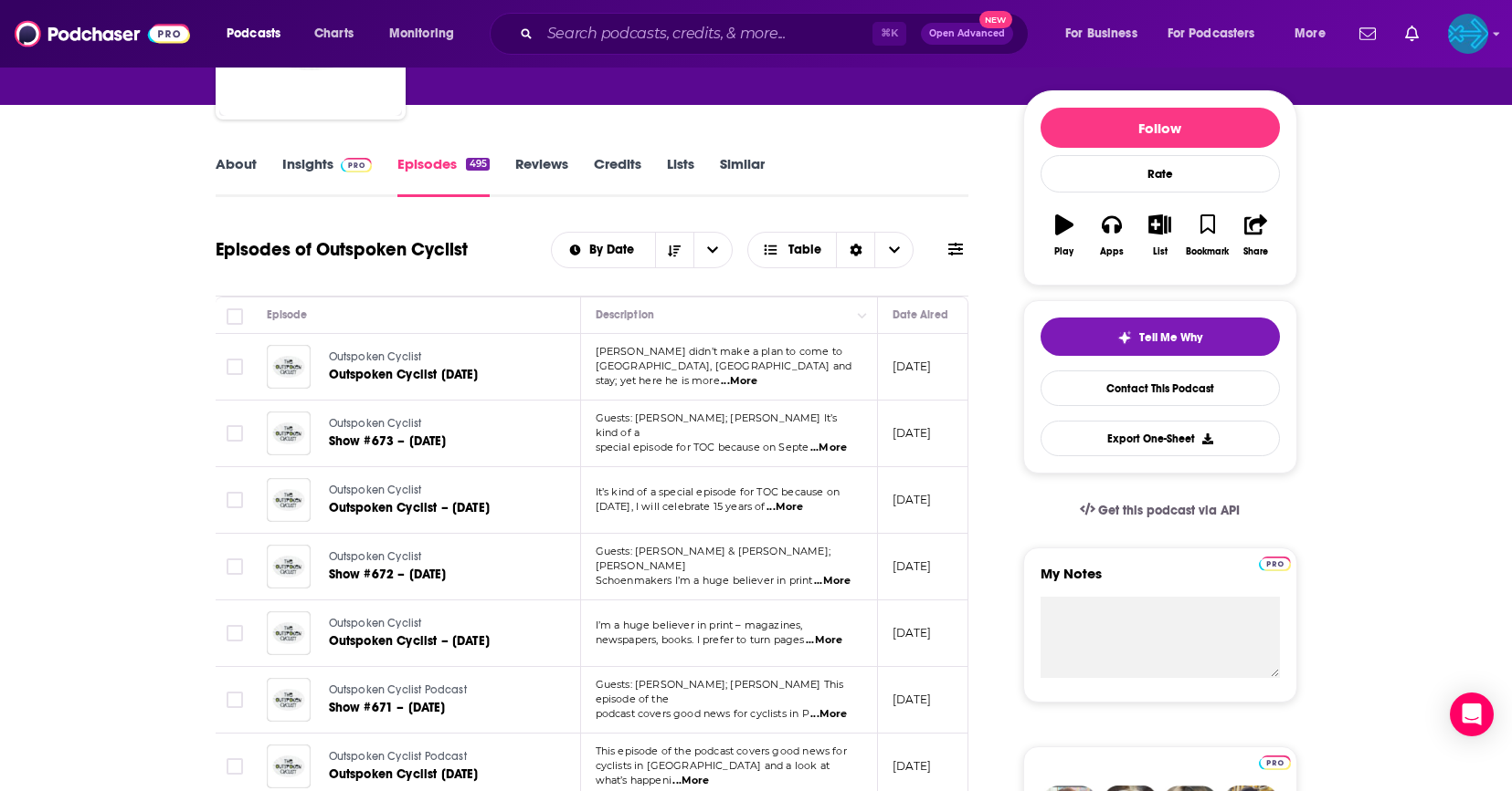
click at [229, 166] on link "About" at bounding box center [236, 176] width 41 height 42
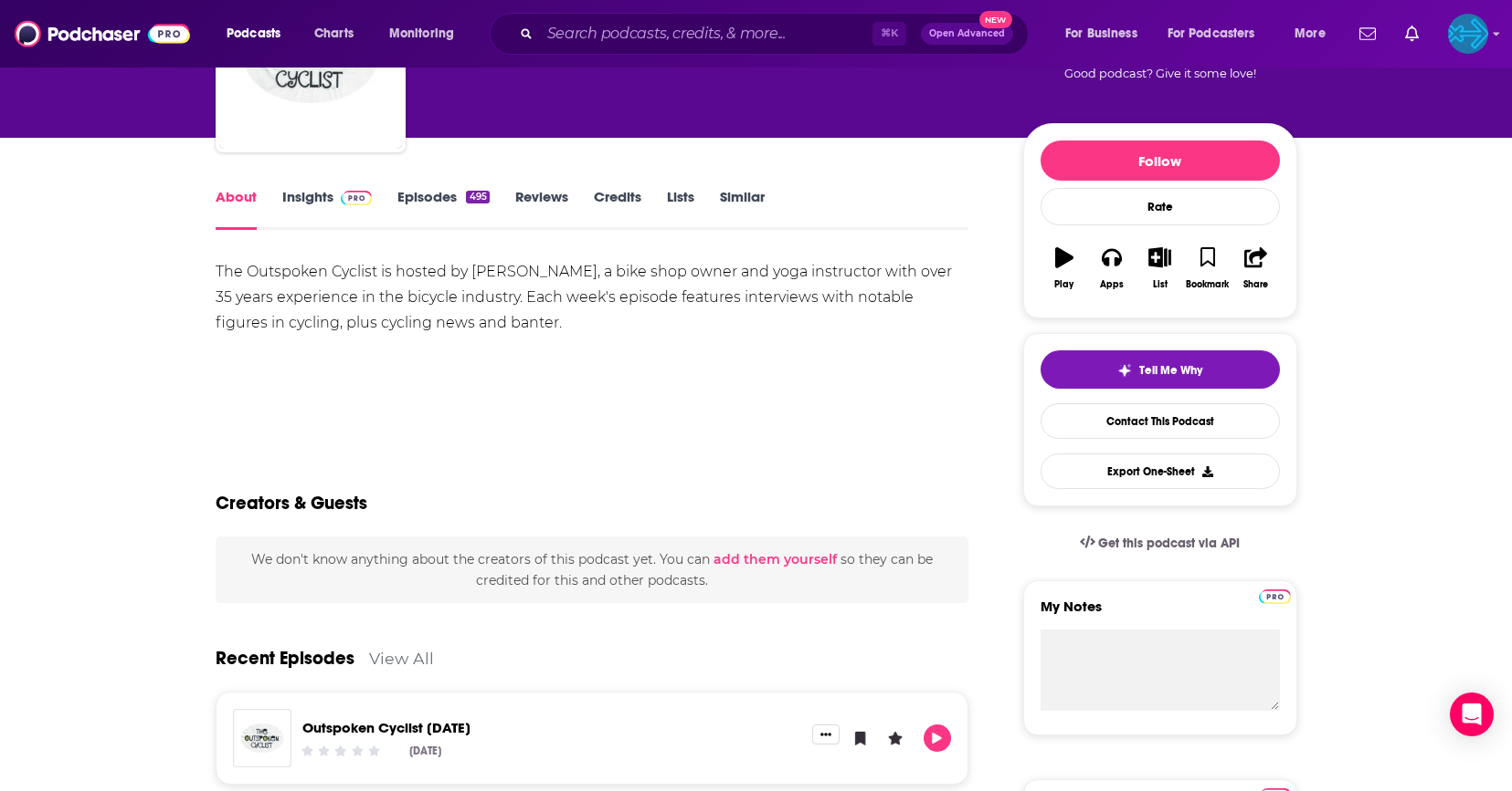
scroll to position [152, 0]
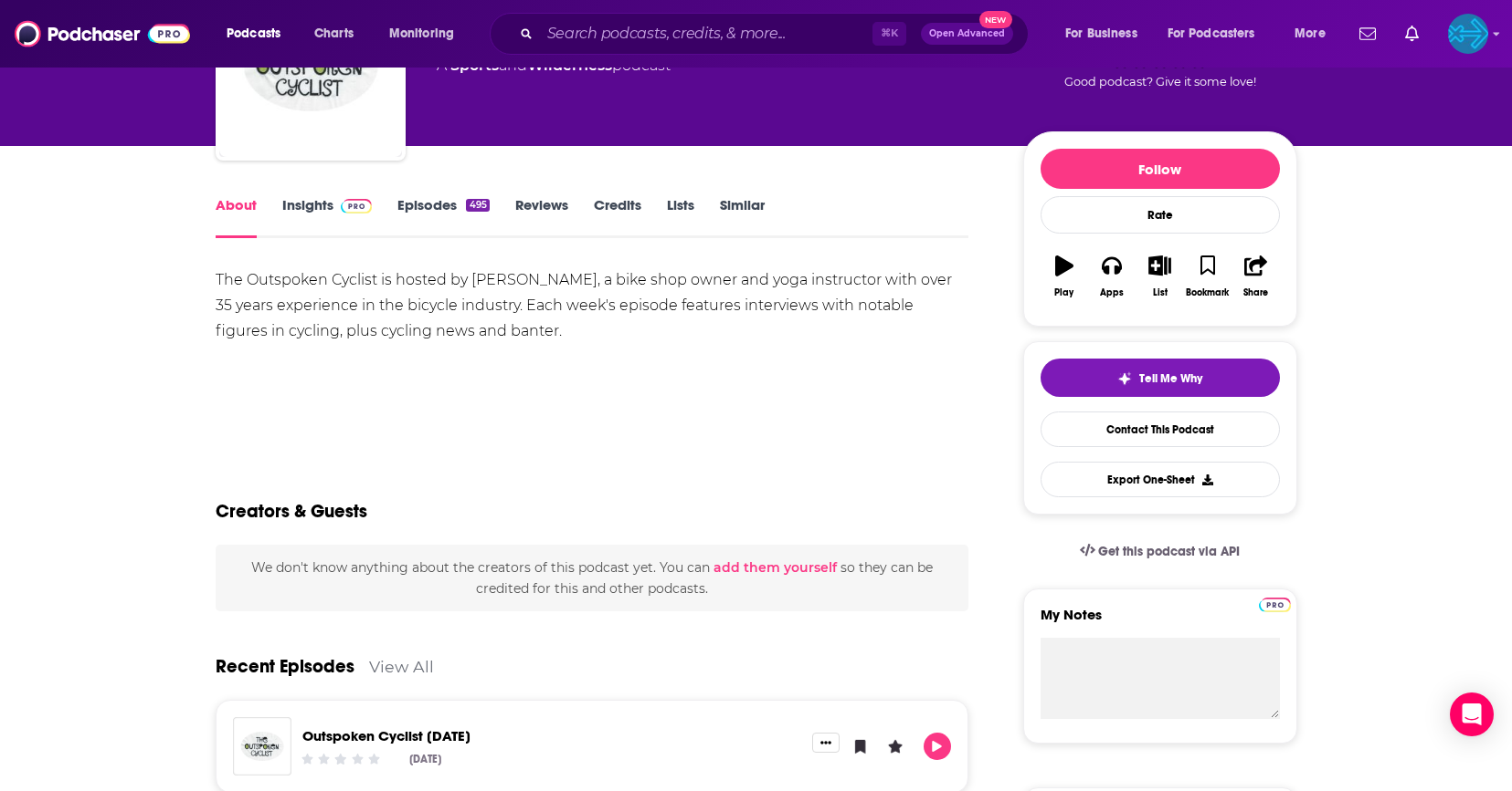
click at [318, 219] on link "Insights" at bounding box center [327, 218] width 90 height 42
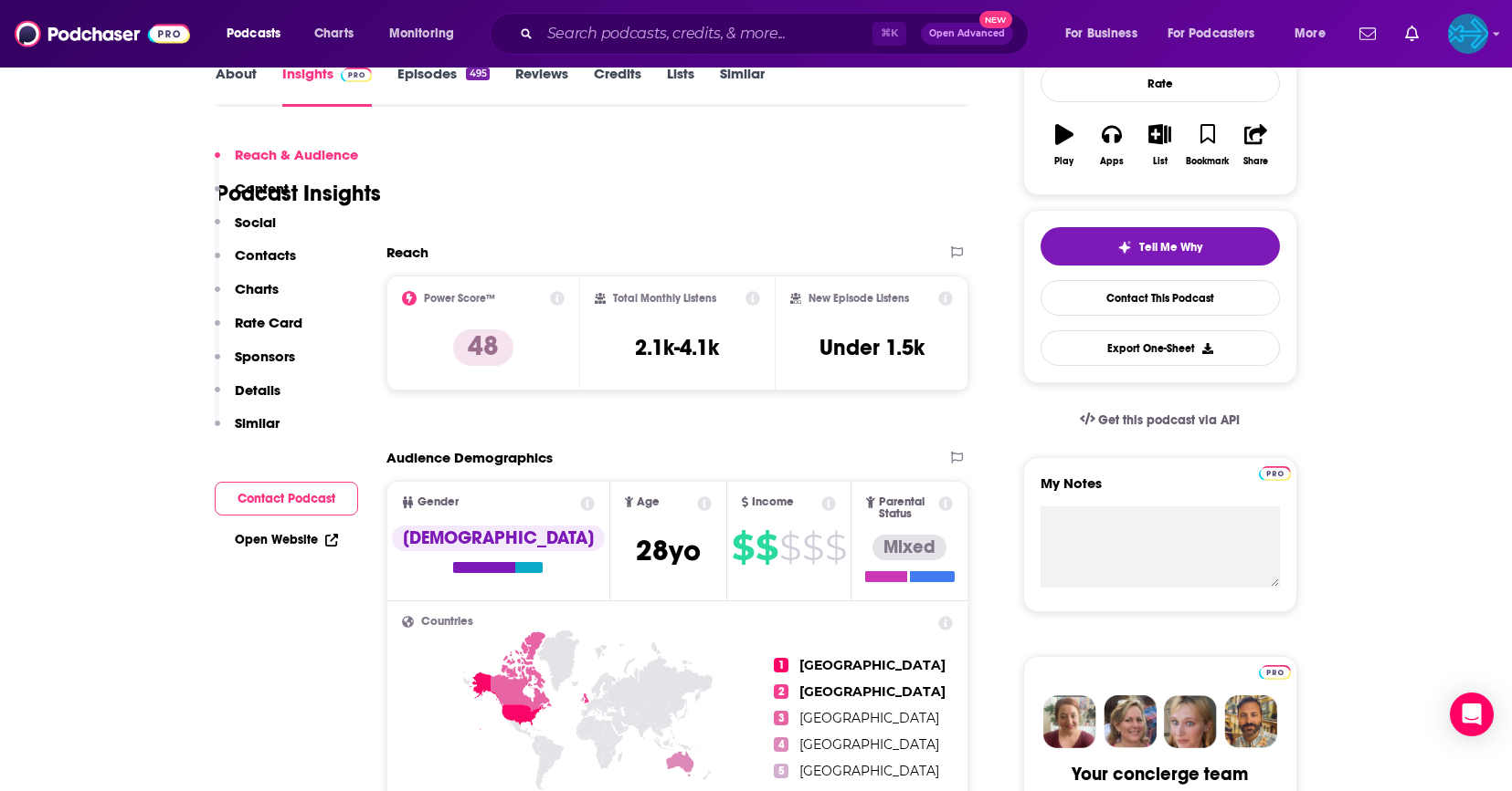
scroll to position [245, 0]
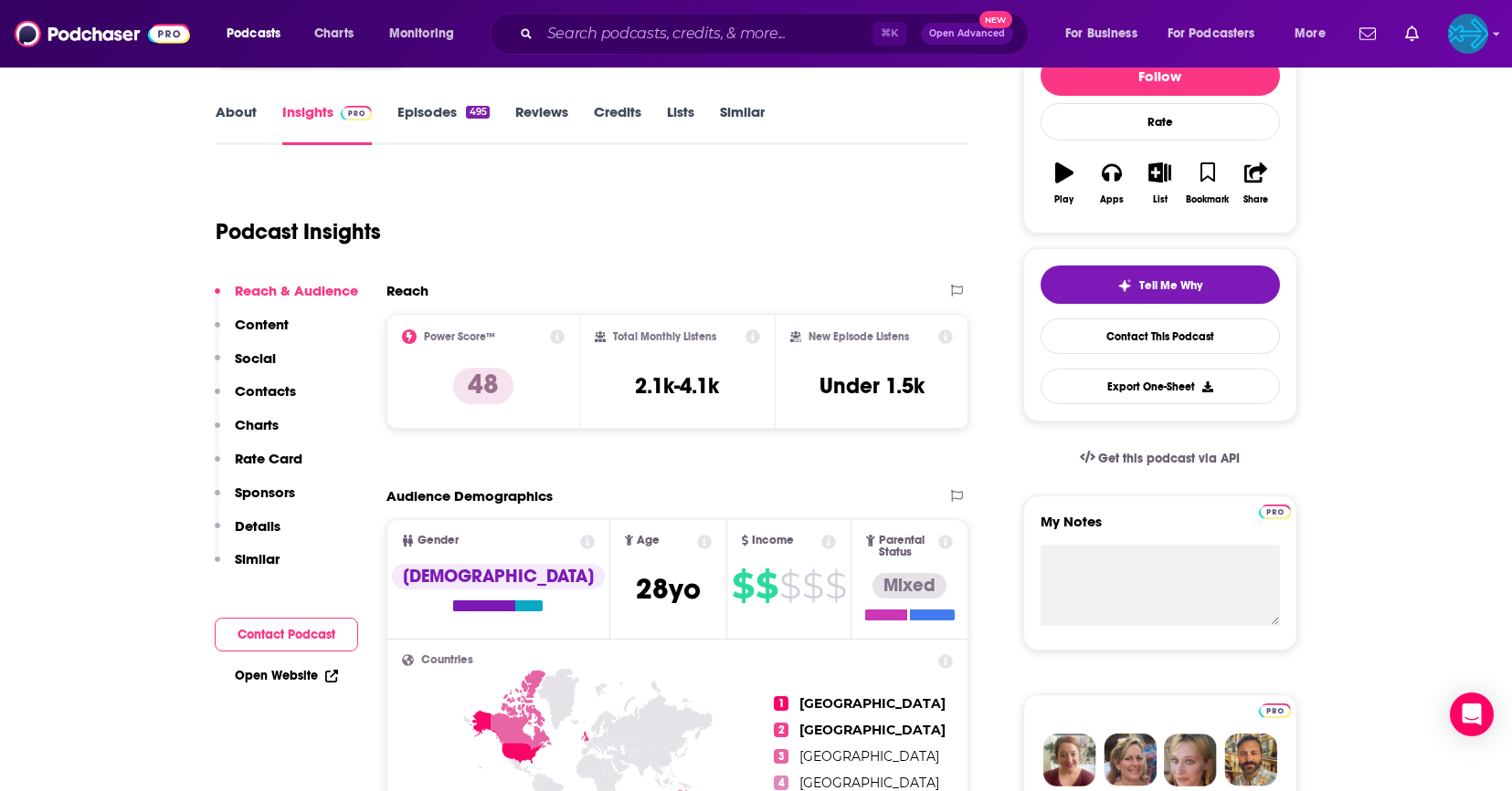
click at [240, 101] on div "About Insights Episodes 495 Reviews Credits Lists Similar" at bounding box center [593, 123] width 754 height 45
click at [238, 127] on link "About" at bounding box center [236, 124] width 41 height 42
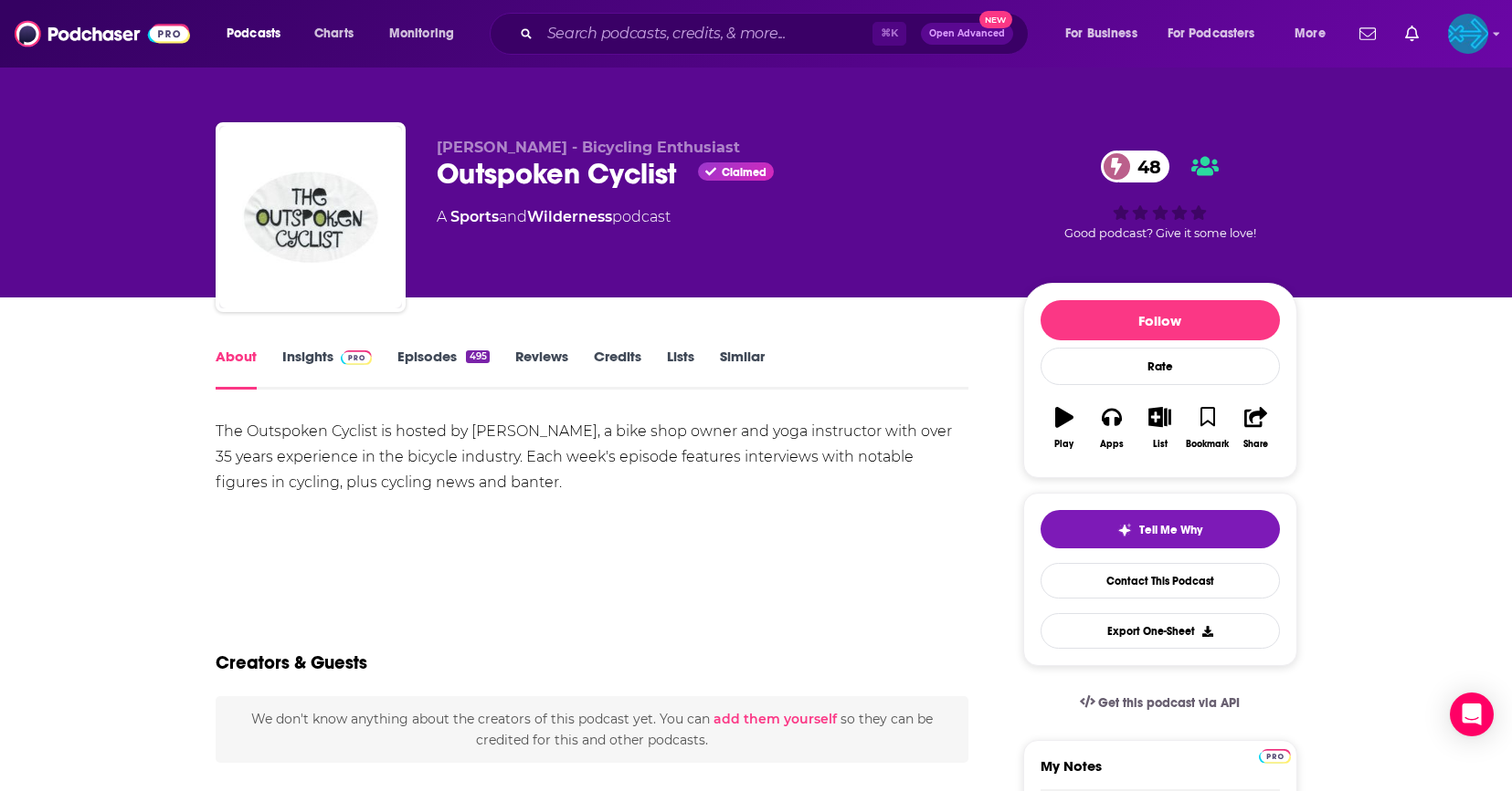
scroll to position [162, 0]
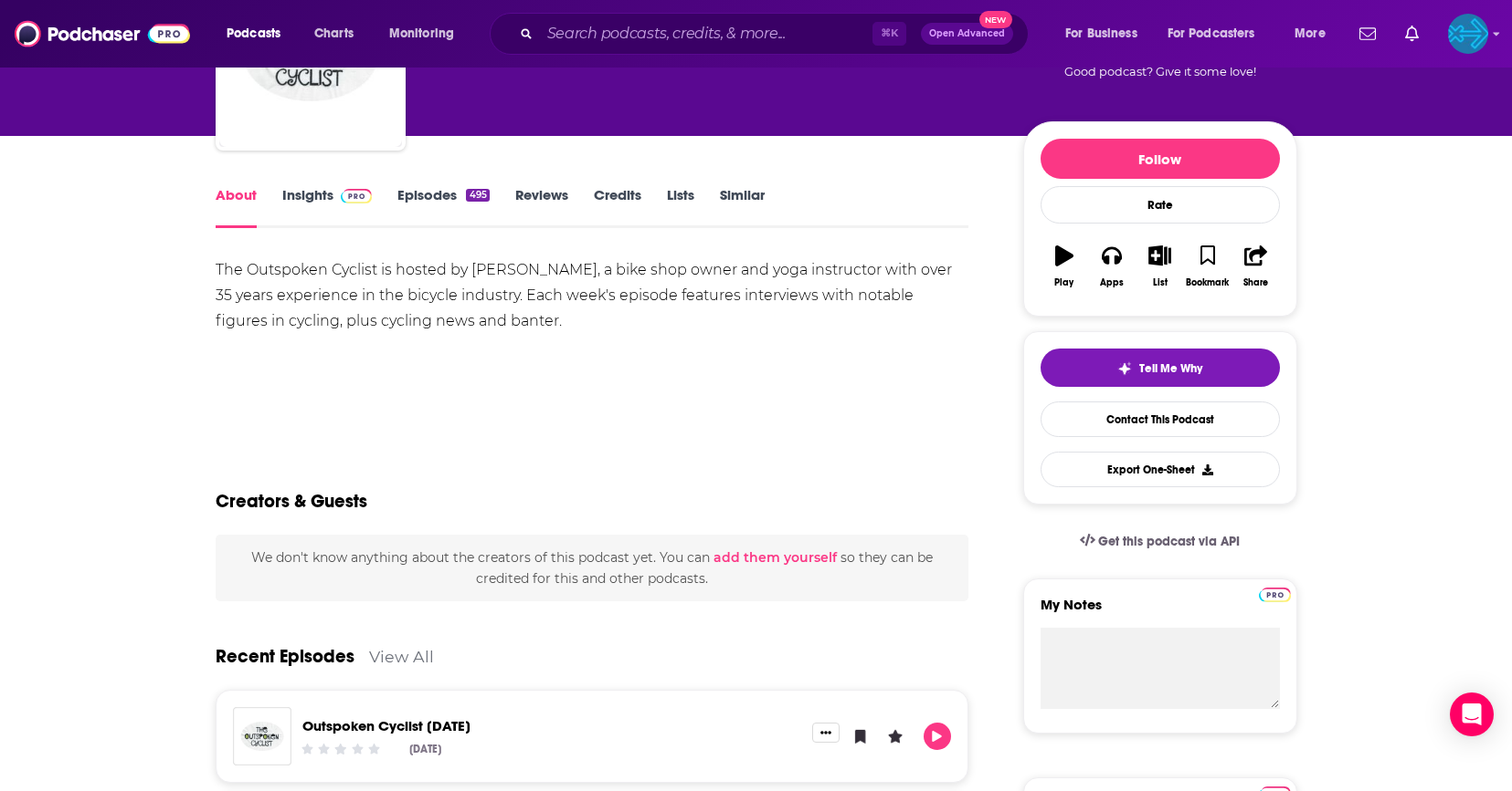
click at [536, 201] on link "Reviews" at bounding box center [541, 207] width 53 height 42
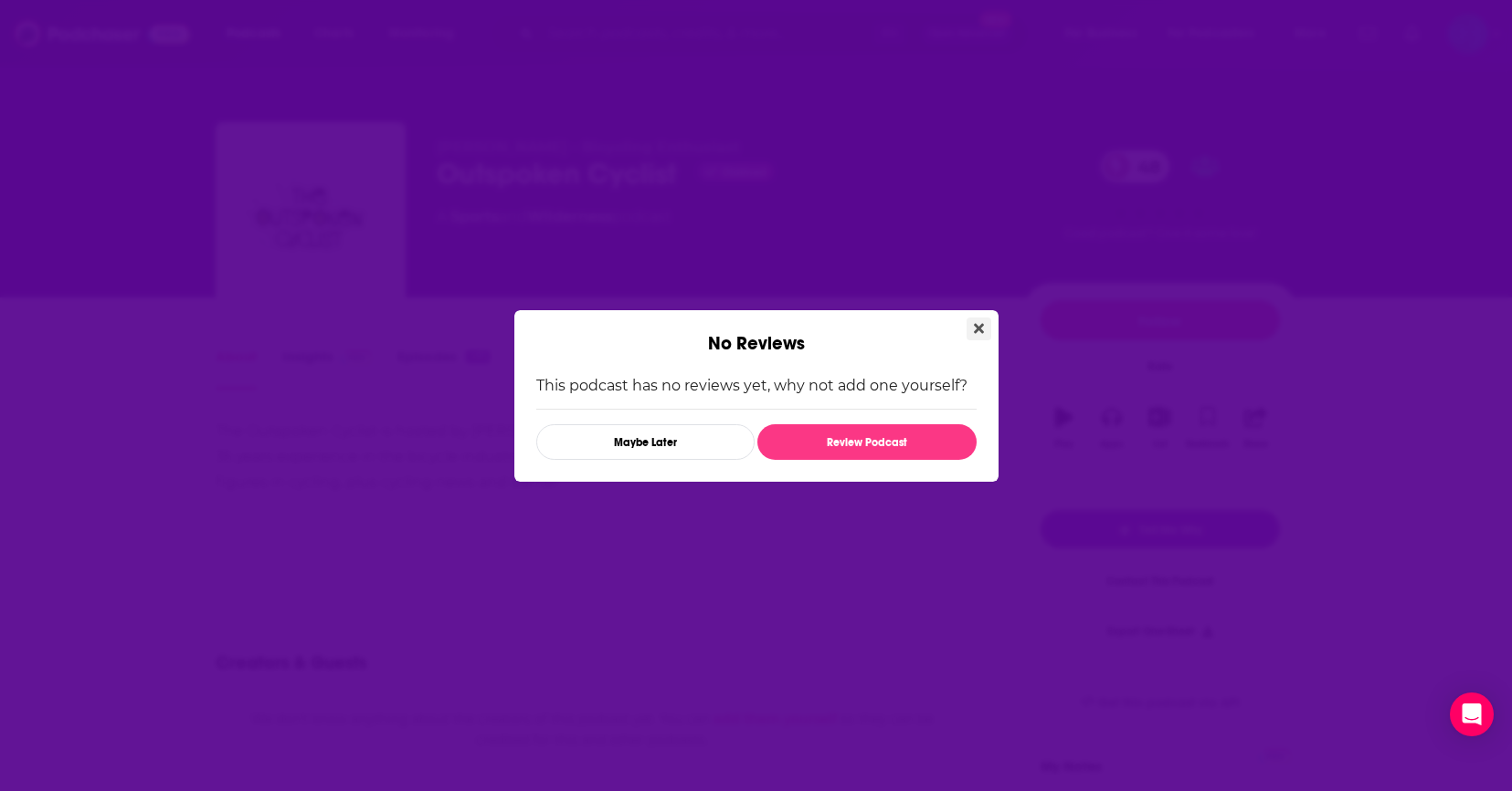
click at [979, 327] on icon "Close" at bounding box center [978, 329] width 10 height 10
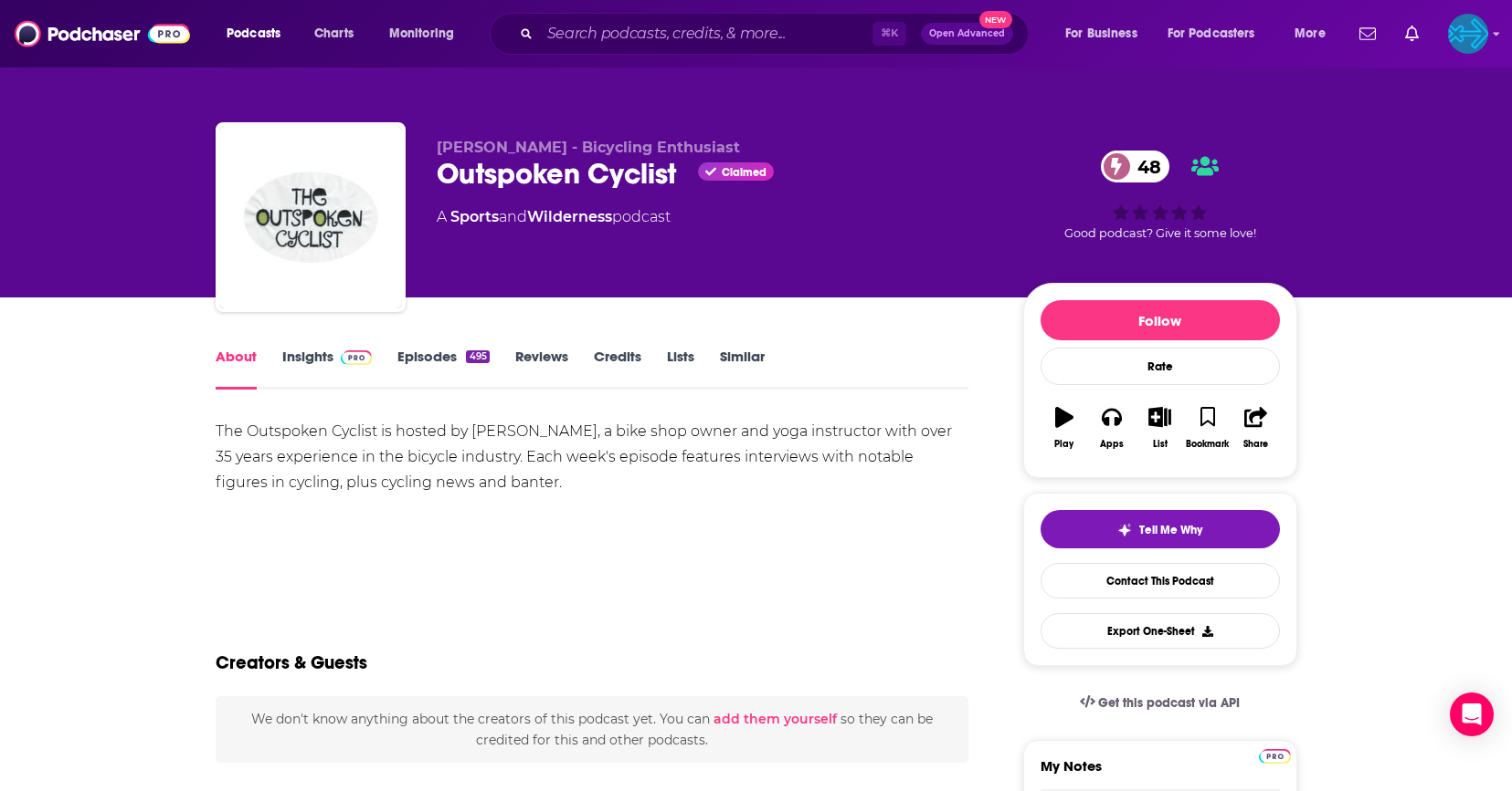
click at [314, 360] on link "Insights" at bounding box center [327, 369] width 90 height 42
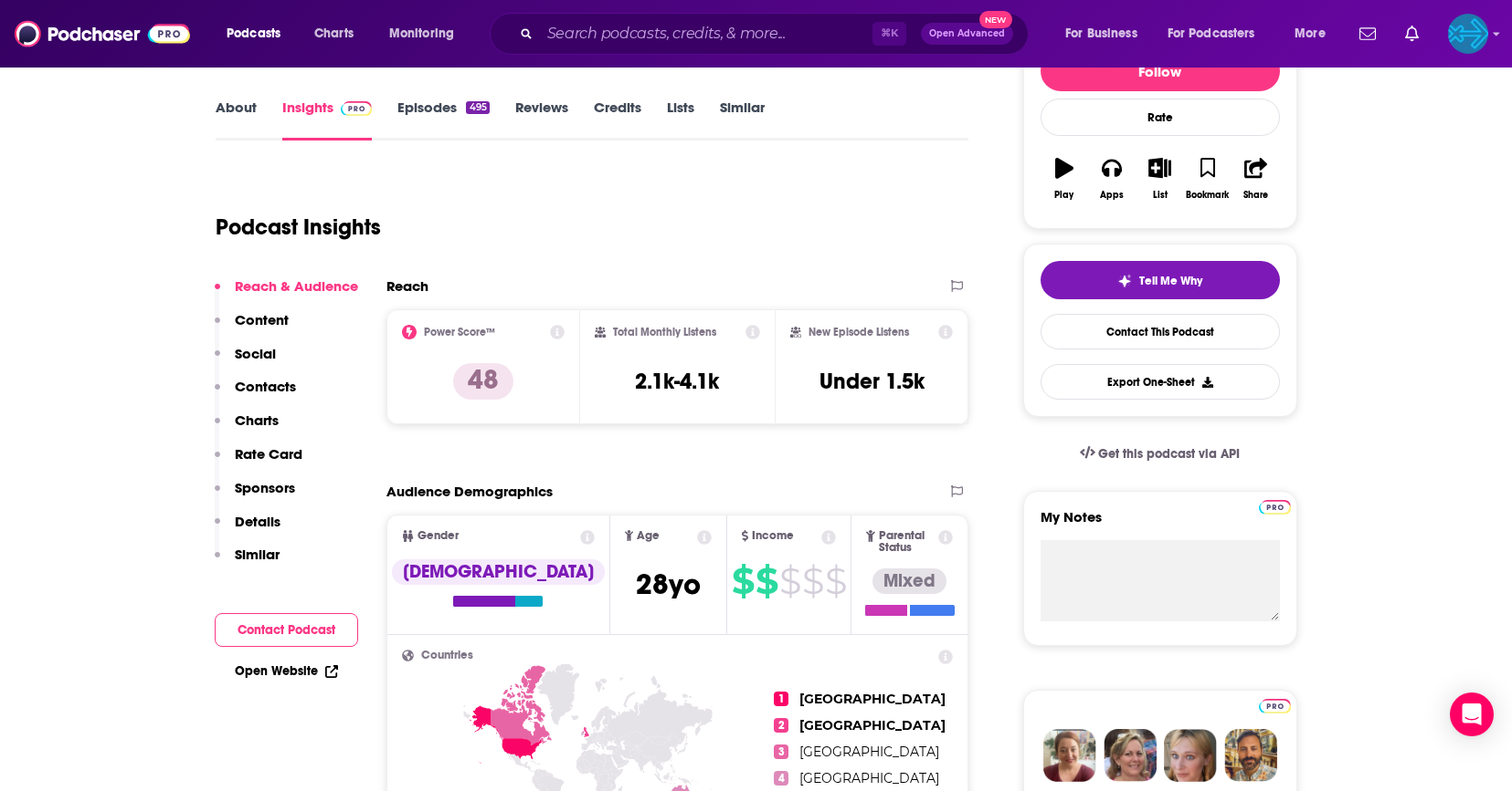
scroll to position [260, 0]
